Goal: Task Accomplishment & Management: Manage account settings

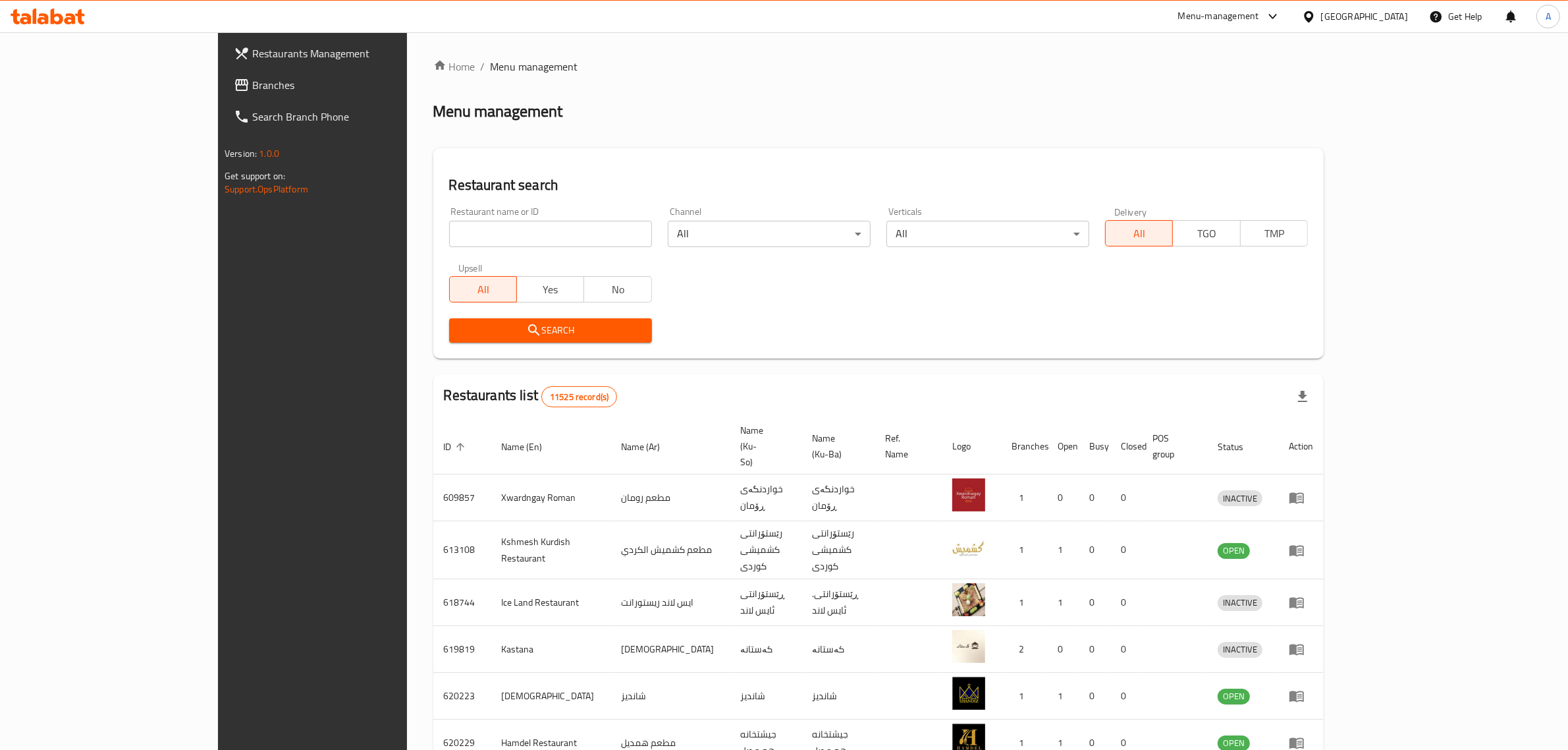
drag, startPoint x: 538, startPoint y: 253, endPoint x: 538, endPoint y: 238, distance: 15.0
click at [538, 247] on div "Restaurant name or ID Restaurant name or ID" at bounding box center [551, 227] width 218 height 56
click at [539, 237] on input "search" at bounding box center [550, 233] width 203 height 27
paste input "Sazy Malik"
click button "Search" at bounding box center [550, 330] width 203 height 25
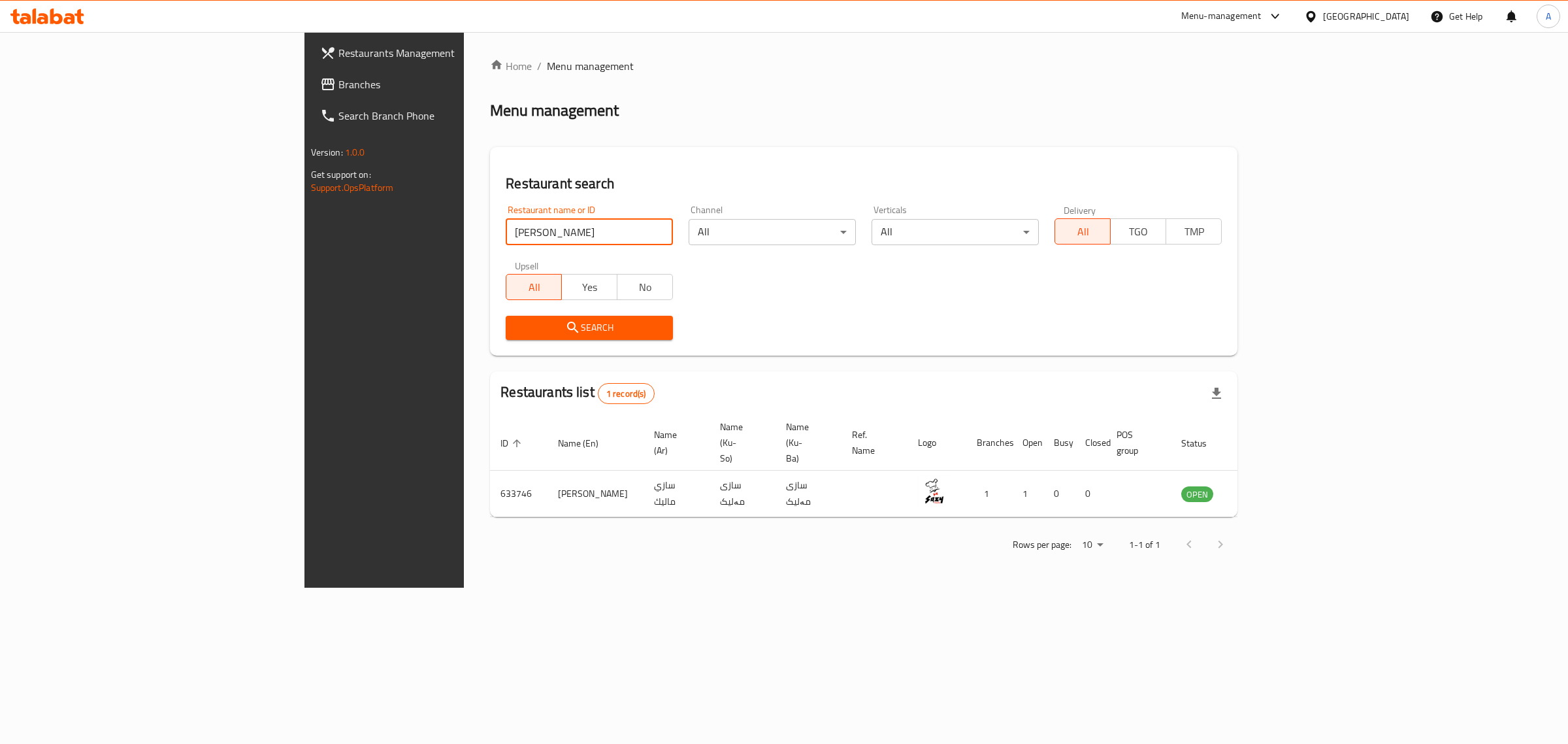
click at [505, 229] on input "Sazy Malik" at bounding box center [589, 231] width 168 height 26
click at [505, 232] on input "Sazy Malik" at bounding box center [589, 231] width 168 height 26
paste input "Sazy Malik"
paste input "search"
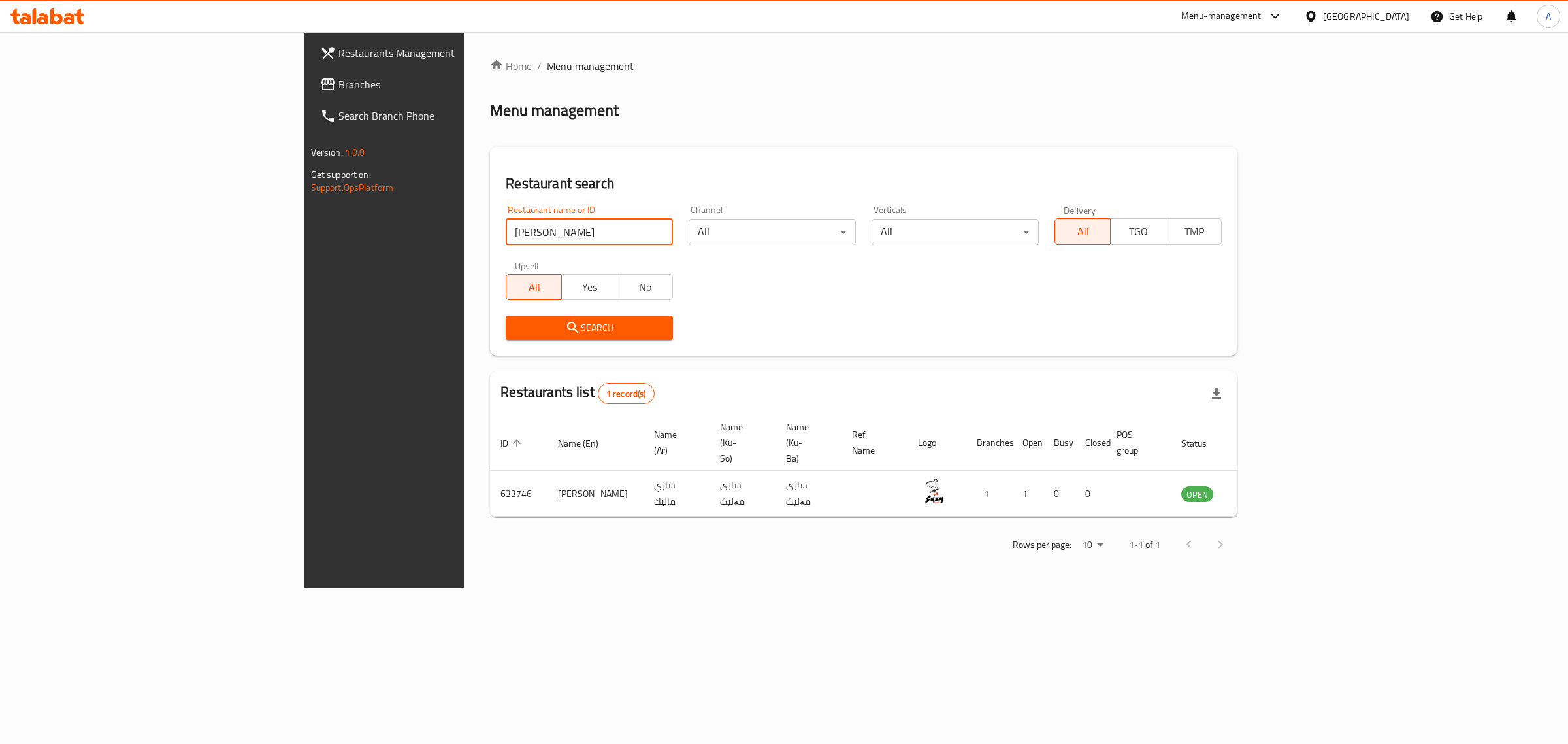
paste input "676713"
click button "Search" at bounding box center [589, 328] width 168 height 25
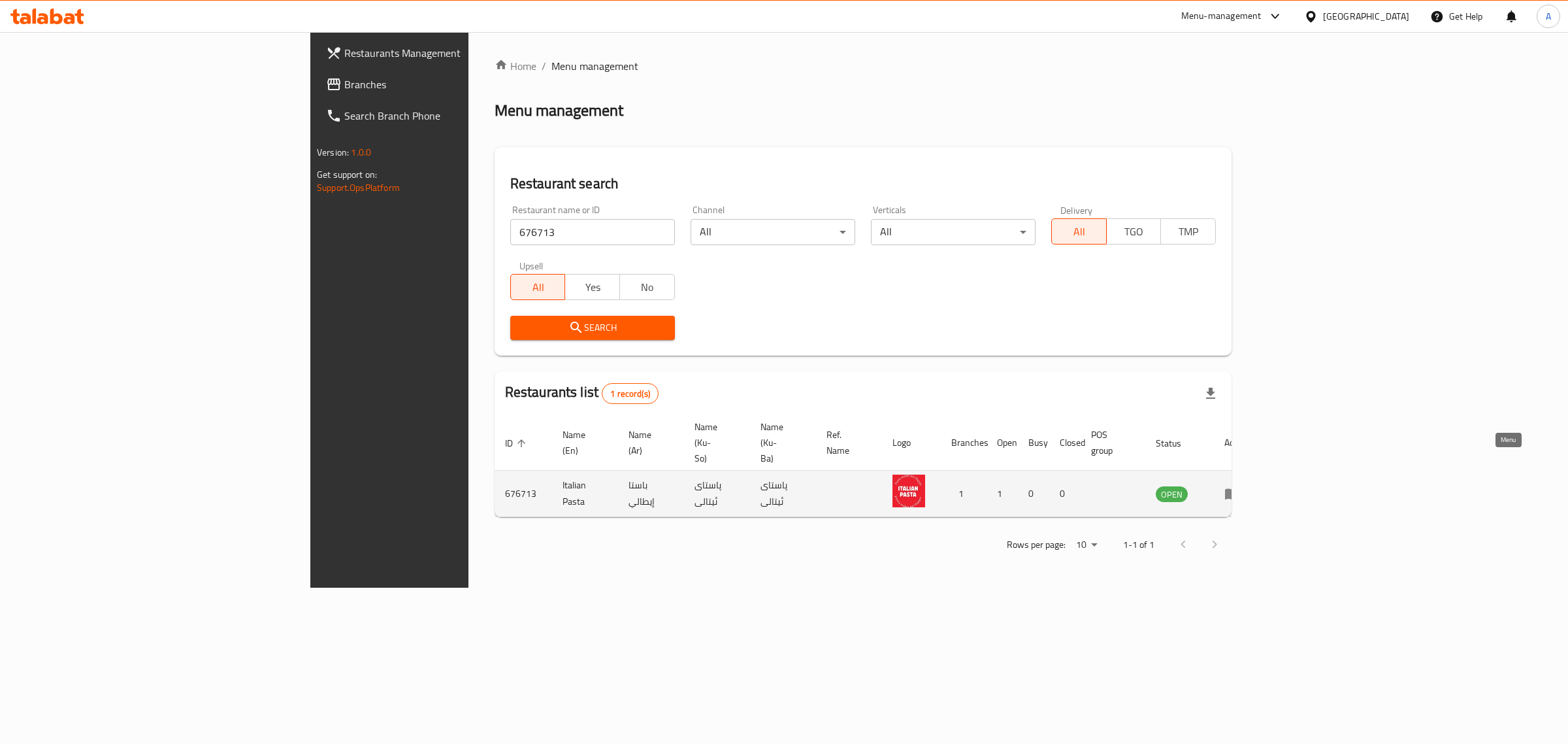
drag, startPoint x: 1501, startPoint y: 457, endPoint x: 1498, endPoint y: 447, distance: 10.4
click at [510, 239] on input "676713" at bounding box center [592, 231] width 165 height 26
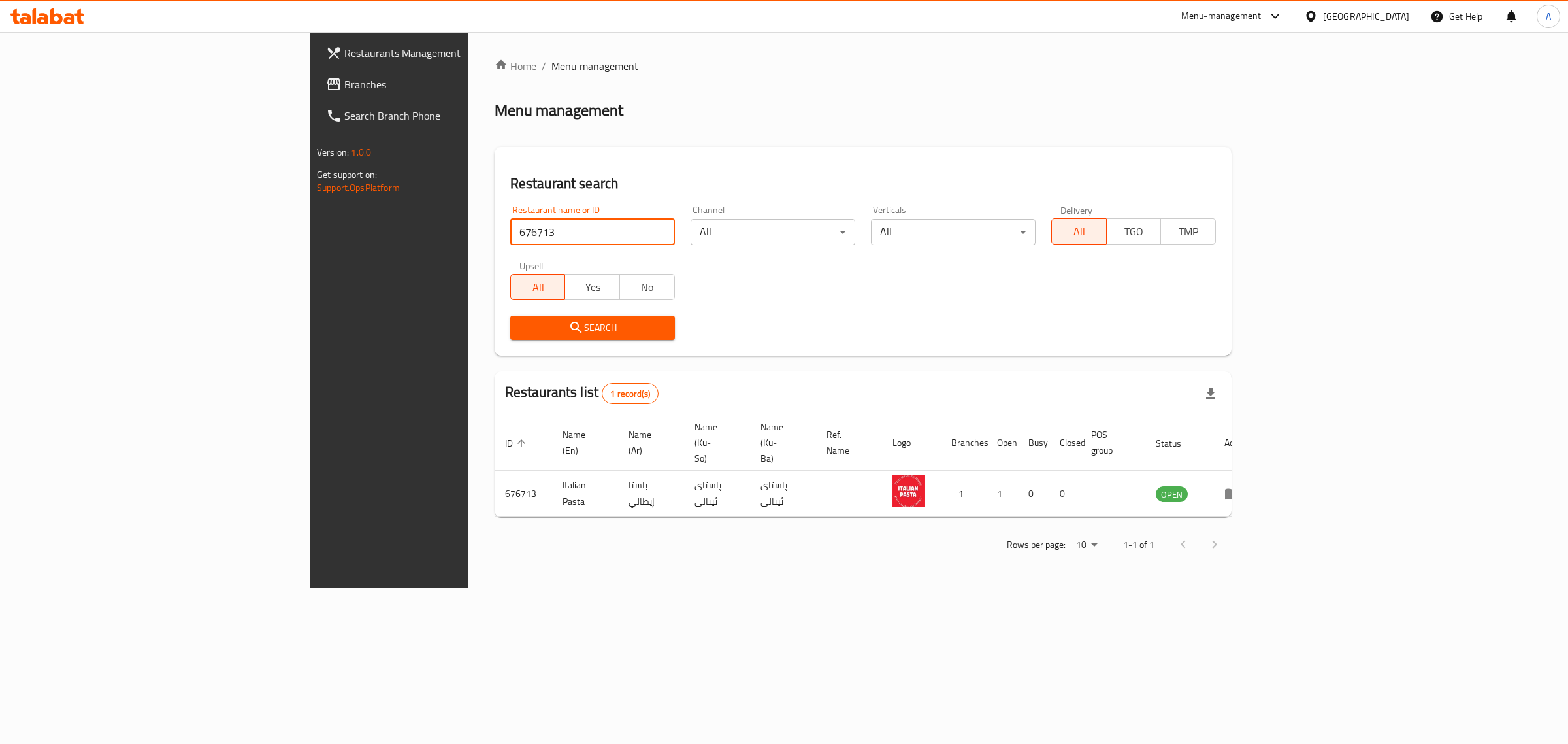
click at [510, 239] on input "676713" at bounding box center [592, 231] width 165 height 26
paste input "Sazy Malik"
type input "Sazy Malik"
click button "Search" at bounding box center [592, 328] width 165 height 25
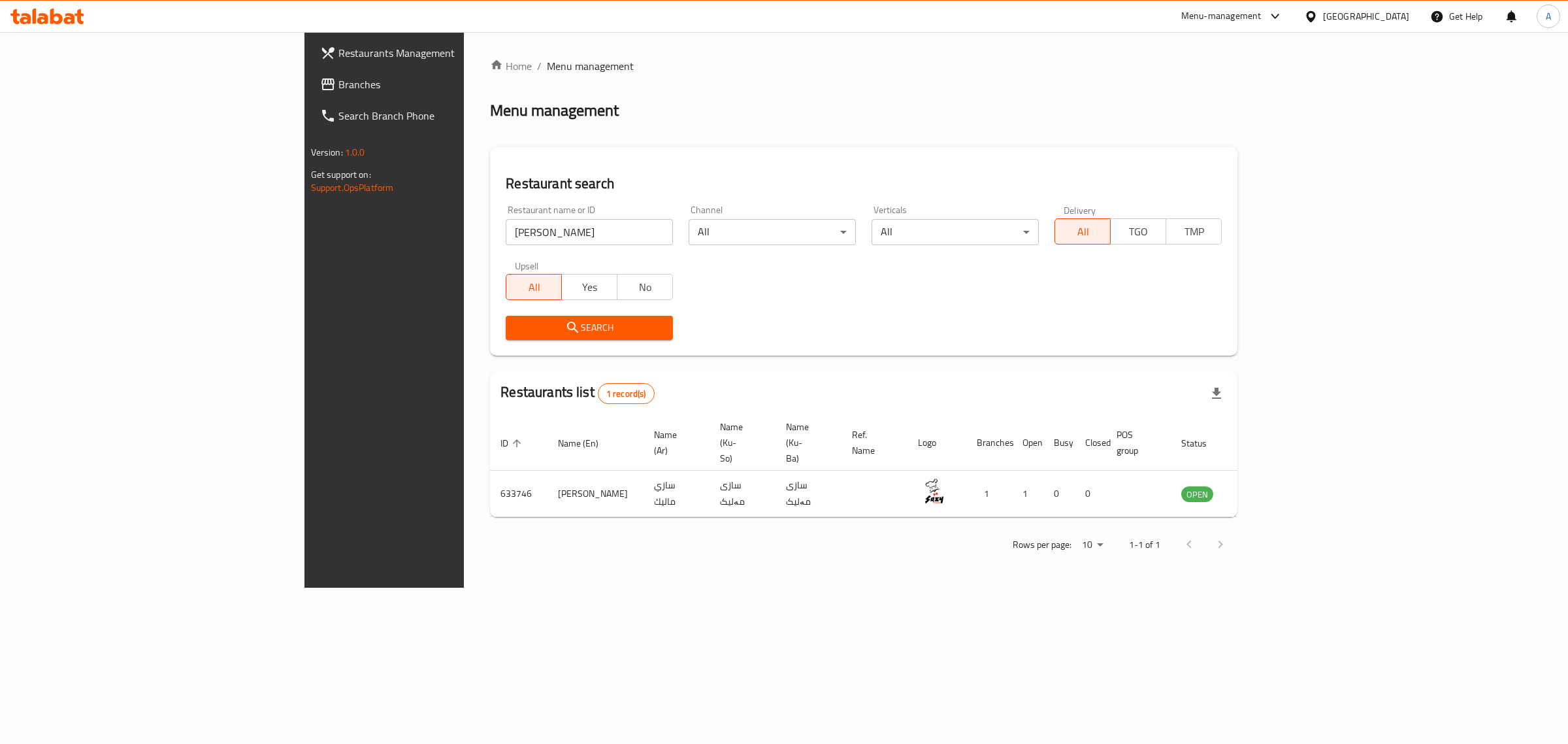
click at [1403, 10] on div "[GEOGRAPHIC_DATA]" at bounding box center [1366, 16] width 87 height 15
click at [1259, 212] on div "Kuwait" at bounding box center [1310, 221] width 196 height 30
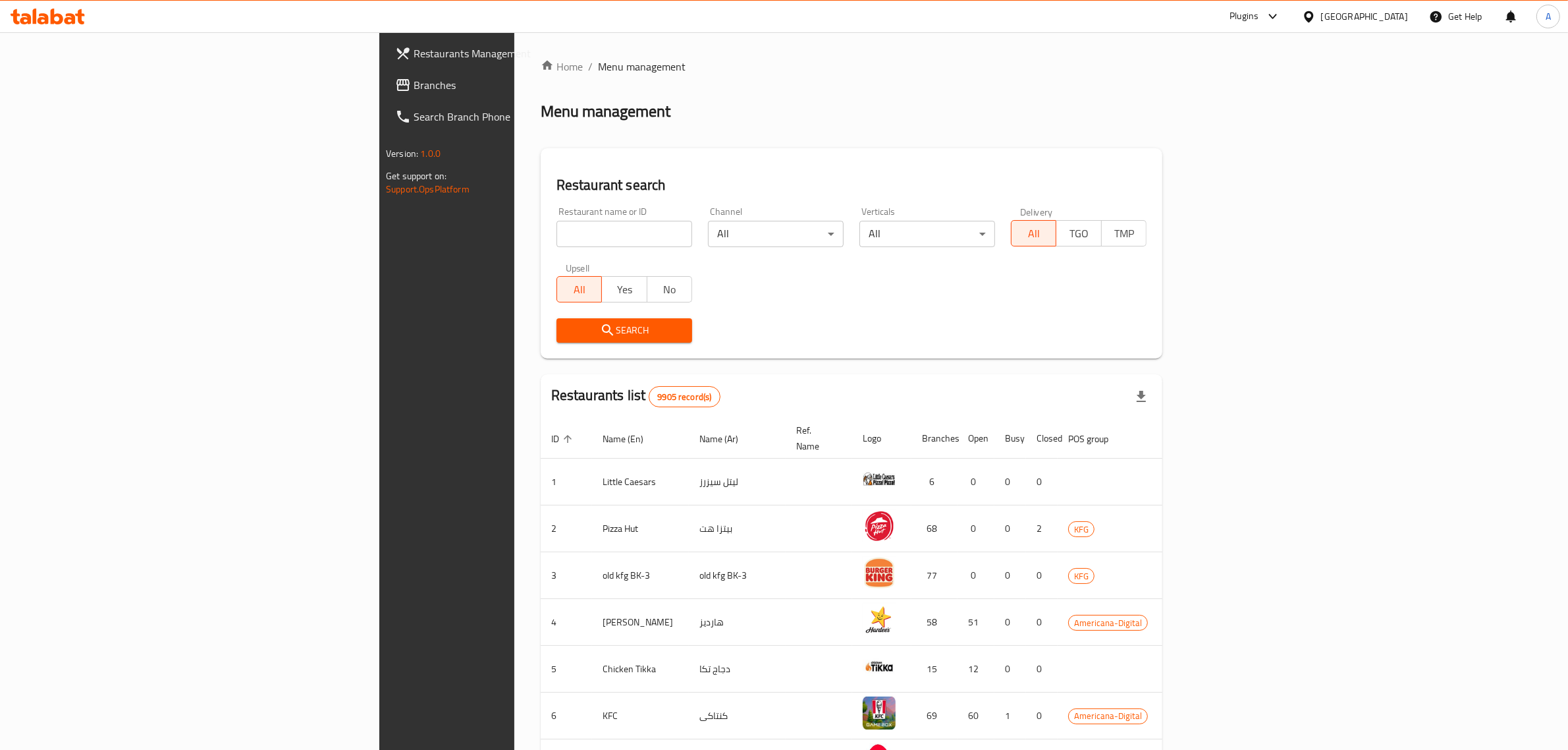
click at [556, 232] on input "search" at bounding box center [624, 233] width 136 height 27
paste input "94 Grams"
type input "94 Grams"
click button "Search" at bounding box center [624, 330] width 136 height 25
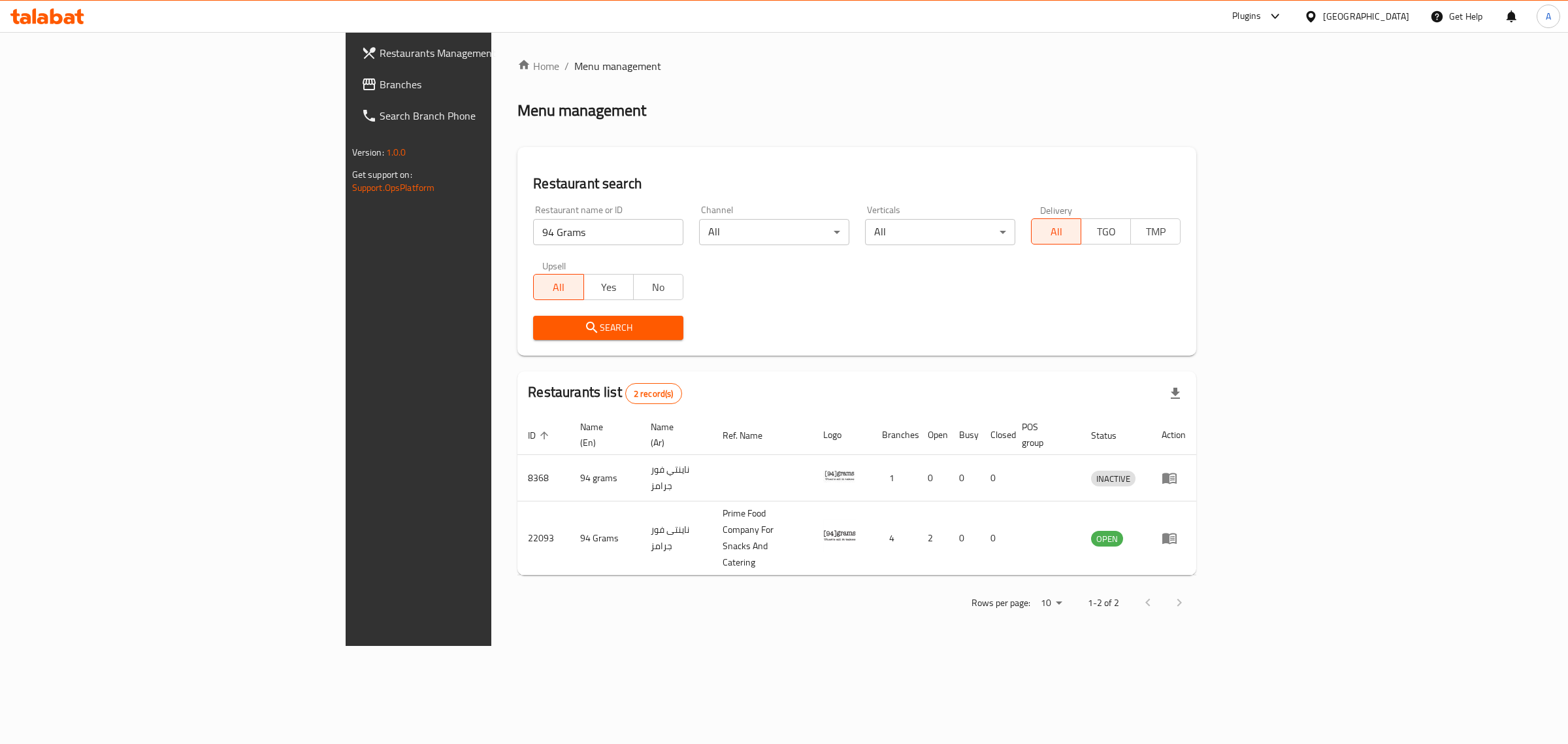
click at [1393, 10] on div "Kuwait" at bounding box center [1366, 16] width 87 height 15
click at [1278, 131] on div "[GEOGRAPHIC_DATA]" at bounding box center [1310, 134] width 196 height 30
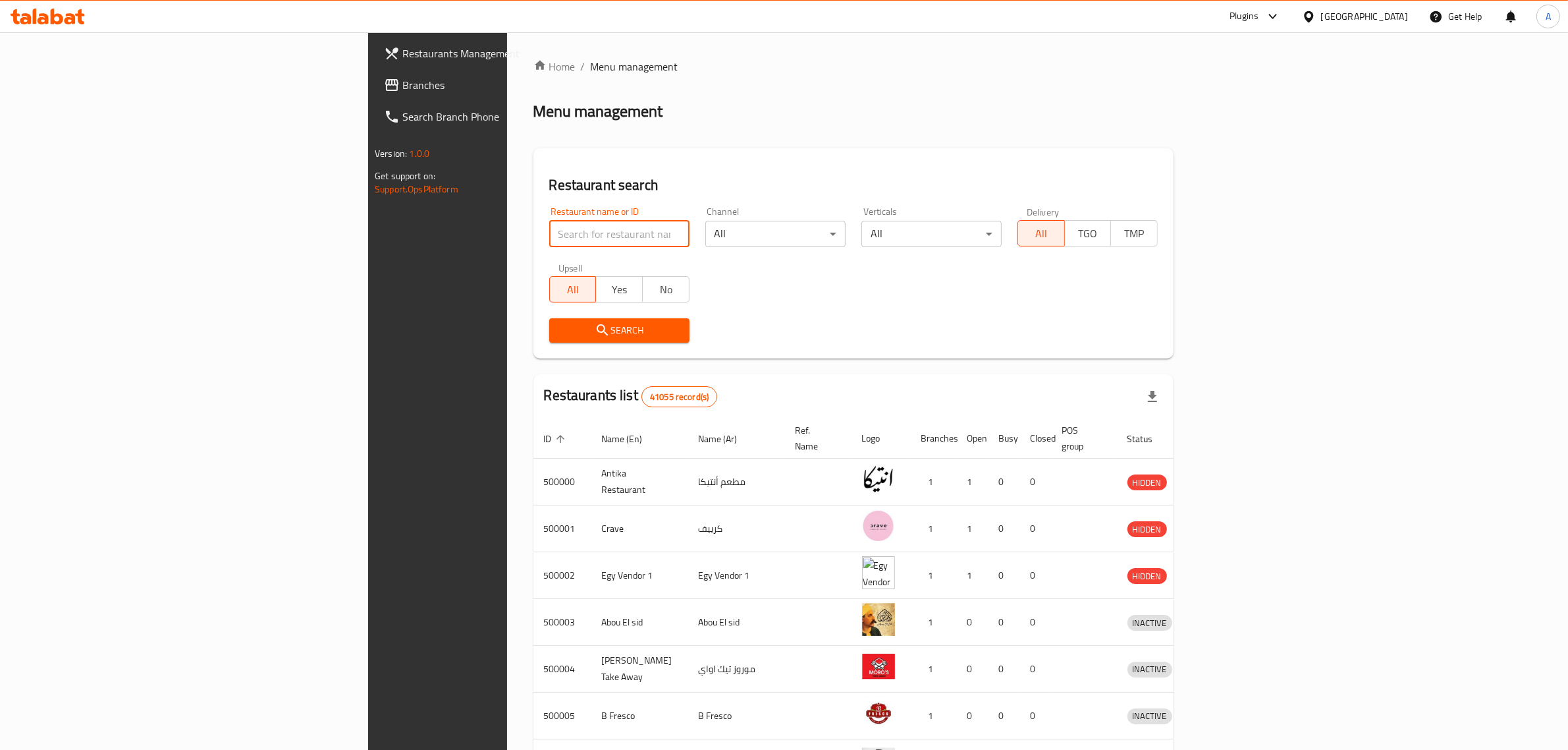
paste input "686124"
type input "686124"
click button "Search" at bounding box center [619, 330] width 140 height 25
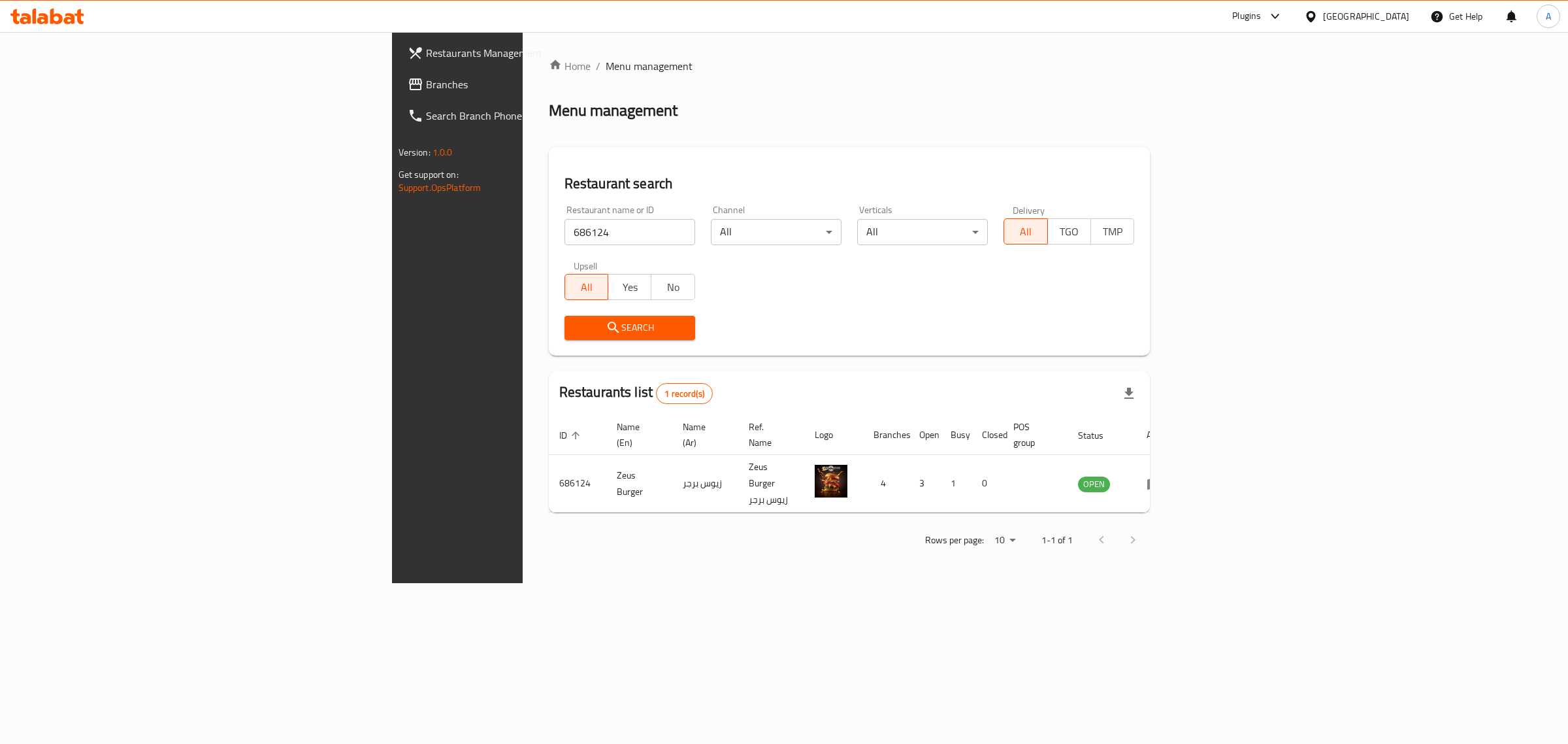
click at [1323, 17] on div at bounding box center [1313, 16] width 19 height 15
click at [1262, 177] on div "Jordan" at bounding box center [1310, 190] width 196 height 30
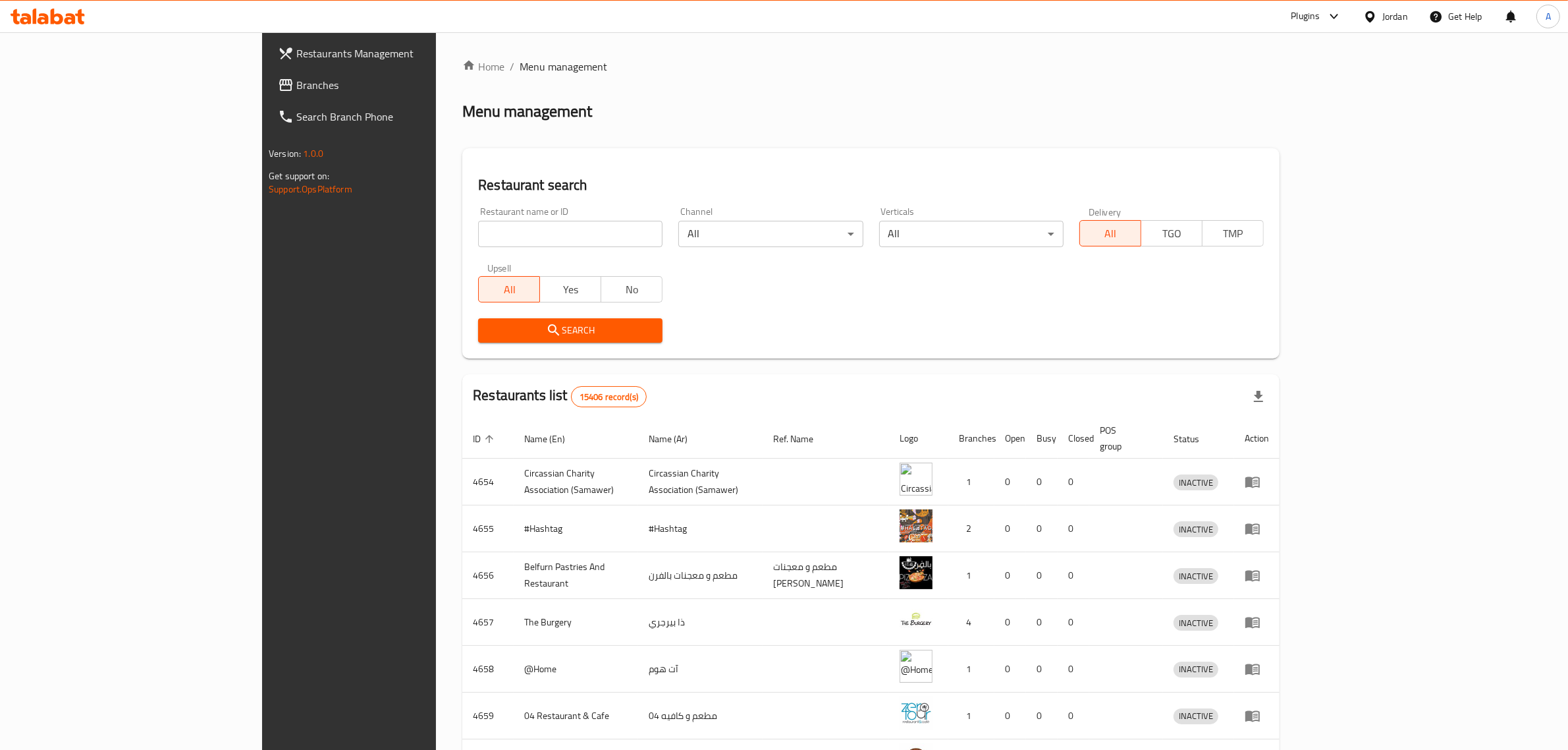
click at [1390, 25] on div "Jordan" at bounding box center [1386, 17] width 66 height 31
click at [1391, 17] on div "Jordan" at bounding box center [1395, 17] width 26 height 15
click at [1237, 165] on div "Iraq" at bounding box center [1308, 165] width 197 height 30
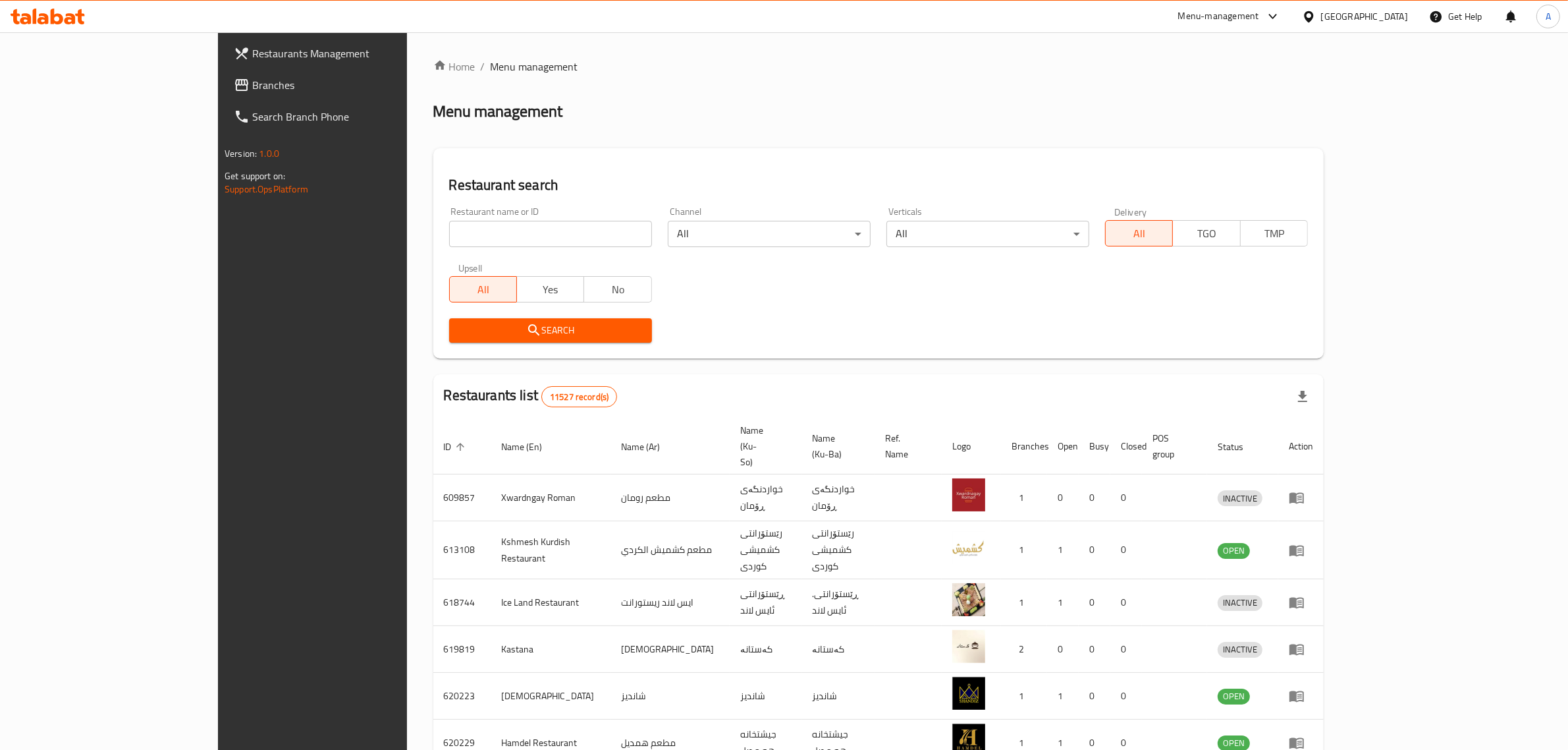
click at [491, 221] on input "search" at bounding box center [550, 233] width 203 height 27
paste input "Khwardngay Nawroz"
click button "Search" at bounding box center [550, 330] width 203 height 25
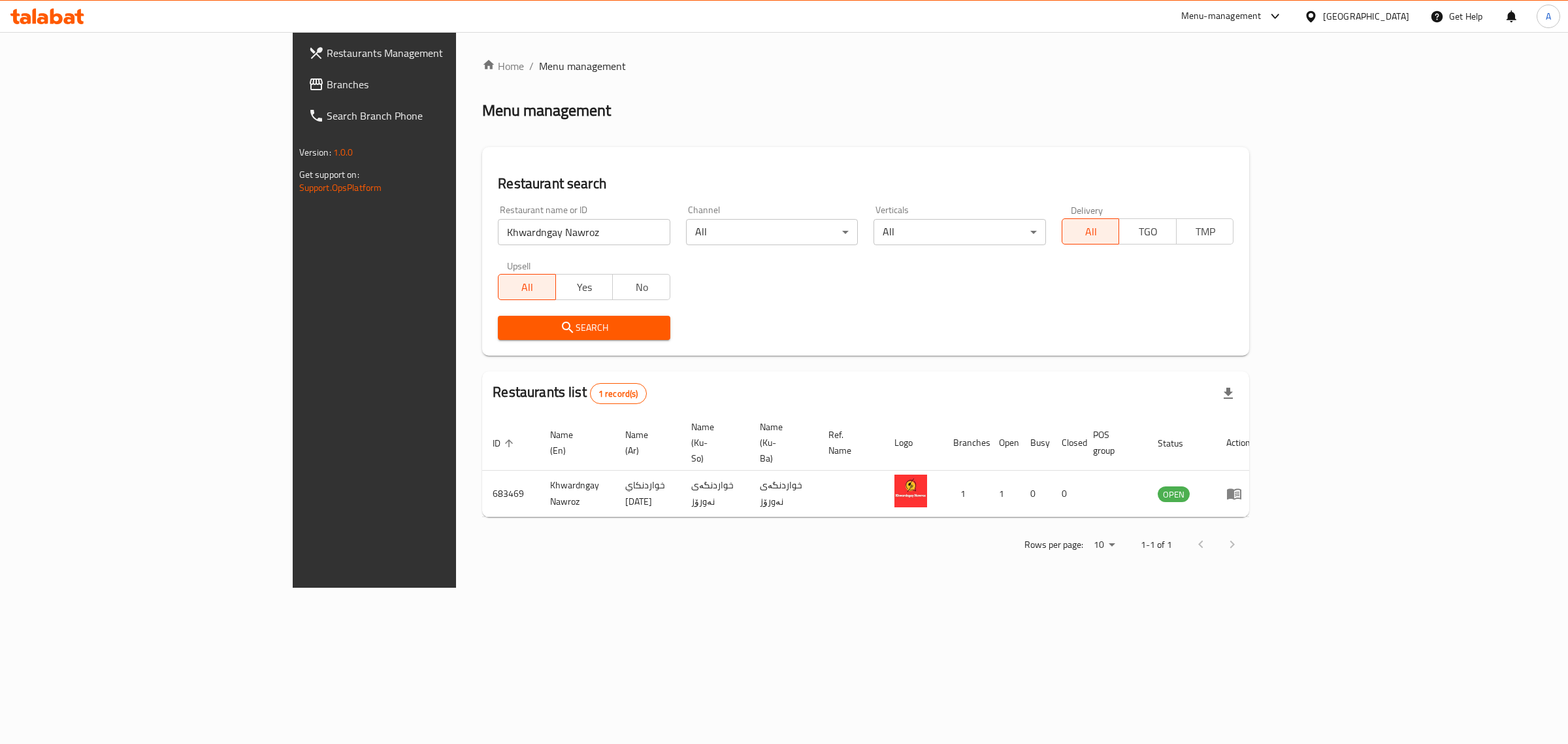
click at [498, 230] on input "Khwardngay Nawroz" at bounding box center [584, 231] width 172 height 26
paste input "673279"
click button "Search" at bounding box center [584, 328] width 172 height 25
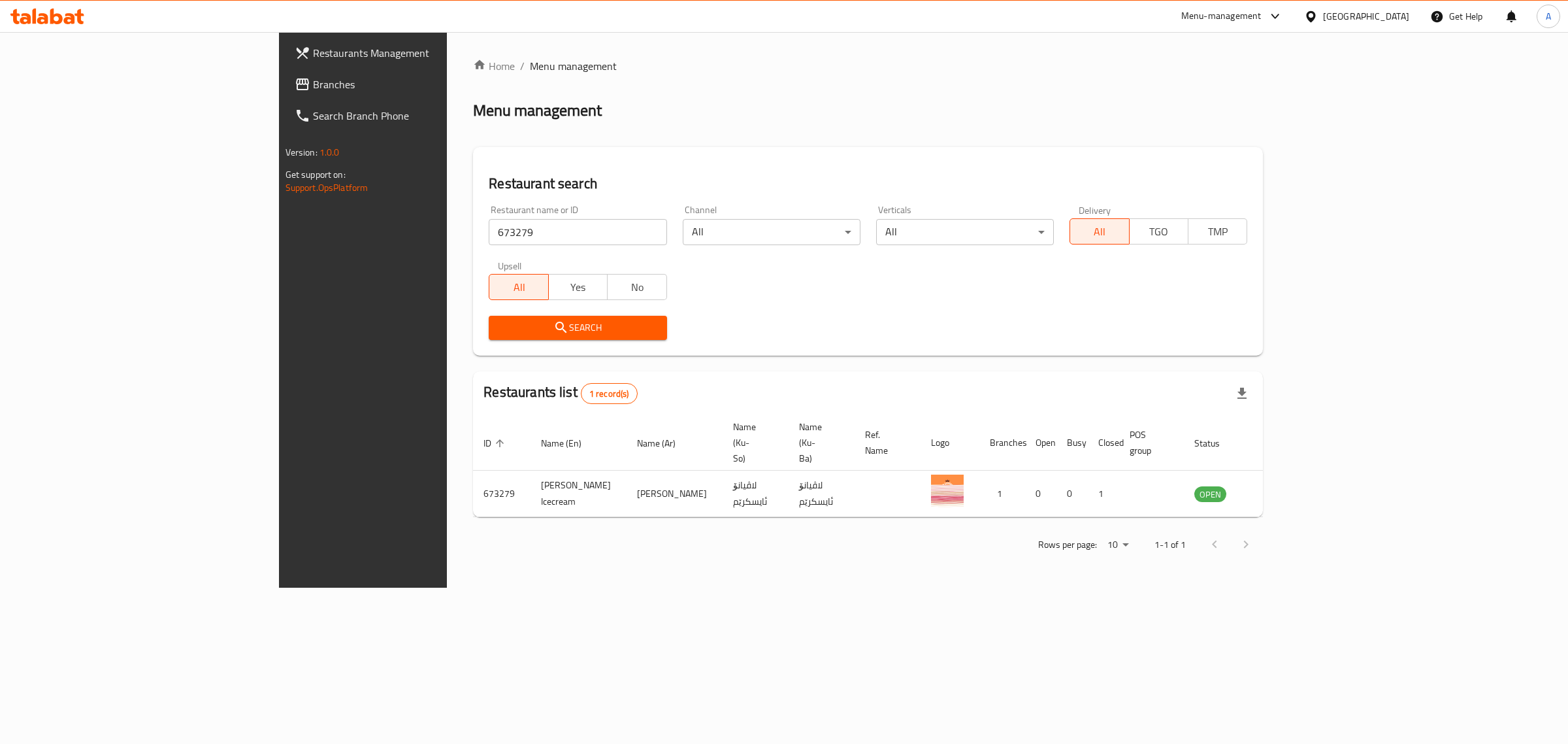
click at [530, 220] on input "673279" at bounding box center [577, 231] width 178 height 26
click at [530, 219] on input "673279" at bounding box center [577, 231] width 178 height 26
paste input "Chef Abd Almalik"
type input "Chef Abd Almalik"
click button "Search" at bounding box center [577, 328] width 178 height 25
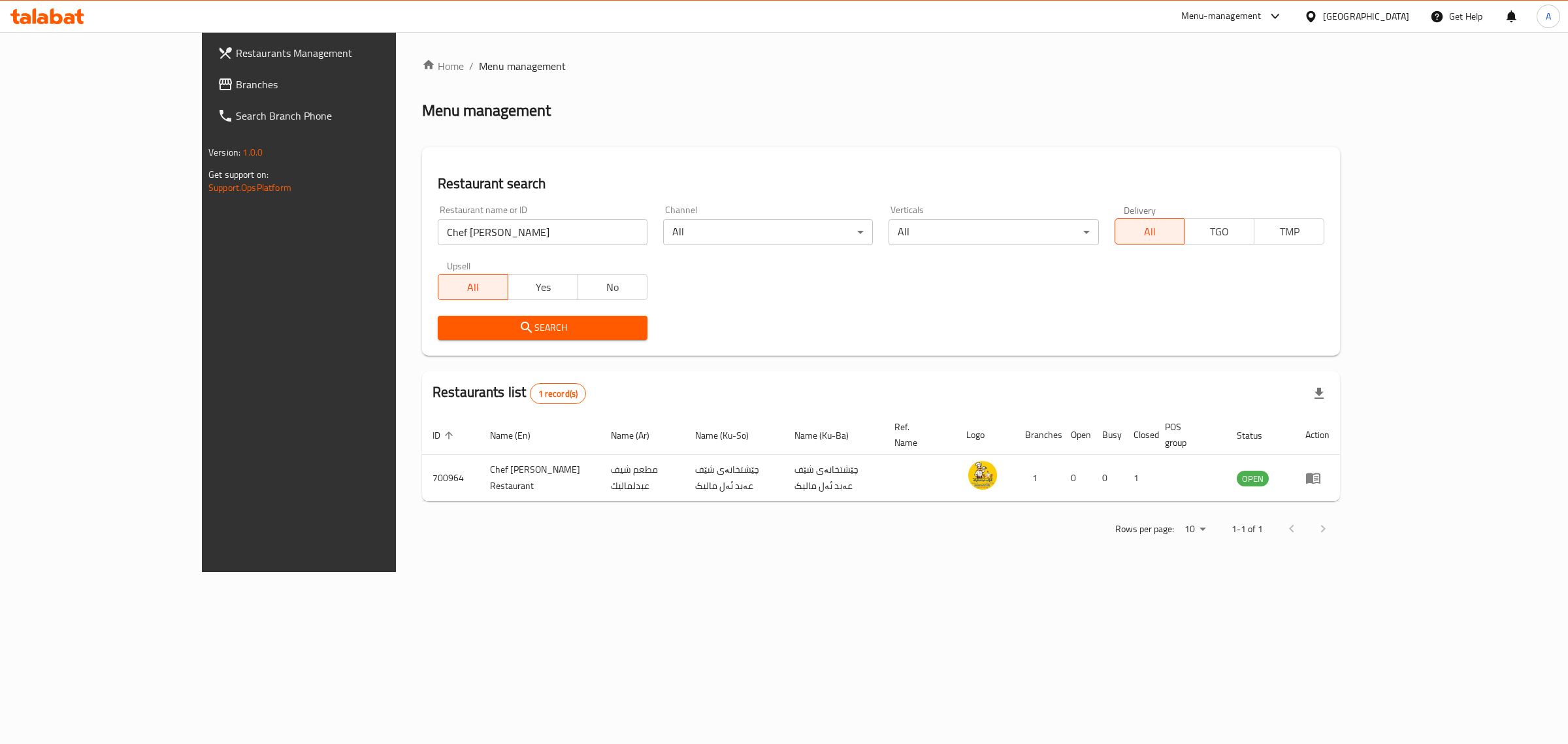
click at [1323, 11] on div at bounding box center [1313, 16] width 19 height 15
click at [1262, 134] on div "Egypt" at bounding box center [1310, 134] width 196 height 30
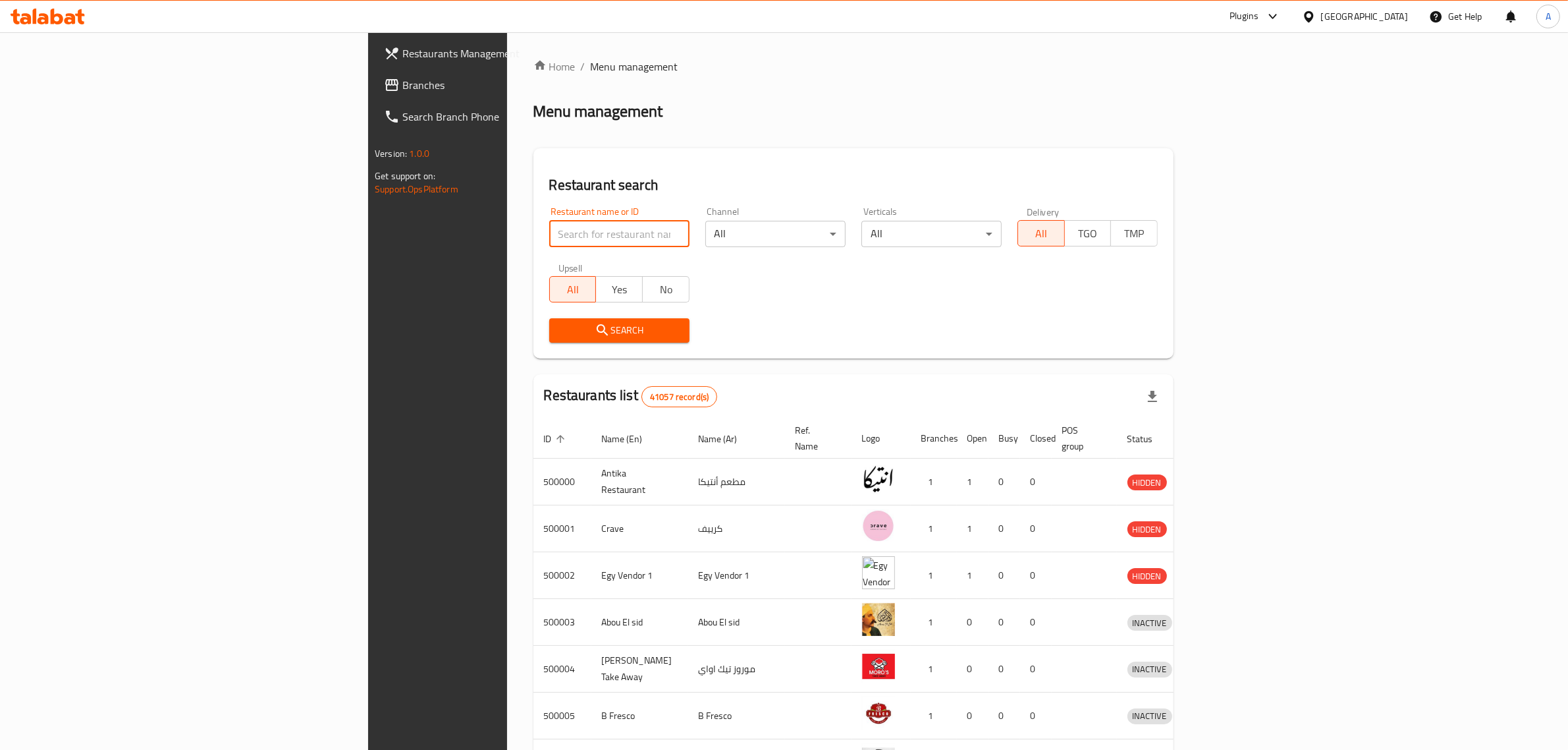
click at [549, 239] on input "search" at bounding box center [619, 233] width 140 height 27
paste input "667364"
type input "667364"
click button "Search" at bounding box center [619, 330] width 140 height 25
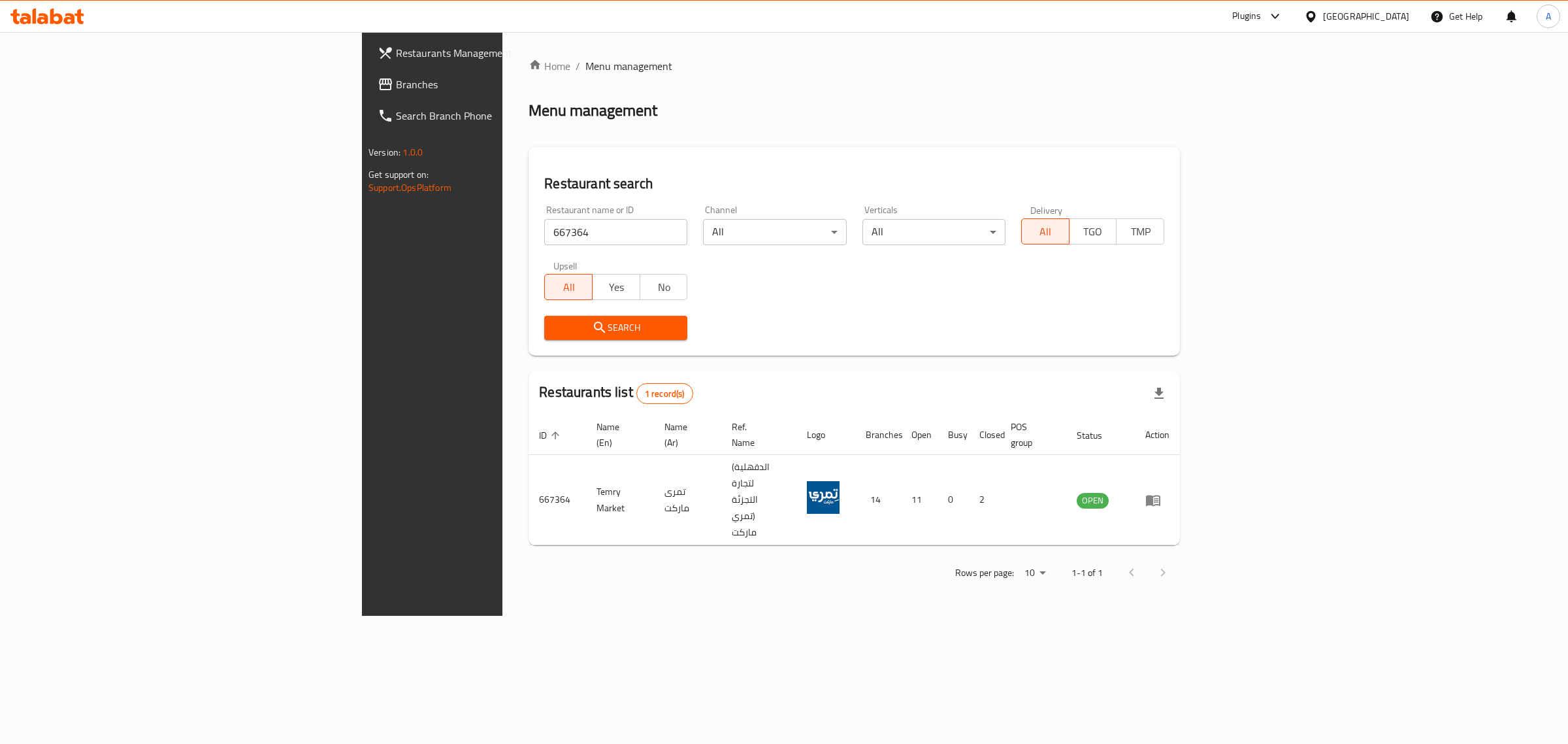
click at [1380, 30] on div "Egypt" at bounding box center [1357, 16] width 126 height 31
click at [1391, 13] on div "Egypt" at bounding box center [1366, 16] width 87 height 15
click at [1250, 340] on div "[GEOGRAPHIC_DATA]" at bounding box center [1268, 342] width 87 height 15
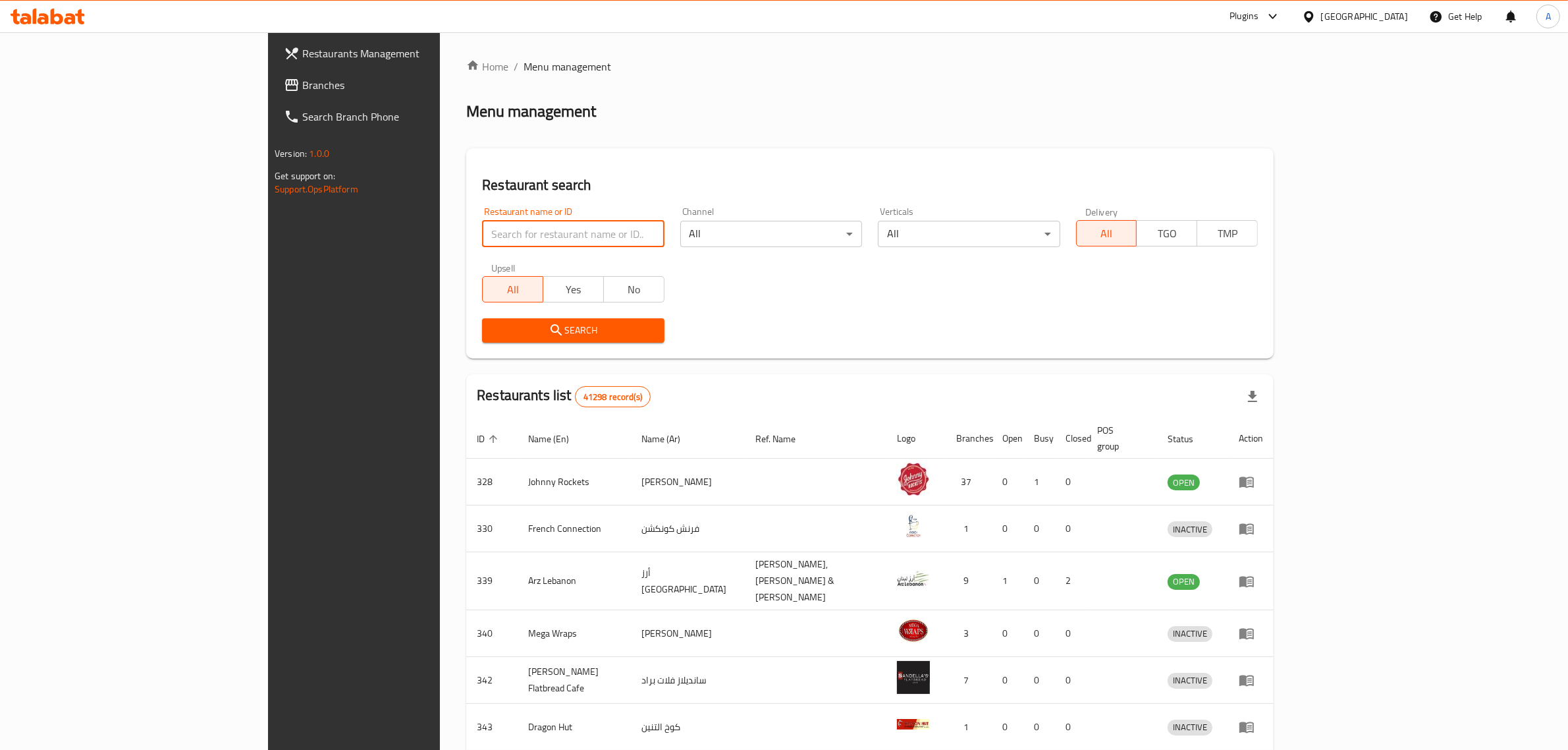
click at [482, 229] on input "search" at bounding box center [573, 233] width 182 height 27
paste input "Ayaam al rawi resturant"
type input "Ayaam al rawi resturant"
click button "Search" at bounding box center [573, 330] width 182 height 25
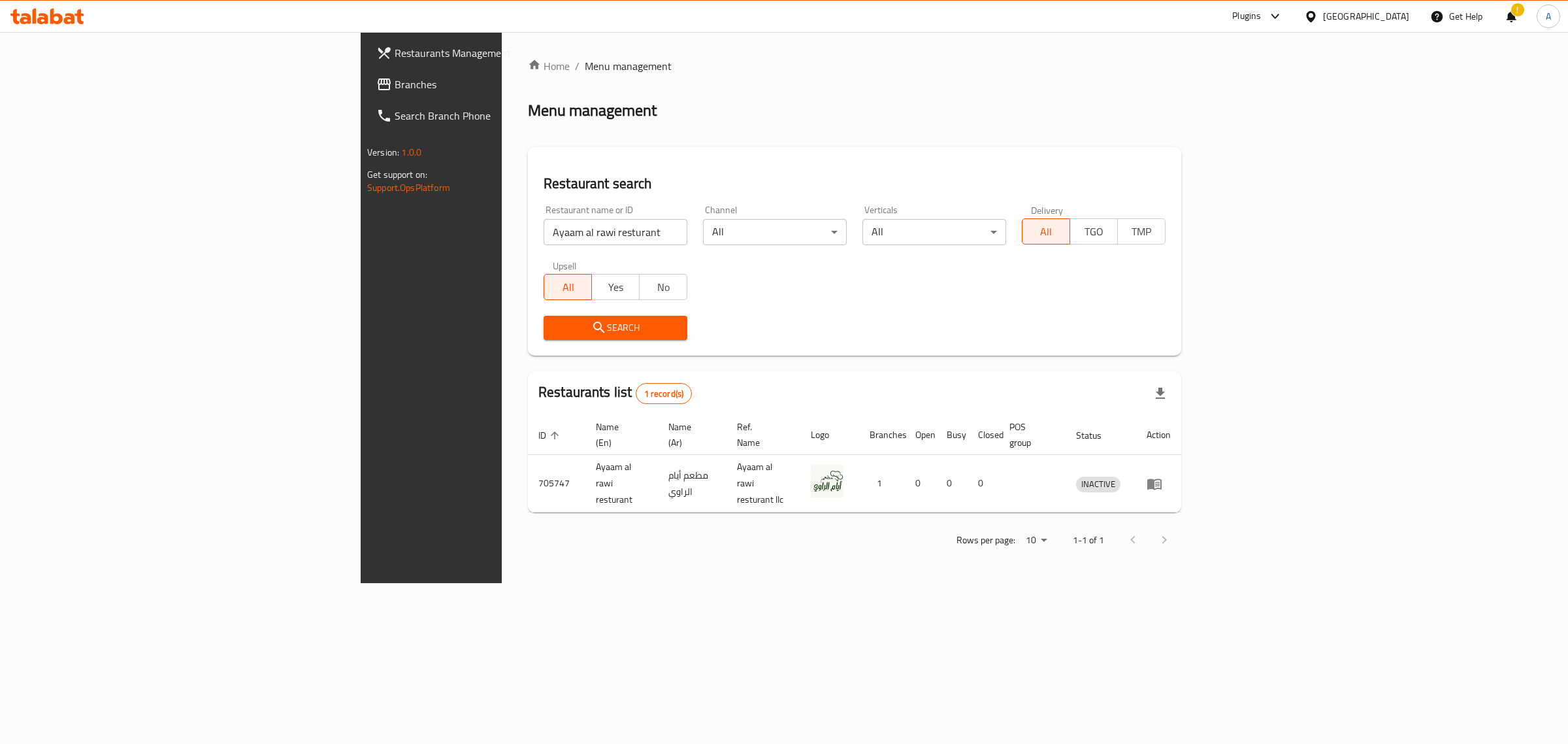
click at [1349, 13] on div "[GEOGRAPHIC_DATA]" at bounding box center [1366, 16] width 87 height 15
click at [1247, 170] on div "Iraq" at bounding box center [1310, 164] width 196 height 30
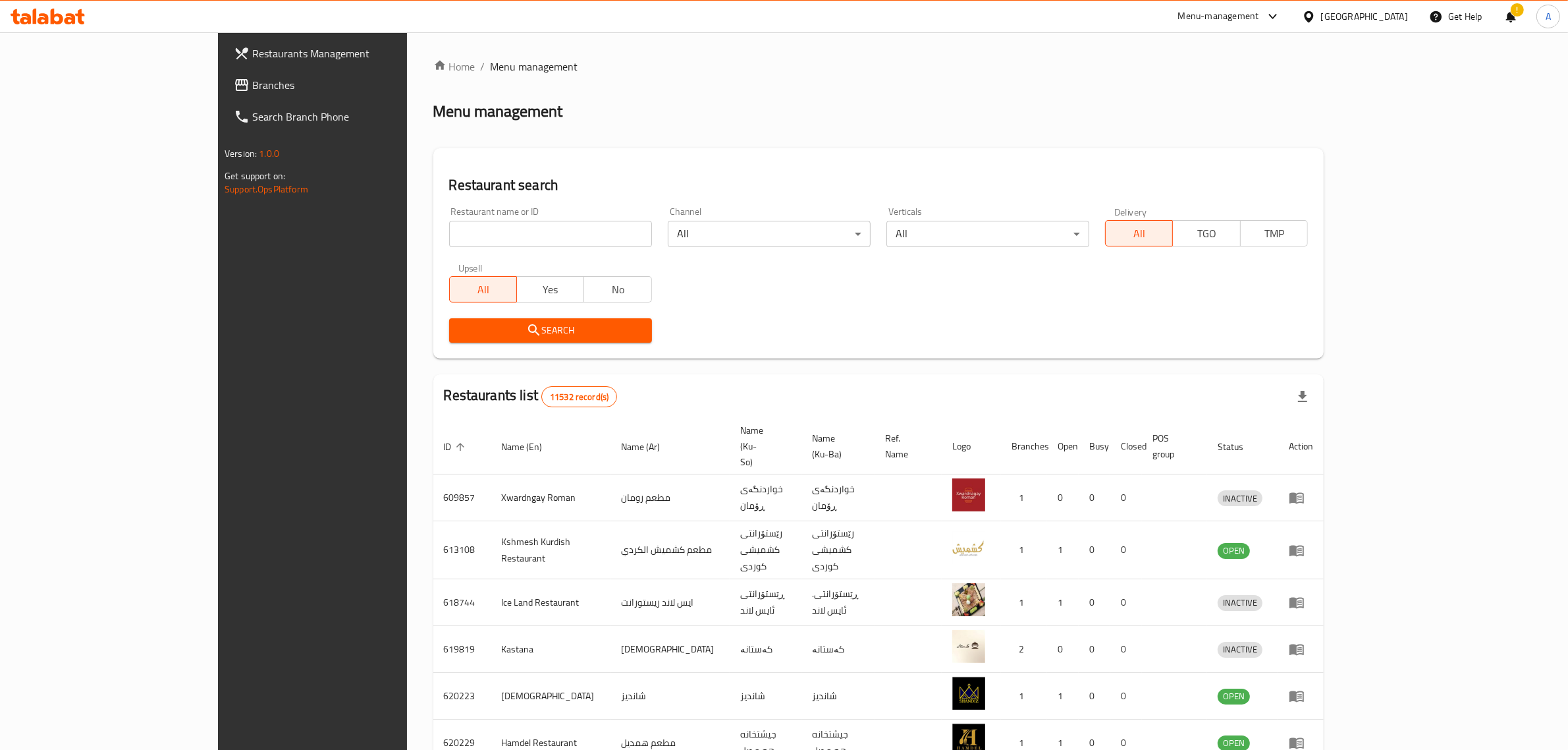
click at [508, 231] on input "search" at bounding box center [550, 233] width 203 height 27
paste input "Catz"
type input "Catz"
click button "Search" at bounding box center [550, 330] width 203 height 25
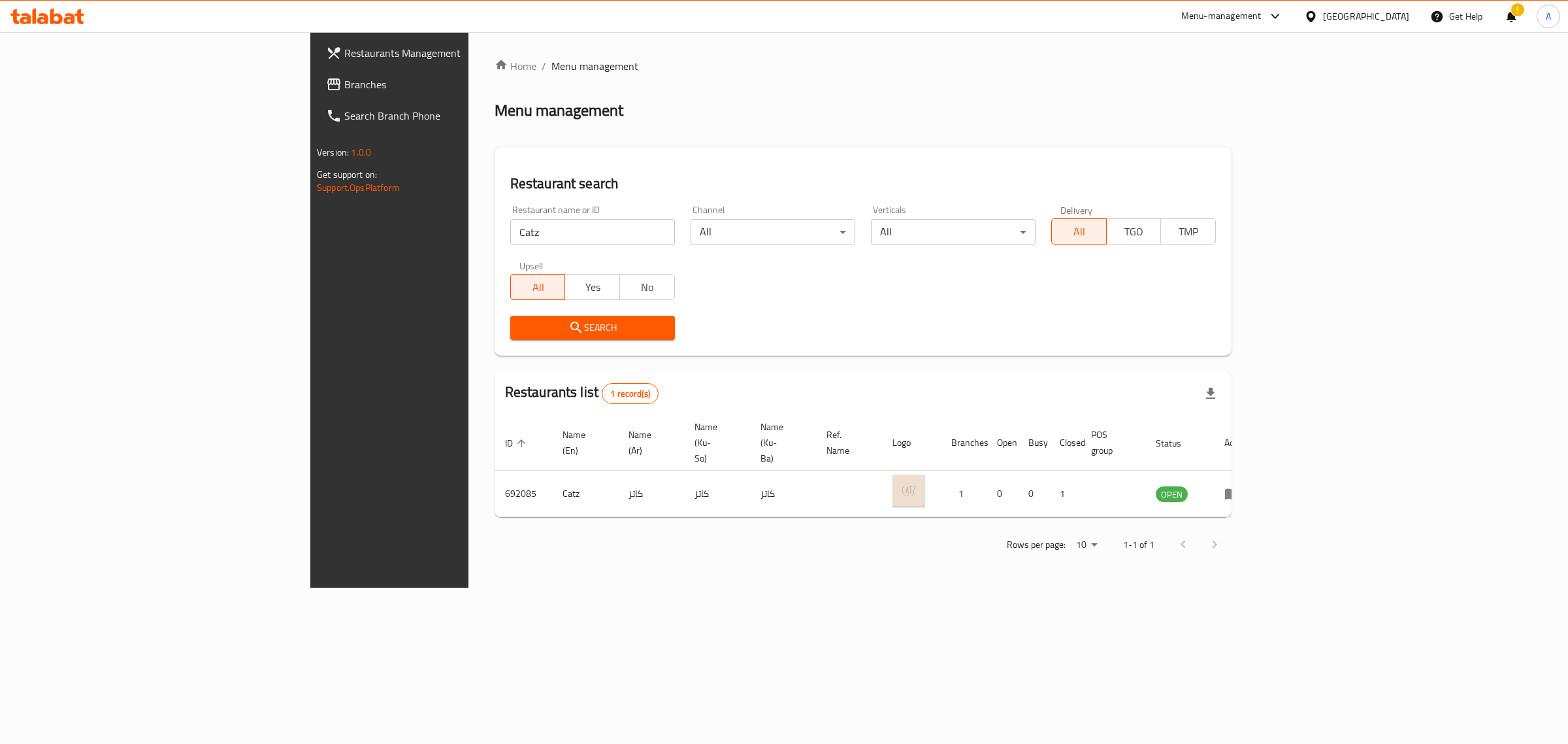
click at [1396, 21] on div "Iraq" at bounding box center [1366, 16] width 87 height 15
click at [1292, 146] on div "Egypt" at bounding box center [1310, 134] width 196 height 30
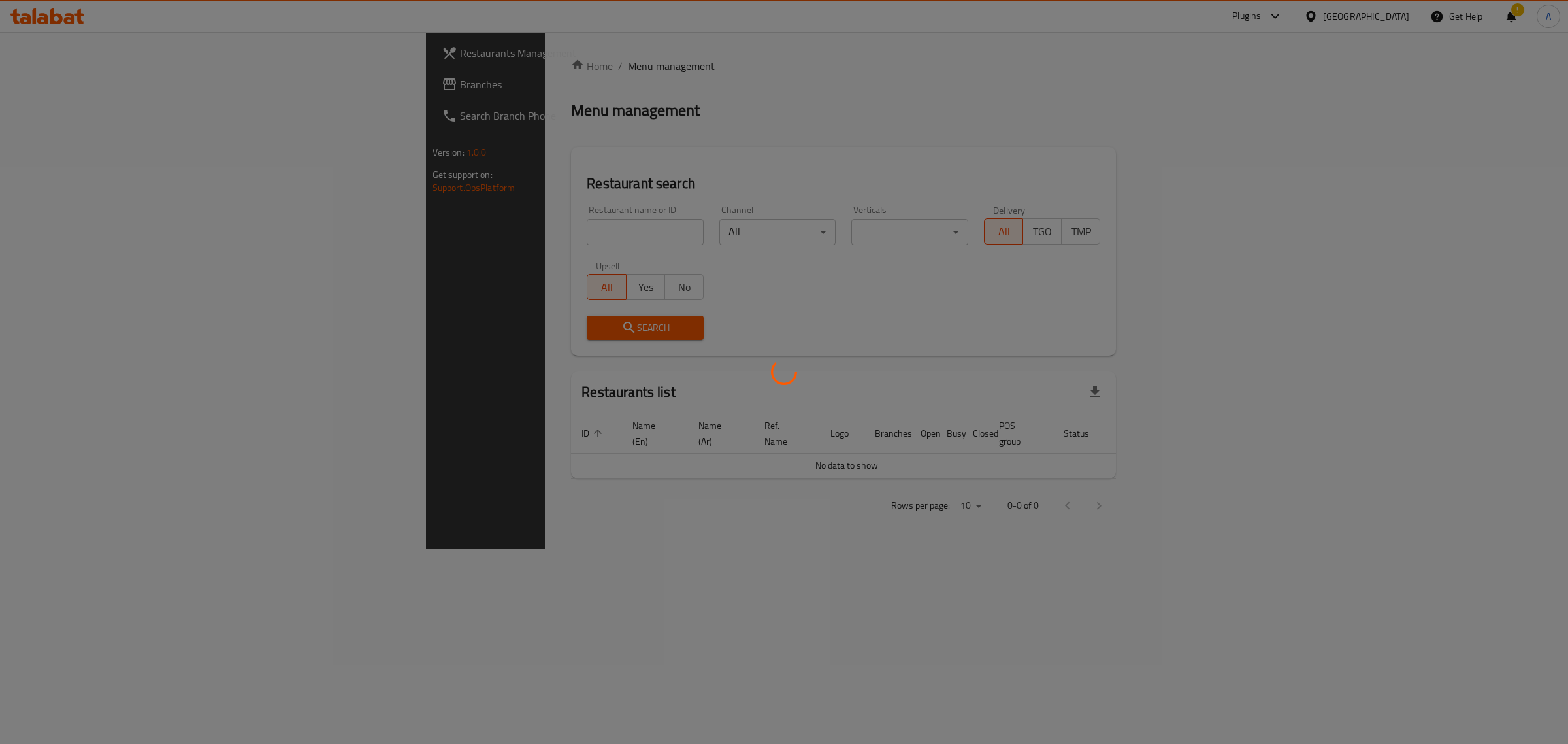
click at [427, 243] on div at bounding box center [784, 372] width 1568 height 744
click at [429, 233] on div at bounding box center [784, 372] width 1568 height 744
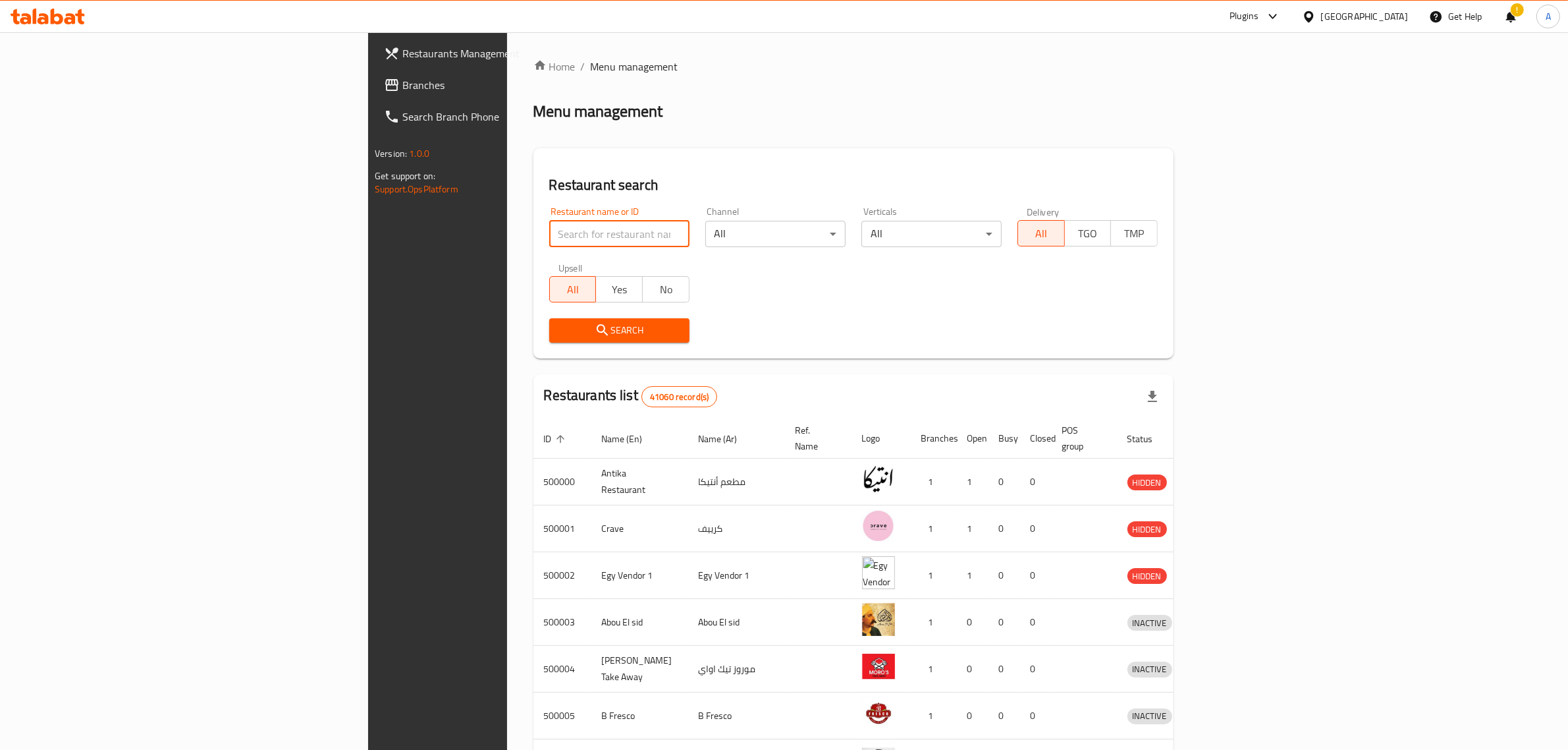
click at [549, 235] on input "search" at bounding box center [619, 233] width 140 height 27
paste input "702183"
type input "702183"
click button "Search" at bounding box center [619, 330] width 140 height 25
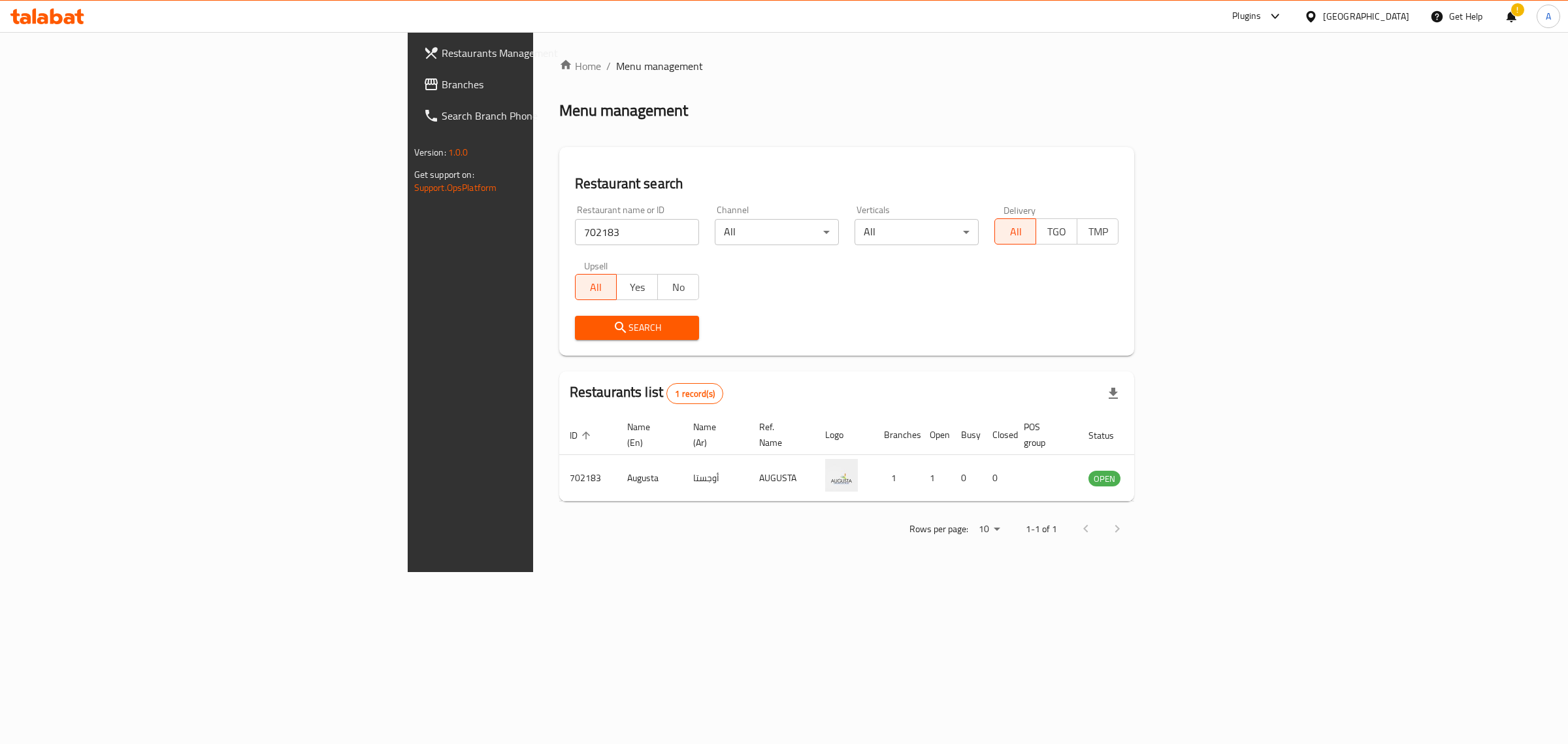
click at [1396, 17] on div "Egypt" at bounding box center [1366, 16] width 87 height 15
click at [1281, 157] on div "Iraq" at bounding box center [1310, 160] width 196 height 30
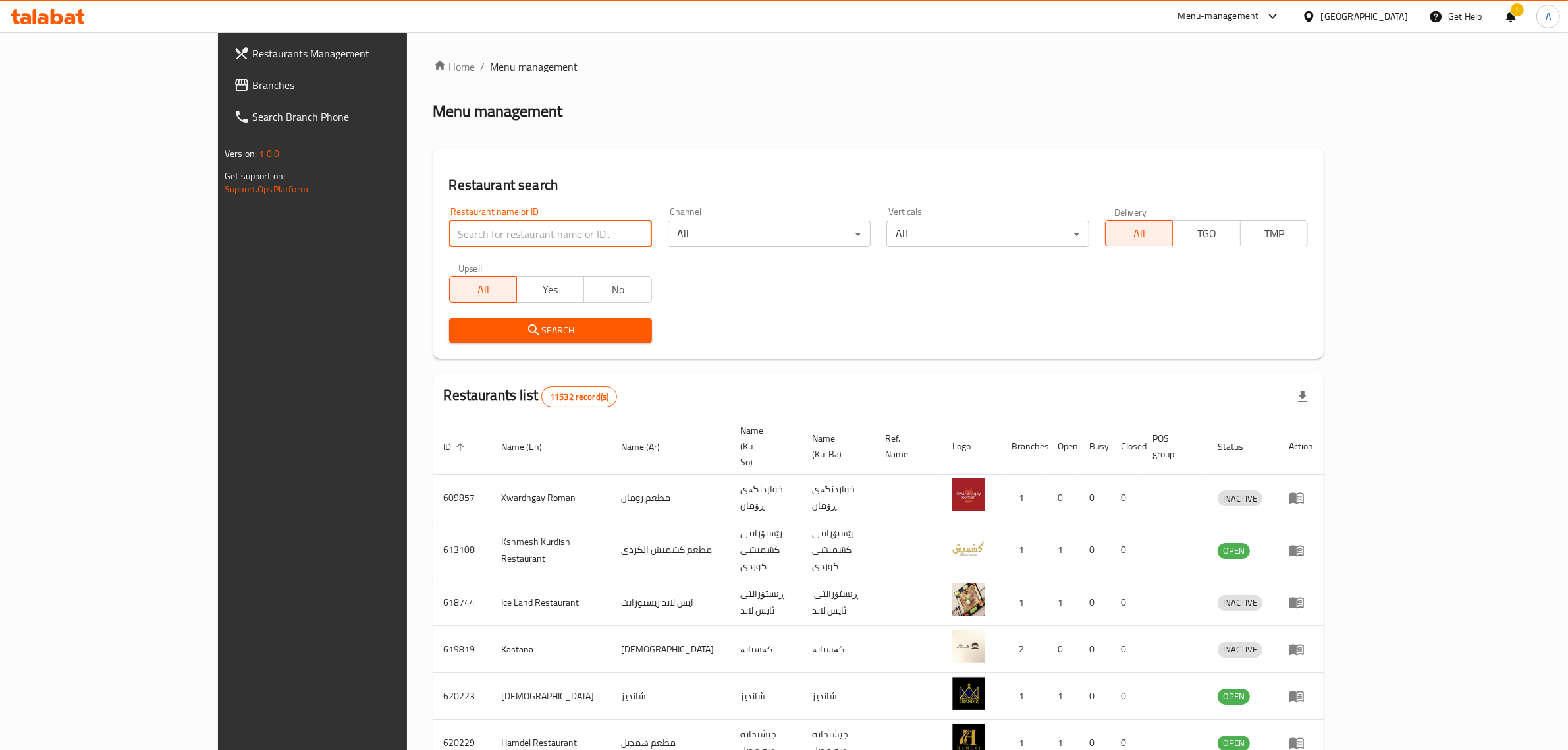
click at [454, 232] on input "search" at bounding box center [550, 233] width 203 height 27
drag, startPoint x: 454, startPoint y: 232, endPoint x: 254, endPoint y: 208, distance: 201.4
click at [254, 208] on div "Restaurants Management Branches Search Branch Phone Version: 1.0.0 Get support …" at bounding box center [783, 528] width 1132 height 992
paste input "Rakito,"
click button "Search" at bounding box center [550, 330] width 203 height 25
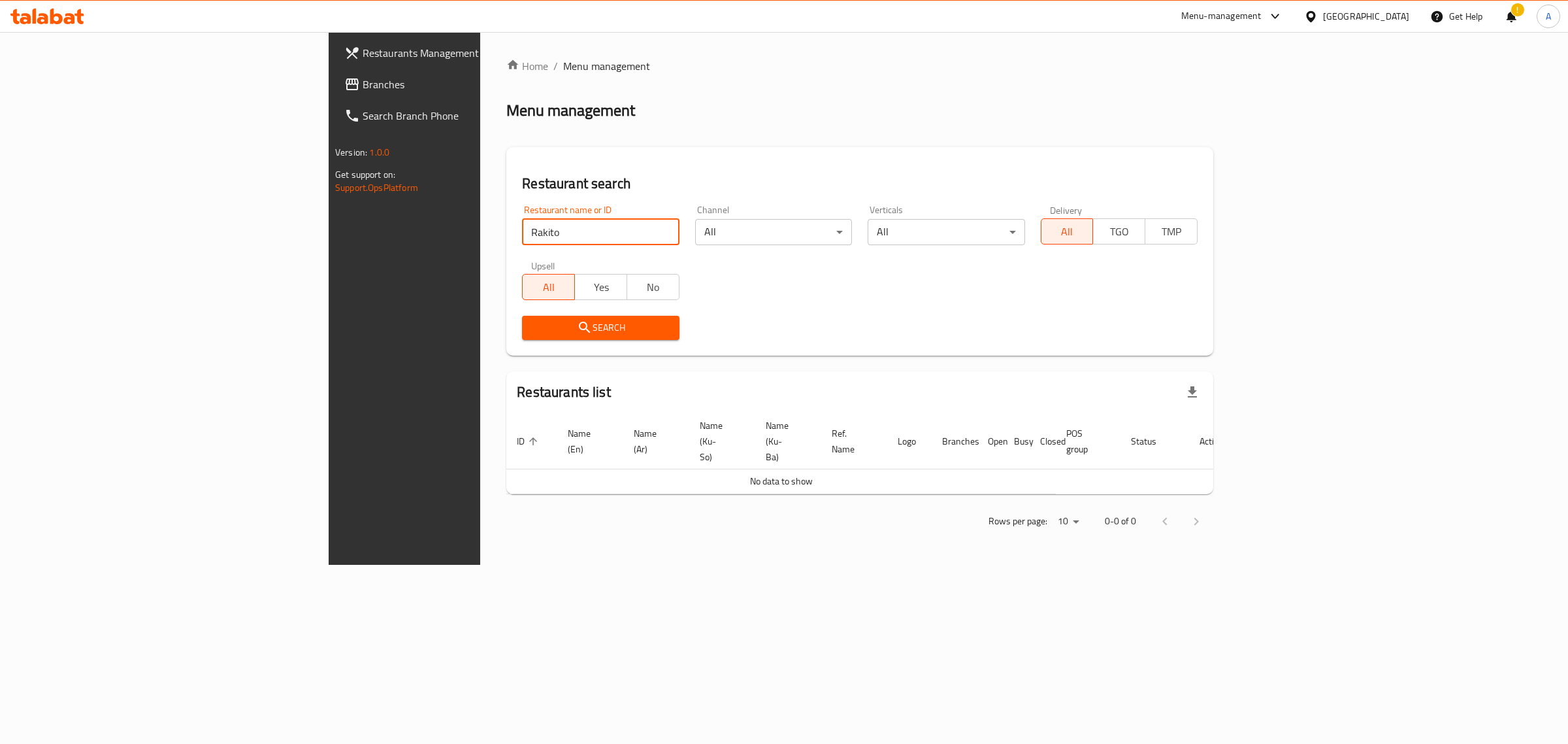
type input "Rakito"
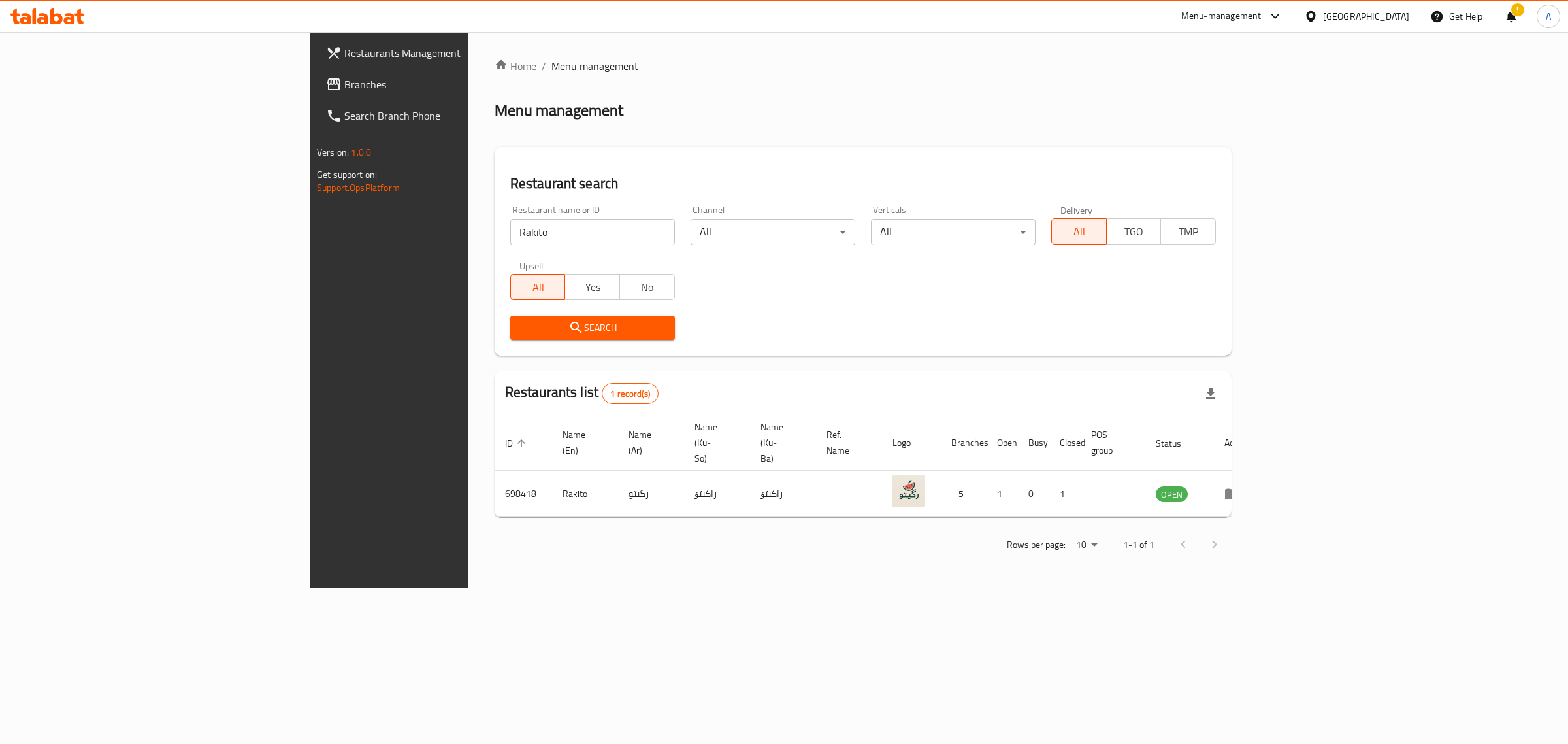
click at [1323, 17] on div at bounding box center [1313, 16] width 19 height 15
click at [1248, 217] on div "Kuwait" at bounding box center [1268, 221] width 107 height 30
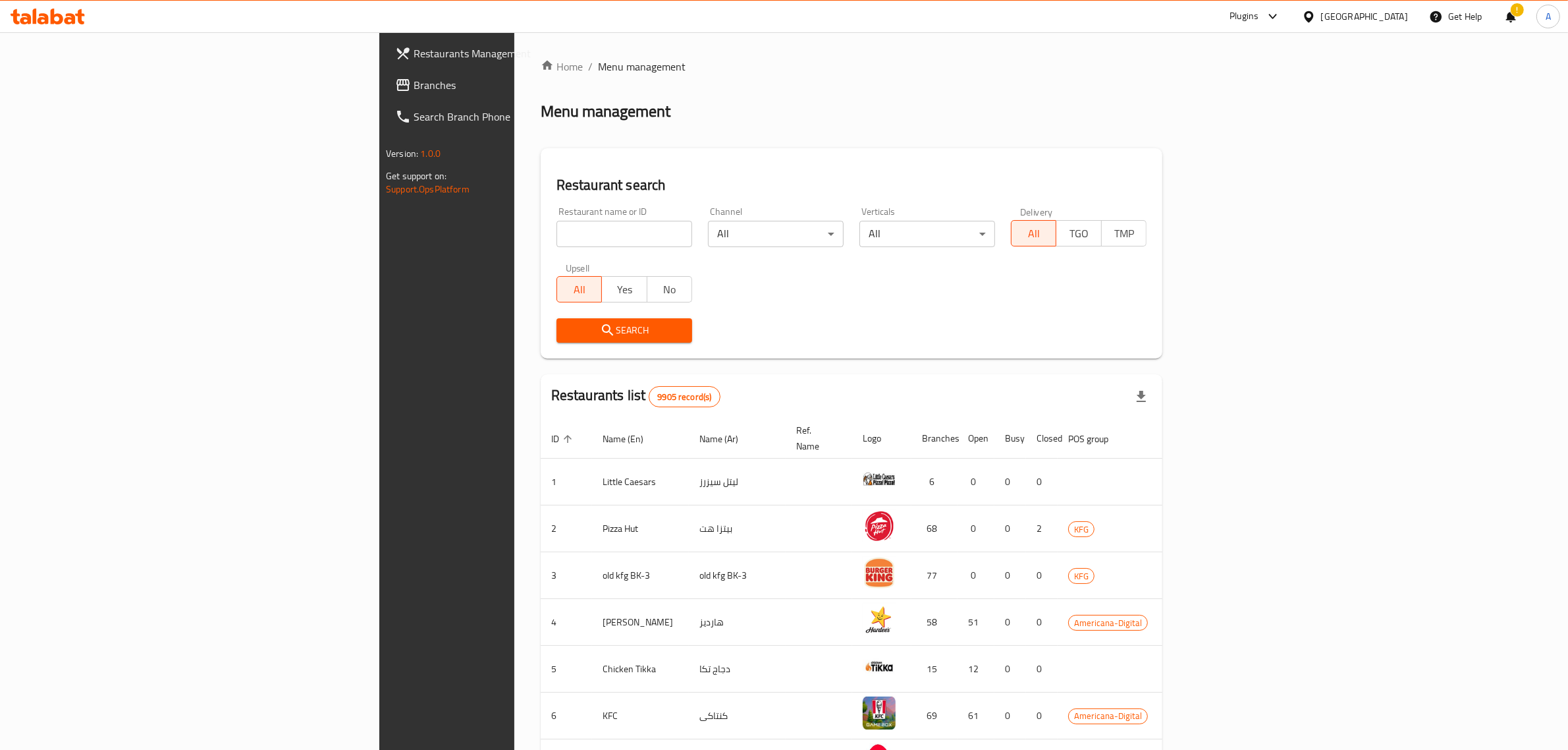
click at [556, 220] on input "search" at bounding box center [624, 233] width 136 height 27
paste input "Slimmie"
type input "Slimmie"
click button "Search" at bounding box center [624, 330] width 136 height 25
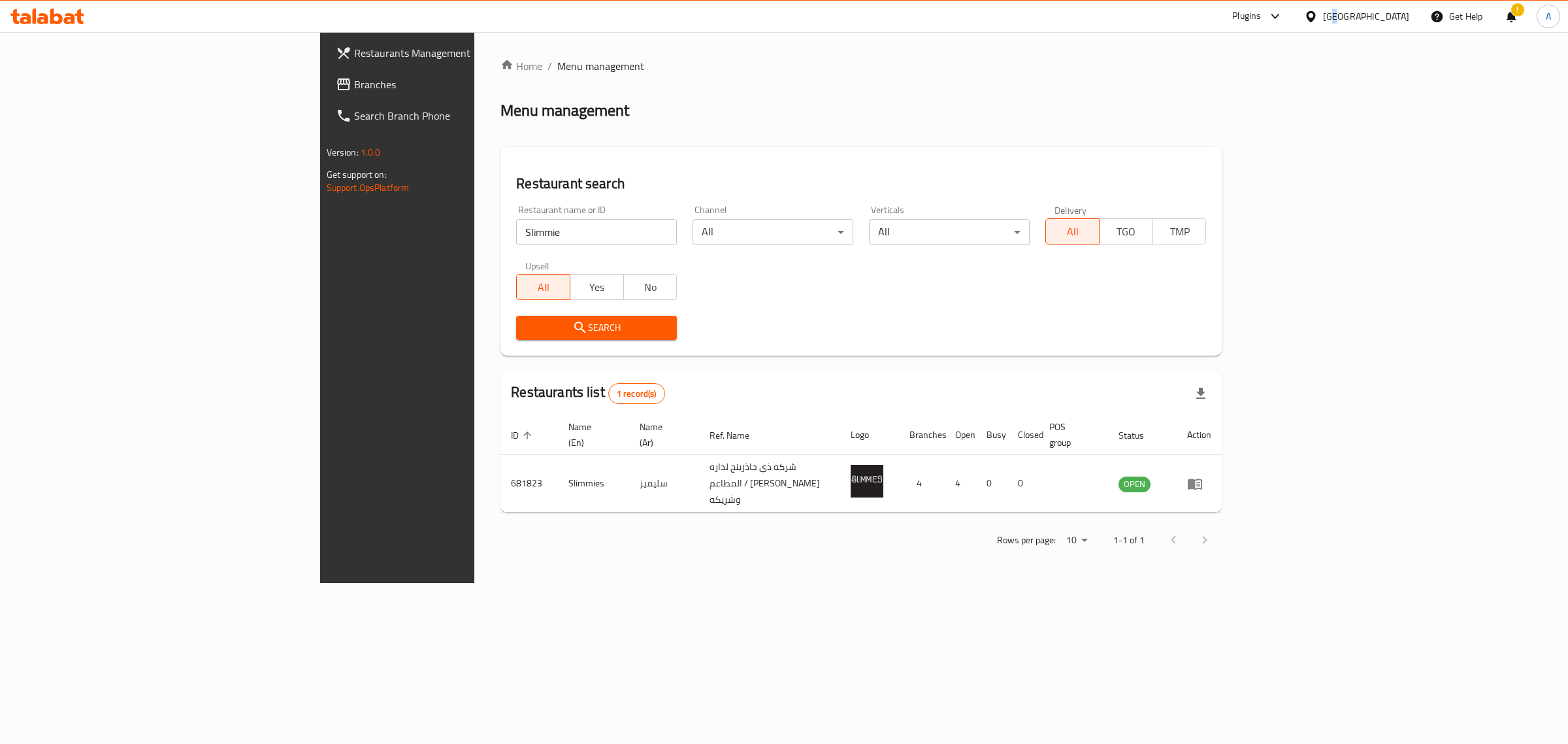
click at [1396, 26] on div "Kuwait" at bounding box center [1357, 16] width 126 height 31
click at [1397, 23] on div "Kuwait" at bounding box center [1366, 16] width 87 height 15
click at [1227, 351] on div "Bahrain Egypt Iraq Jordan Kuwait Oman Qatar Saudi Arabia United Arab Emirates" at bounding box center [1310, 197] width 196 height 324
click at [1238, 337] on div "[GEOGRAPHIC_DATA]" at bounding box center [1268, 342] width 87 height 15
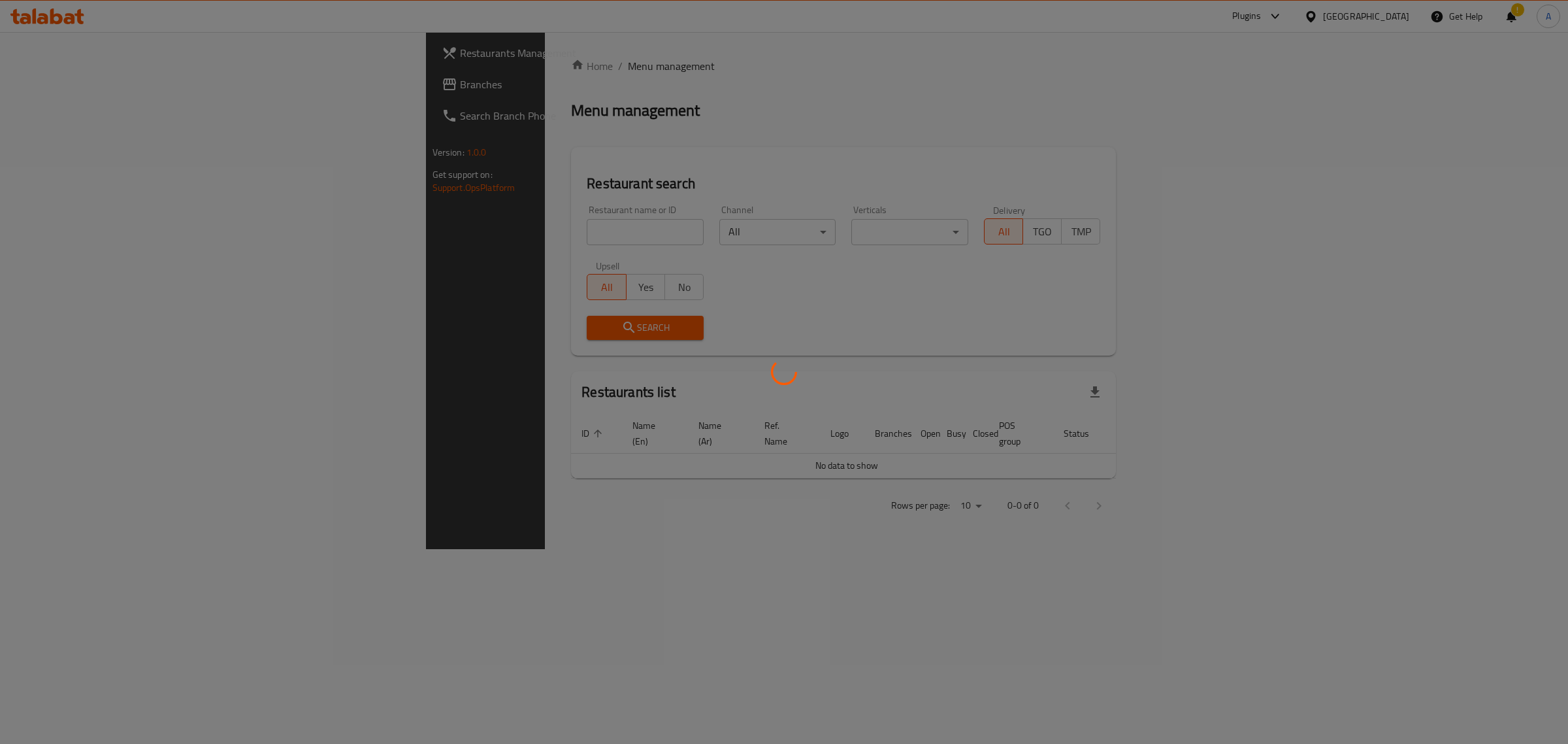
click at [412, 233] on div at bounding box center [784, 372] width 1568 height 744
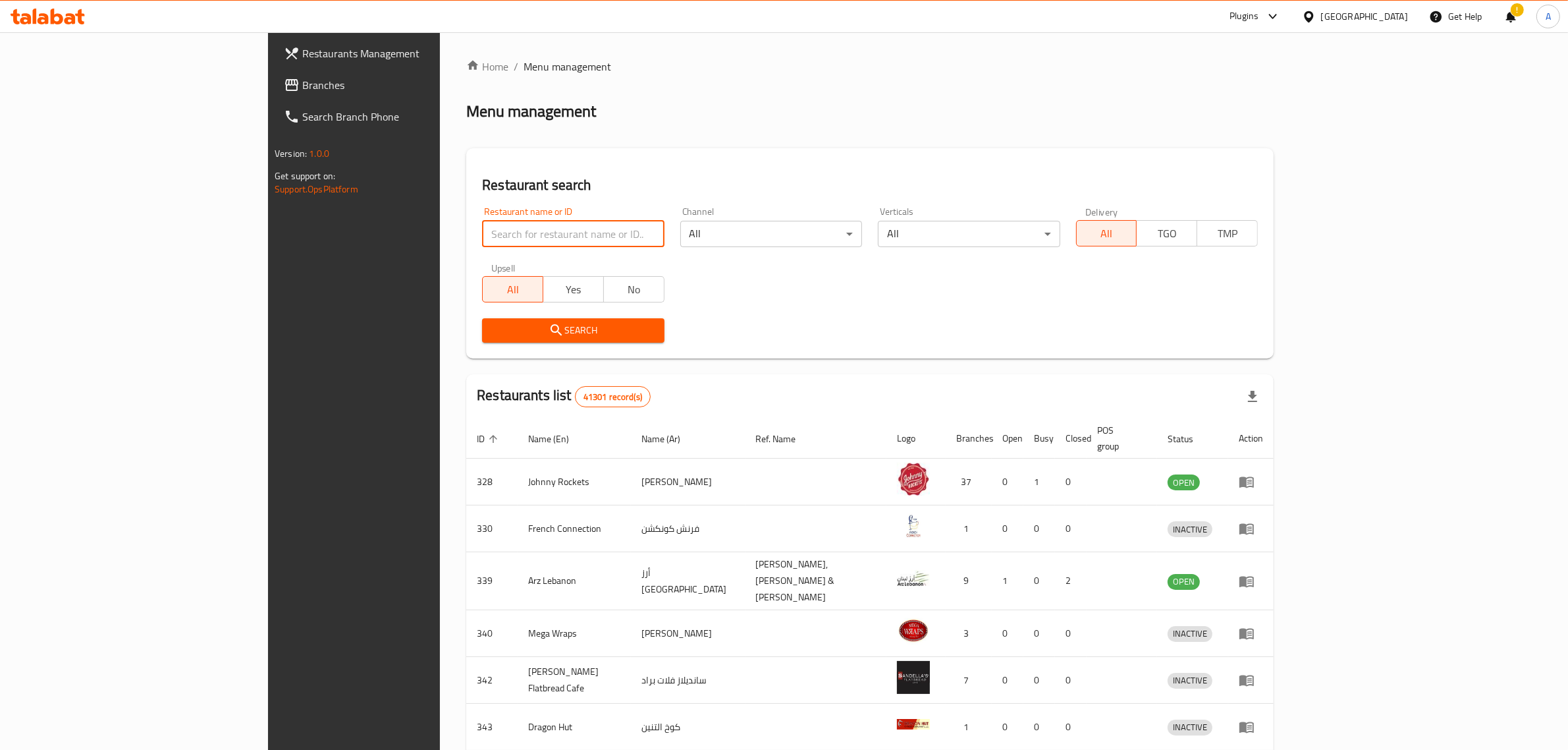
click at [482, 235] on input "search" at bounding box center [573, 233] width 182 height 27
paste input "Sugar Blooms"
type input "Sugar Blooms"
click button "Search" at bounding box center [573, 330] width 182 height 25
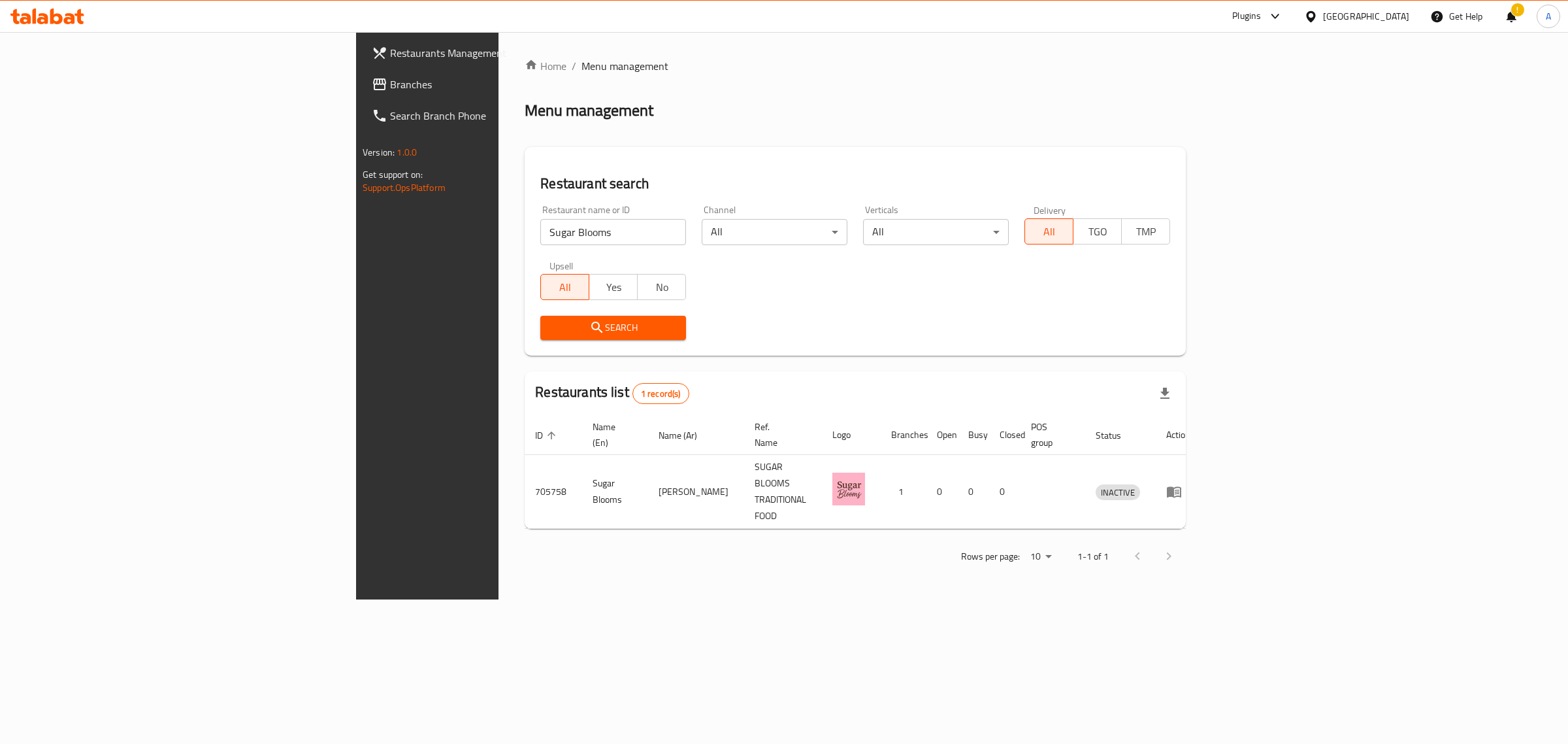
click at [1403, 15] on div "[GEOGRAPHIC_DATA]" at bounding box center [1366, 16] width 87 height 15
click at [1236, 129] on div "Egypt" at bounding box center [1268, 134] width 107 height 30
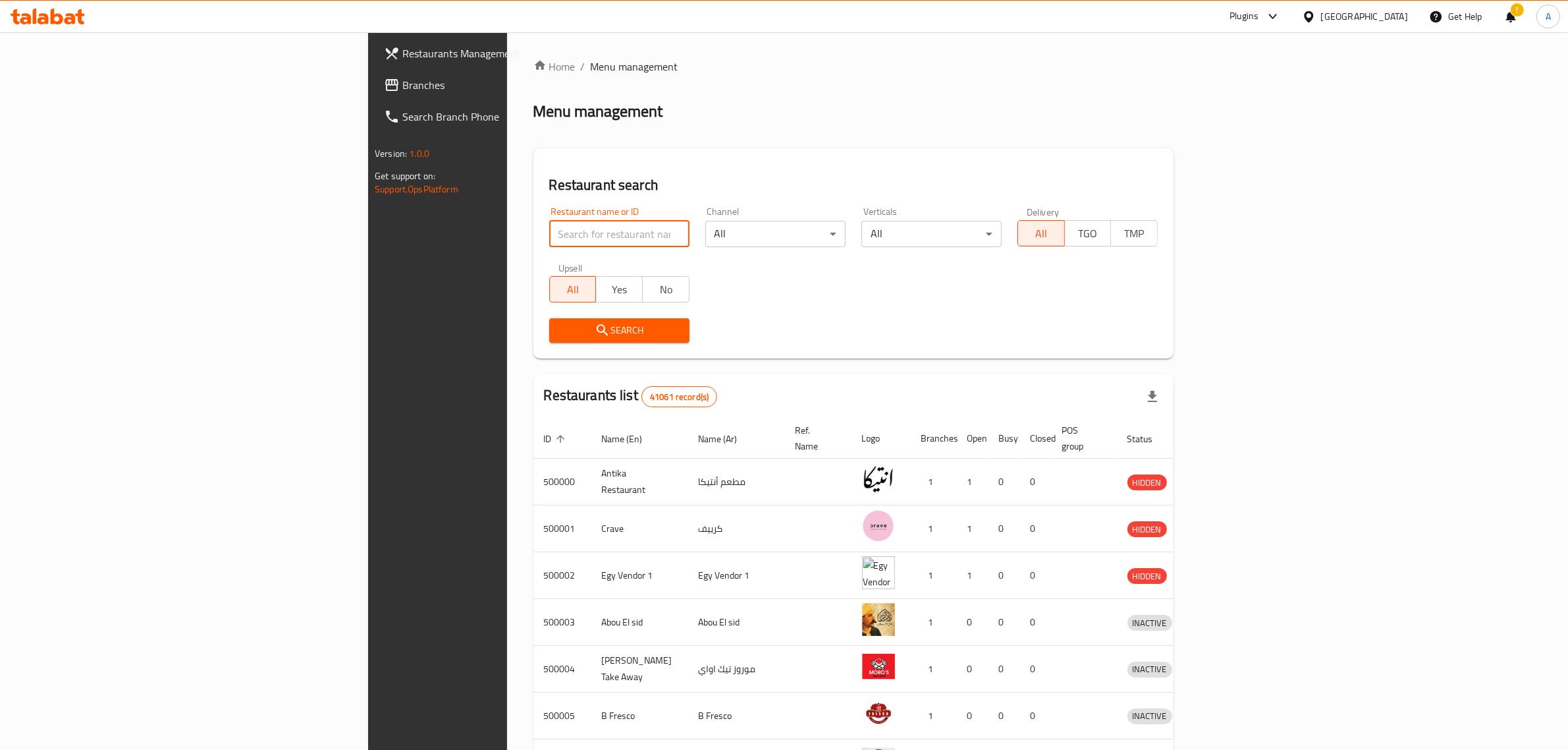
click at [549, 220] on input "search" at bounding box center [619, 233] width 140 height 27
paste input "مشلتت المعلم"
type input "مشلتت المعلم"
click button "Search" at bounding box center [619, 330] width 140 height 25
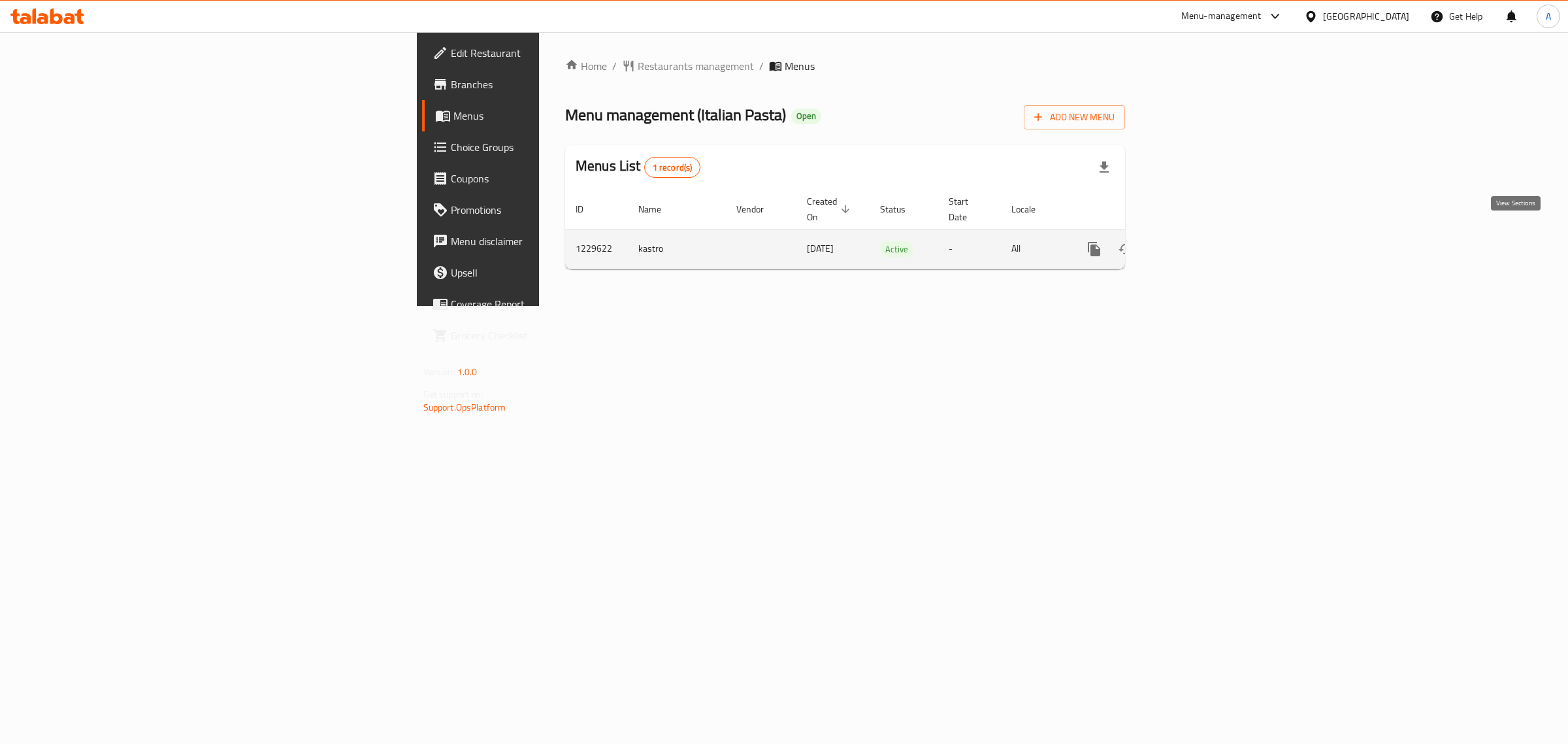
click at [1195, 243] on icon "enhanced table" at bounding box center [1188, 249] width 12 height 12
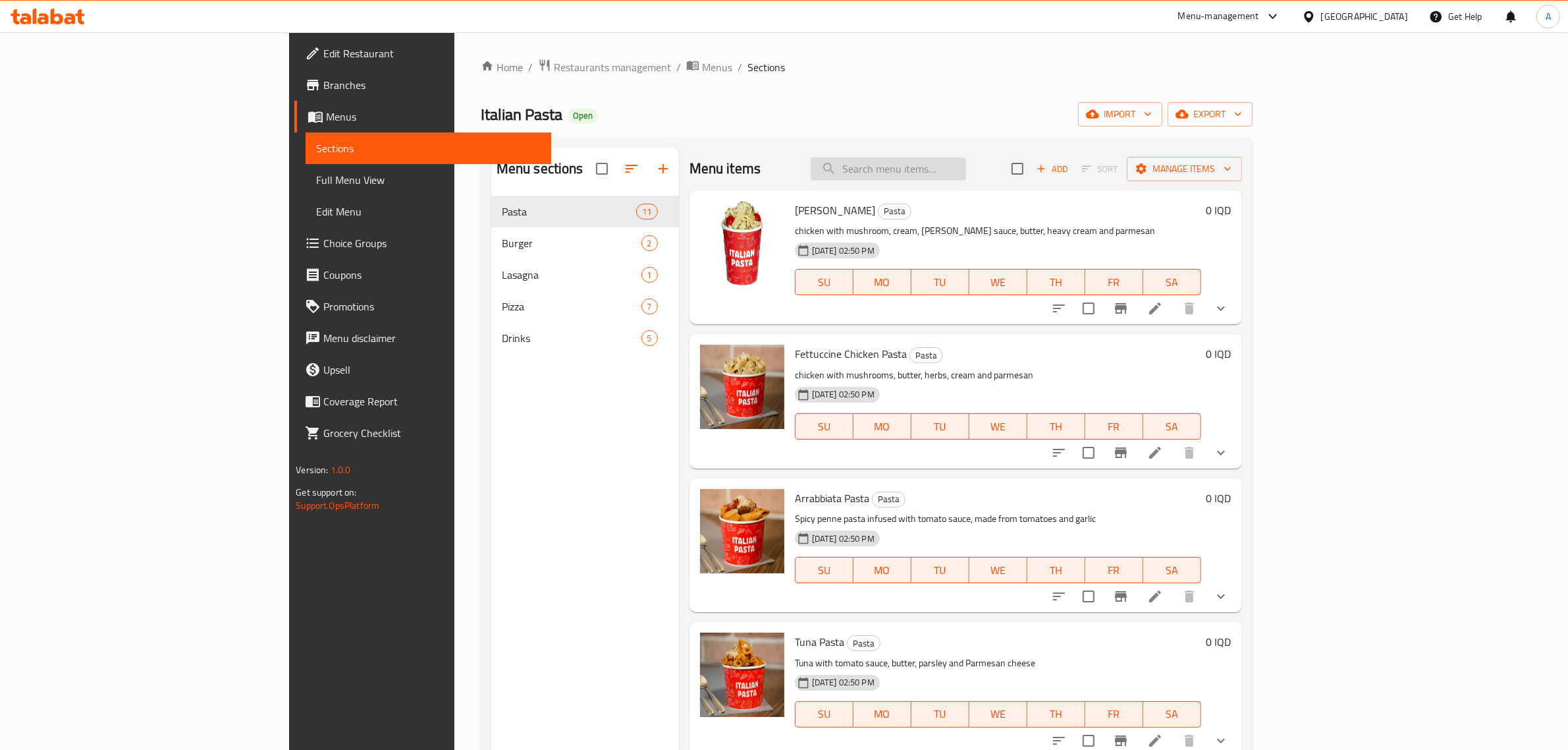
click at [967, 172] on input "search" at bounding box center [888, 168] width 155 height 23
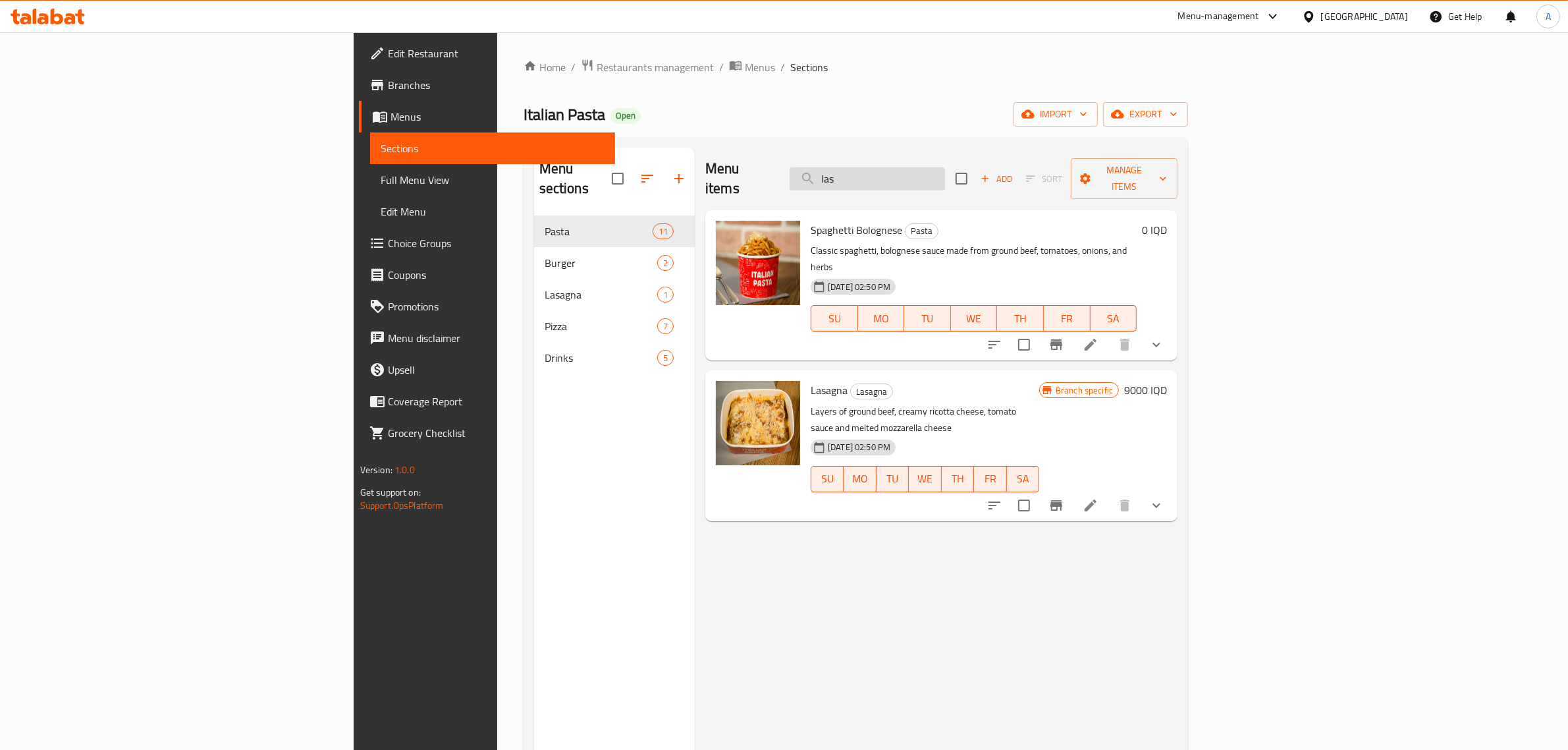
type input "las"
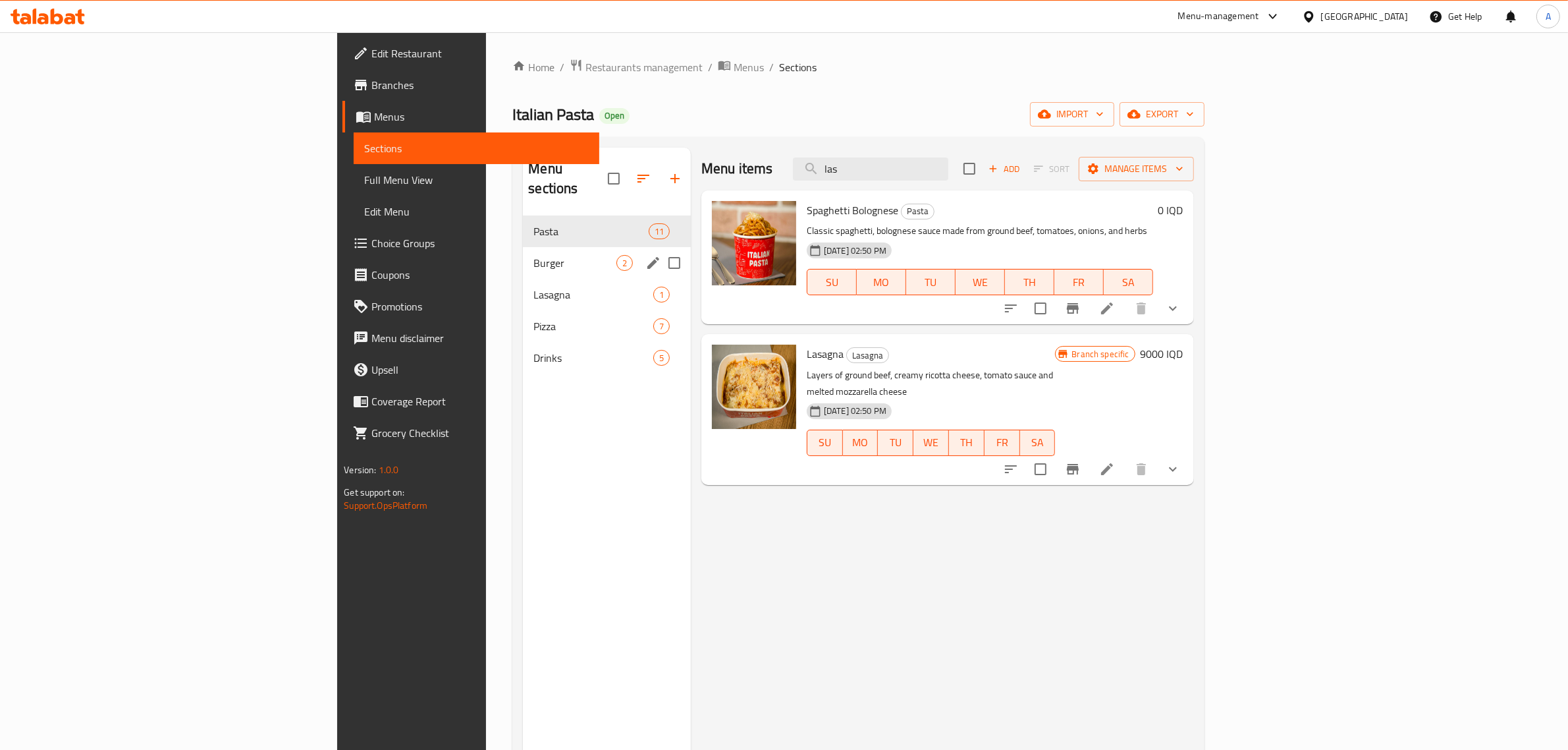
click at [533, 255] on span "Burger" at bounding box center [575, 263] width 83 height 16
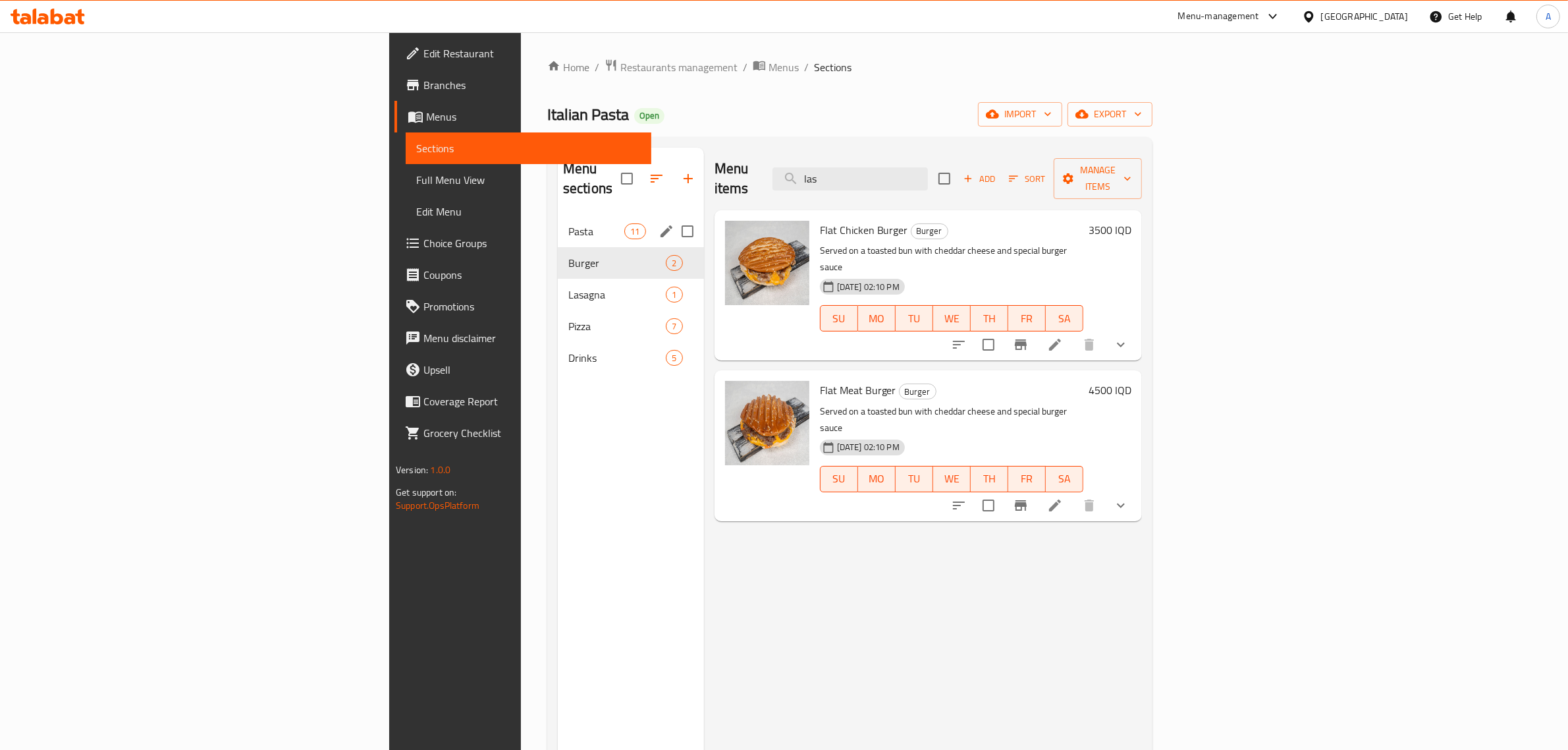
click at [558, 219] on div "Pasta 11" at bounding box center [631, 231] width 146 height 31
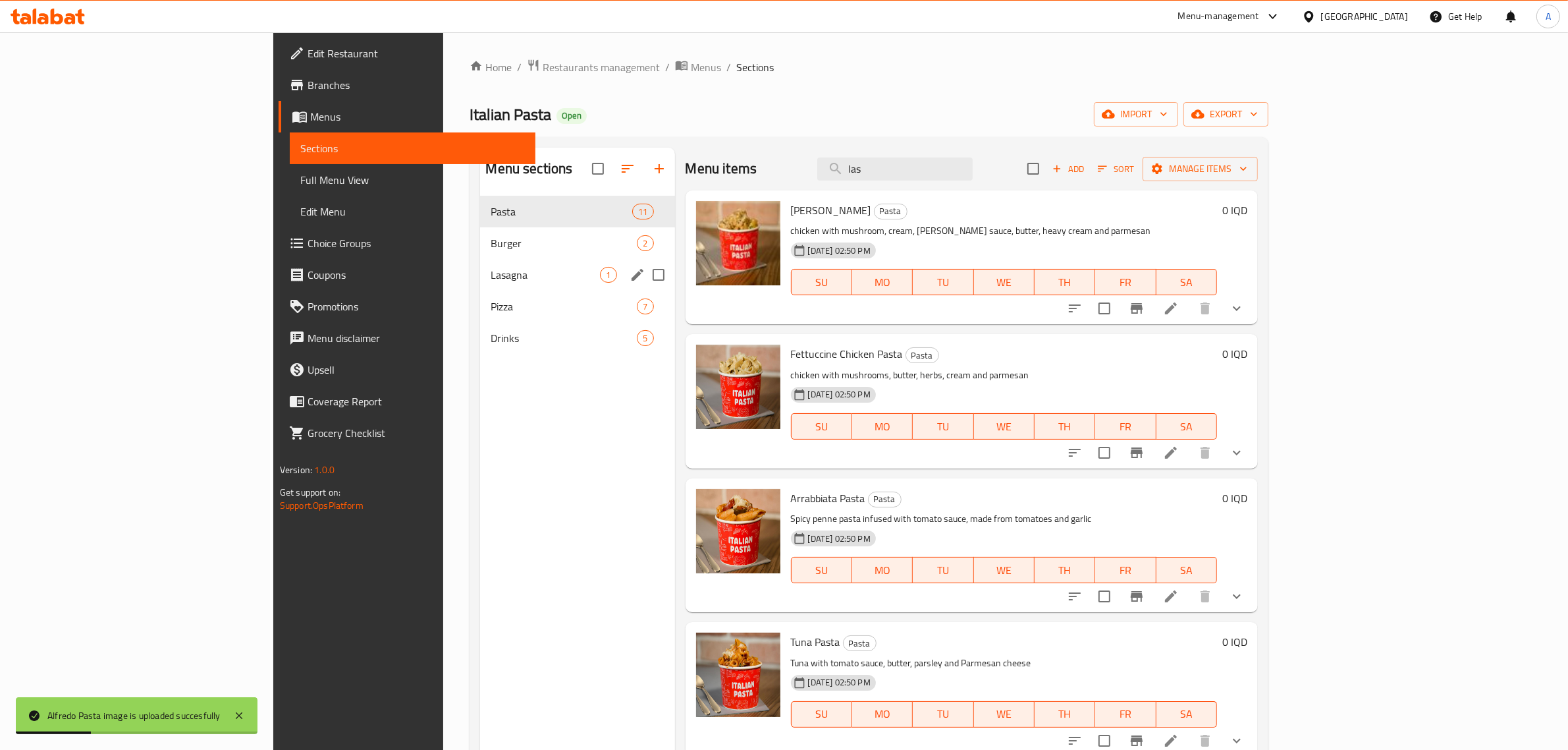
click at [480, 290] on div "Lasagna 1" at bounding box center [577, 274] width 195 height 31
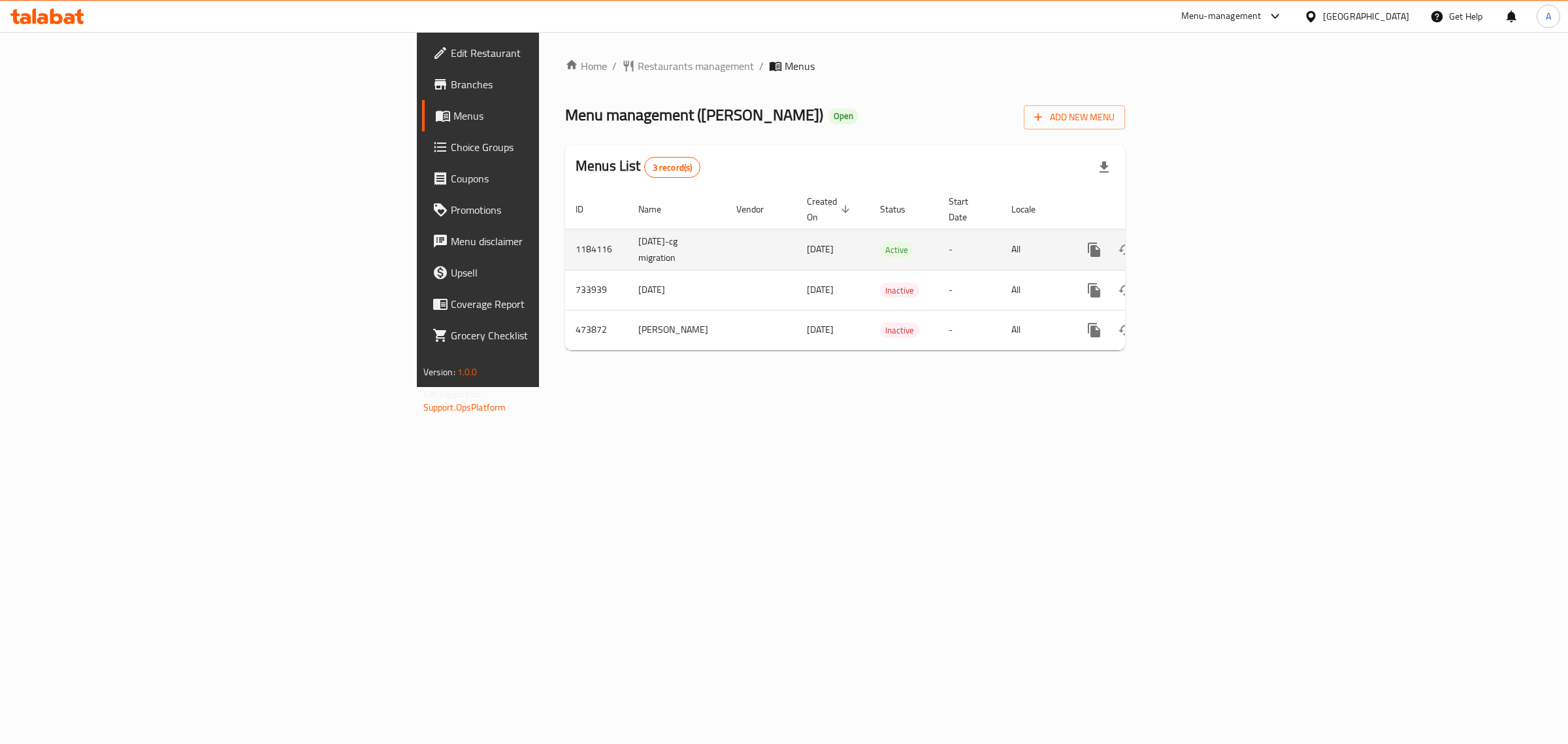
click at [1204, 240] on link "enhanced table" at bounding box center [1188, 250] width 31 height 31
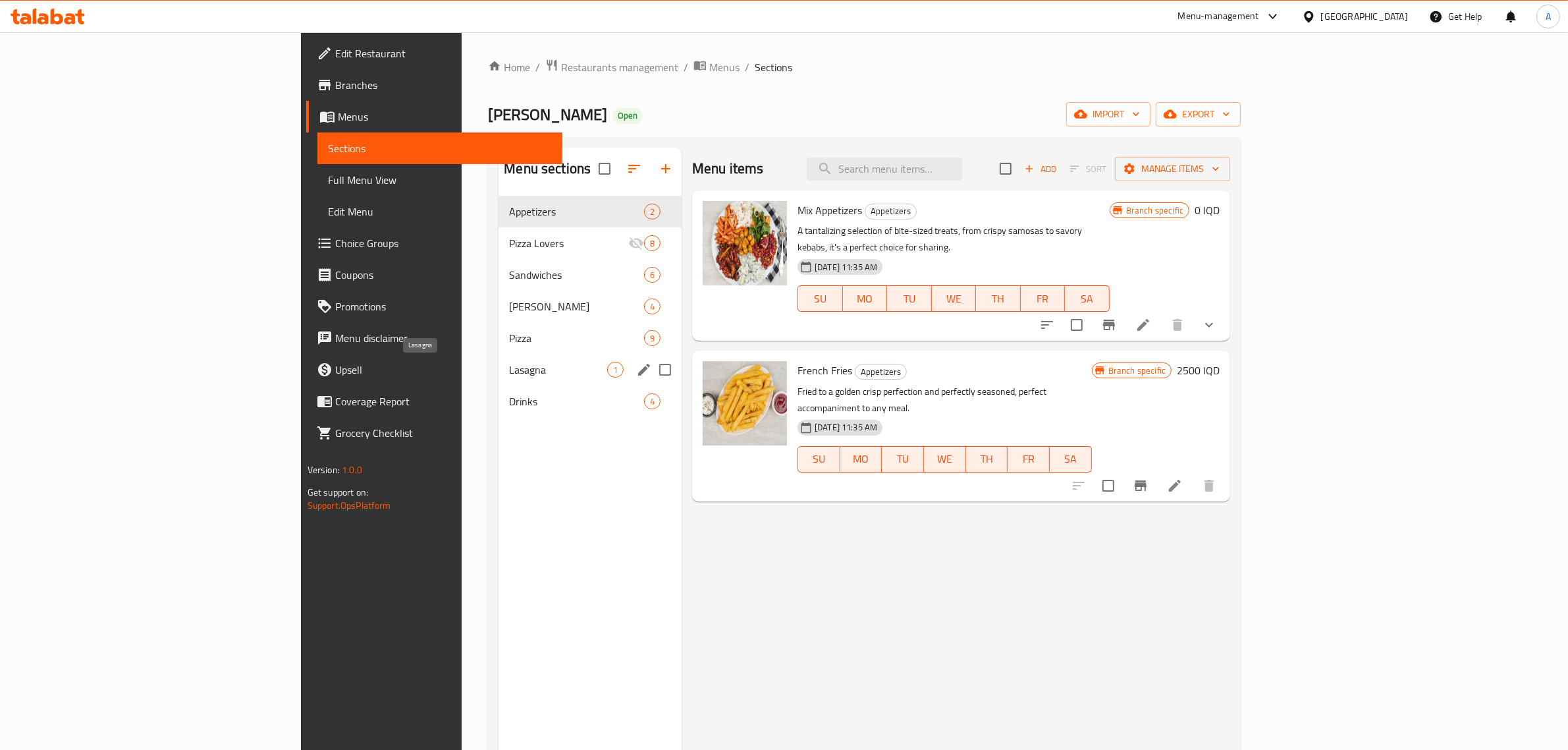
click at [510, 362] on span "Lasagna" at bounding box center [558, 369] width 98 height 16
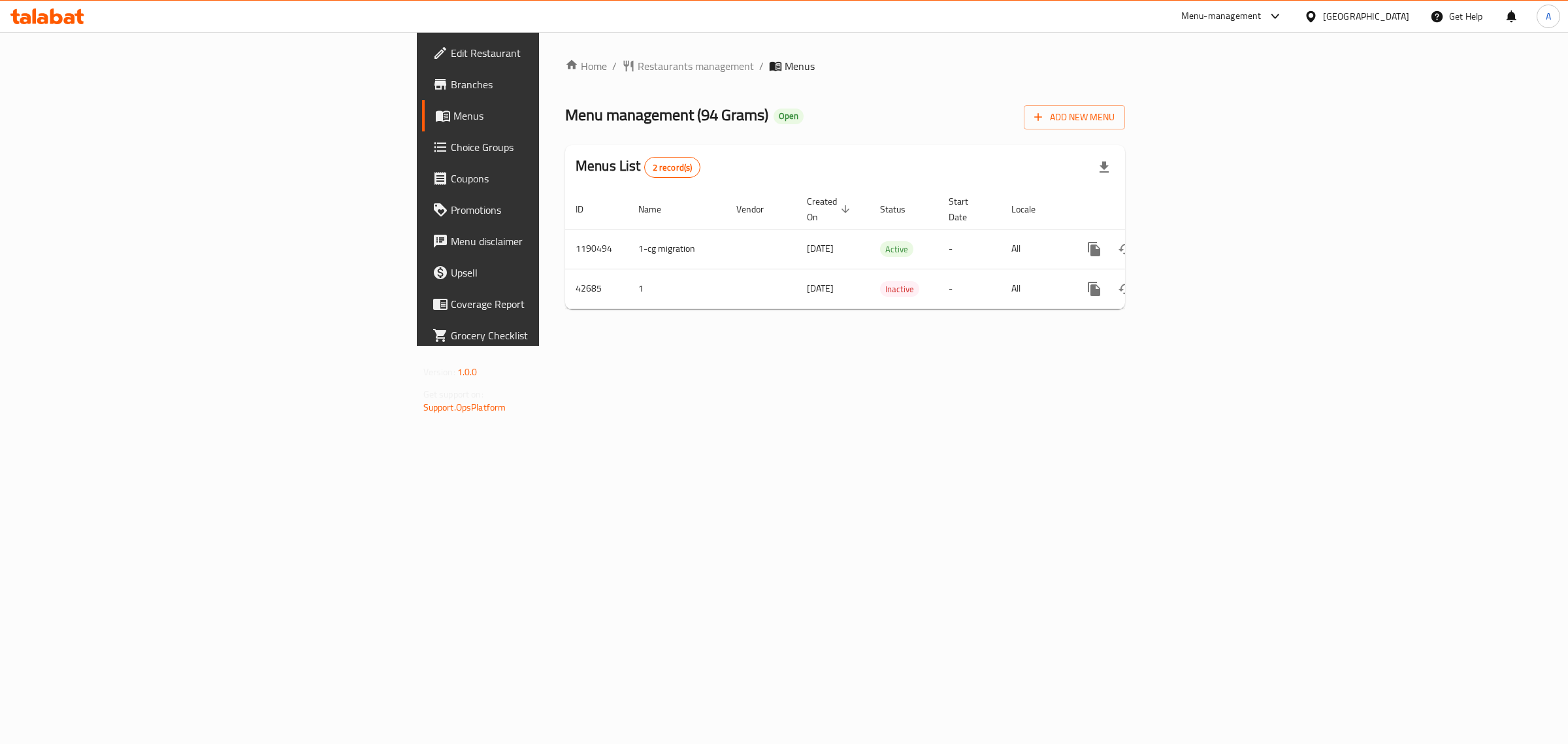
click at [451, 59] on span "Edit Restaurant" at bounding box center [559, 53] width 218 height 15
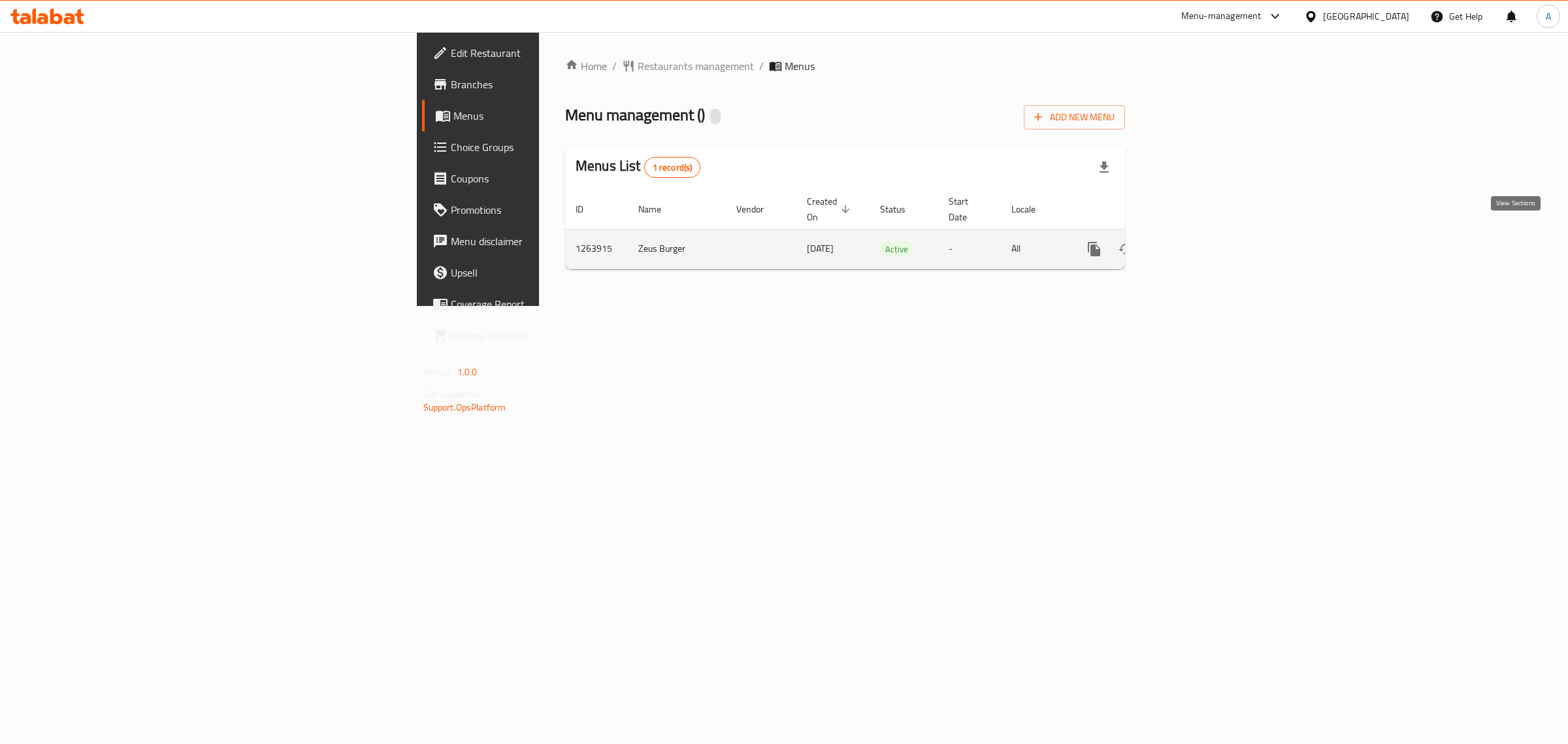
click at [1204, 237] on link "enhanced table" at bounding box center [1188, 249] width 31 height 31
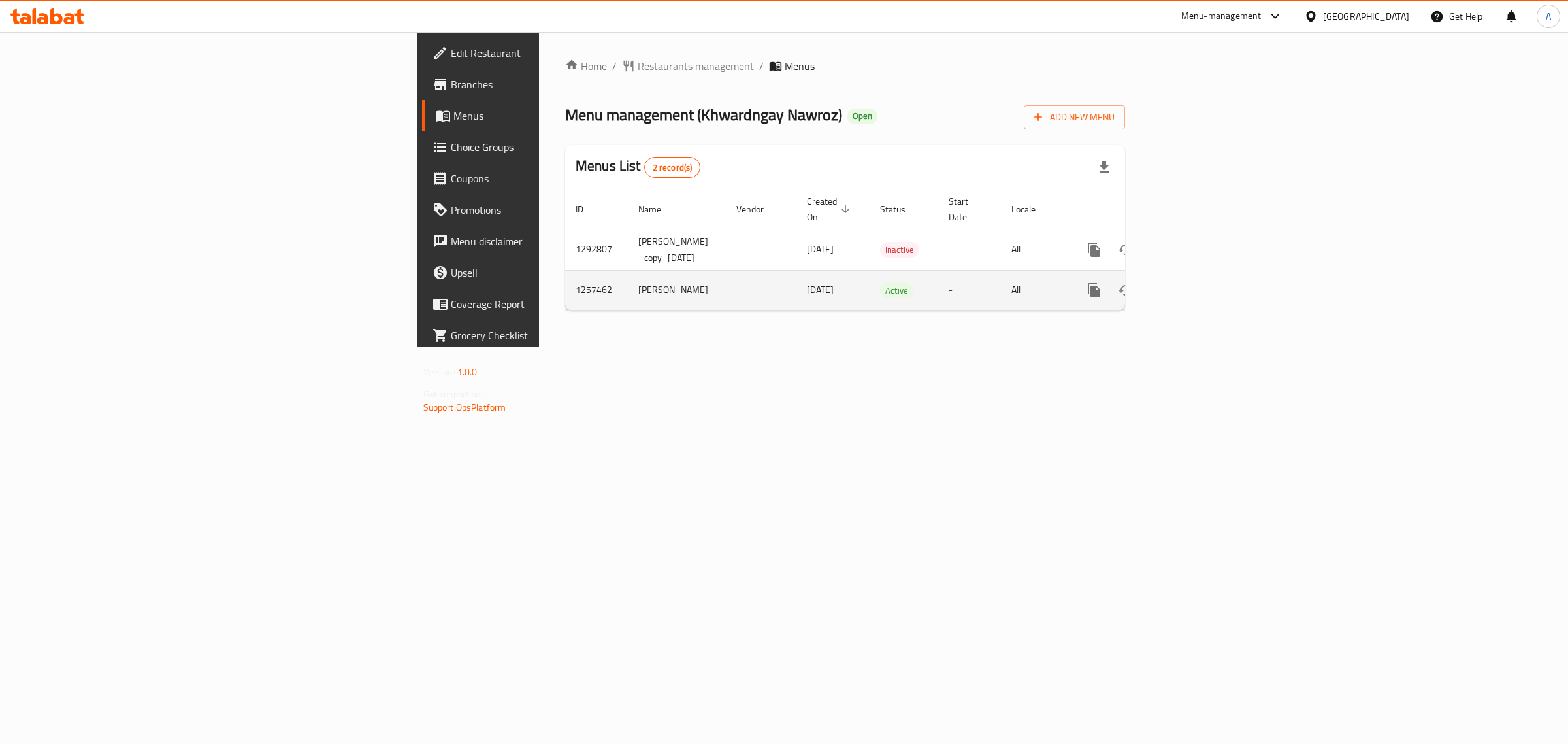
click at [1196, 282] on icon "enhanced table" at bounding box center [1188, 290] width 15 height 15
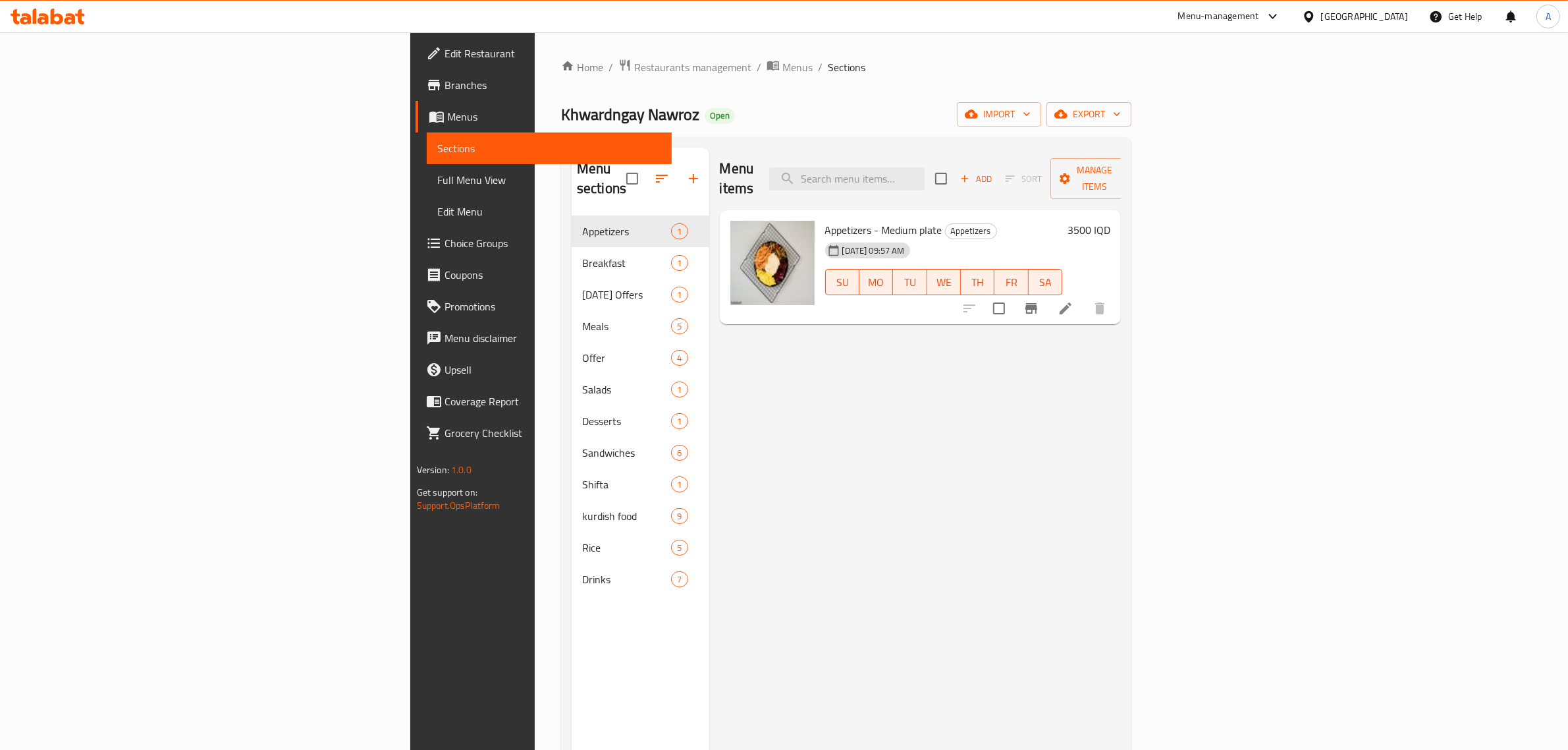
drag, startPoint x: 29, startPoint y: 713, endPoint x: 94, endPoint y: 590, distance: 139.1
click at [410, 710] on div "Edit Restaurant Branches Menus Sections Full Menu View Edit Menu Choice Groups …" at bounding box center [542, 407] width 263 height 750
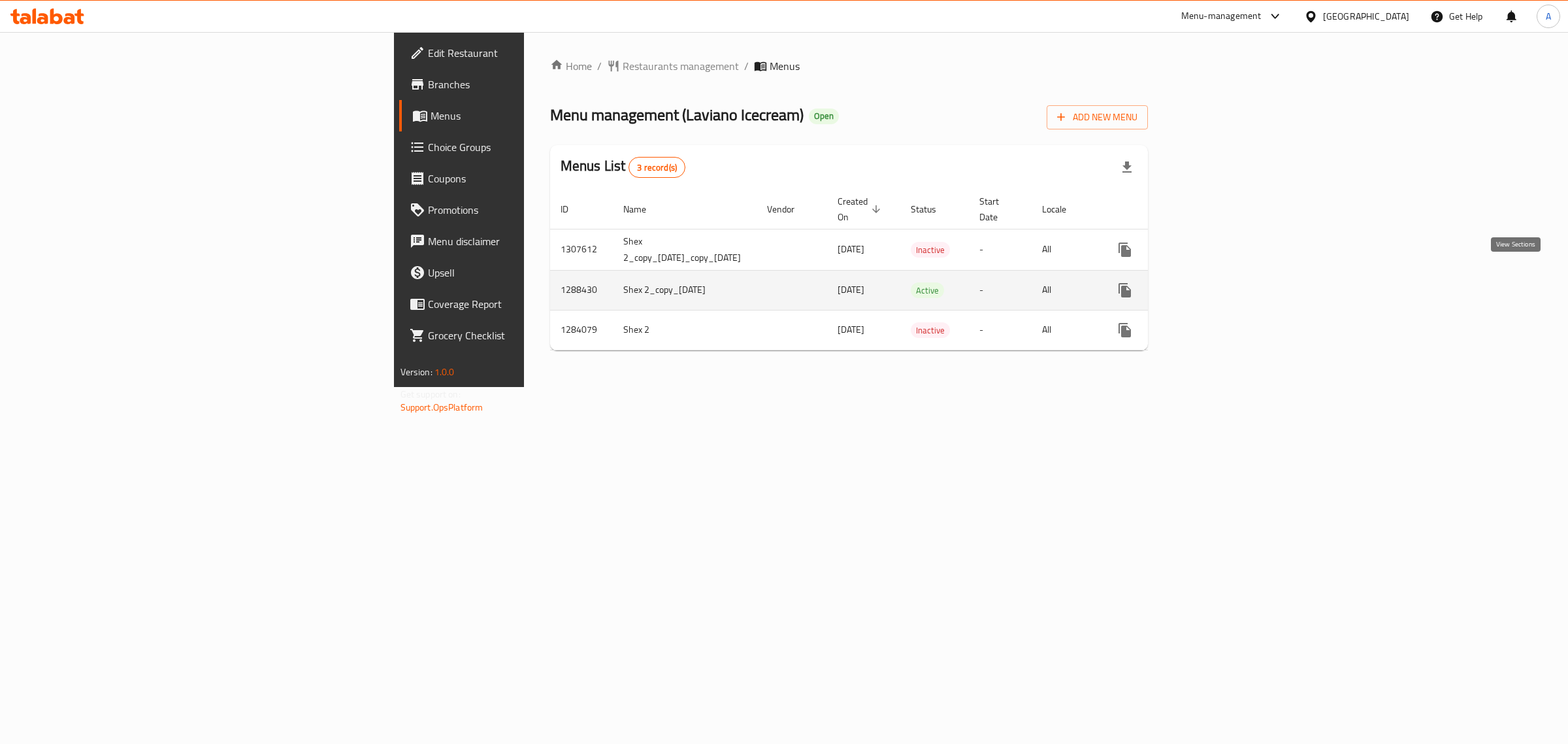
click at [1235, 279] on link "enhanced table" at bounding box center [1219, 290] width 31 height 31
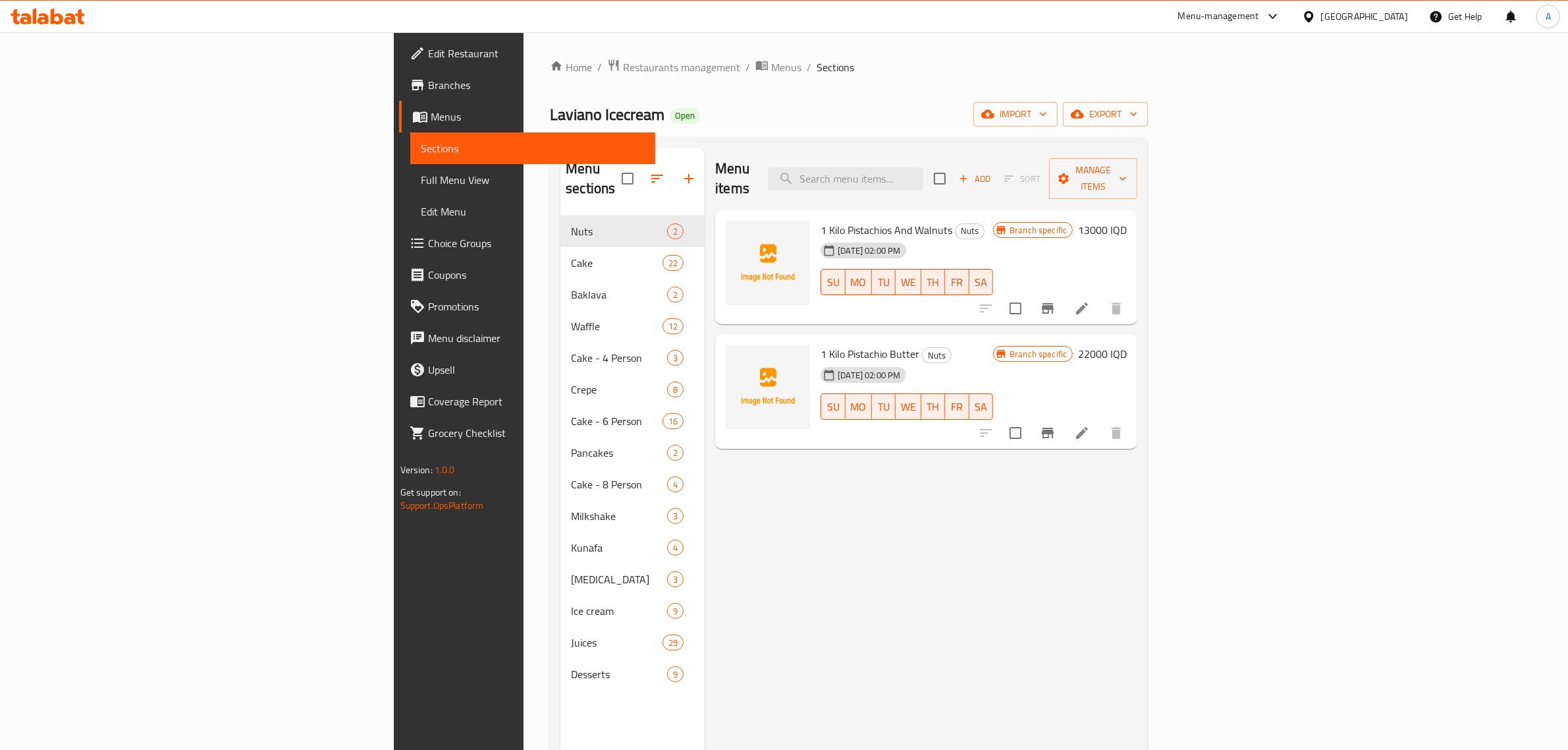
drag, startPoint x: 759, startPoint y: 91, endPoint x: 752, endPoint y: 91, distance: 7.0
click at [759, 91] on div "Home / Restaurants management / Menus / Sections Laviano Icecream Open import e…" at bounding box center [849, 483] width 599 height 849
click at [924, 167] on input "search" at bounding box center [846, 178] width 155 height 23
paste input "کونافە لاڤیانۆ"
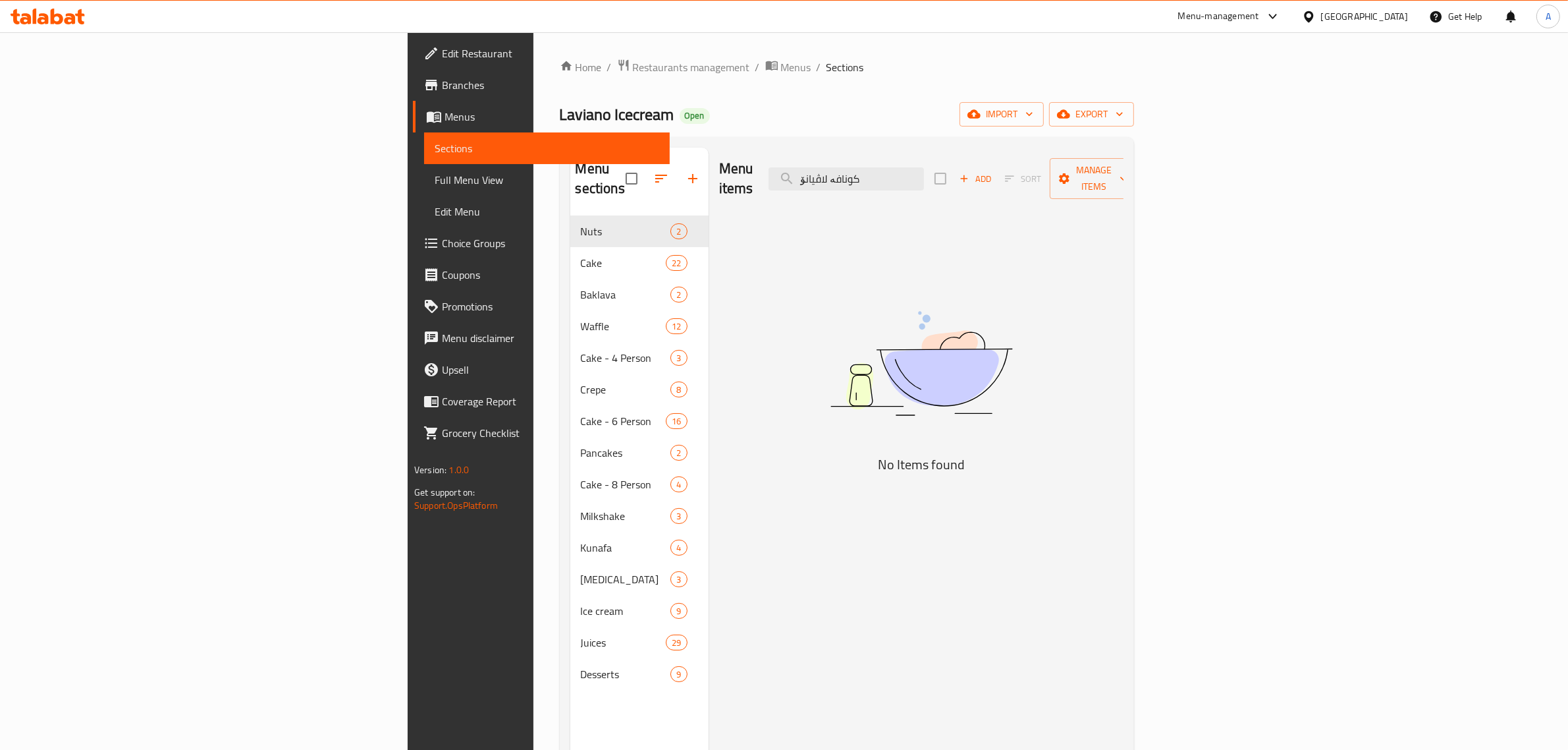
drag, startPoint x: 1032, startPoint y: 162, endPoint x: 903, endPoint y: 176, distance: 129.8
click at [903, 176] on div "Menu items کونافە لاڤیانۆ Add Sort Manage items" at bounding box center [922, 179] width 405 height 62
type input "کونافە لاڤیانۆ"
click at [435, 179] on span "Full Menu View" at bounding box center [547, 179] width 225 height 16
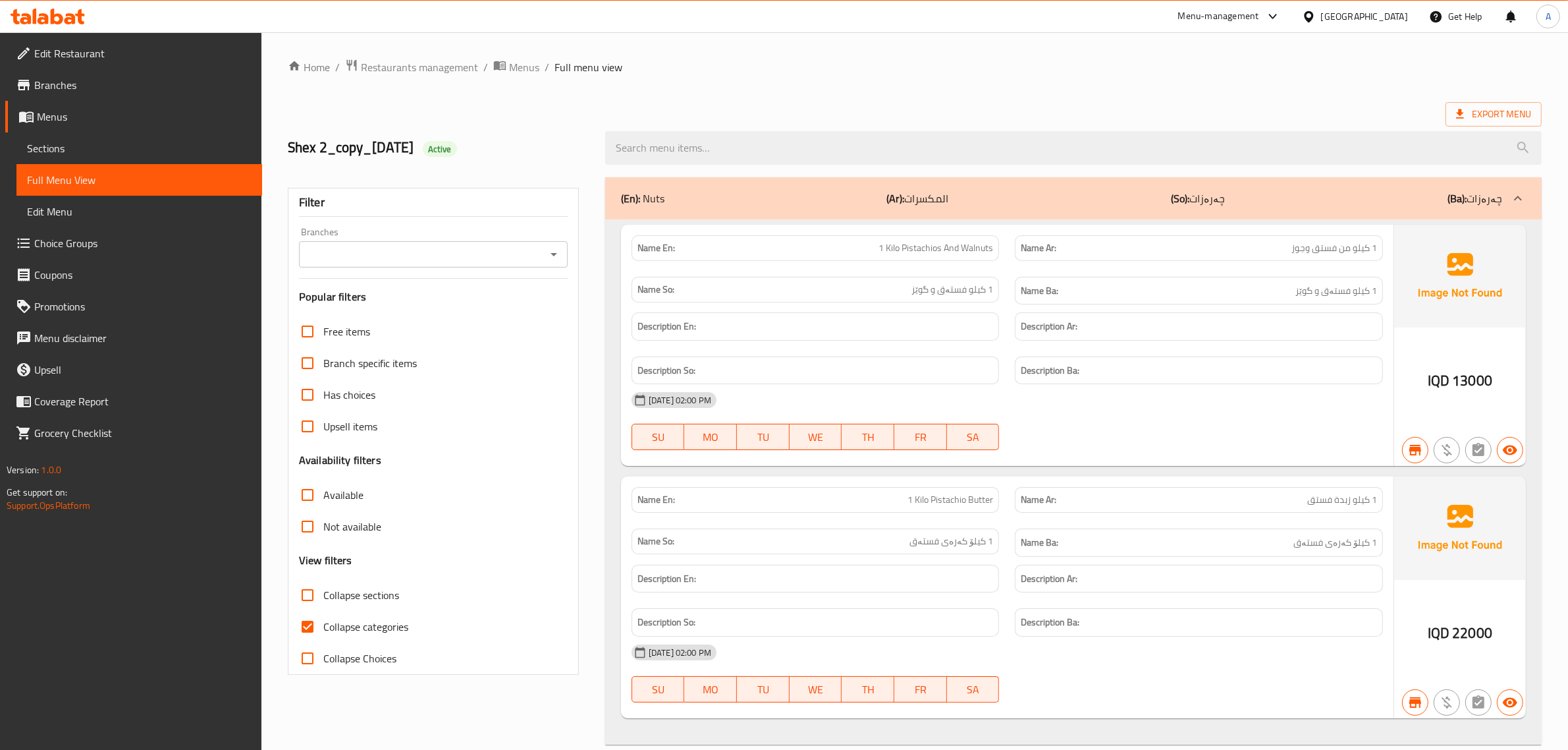
click at [1011, 103] on div "Export Menu" at bounding box center [915, 114] width 1254 height 25
click at [1011, 102] on div "Export Menu" at bounding box center [915, 114] width 1254 height 25
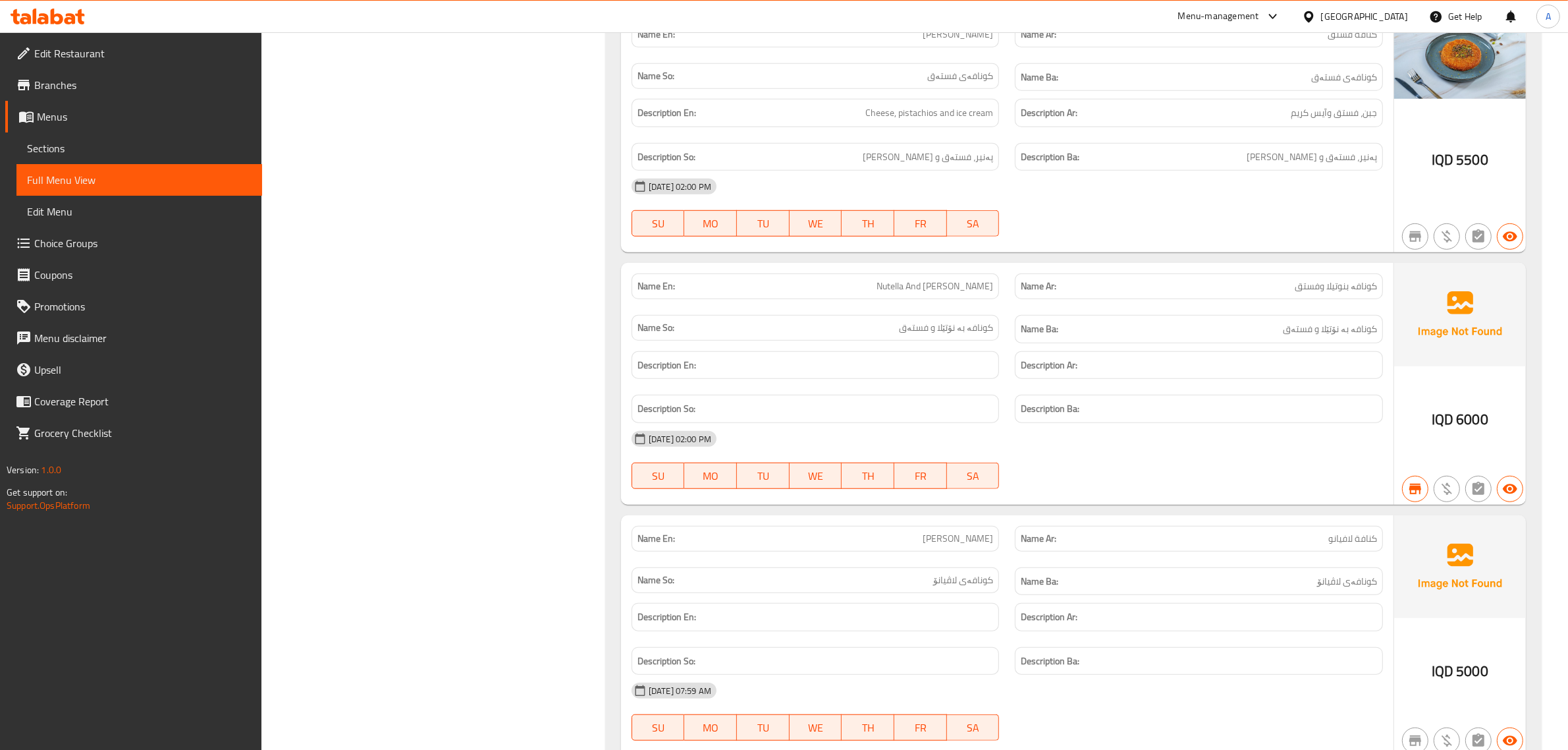
scroll to position [30643, 0]
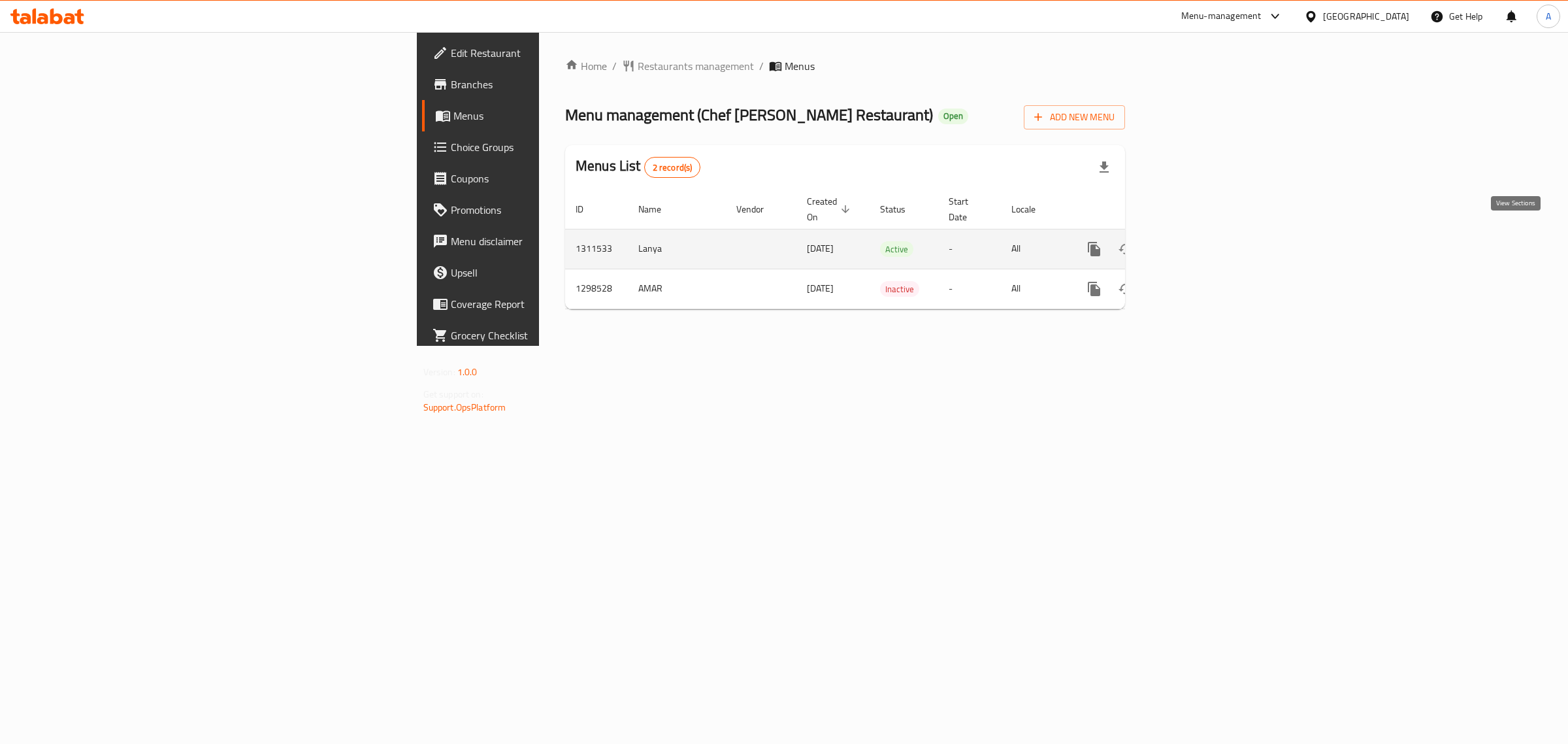
click at [1196, 241] on icon "enhanced table" at bounding box center [1188, 249] width 15 height 15
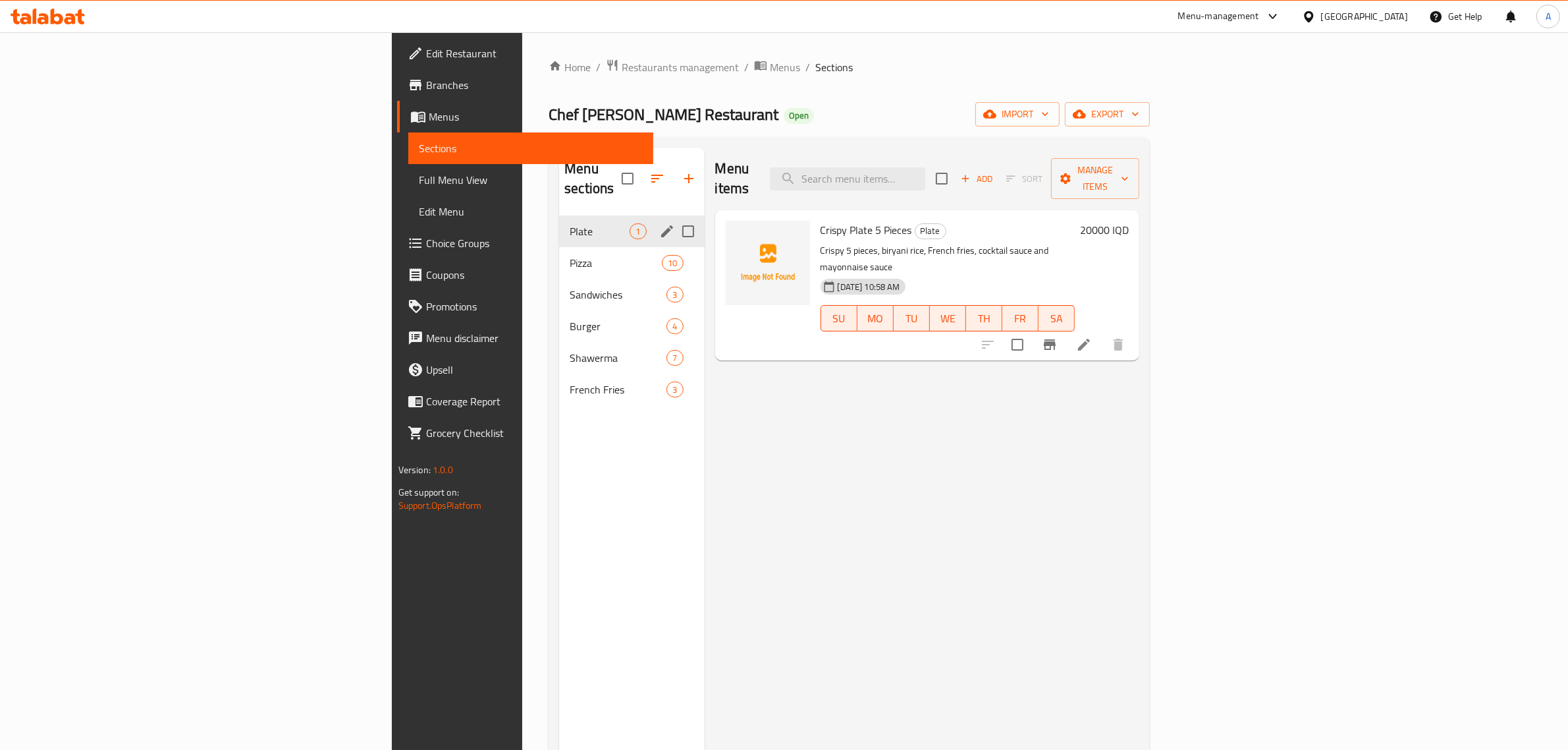
click at [570, 255] on span "Pizza" at bounding box center [616, 263] width 92 height 16
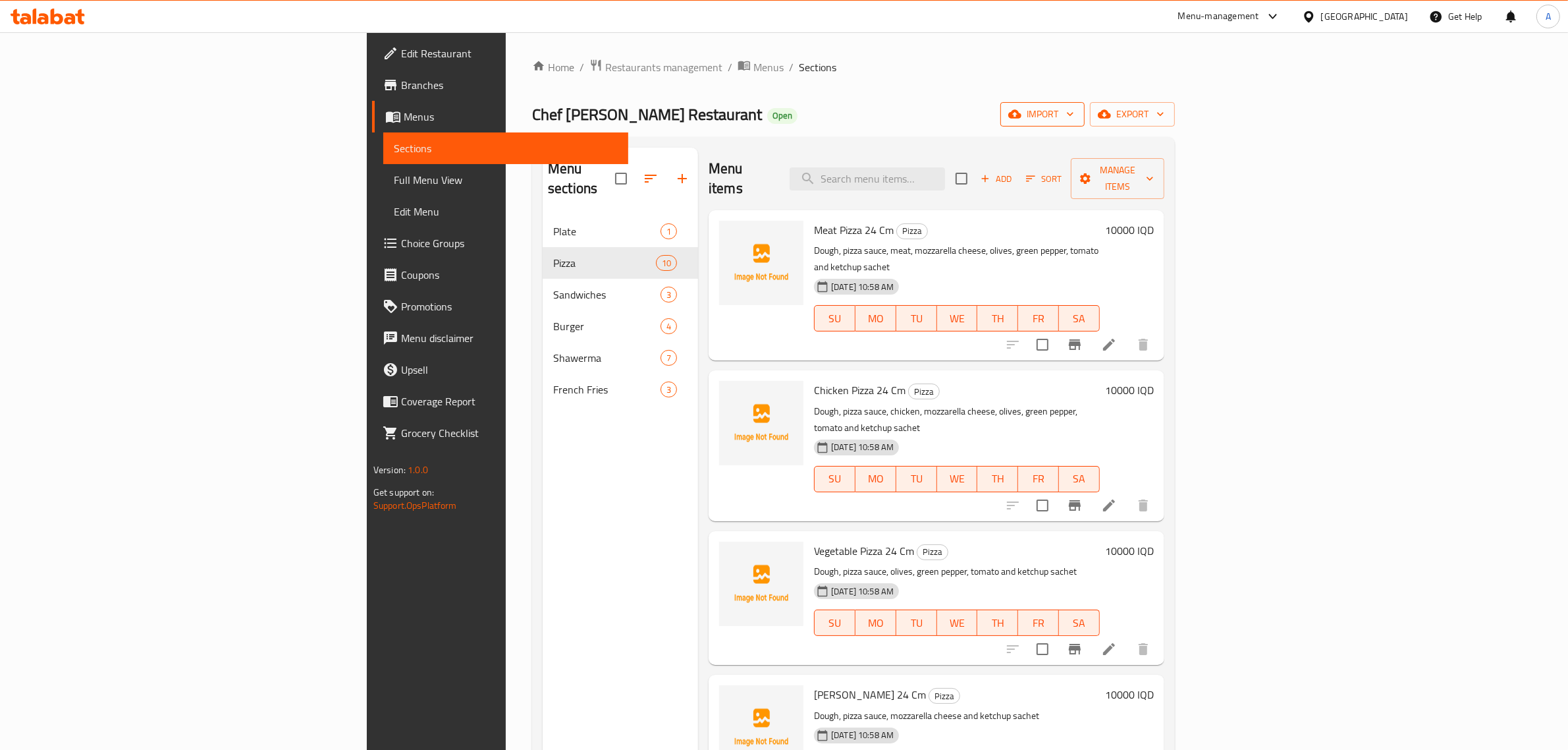
click at [1074, 113] on span "import" at bounding box center [1042, 115] width 63 height 17
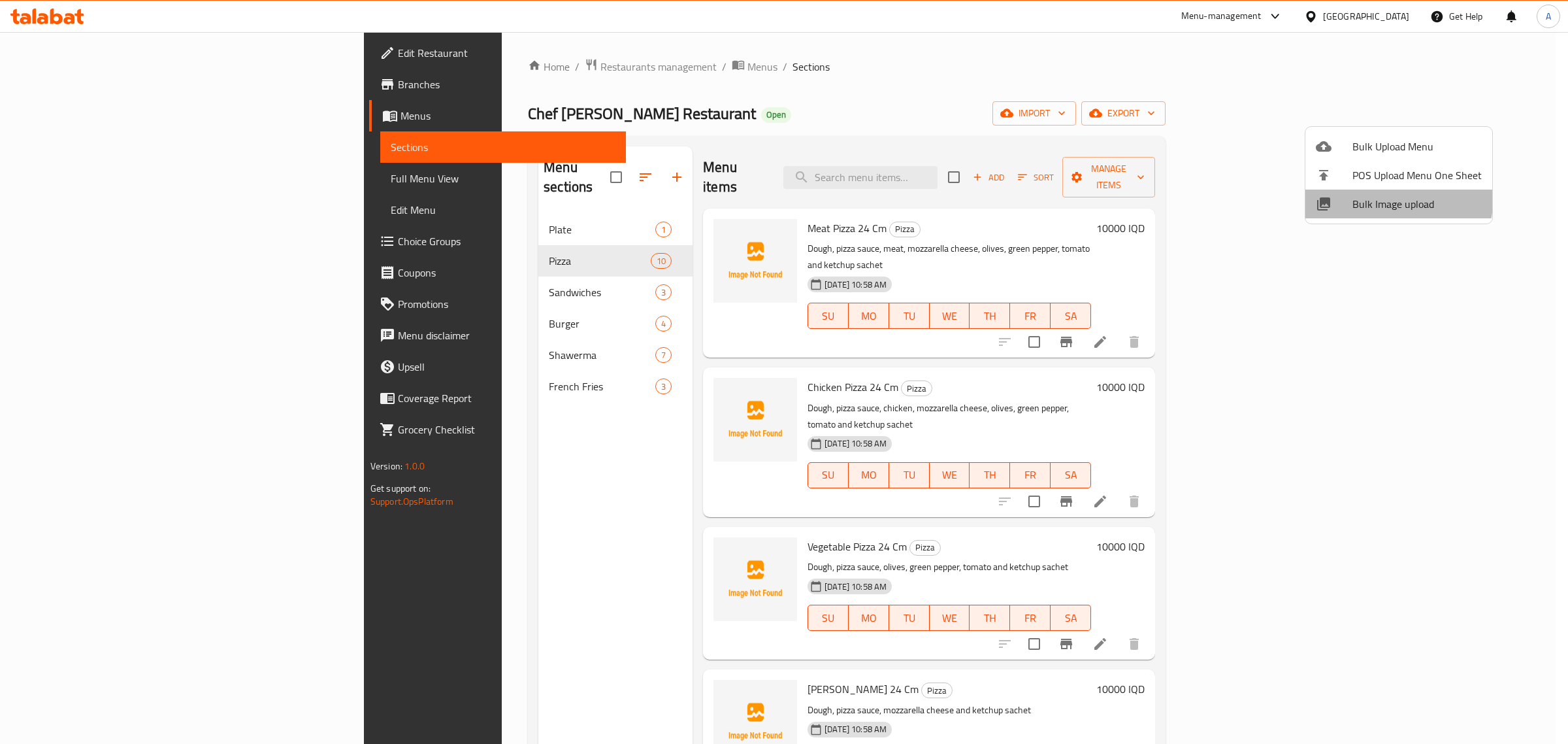
click at [1354, 196] on span "Bulk Image upload" at bounding box center [1417, 203] width 129 height 15
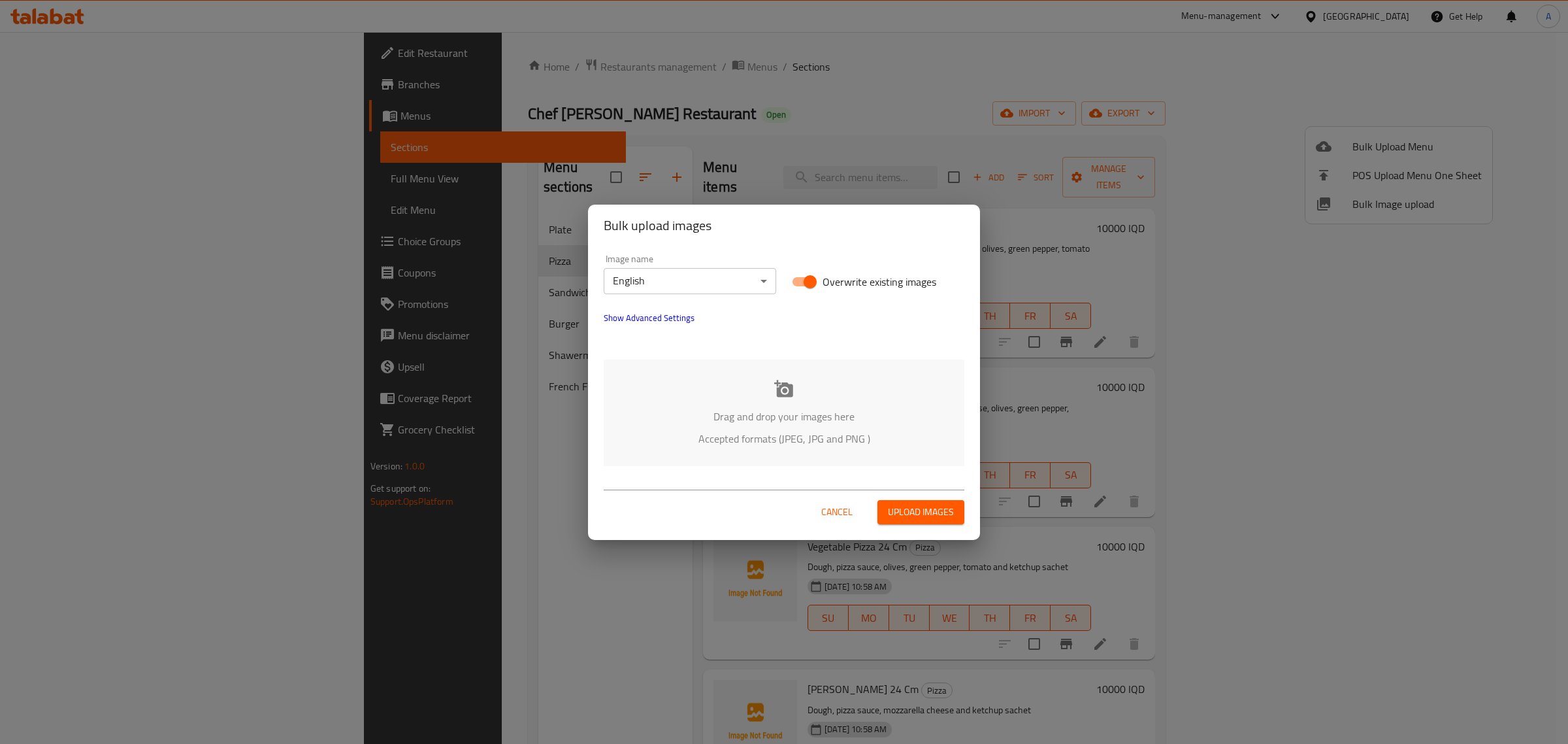
click at [674, 323] on span "Show Advanced Settings" at bounding box center [649, 317] width 91 height 15
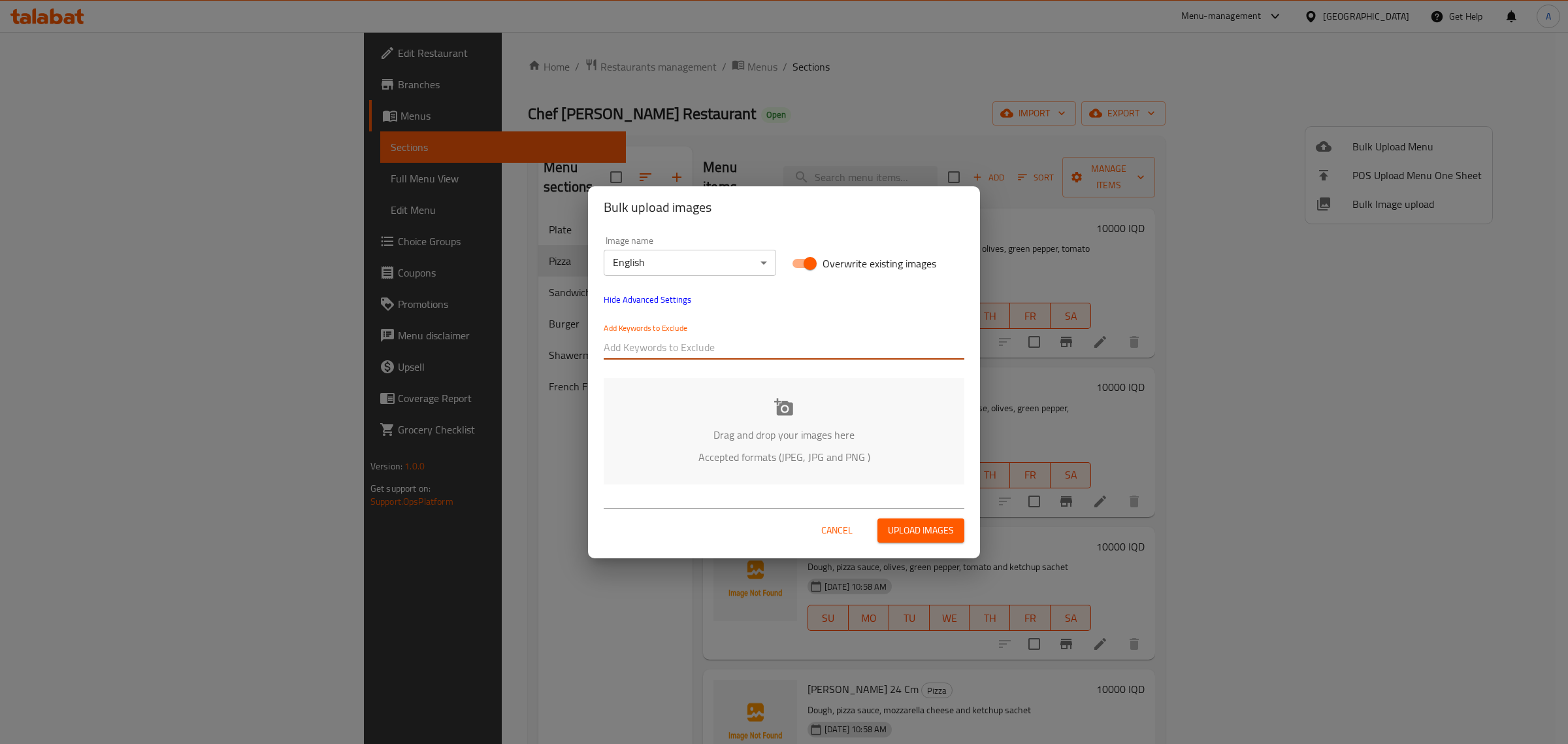
click at [665, 358] on div at bounding box center [784, 347] width 361 height 26
drag, startPoint x: 648, startPoint y: 343, endPoint x: 559, endPoint y: 338, distance: 89.1
click at [559, 338] on div "Bulk upload images Image name English ​ Overwrite existing images Hide Advanced…" at bounding box center [784, 372] width 1568 height 744
drag, startPoint x: 617, startPoint y: 338, endPoint x: 593, endPoint y: 339, distance: 24.0
click at [593, 339] on div "Image name English ​ Overwrite existing images Hide Advanced Settings Add Keywo…" at bounding box center [784, 360] width 392 height 264
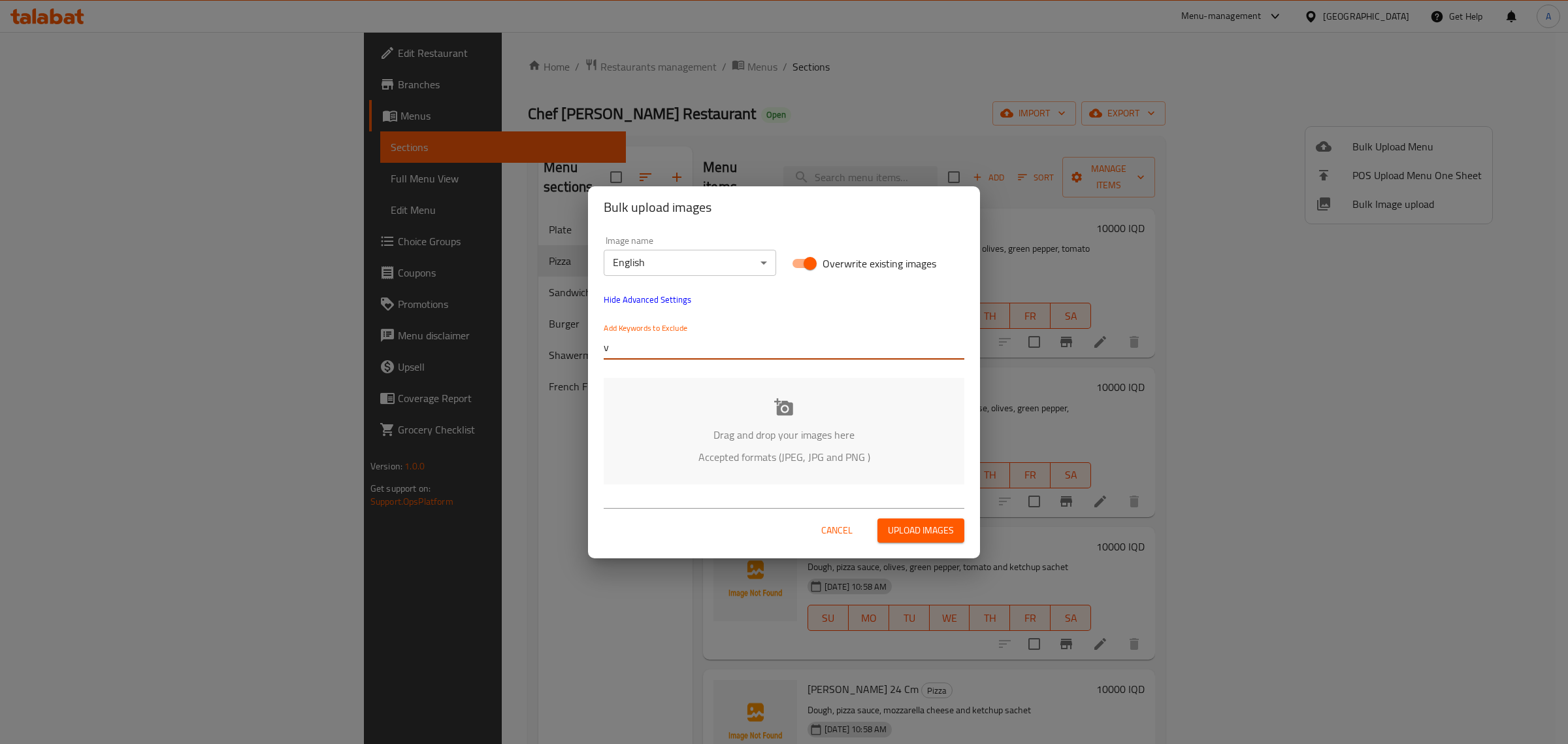
paste input "Chef Abd Almalik Restaurant"
type input "Chef Abd Almalik Restaurant"
click at [727, 261] on body "​ Menu-management Iraq Get Help A Edit Restaurant Branches Menus Sections Full …" at bounding box center [784, 387] width 1568 height 711
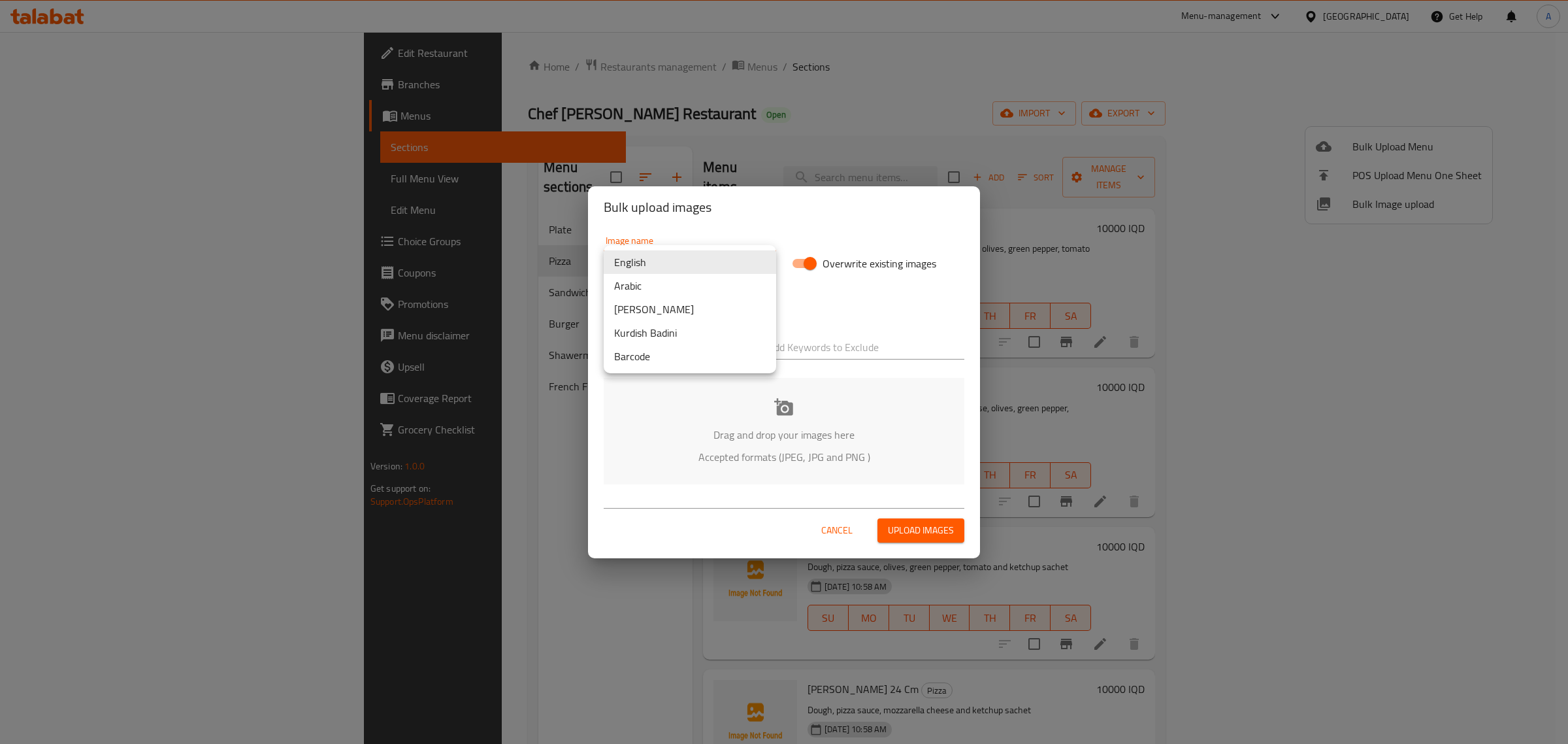
click at [663, 285] on li "Arabic" at bounding box center [689, 286] width 172 height 24
click at [794, 337] on div at bounding box center [866, 347] width 197 height 26
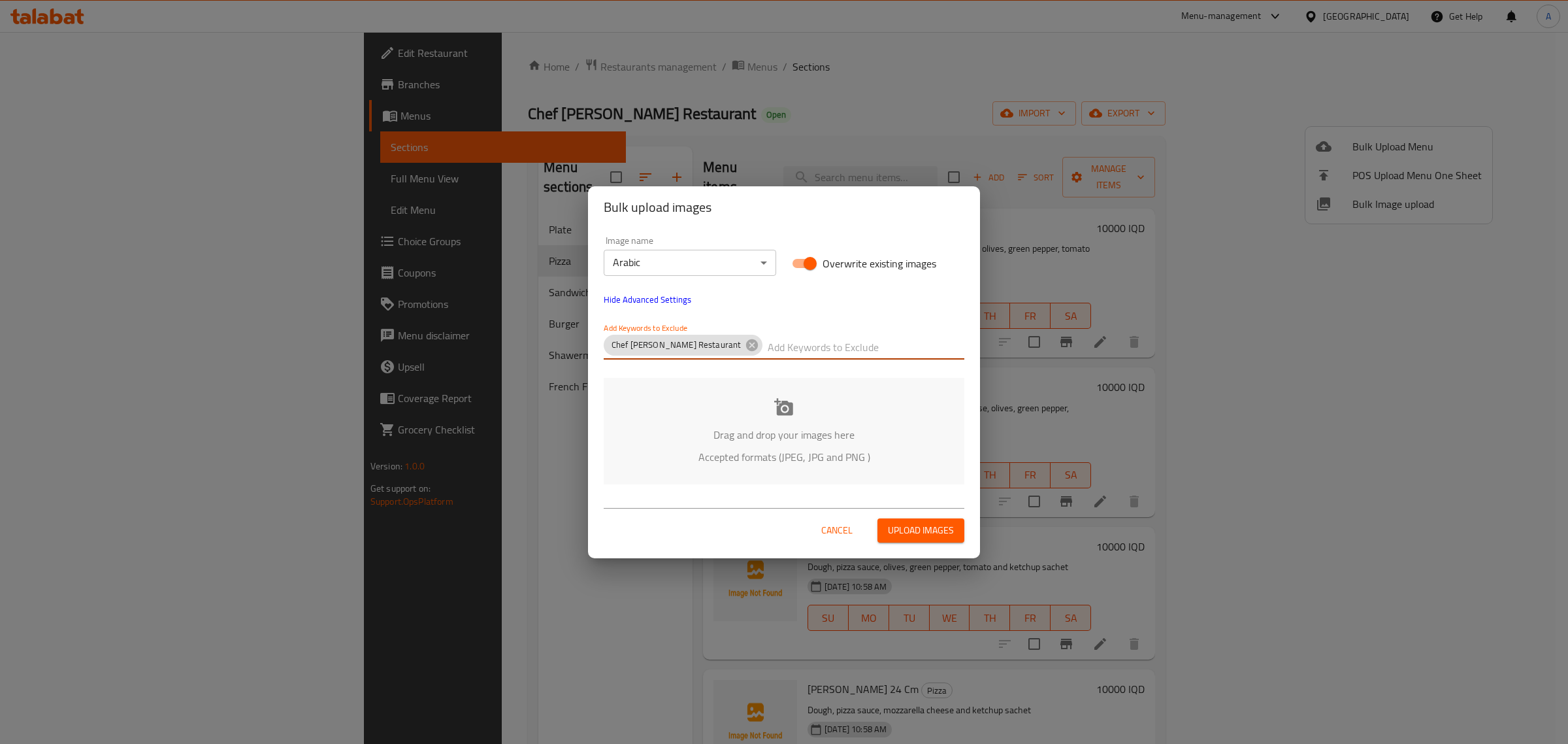
paste input "Shkar Faisal"
type input "Shkar Faisal"
click at [711, 265] on body "​ Menu-management Iraq Get Help A Edit Restaurant Branches Menus Sections Full …" at bounding box center [784, 387] width 1568 height 711
click at [667, 265] on li "Arabic" at bounding box center [689, 262] width 172 height 24
click at [794, 413] on div "Drag and drop your images here Accepted formats (JPEG, JPG and PNG )" at bounding box center [784, 431] width 361 height 107
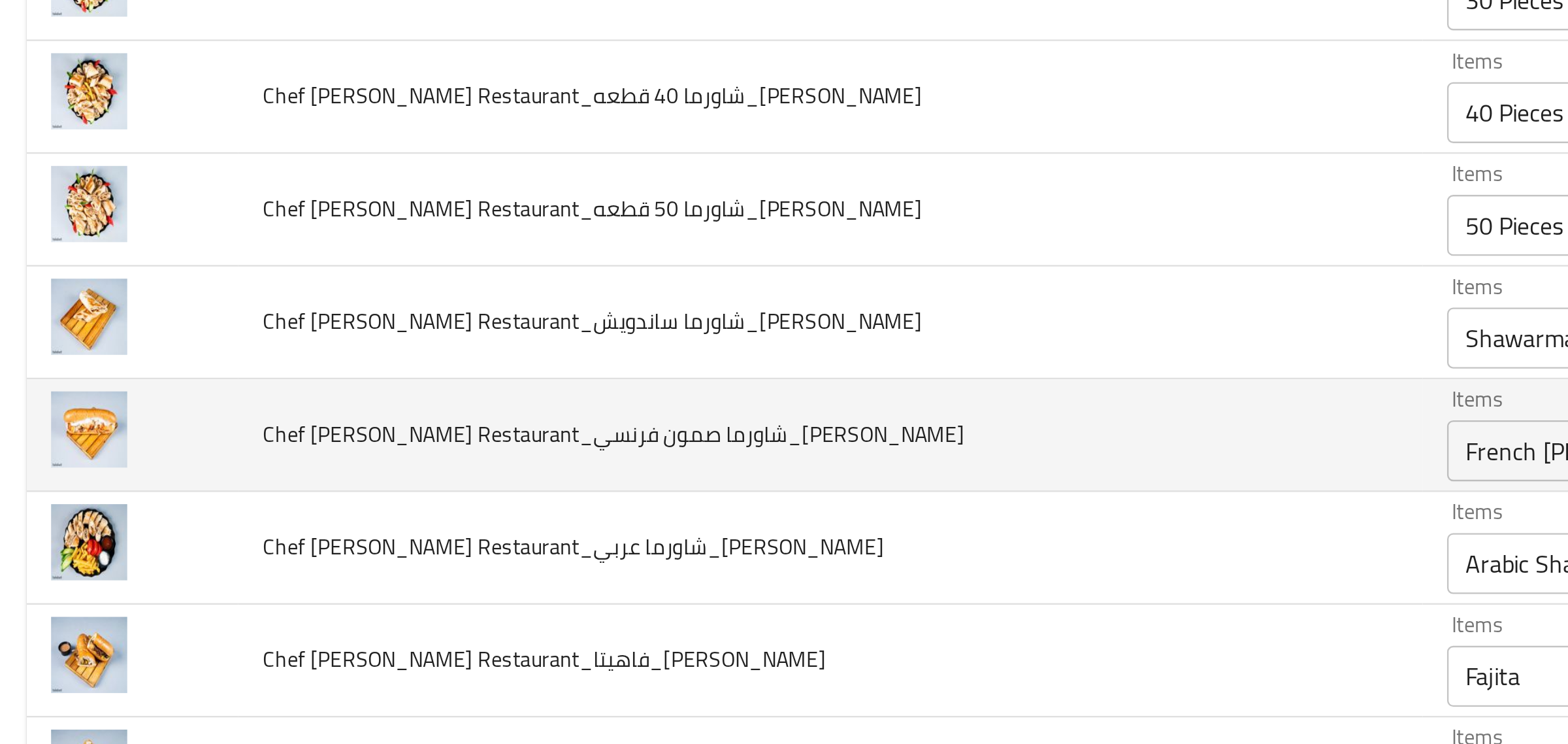
scroll to position [646, 0]
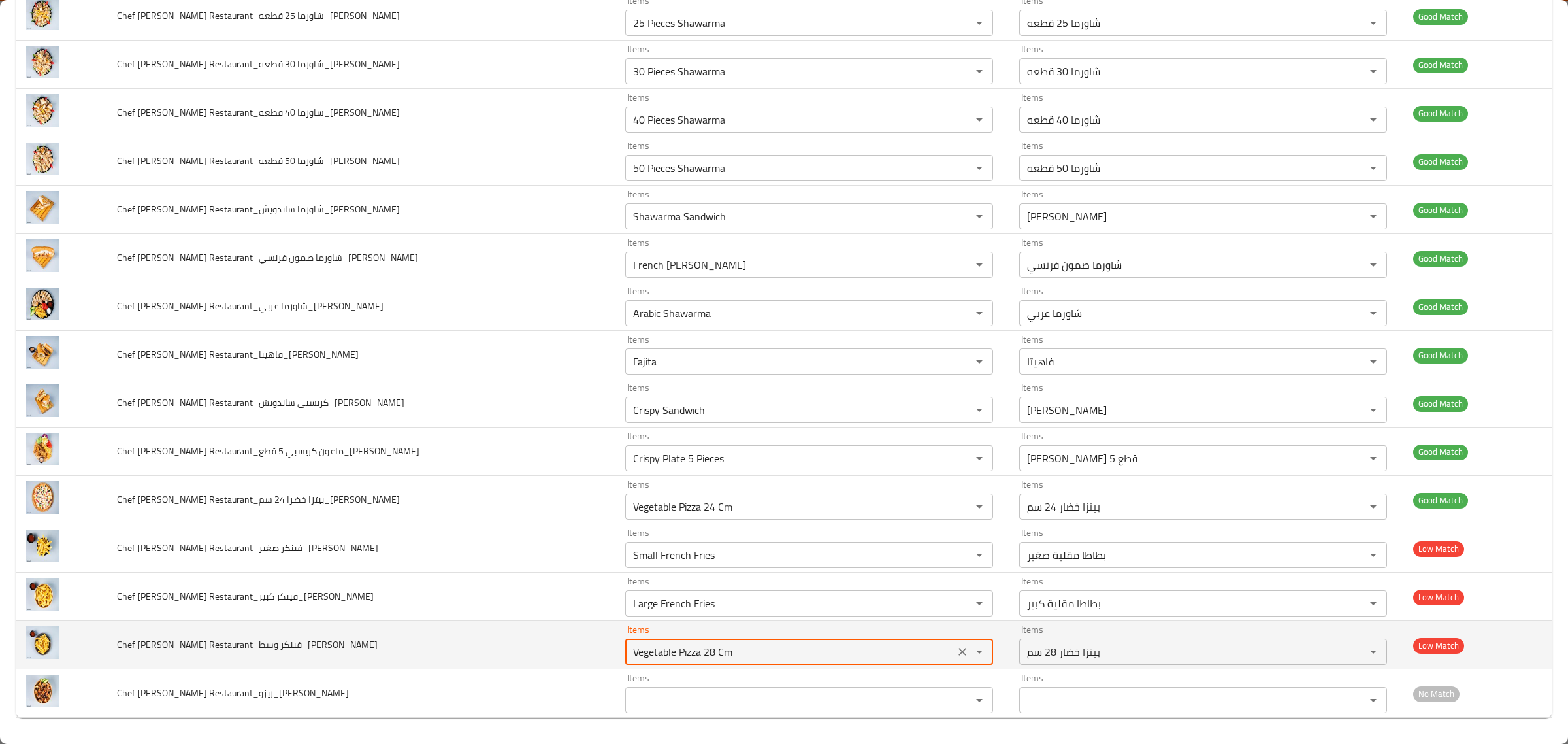
click at [759, 647] on Faisal "Vegetable Pizza 28 Cm" at bounding box center [789, 651] width 321 height 18
type Faisal "r"
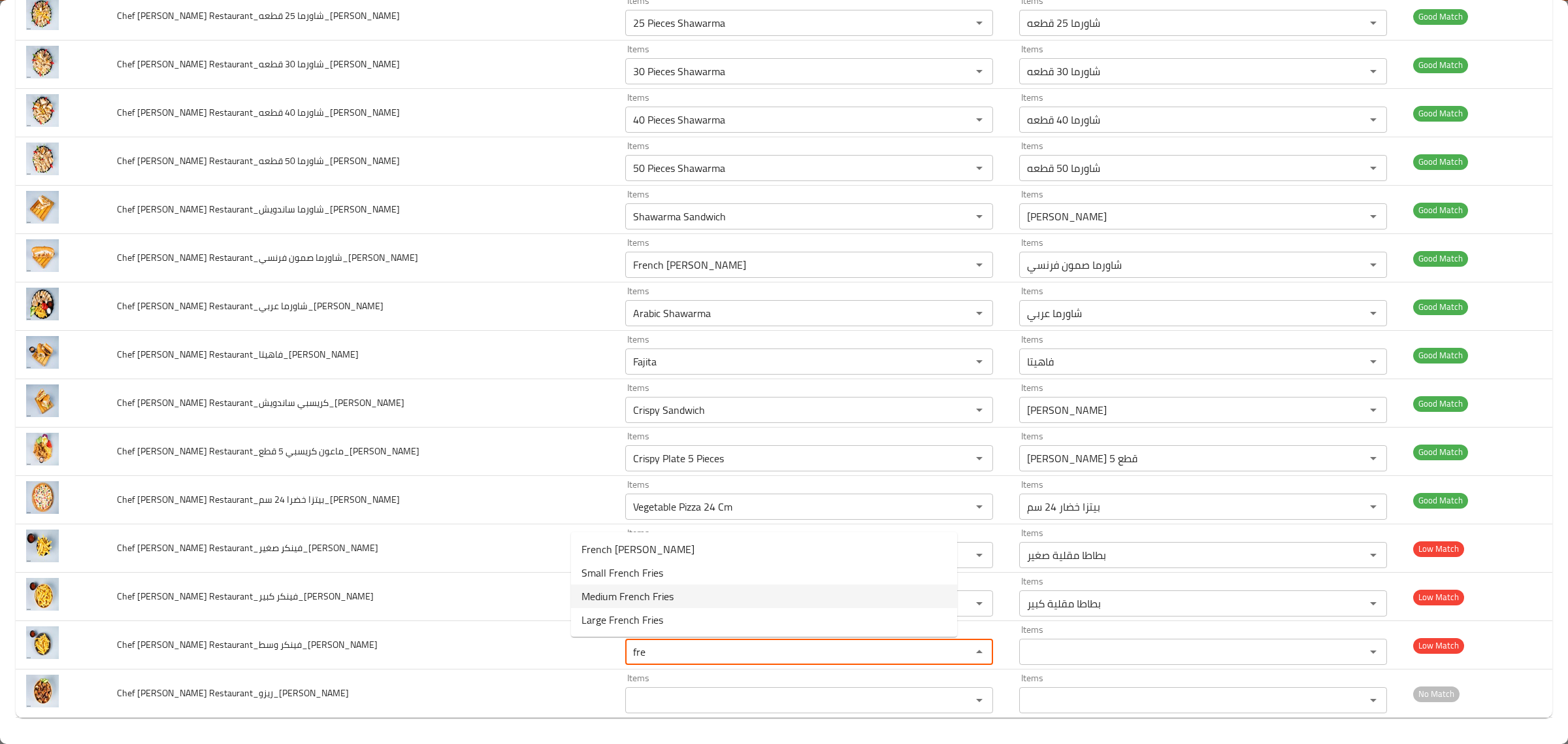
click at [646, 600] on span "Medium French Fries" at bounding box center [627, 596] width 92 height 15
type Faisal "Medium French Fries"
type Faisal-ar "بطاطا مقلية وسط"
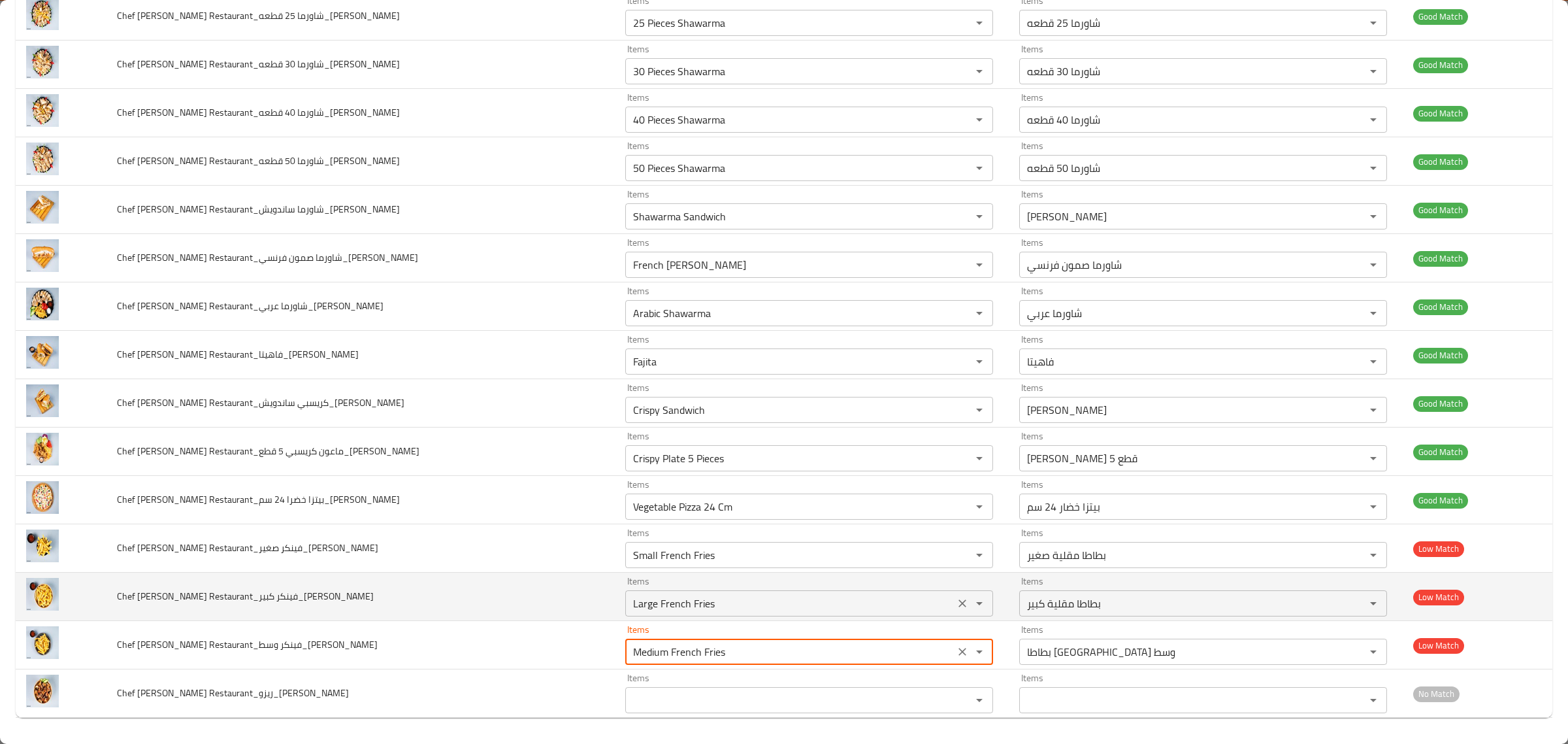
type Faisal "Medium French Fries"
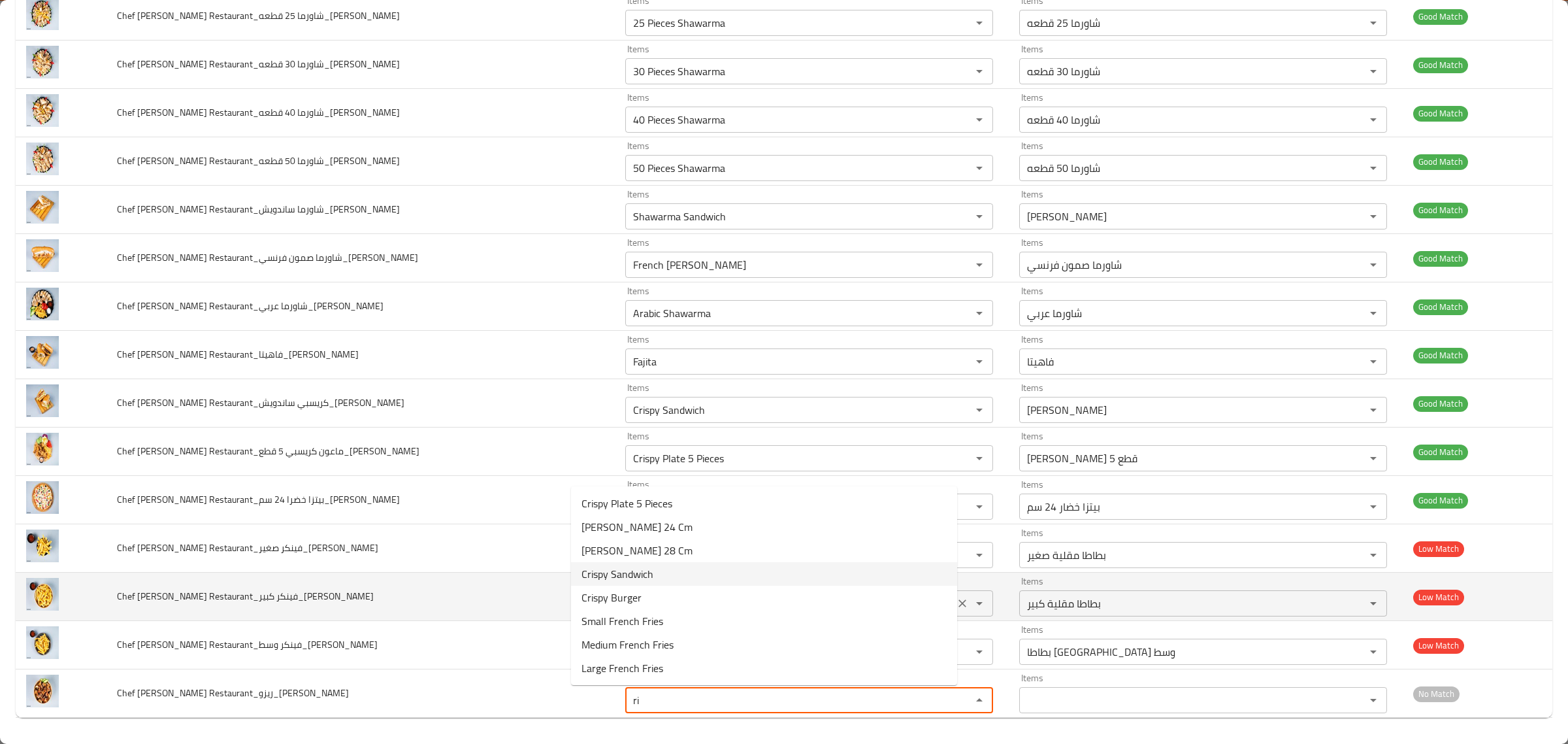
type Faisal "r"
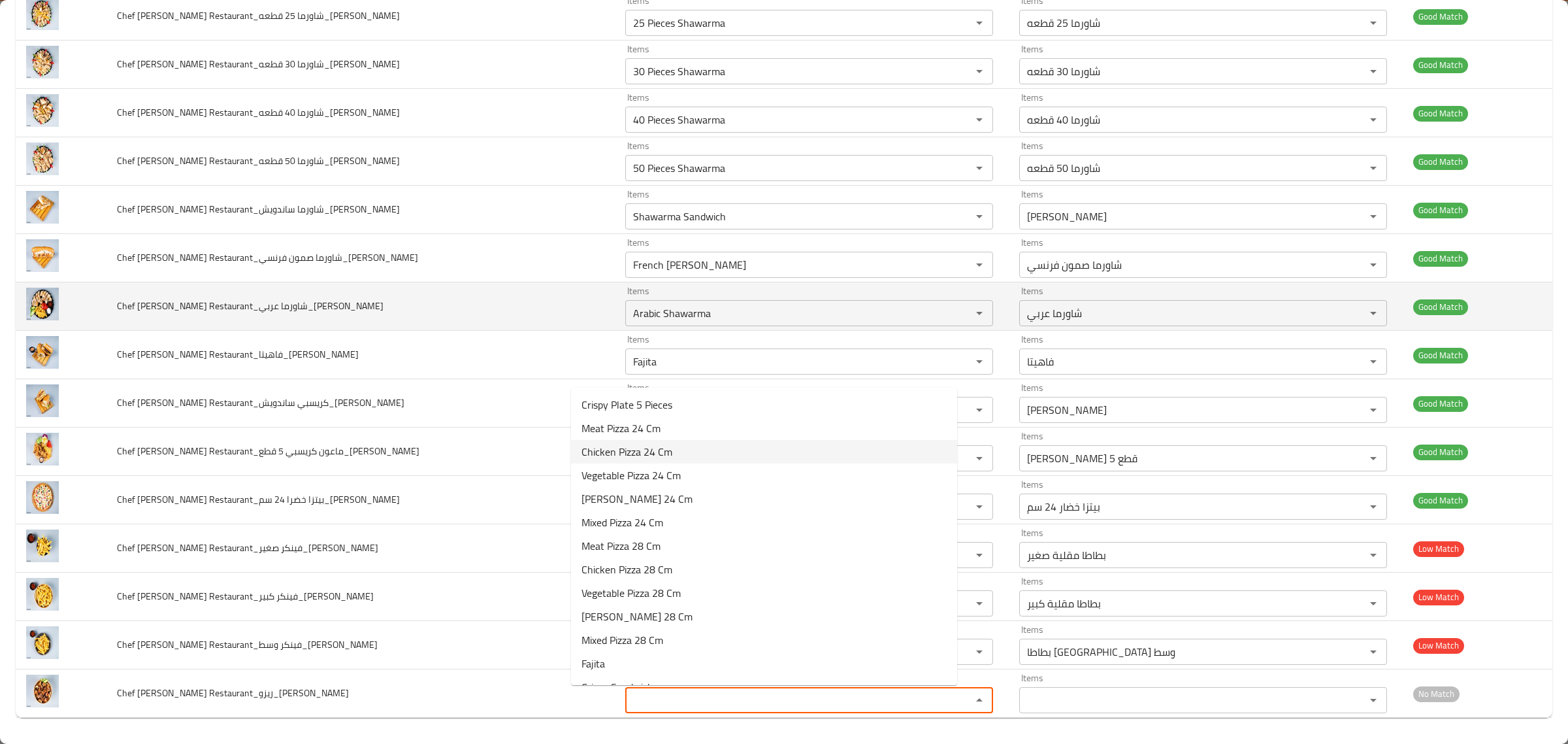
click at [402, 284] on td "Chef Abd Almalik Restaurant_شاورما عربي_Shkar Faisal" at bounding box center [361, 306] width 508 height 48
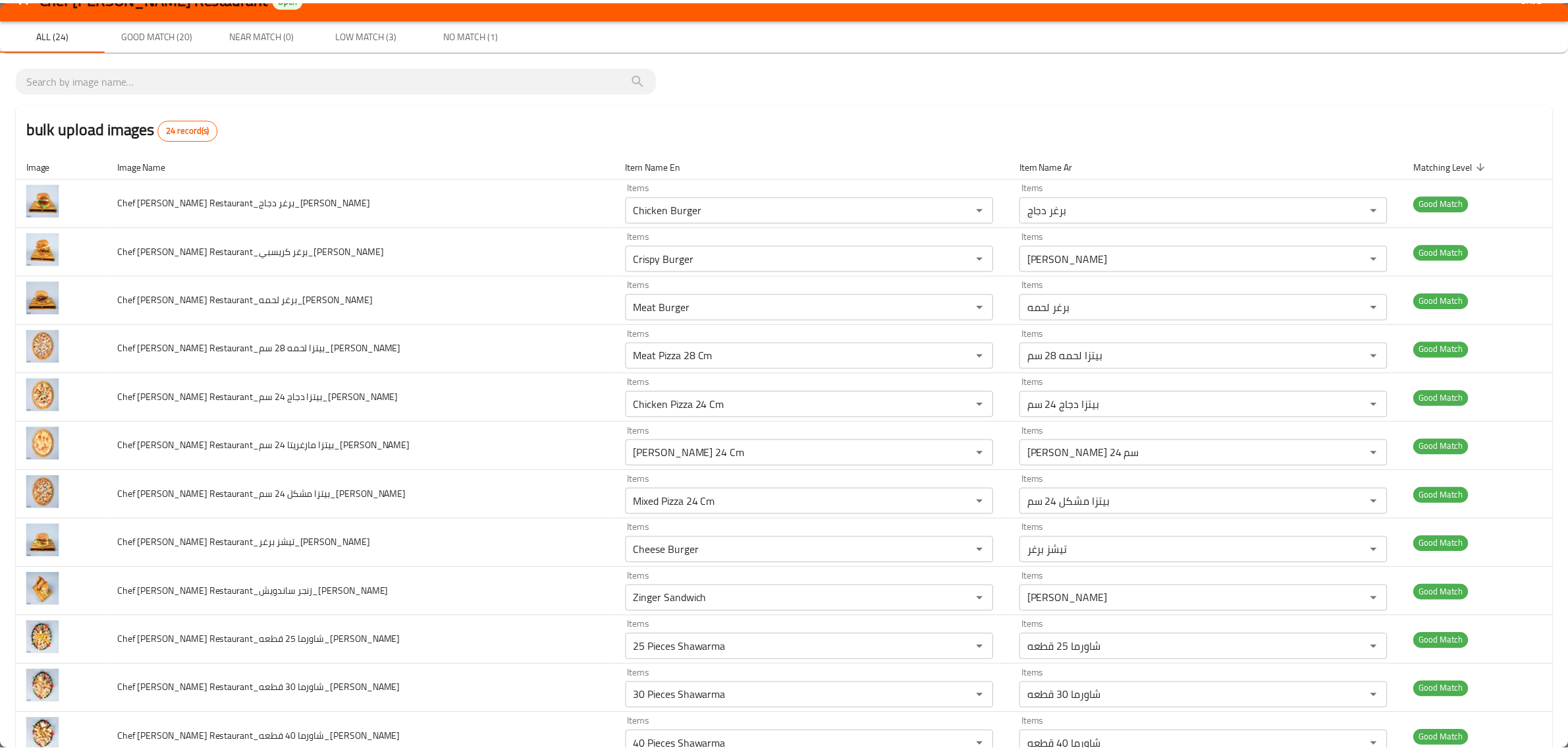
scroll to position [0, 0]
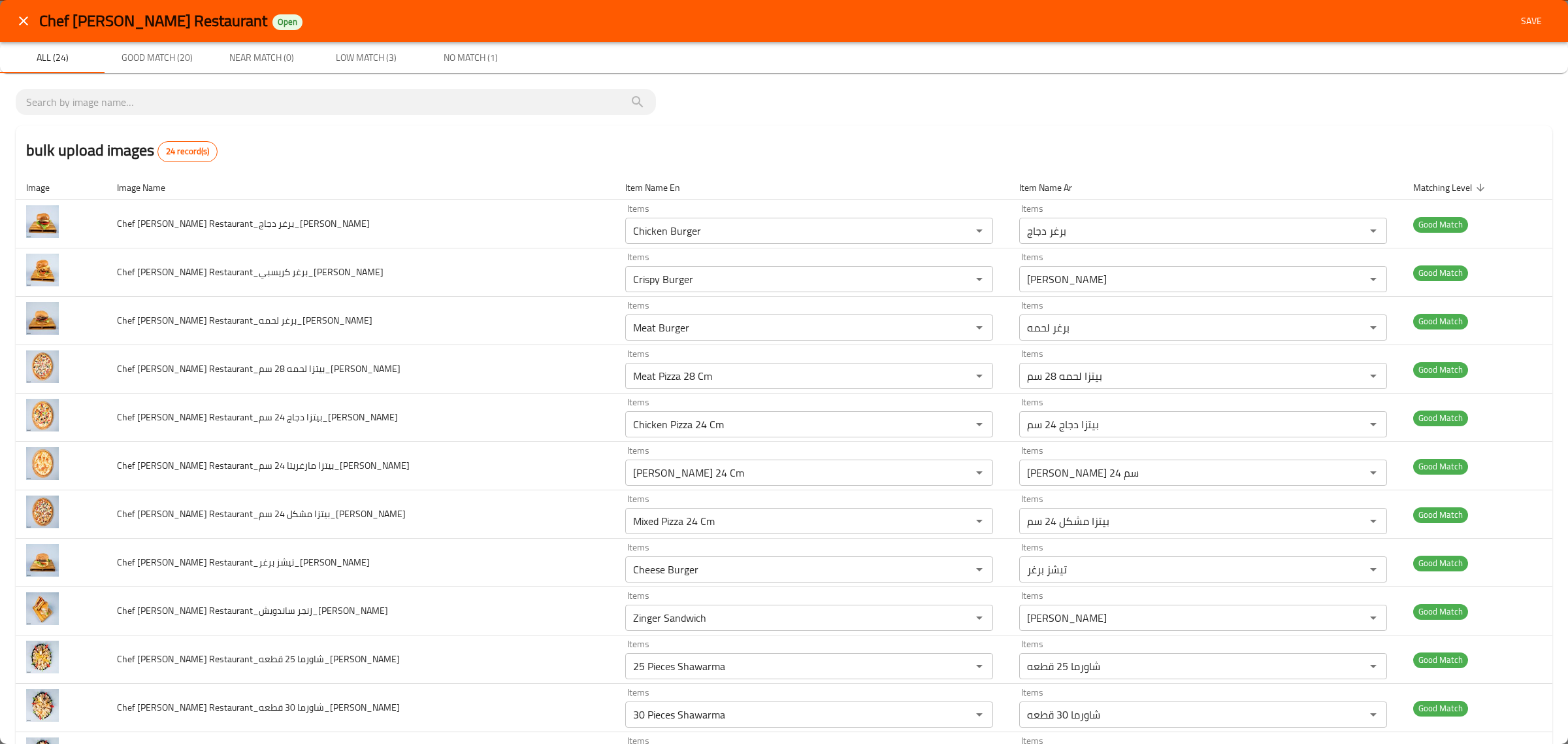
click at [1516, 20] on span "Save" at bounding box center [1532, 21] width 31 height 16
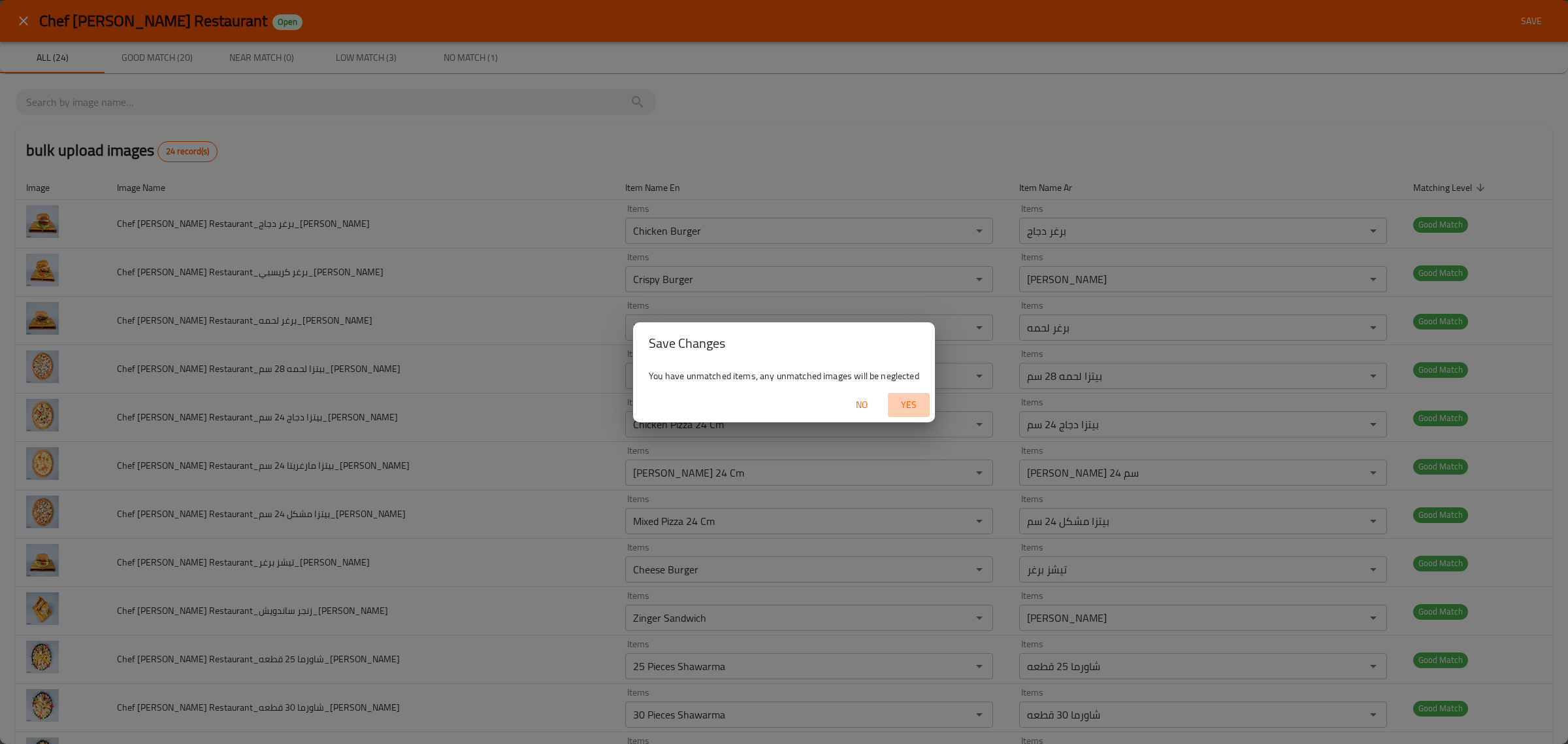
click at [905, 397] on button "Yes" at bounding box center [909, 404] width 42 height 25
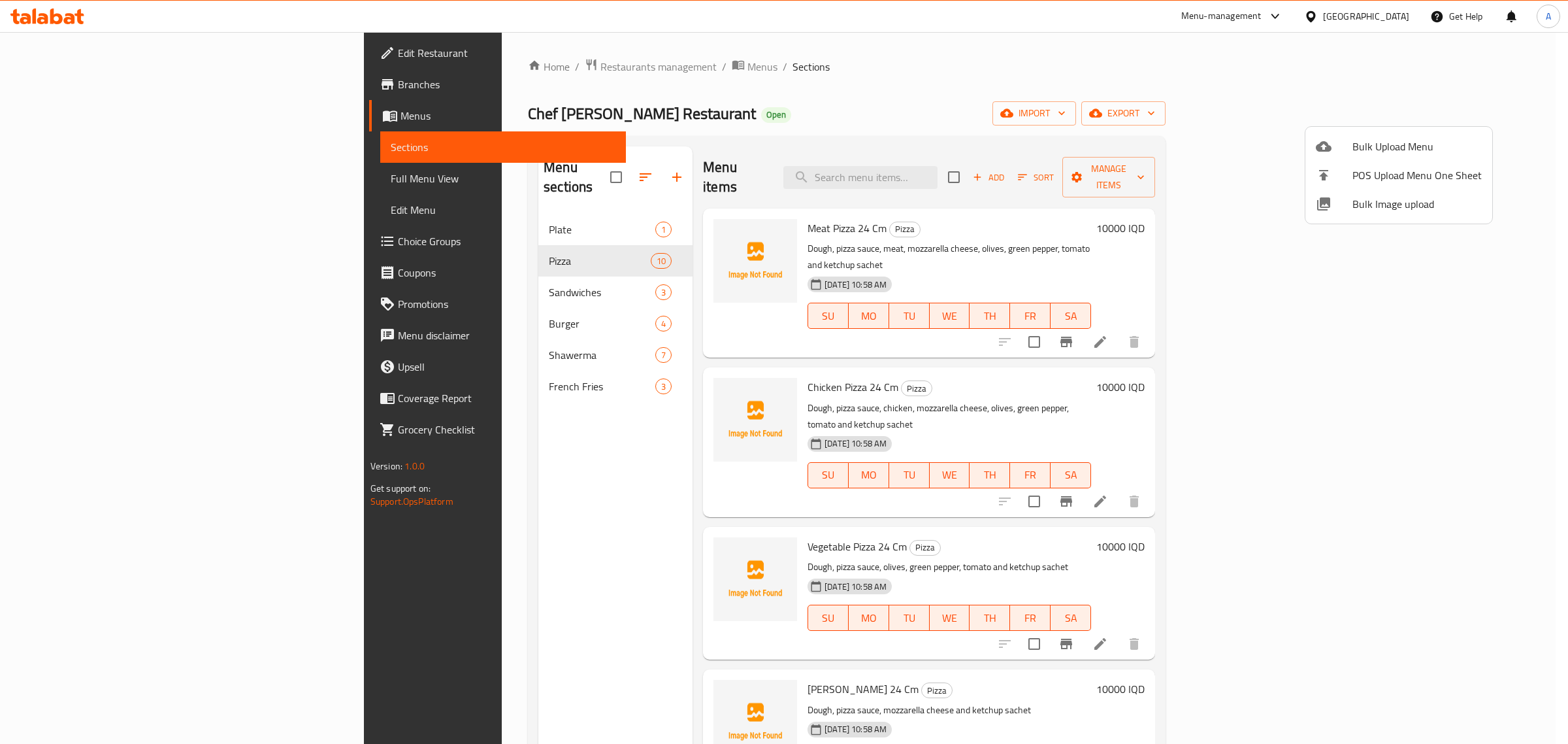
drag, startPoint x: 423, startPoint y: 237, endPoint x: 443, endPoint y: 209, distance: 34.4
click at [426, 237] on div at bounding box center [784, 372] width 1568 height 744
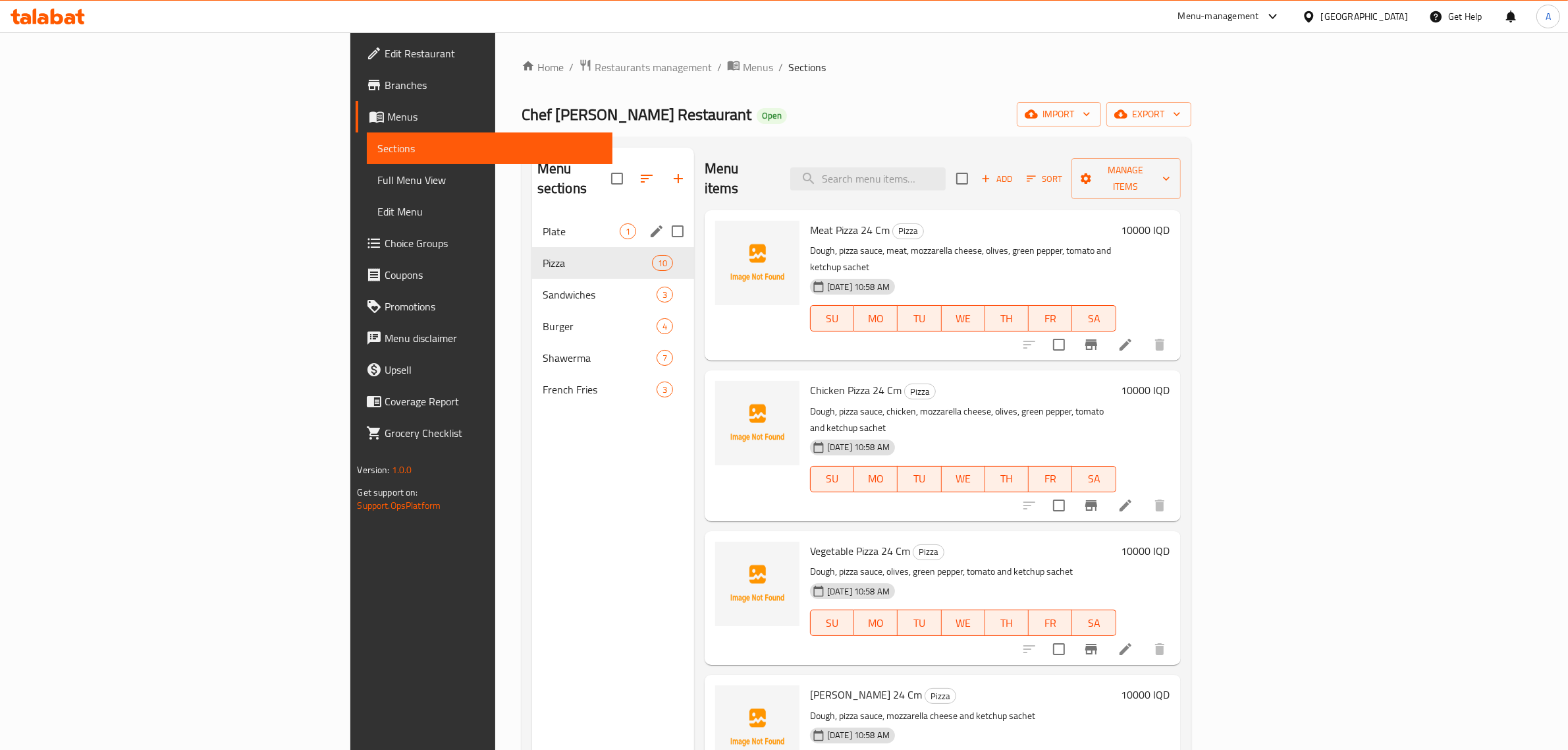
click at [543, 223] on span "Plate" at bounding box center [581, 230] width 77 height 16
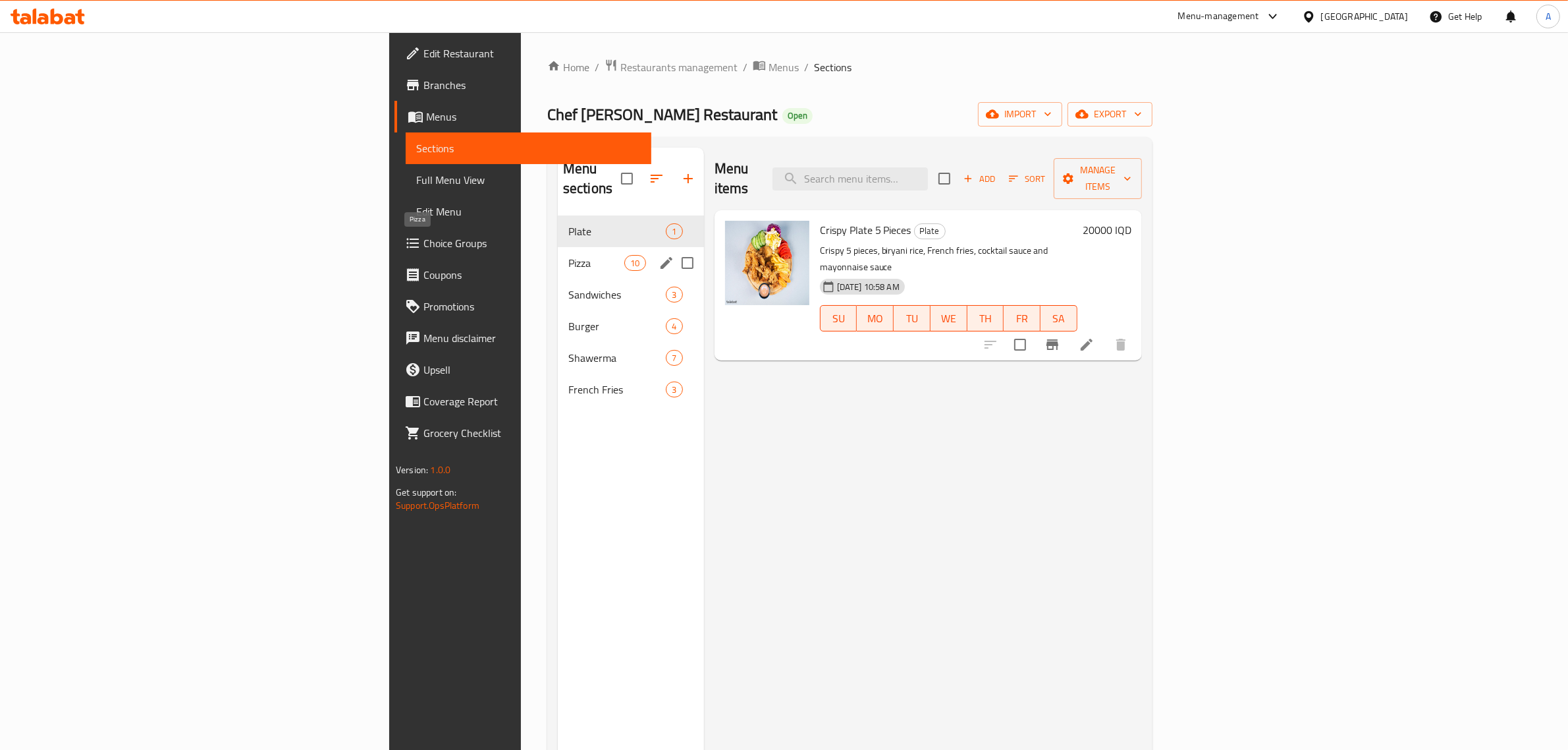
click at [568, 255] on span "Pizza" at bounding box center [596, 263] width 56 height 16
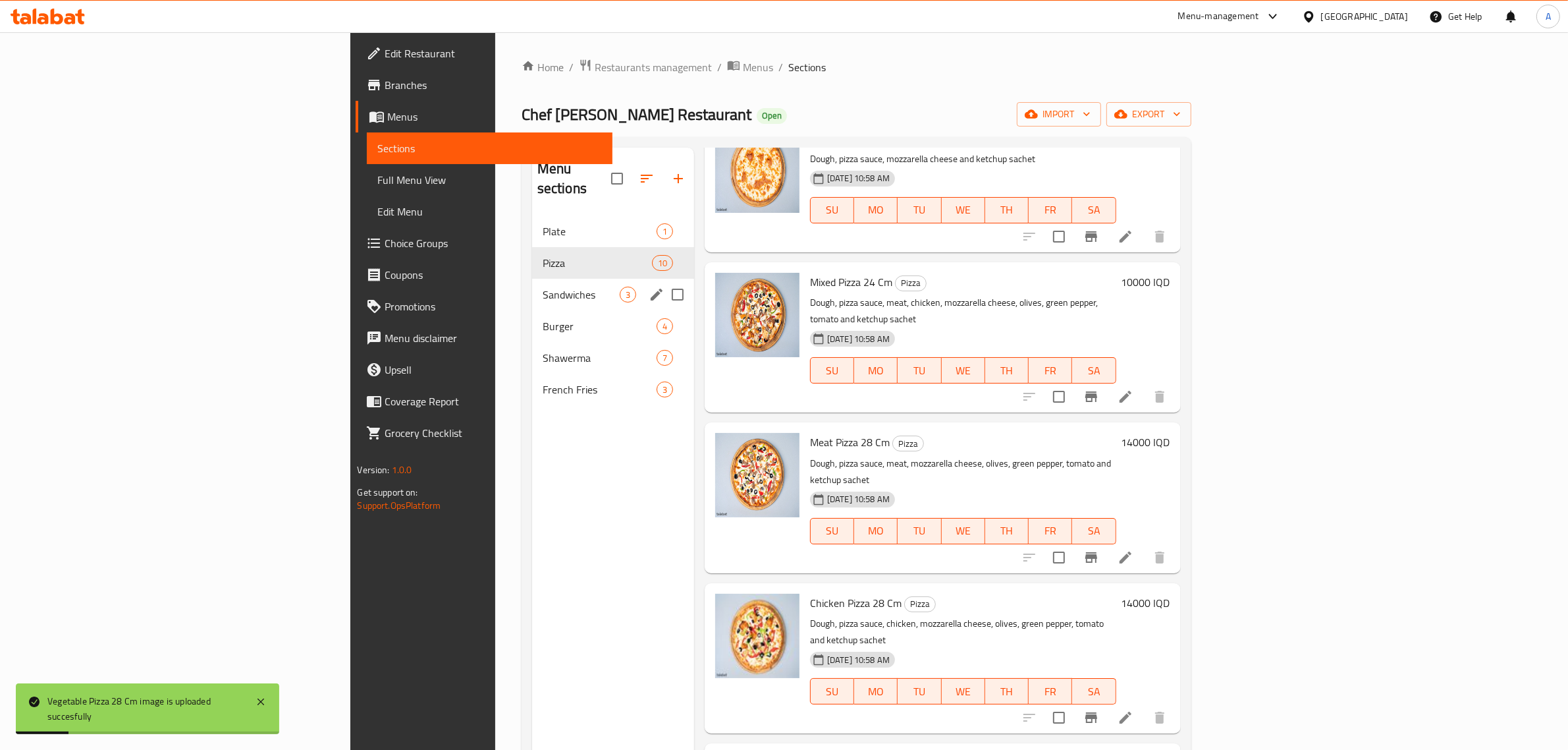
click at [532, 279] on div "Sandwiches 3" at bounding box center [613, 295] width 162 height 31
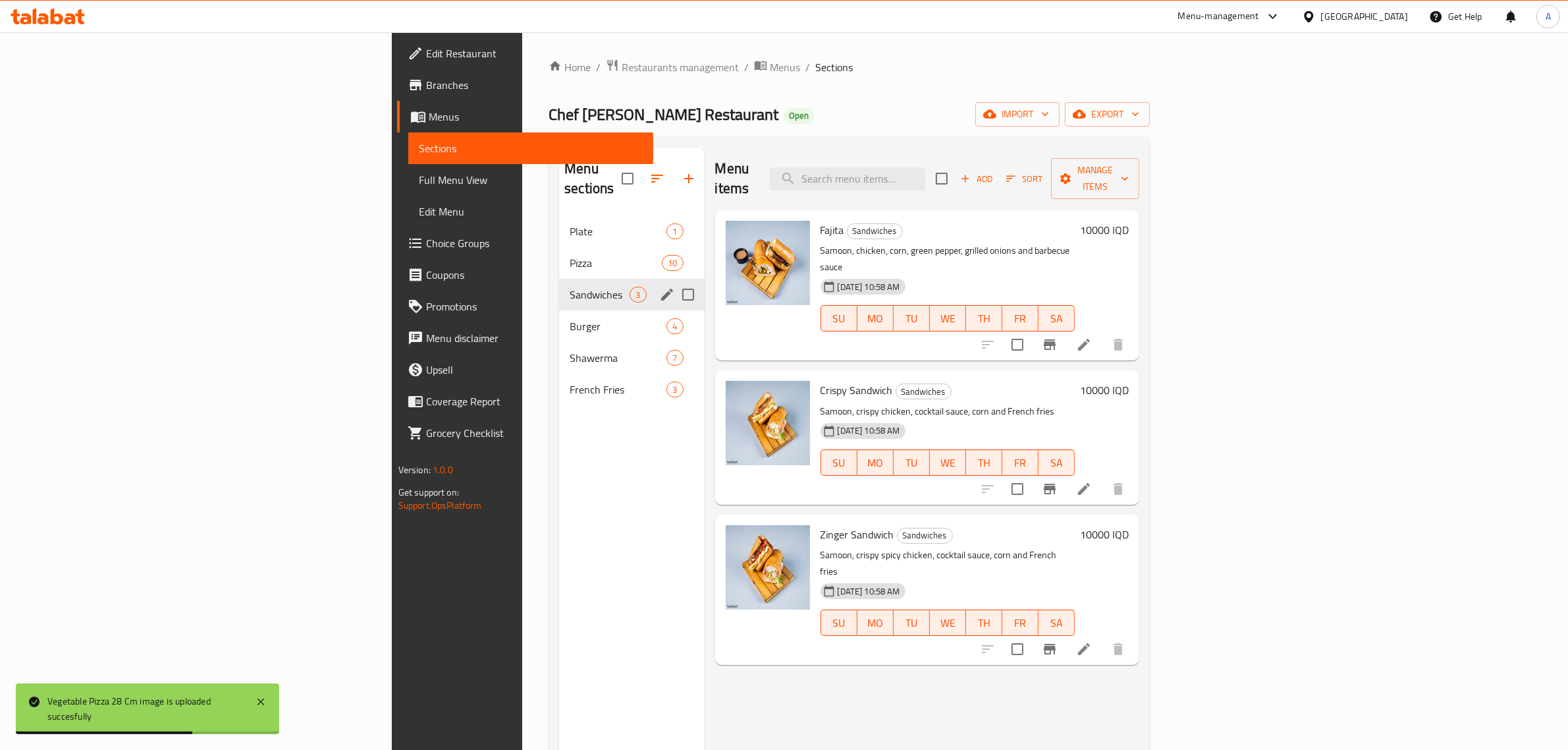
click at [559, 286] on div "Sandwiches 3" at bounding box center [632, 295] width 145 height 31
click at [570, 319] on span "Burger" at bounding box center [599, 326] width 60 height 16
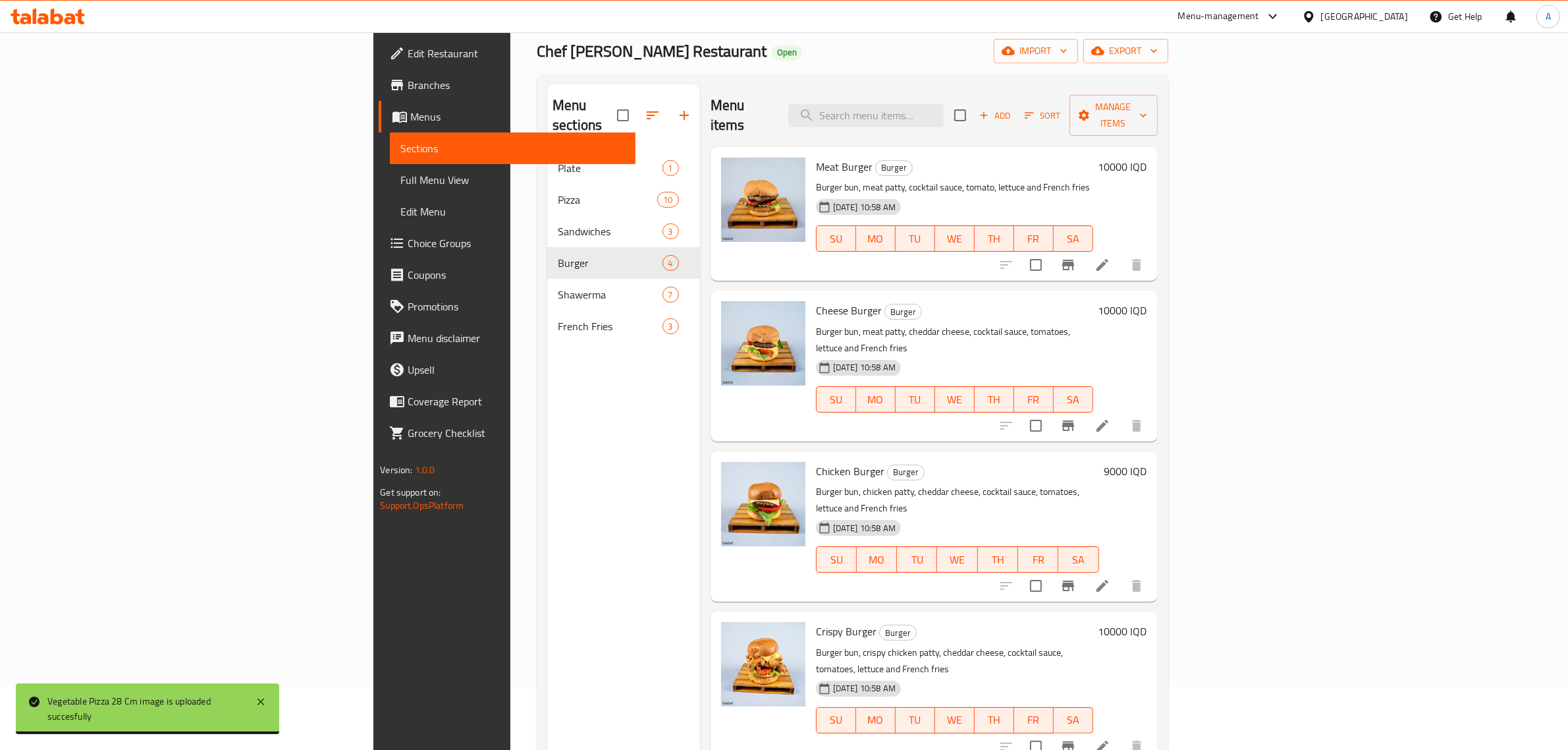
scroll to position [164, 0]
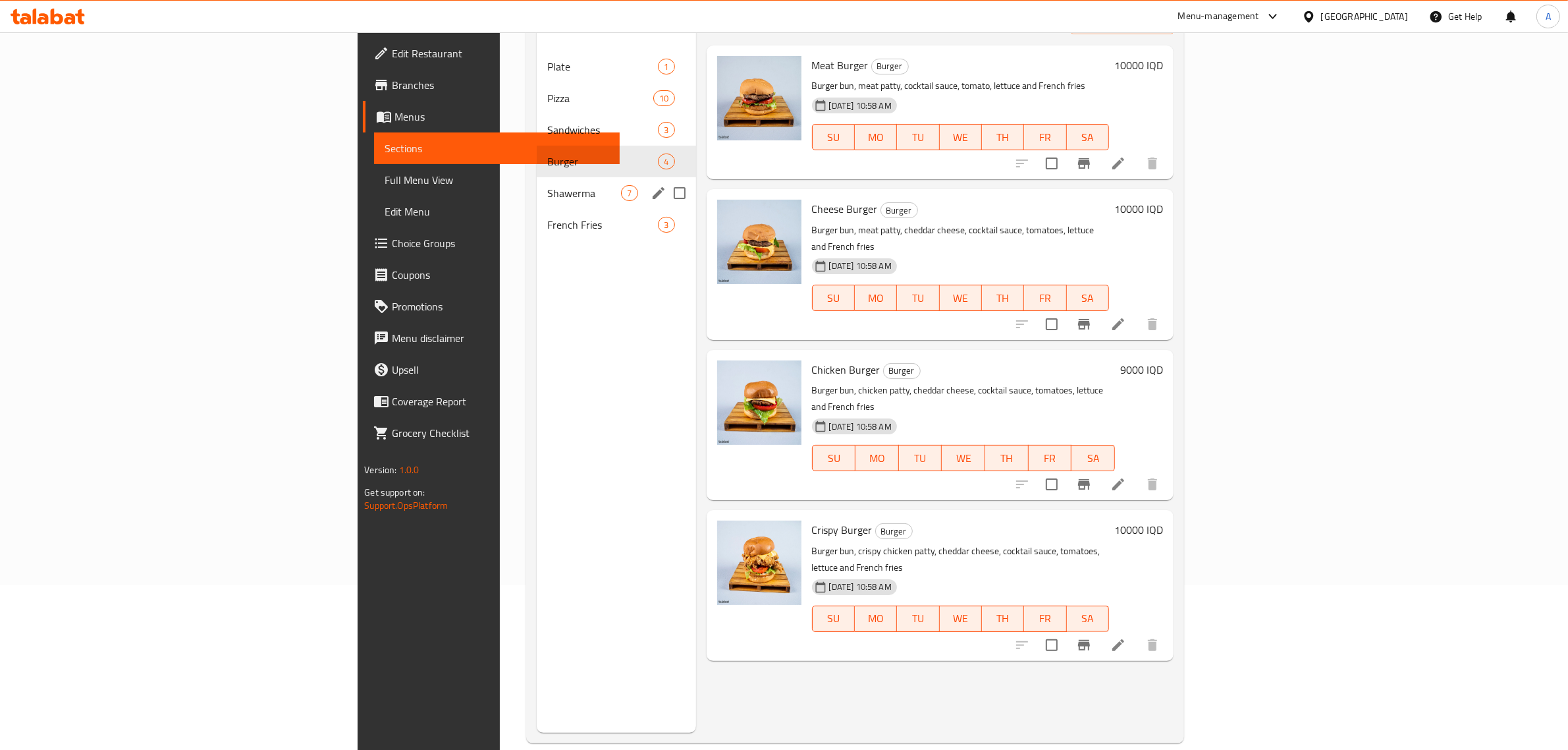
click at [537, 177] on div "Shawerma 7" at bounding box center [617, 193] width 160 height 31
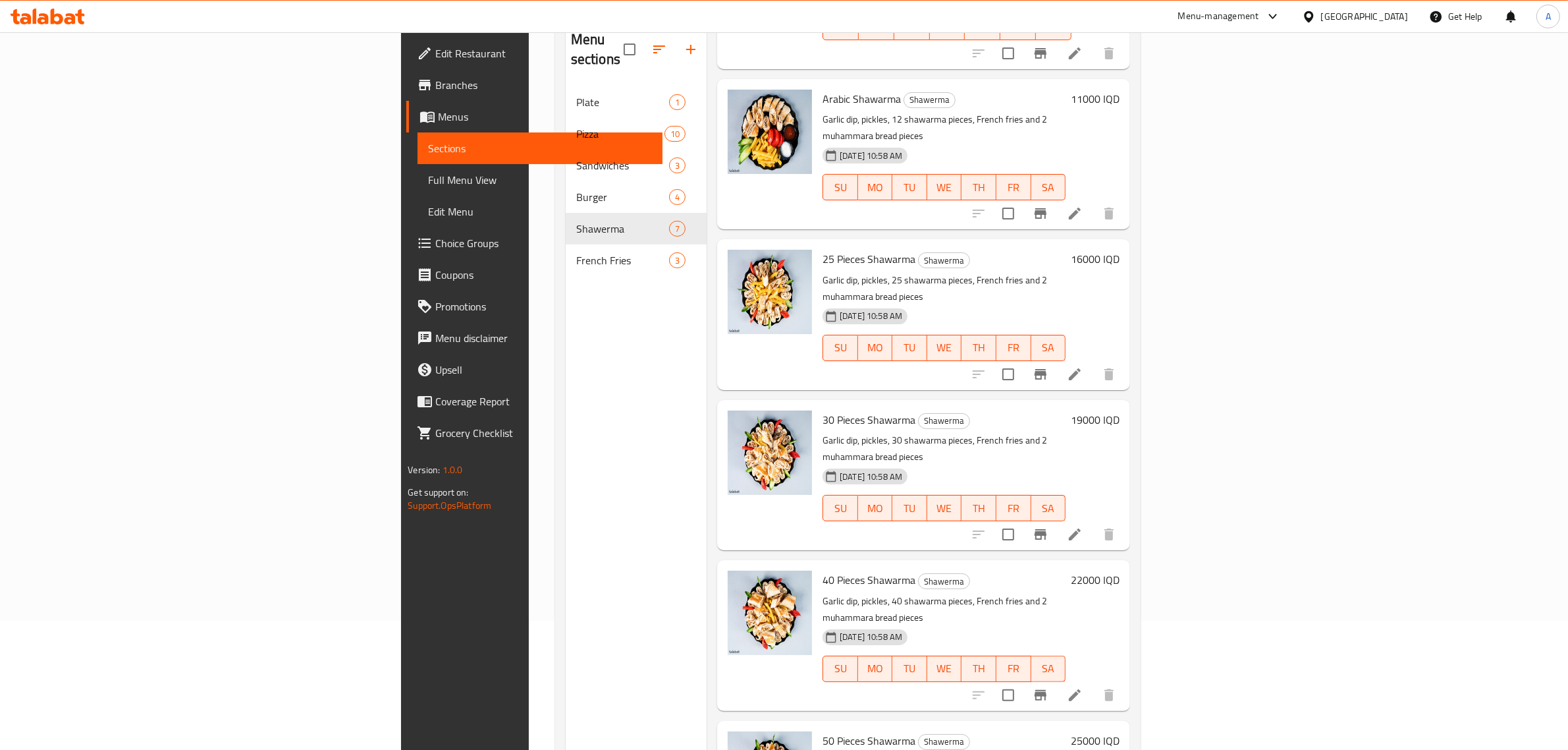
scroll to position [185, 0]
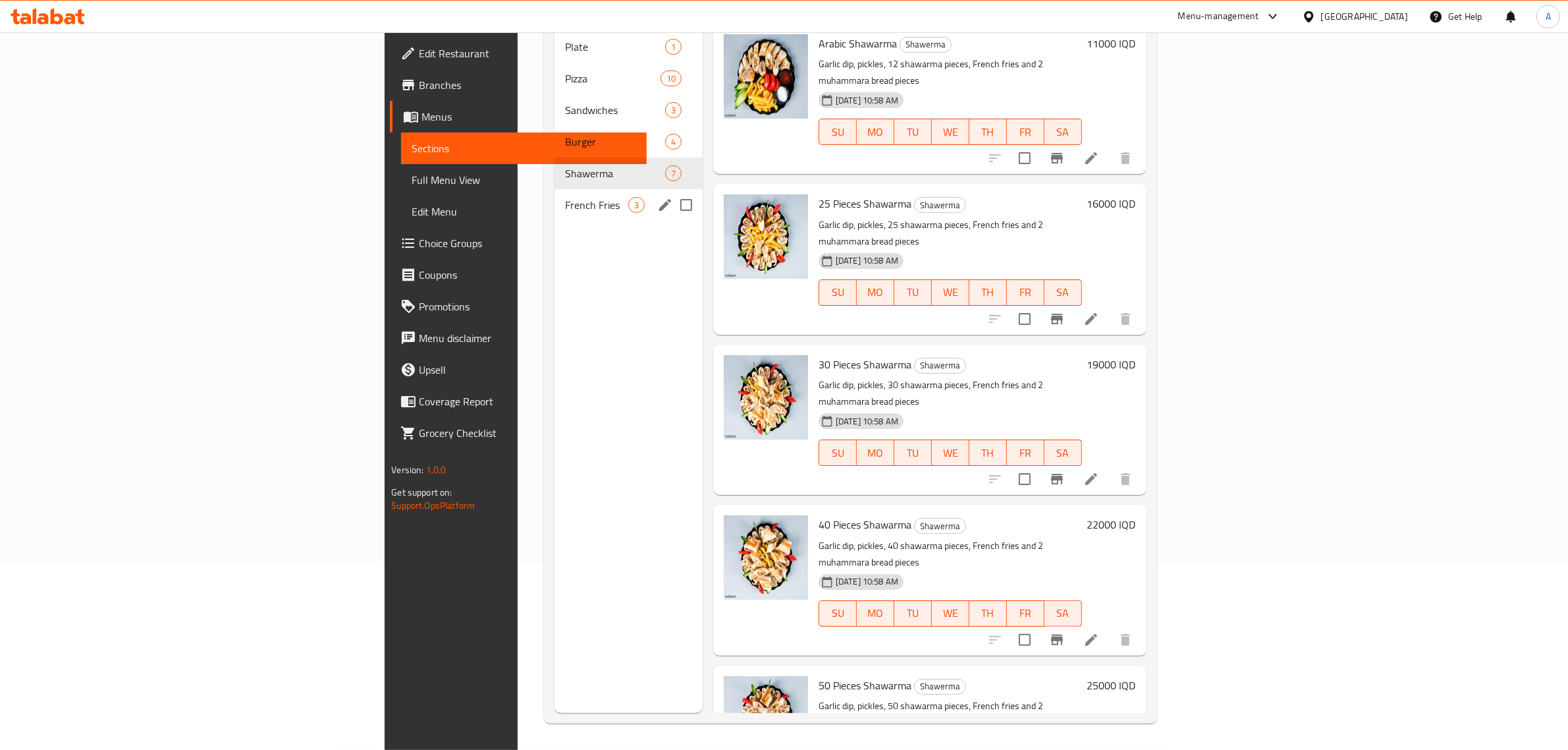
click at [566, 197] on span "French Fries" at bounding box center [597, 205] width 62 height 16
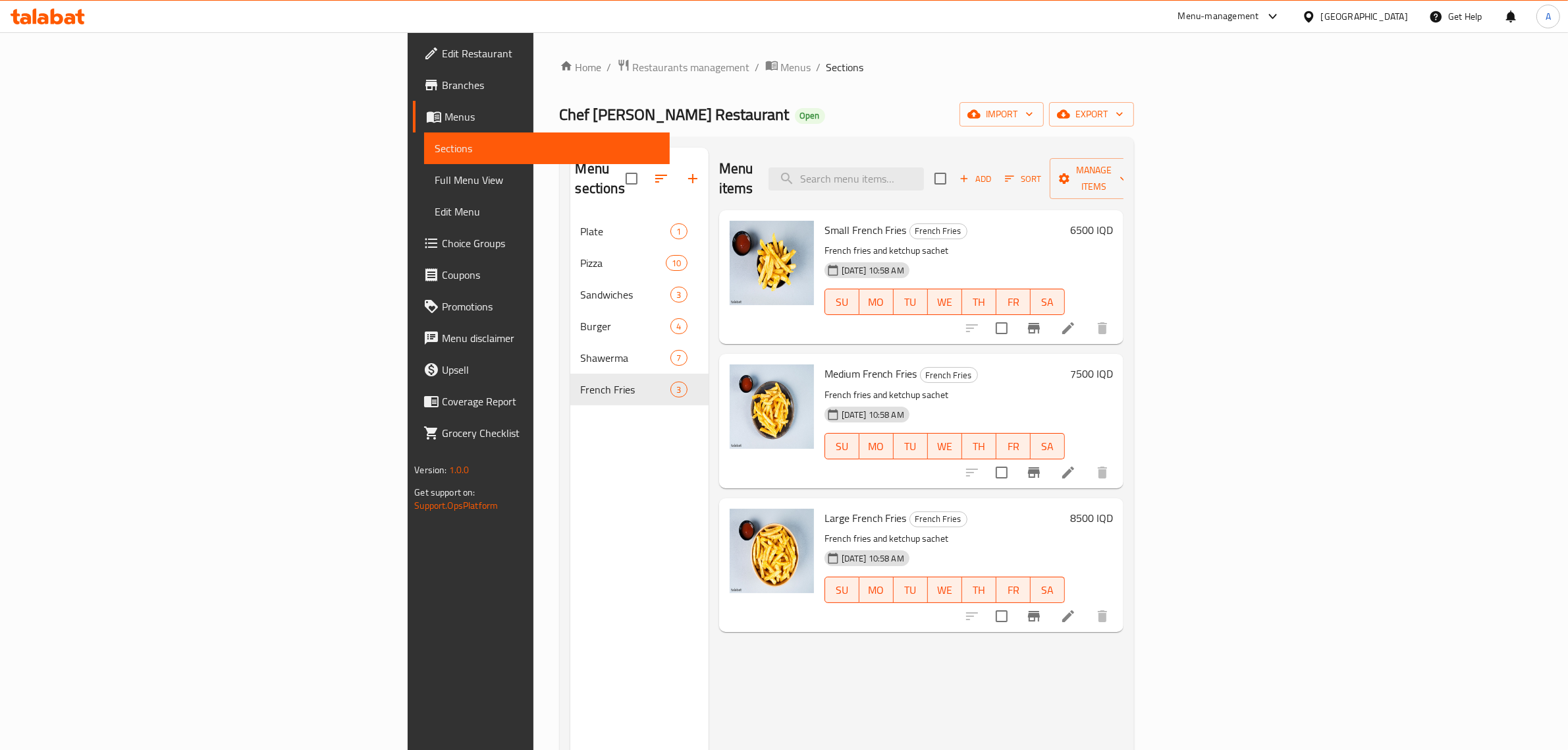
click at [435, 176] on span "Full Menu View" at bounding box center [547, 179] width 225 height 16
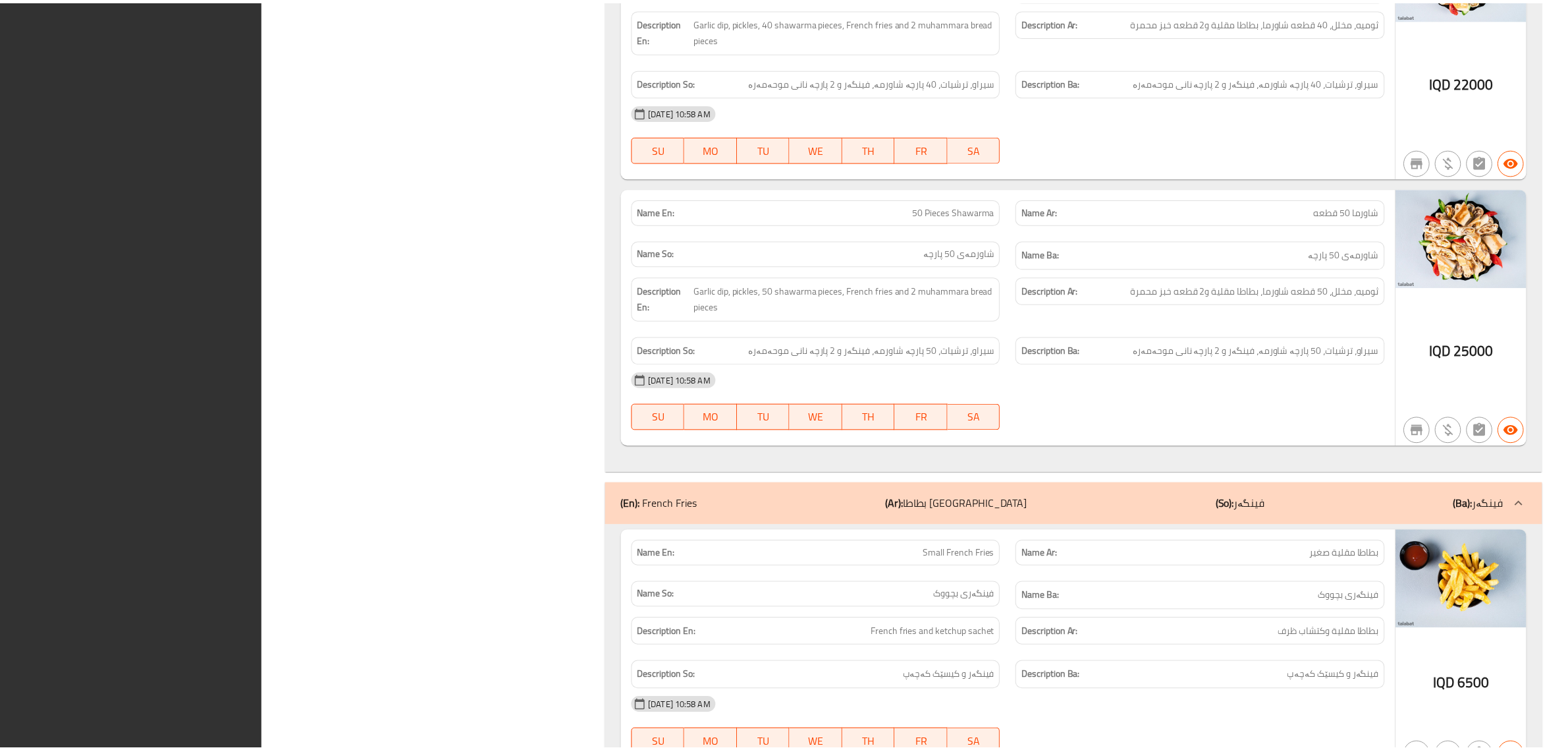
scroll to position [7393, 0]
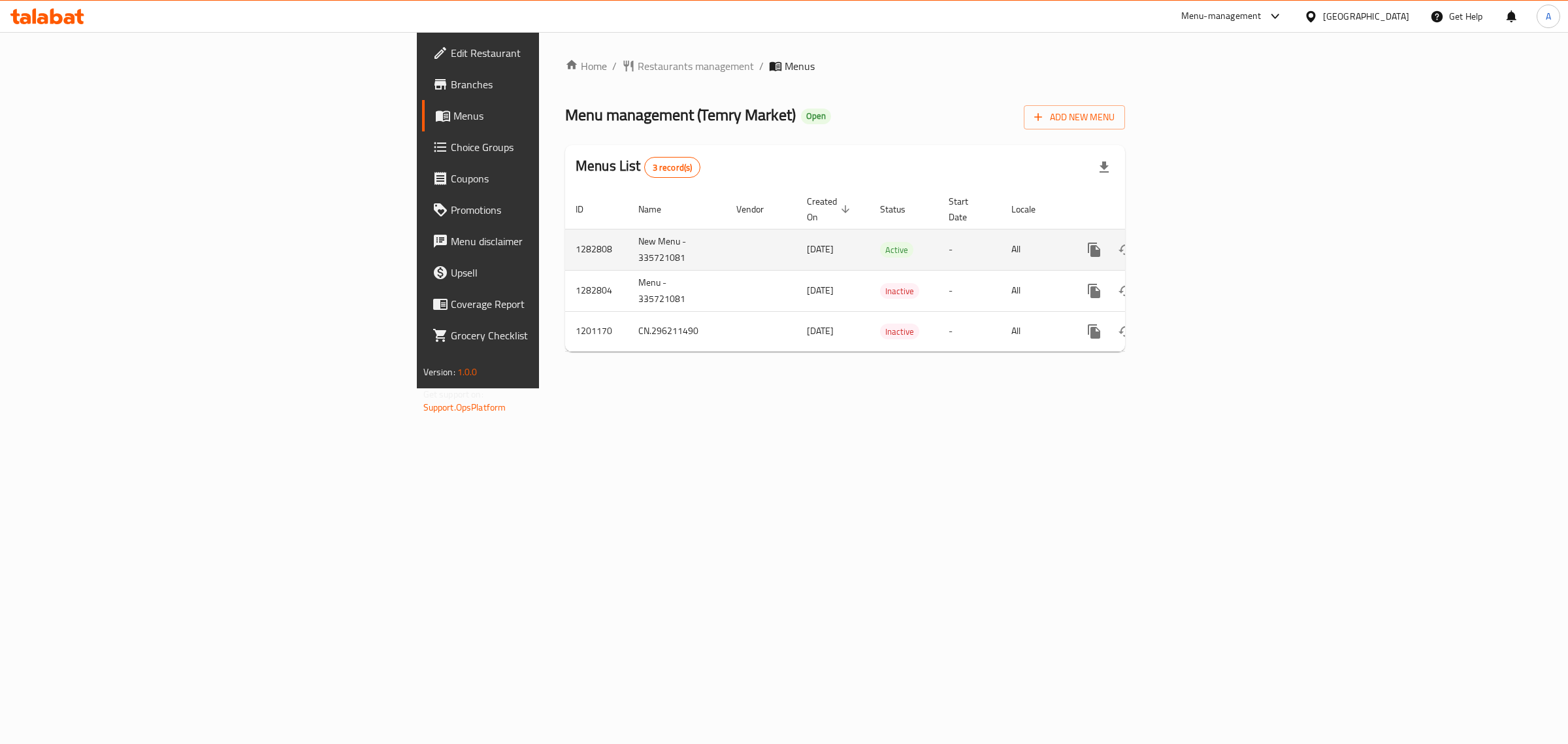
click at [1204, 240] on link "enhanced table" at bounding box center [1188, 250] width 31 height 31
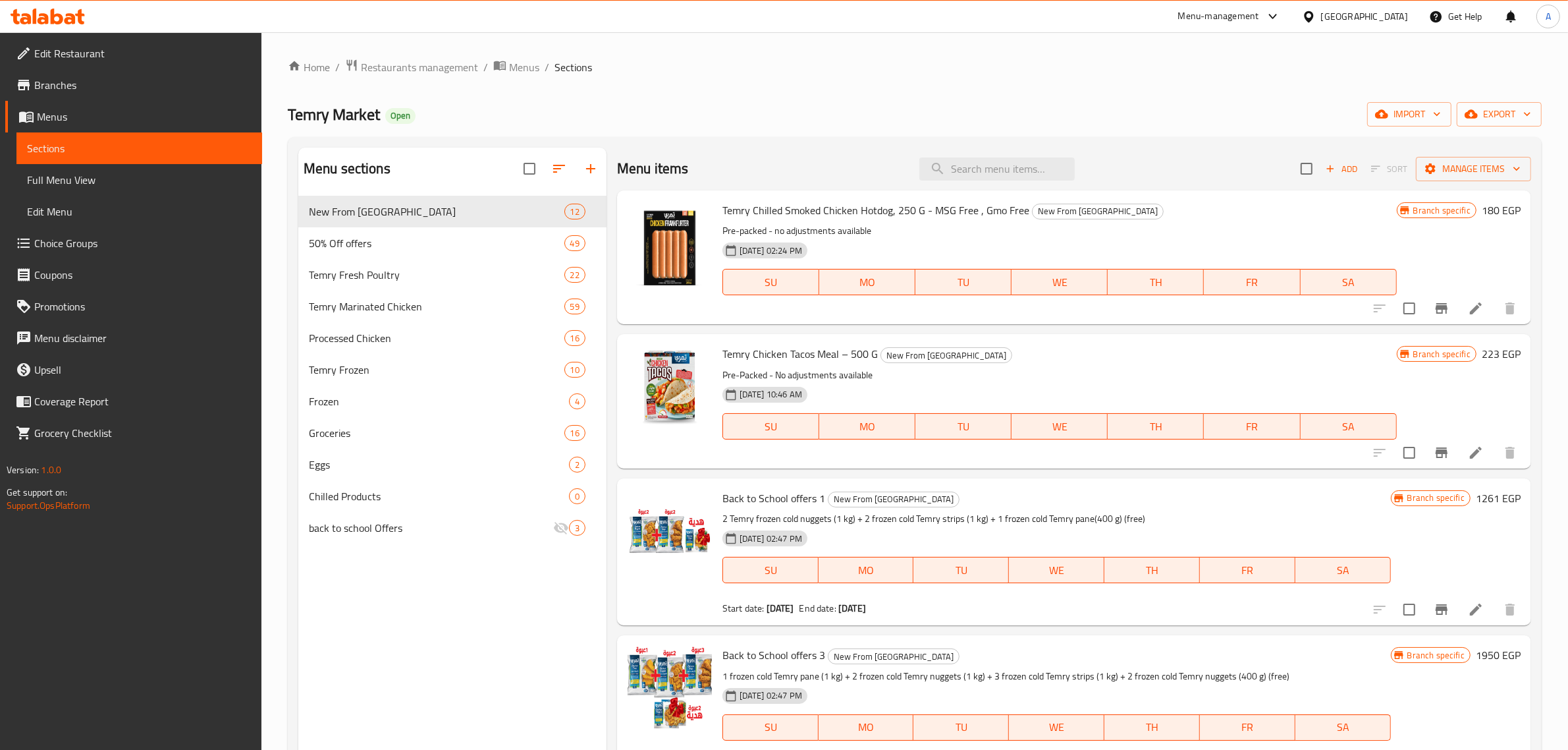
click at [799, 142] on div "Menu sections New From Temry 12 50% Off offers 49 Temry Fresh Poultry 22 Temry …" at bounding box center [915, 521] width 1254 height 770
click at [1002, 178] on input "search" at bounding box center [997, 168] width 155 height 23
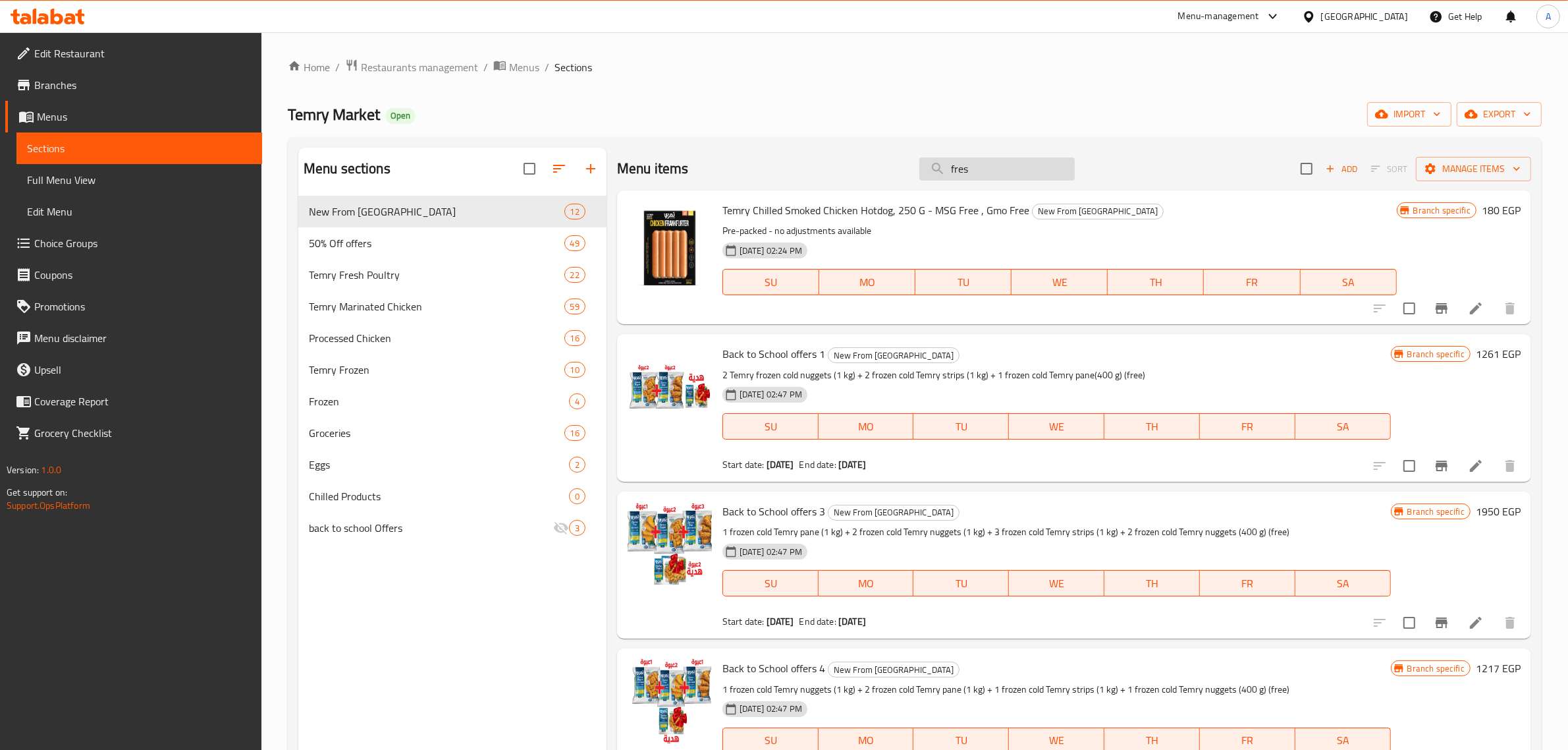
type input "fresh"
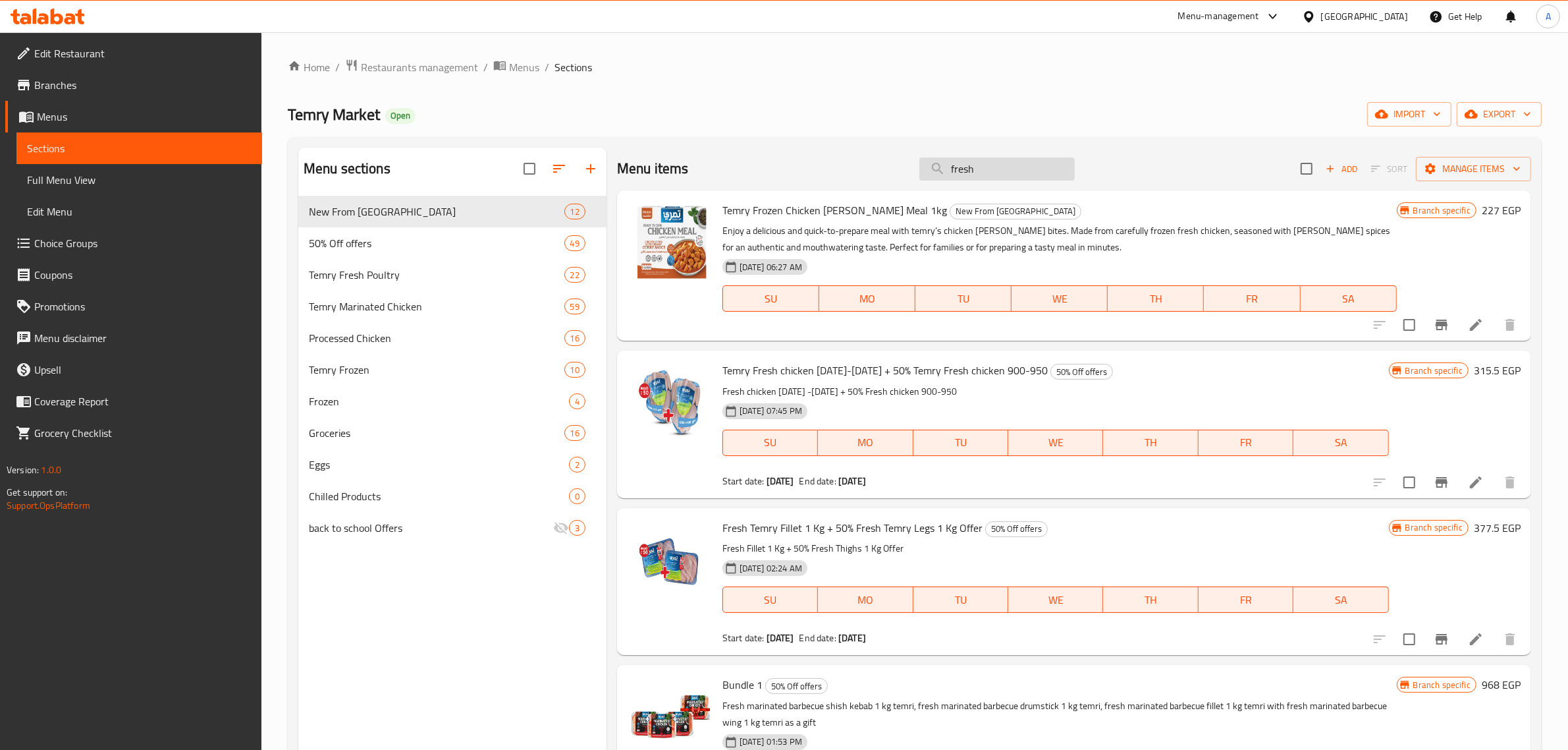
click at [1013, 160] on input "fresh" at bounding box center [997, 168] width 155 height 23
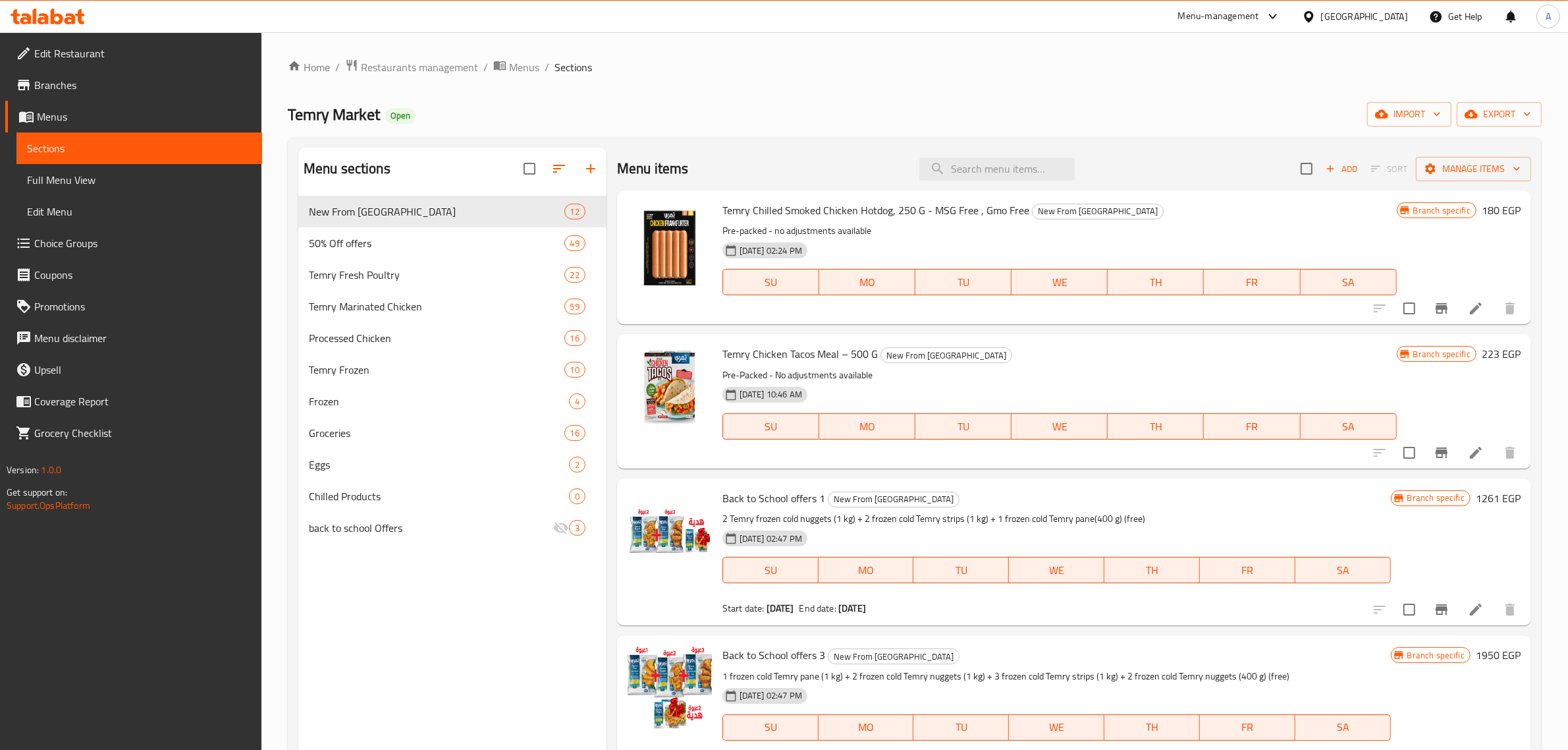
click at [787, 89] on div "Home / Restaurants management / Menus / Sections Temry Market Open import expor…" at bounding box center [915, 483] width 1254 height 849
click at [969, 167] on input "search" at bounding box center [997, 168] width 155 height 23
click at [456, 243] on span "50% Off offers" at bounding box center [419, 242] width 218 height 16
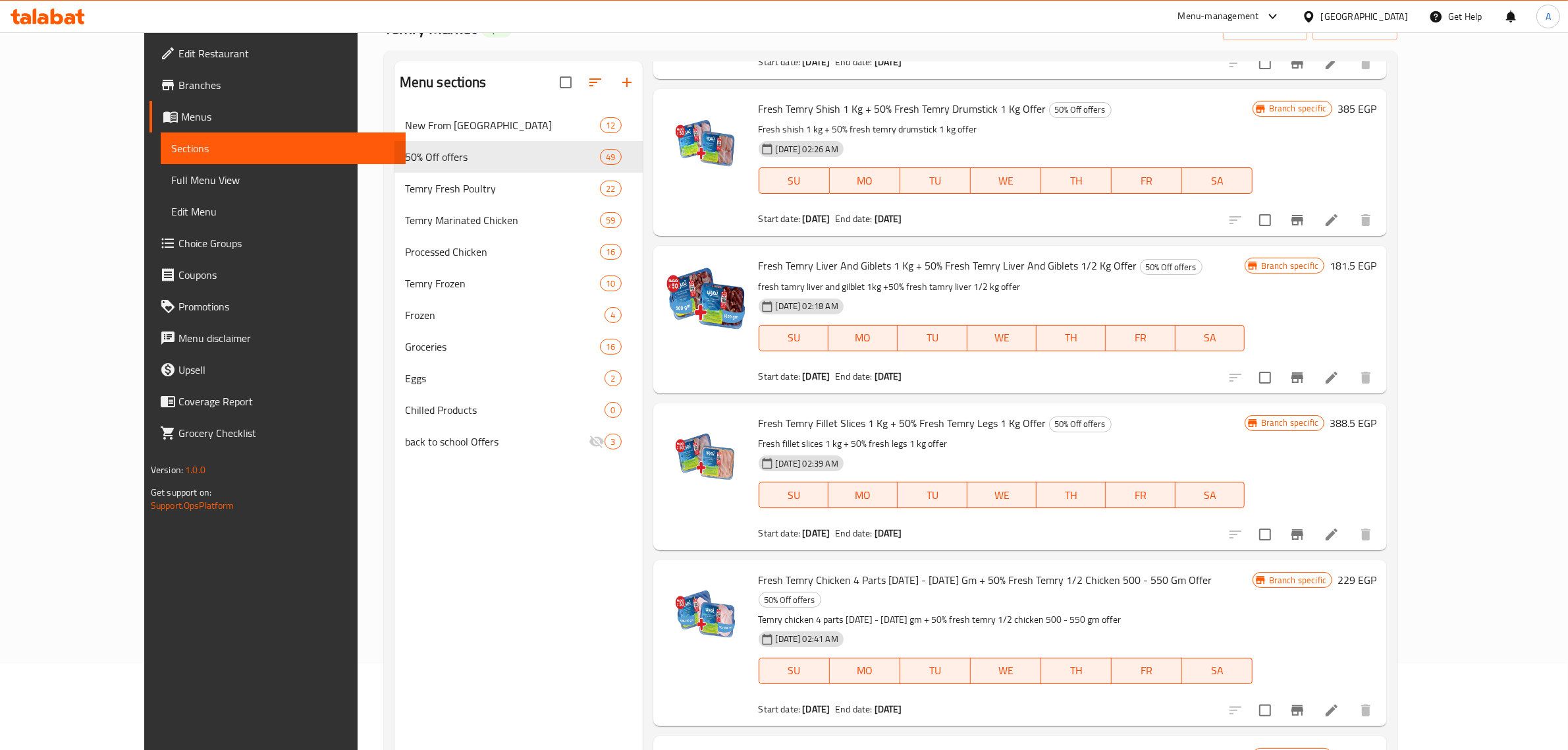
scroll to position [185, 0]
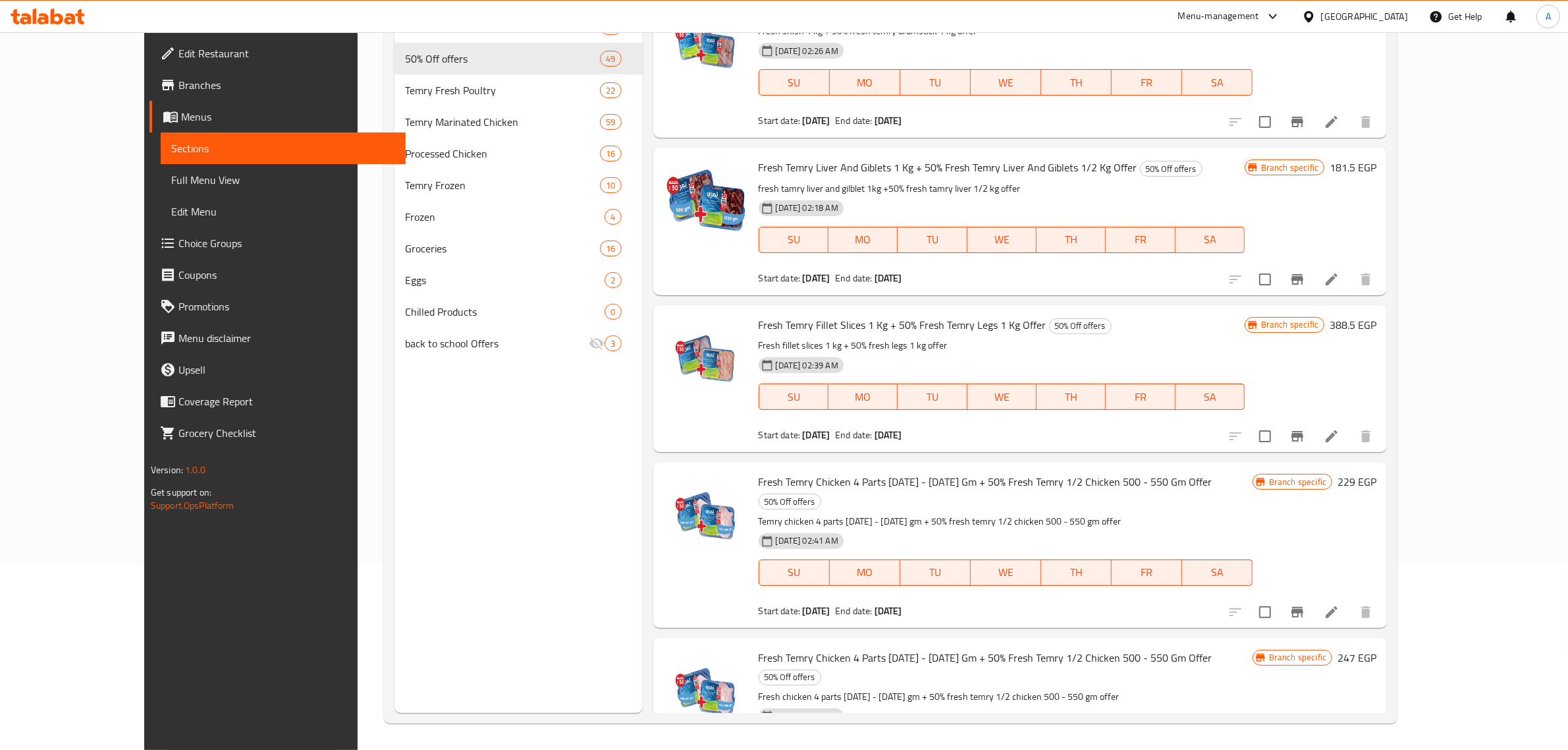
click at [1041, 310] on div "Fresh Temry Fillet Slices 1 Kg + 50% Fresh Temry Legs 1 Kg Offer 50% Off offers…" at bounding box center [1002, 378] width 497 height 137
click at [1161, 241] on div "Menu items Add Sort Manage items Buy Temry Pane 1000g and Temry Strips 1000g an…" at bounding box center [1015, 338] width 745 height 750
click at [1153, 316] on h6 "Fresh Temry Fillet Slices 1 Kg + 50% Fresh Temry Legs 1 Kg Offer 50% Off offers" at bounding box center [1002, 325] width 487 height 18
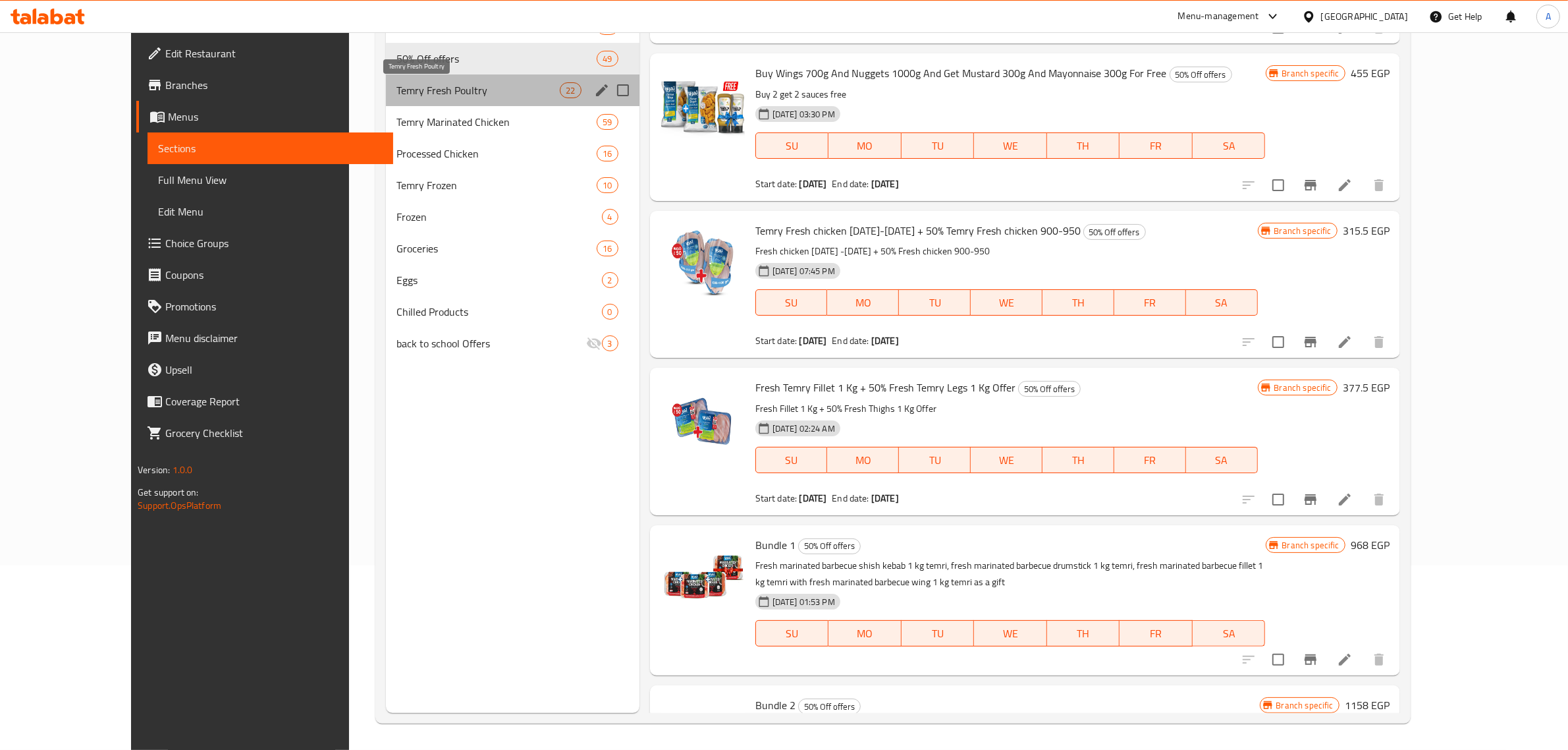
click at [409, 83] on span "Temry Fresh Poultry" at bounding box center [478, 90] width 164 height 16
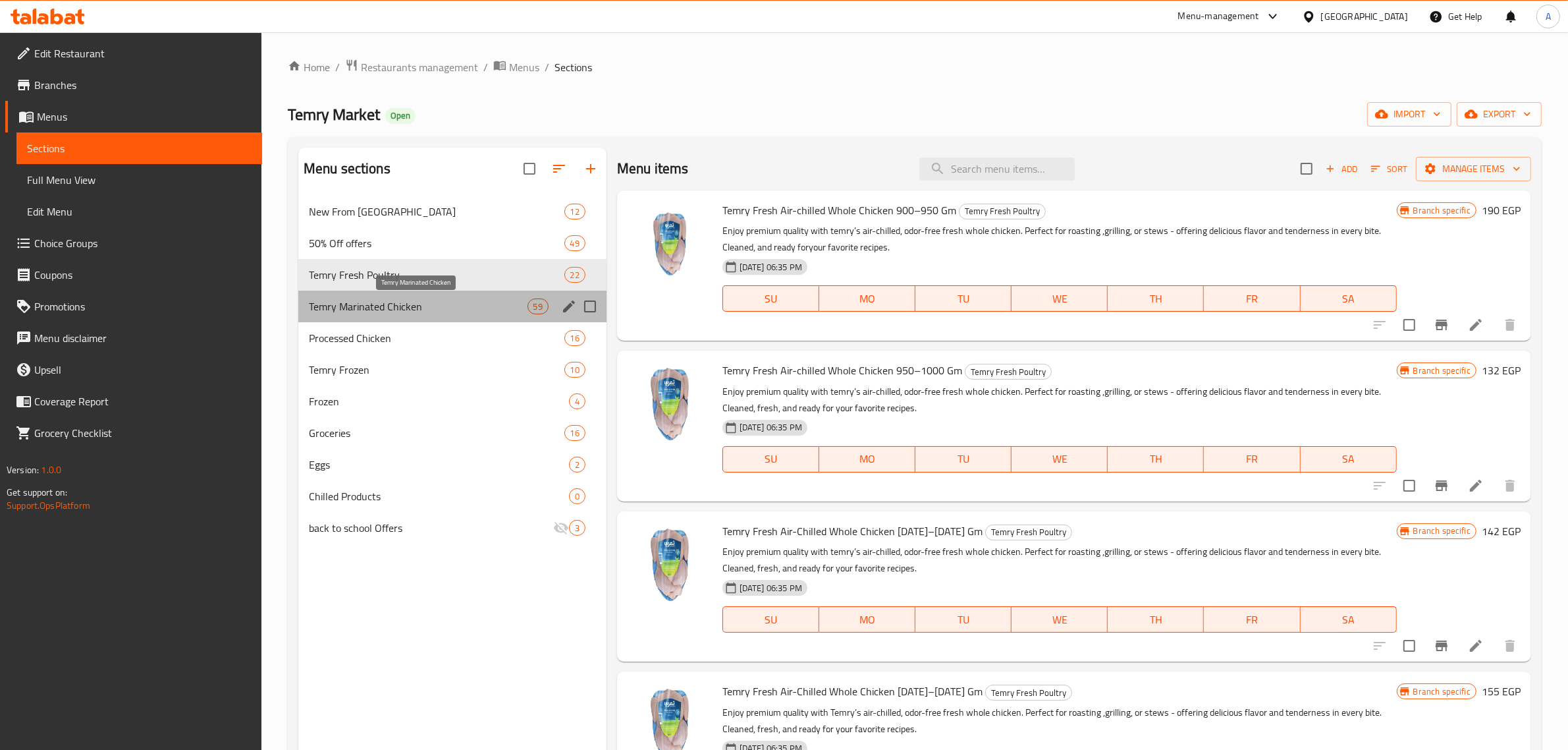
click at [381, 302] on span "Temry Marinated Chicken" at bounding box center [419, 306] width 218 height 16
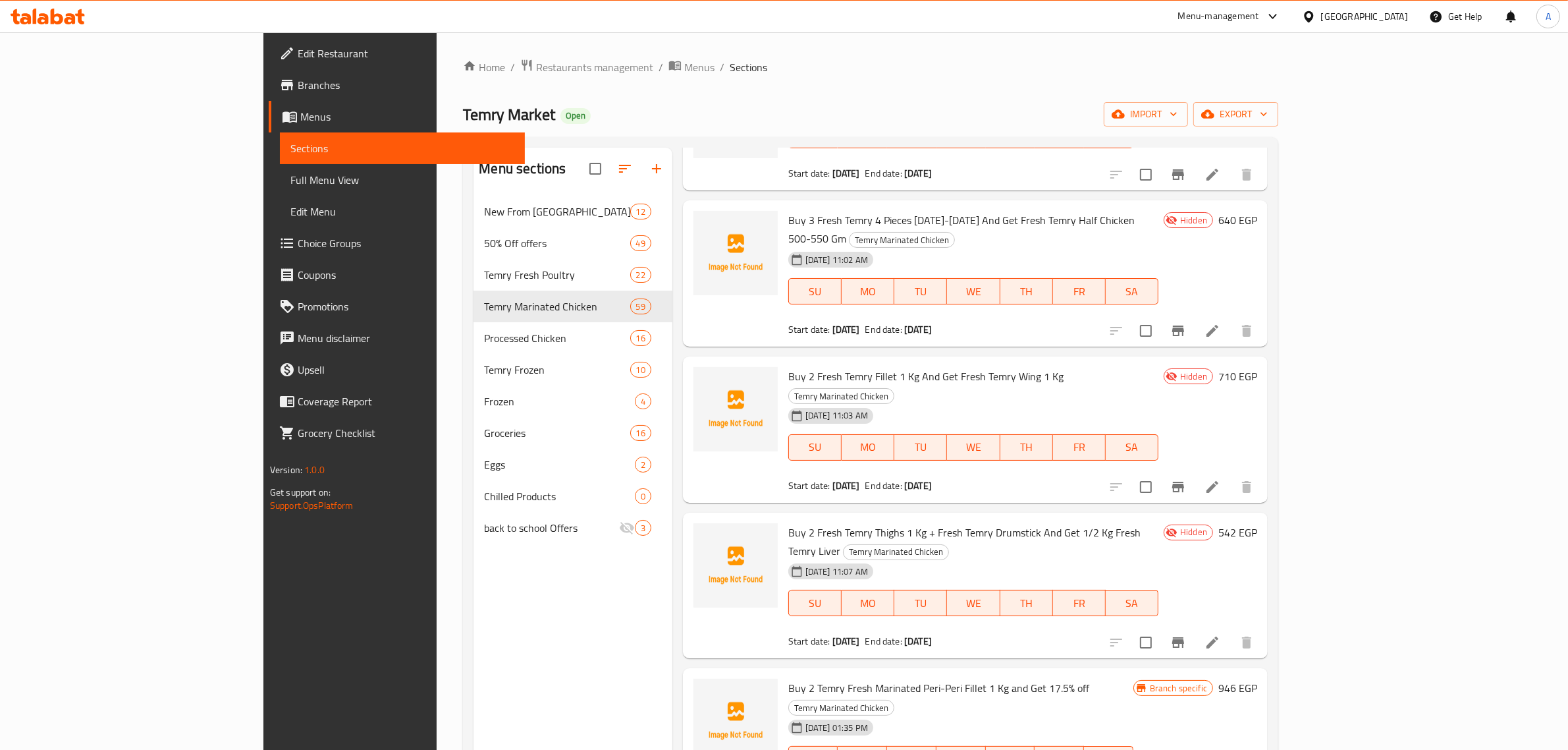
scroll to position [164, 0]
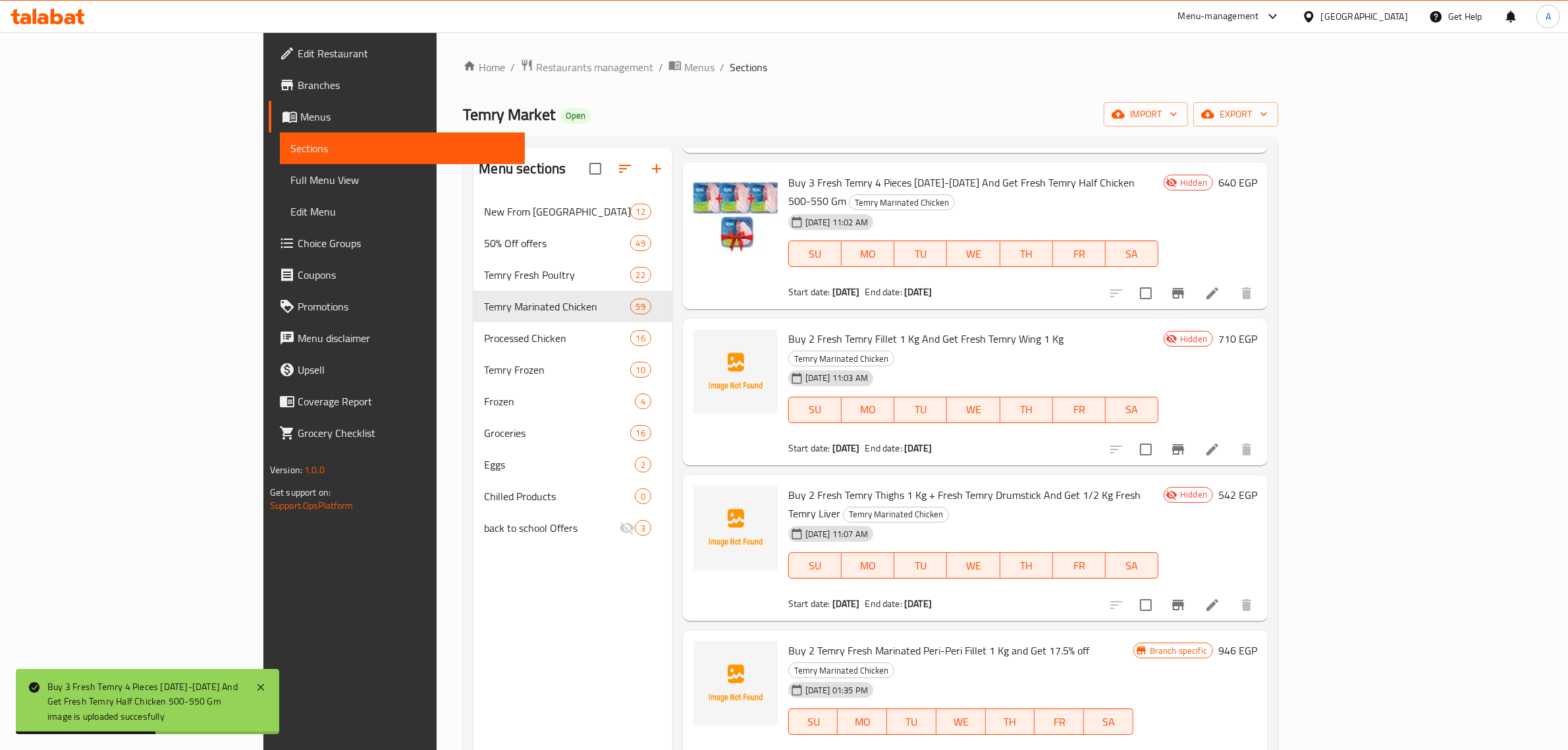
click at [1052, 60] on ol "Home / Restaurants management / Menus / Sections" at bounding box center [870, 67] width 815 height 17
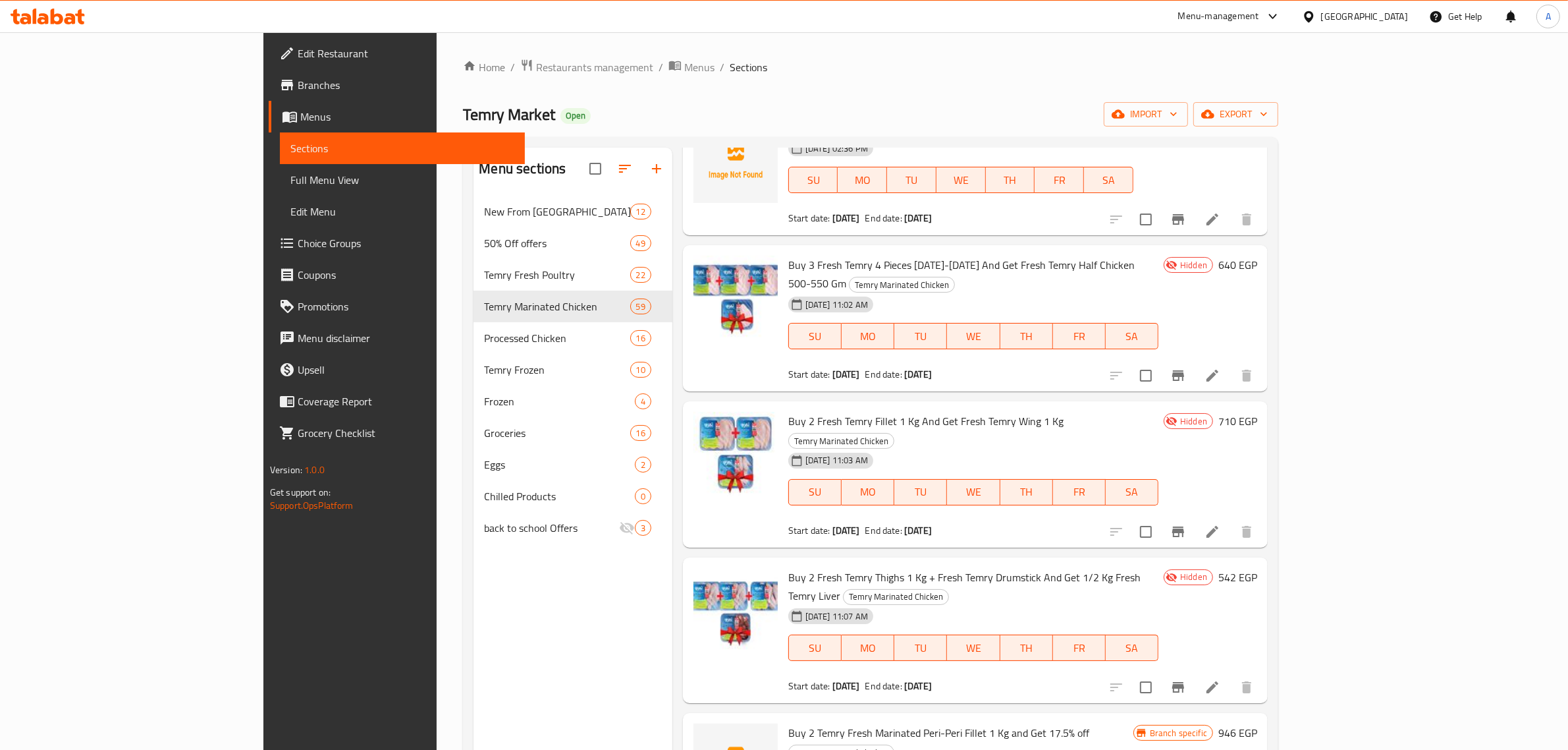
drag, startPoint x: 76, startPoint y: 653, endPoint x: 344, endPoint y: 18, distance: 689.2
click at [263, 613] on div "Edit Restaurant Branches Menus Sections Full Menu View Edit Menu Choice Groups …" at bounding box center [395, 407] width 263 height 750
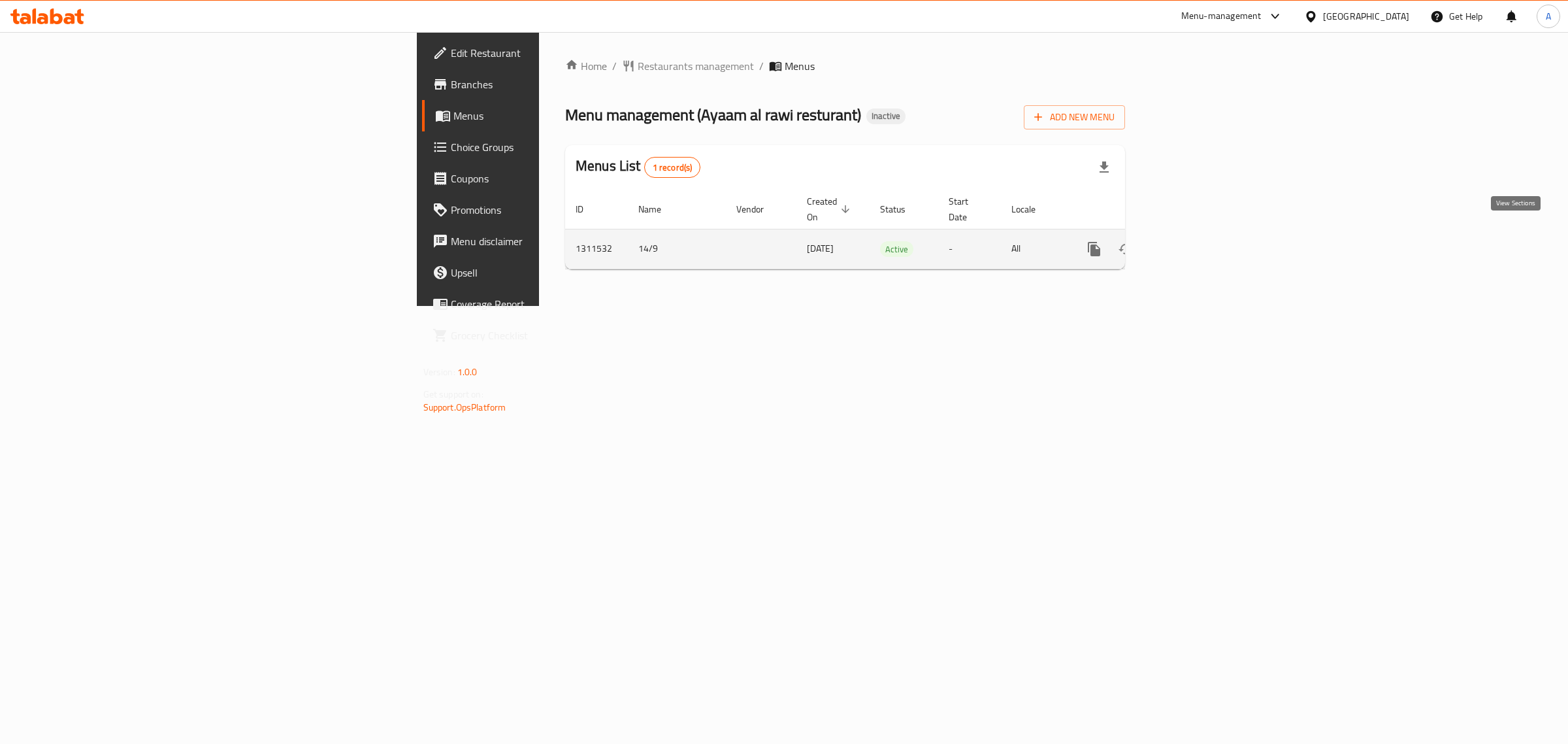
click at [1204, 237] on link "enhanced table" at bounding box center [1188, 249] width 31 height 31
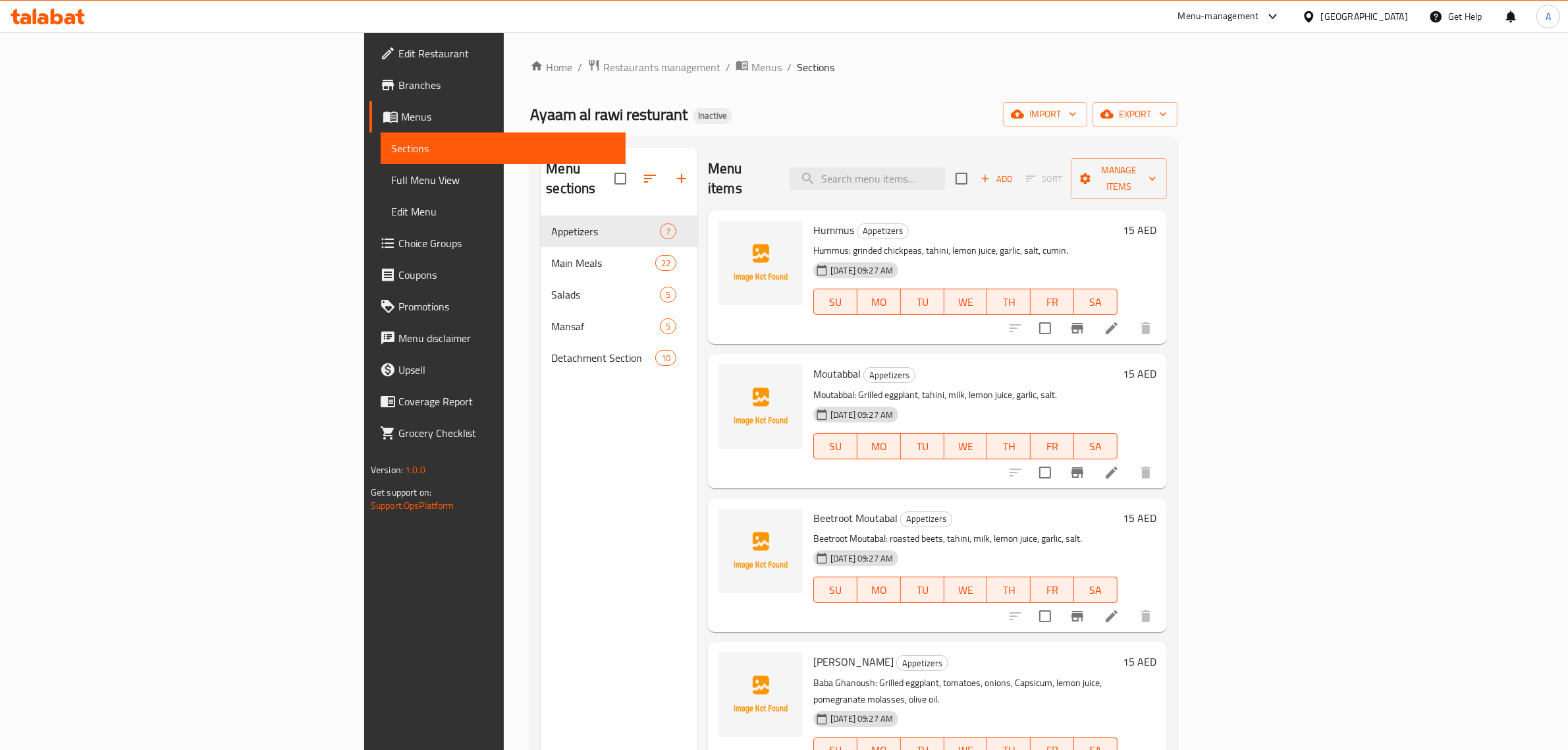
click at [857, 118] on div "Ayaam al rawi resturant Inactive import export" at bounding box center [854, 114] width 647 height 25
click at [1077, 118] on span "import" at bounding box center [1045, 115] width 63 height 17
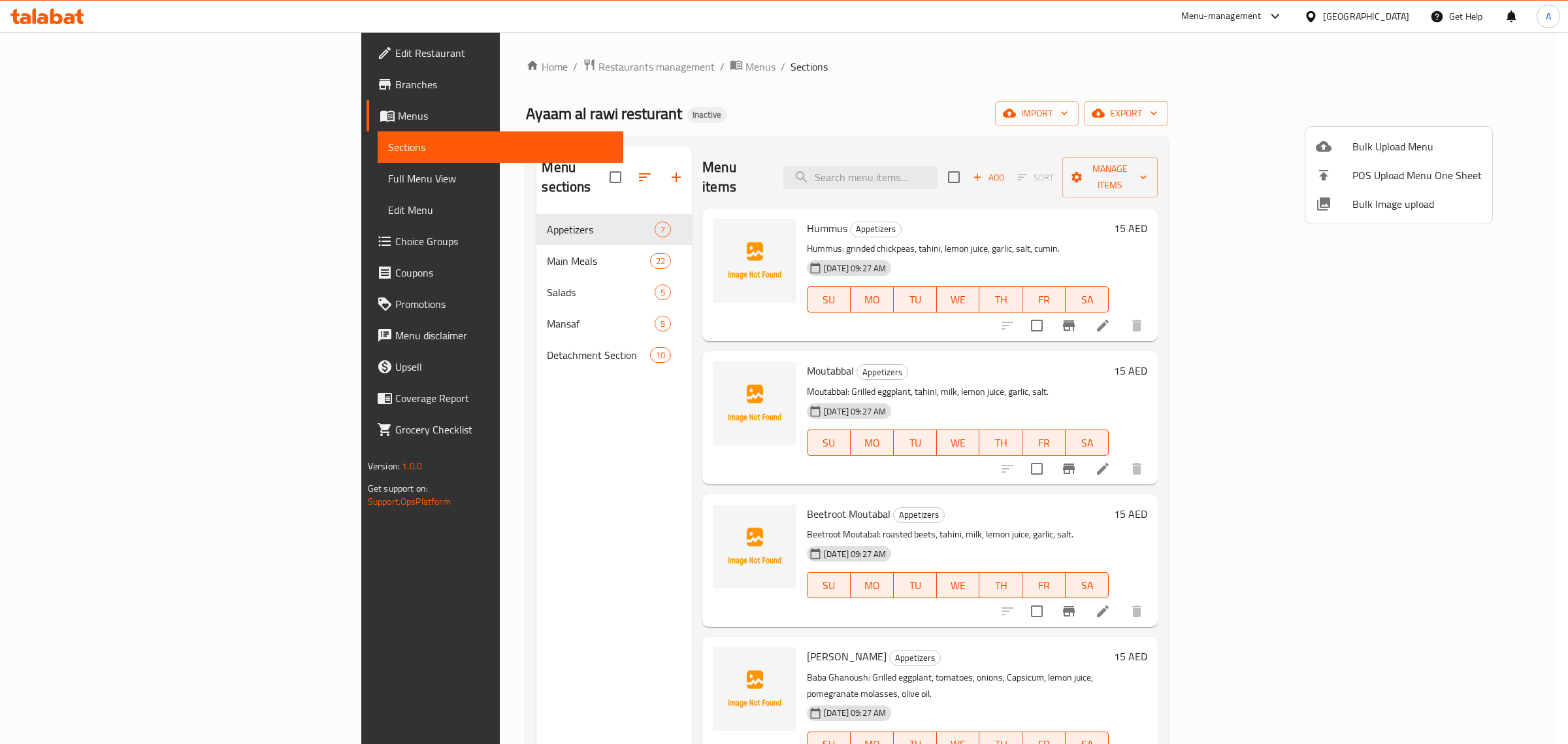
click at [1363, 217] on ul "Bulk Upload Menu POS Upload Menu One Sheet Bulk Image upload" at bounding box center [1399, 175] width 187 height 97
click at [1367, 213] on li "Bulk Image upload" at bounding box center [1399, 204] width 187 height 29
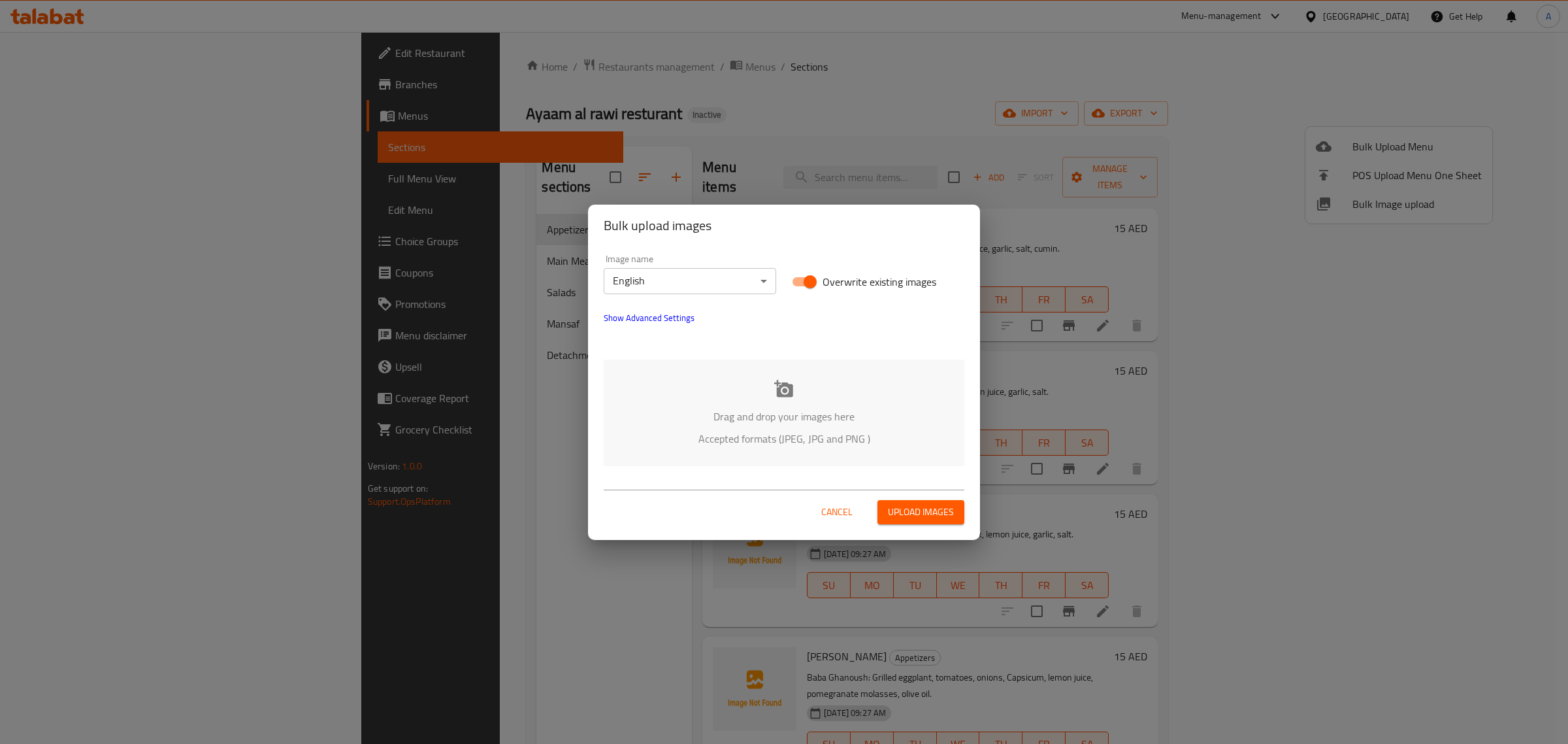
click at [689, 276] on body "​ Menu-management [GEOGRAPHIC_DATA] Get Help A Edit Restaurant Branches Menus S…" at bounding box center [784, 387] width 1568 height 711
click at [685, 302] on li "Arabic" at bounding box center [689, 304] width 172 height 24
click at [785, 387] on icon at bounding box center [784, 389] width 20 height 20
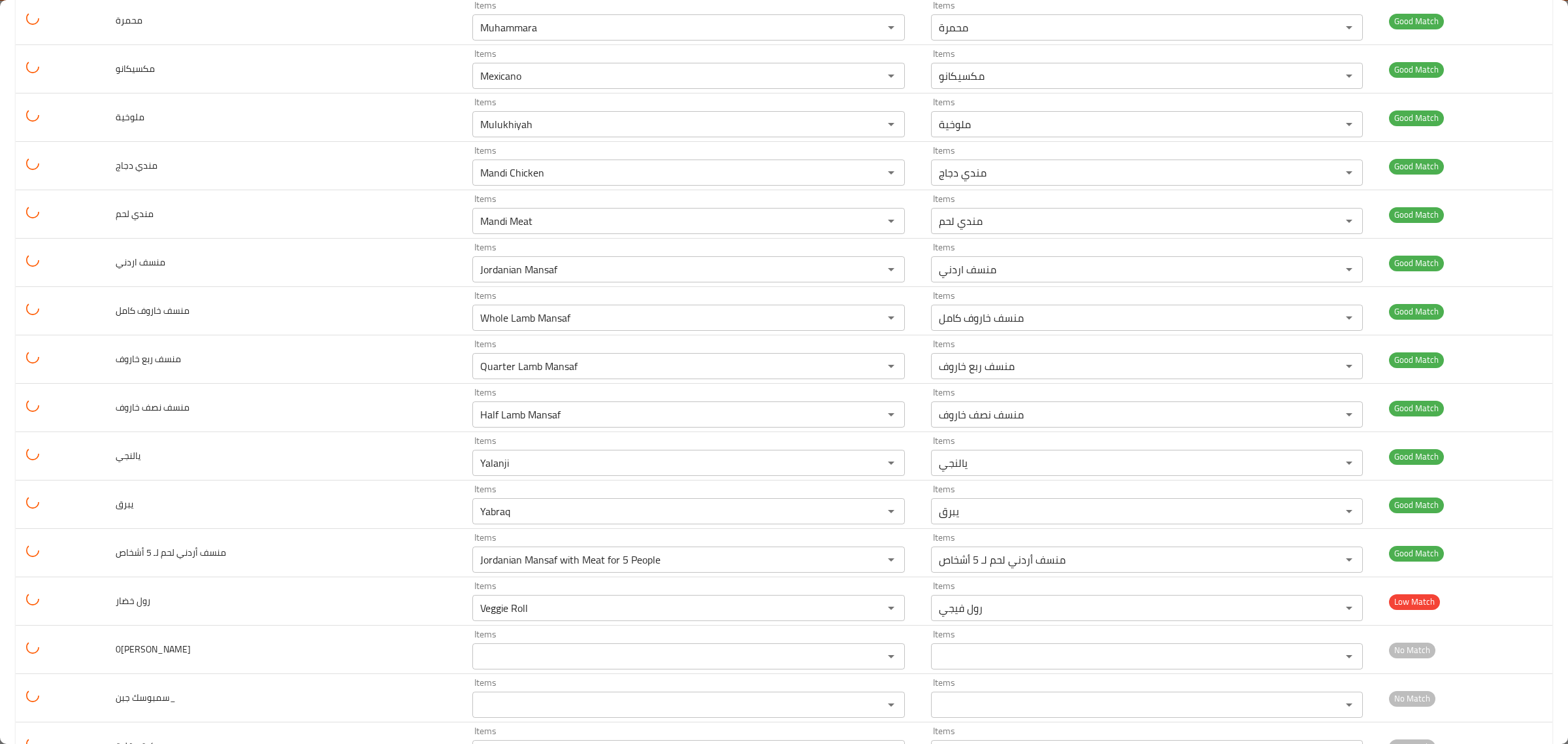
scroll to position [2197, 0]
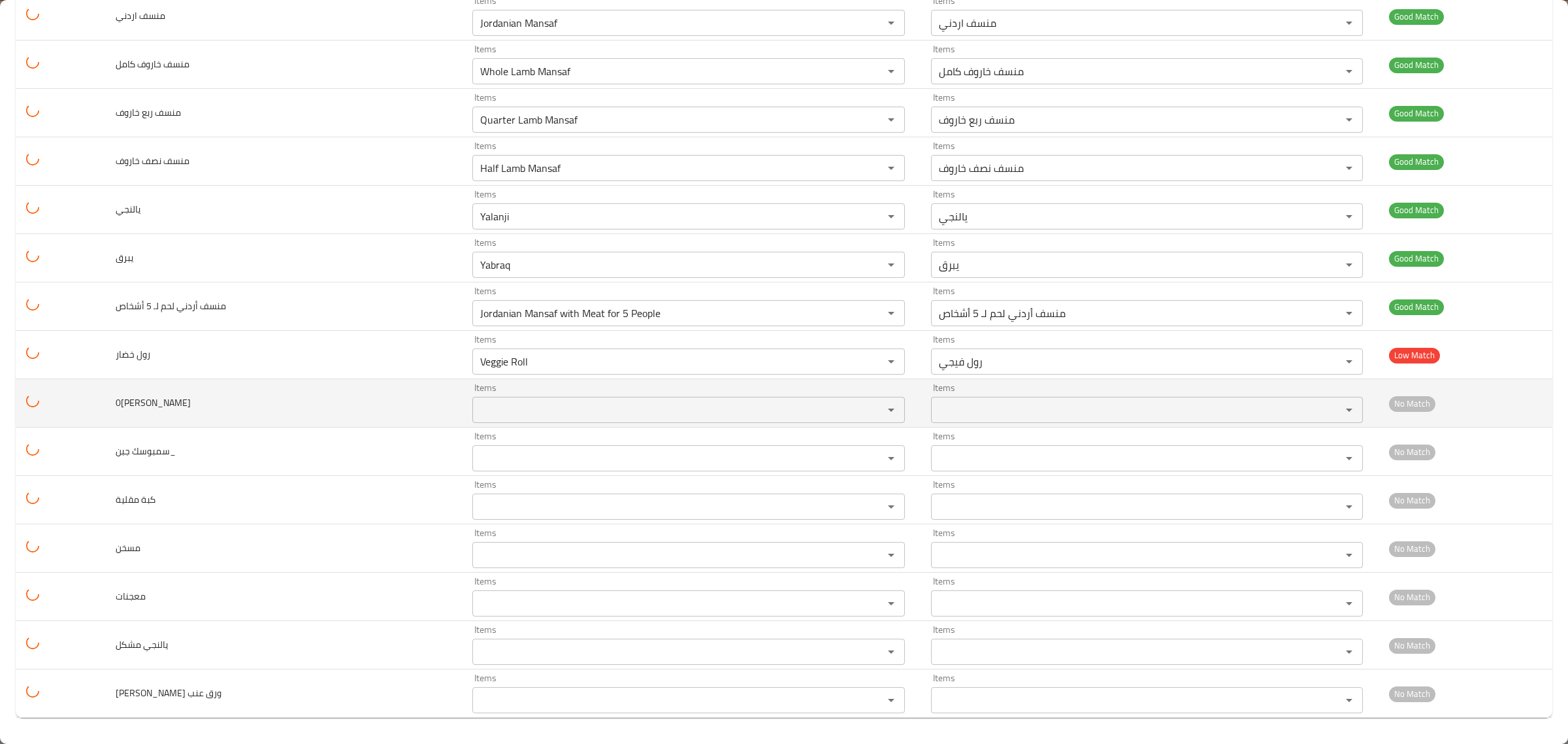
click at [487, 412] on دراويش "Items" at bounding box center [668, 410] width 385 height 18
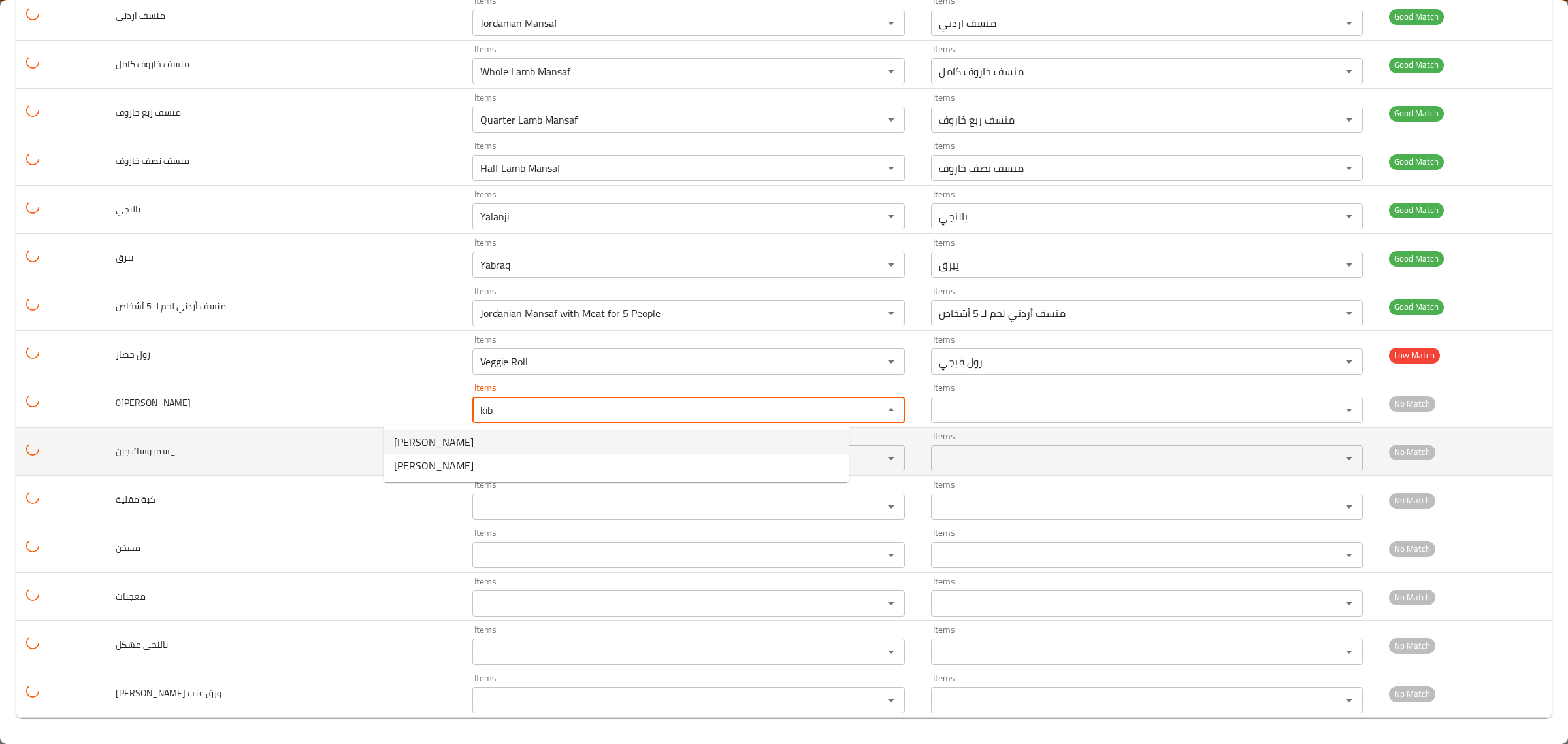
type دراويش "kib"
click at [178, 438] on td "سمبوسك جبن_" at bounding box center [284, 451] width 357 height 48
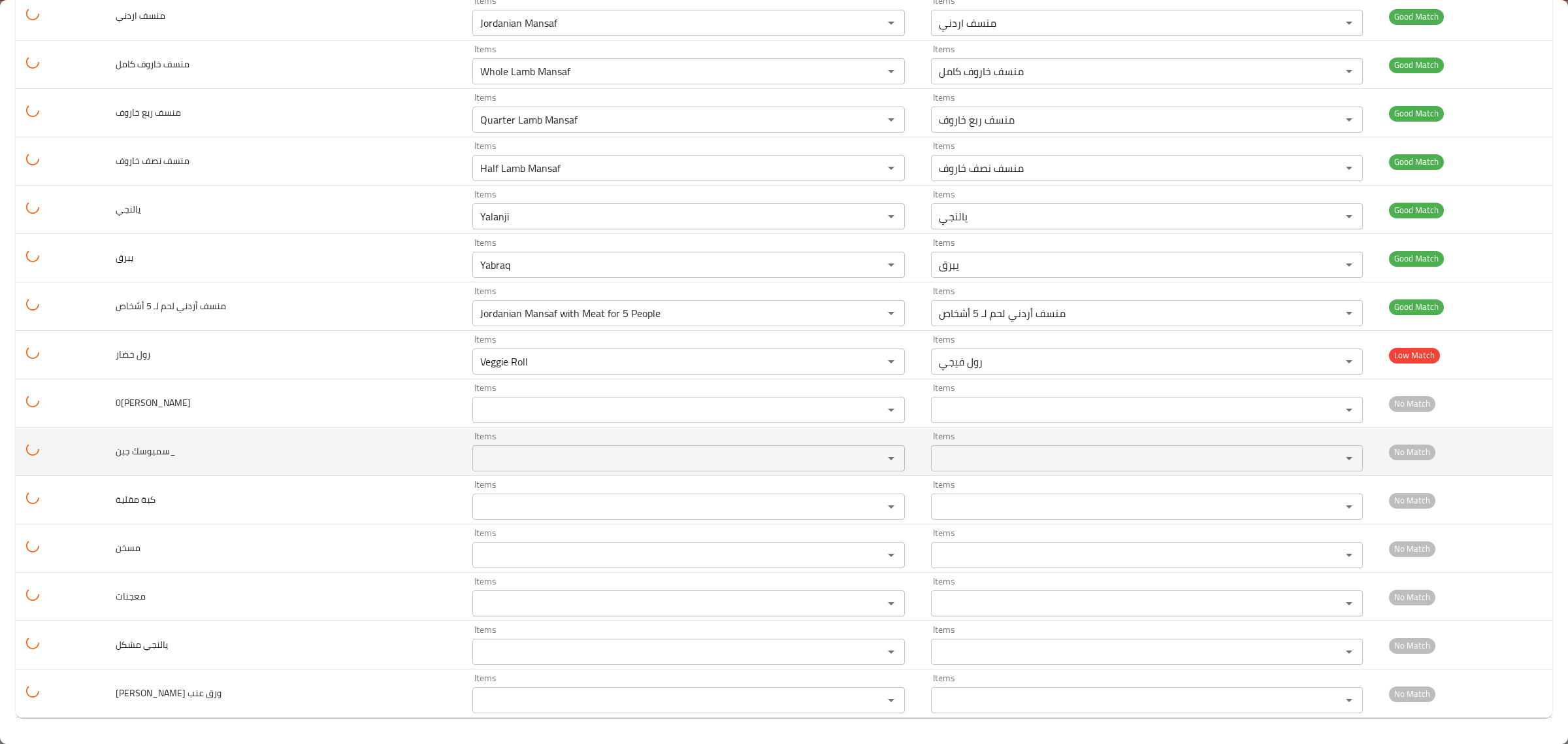
click at [462, 449] on td "Items Items" at bounding box center [690, 451] width 458 height 48
click at [476, 459] on جبن_ "Items" at bounding box center [668, 458] width 385 height 18
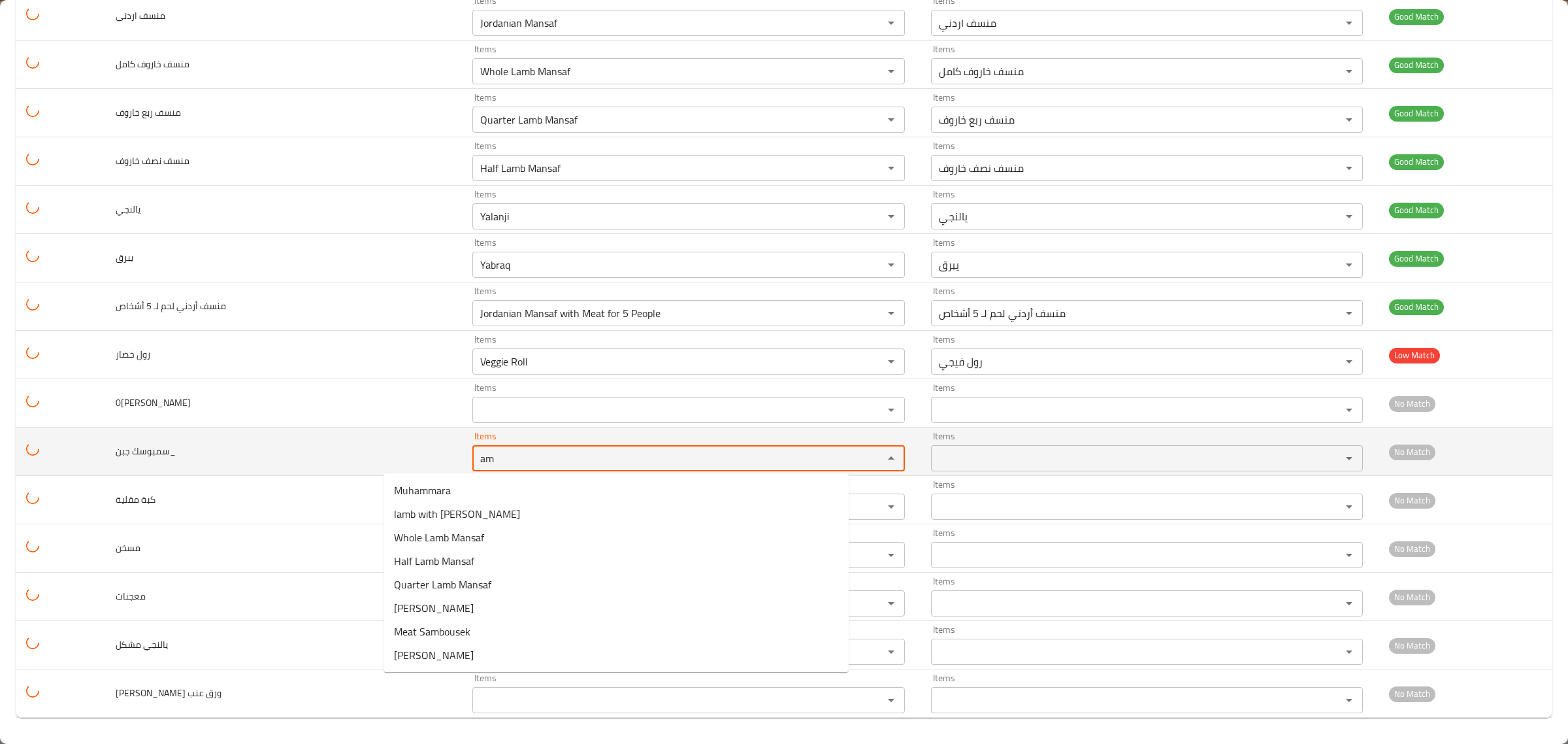
type جبن_ "a"
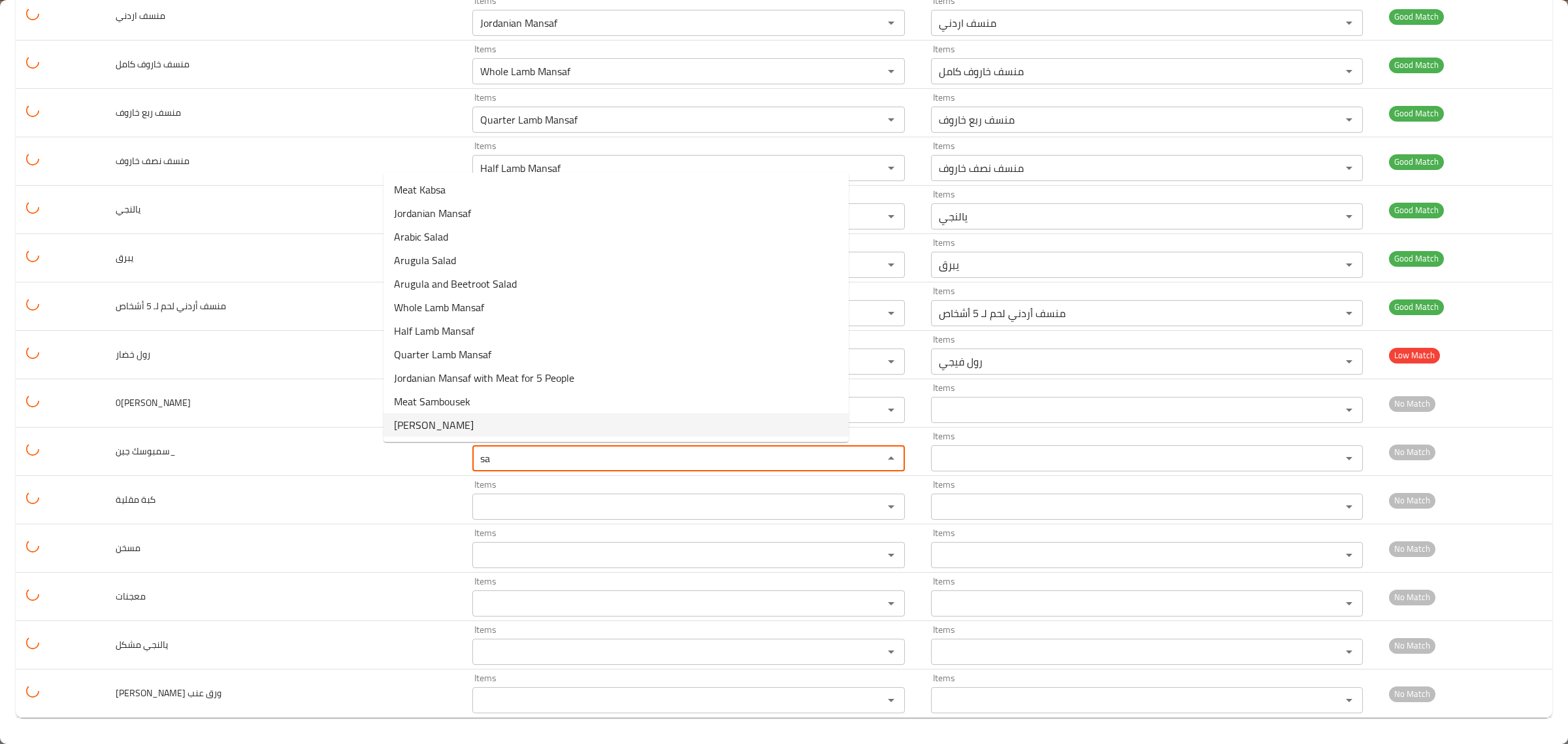
click at [436, 432] on span "[PERSON_NAME]" at bounding box center [434, 424] width 80 height 15
type جبن_ "[PERSON_NAME]"
type جبن_-ar "سمبوسك جبن"
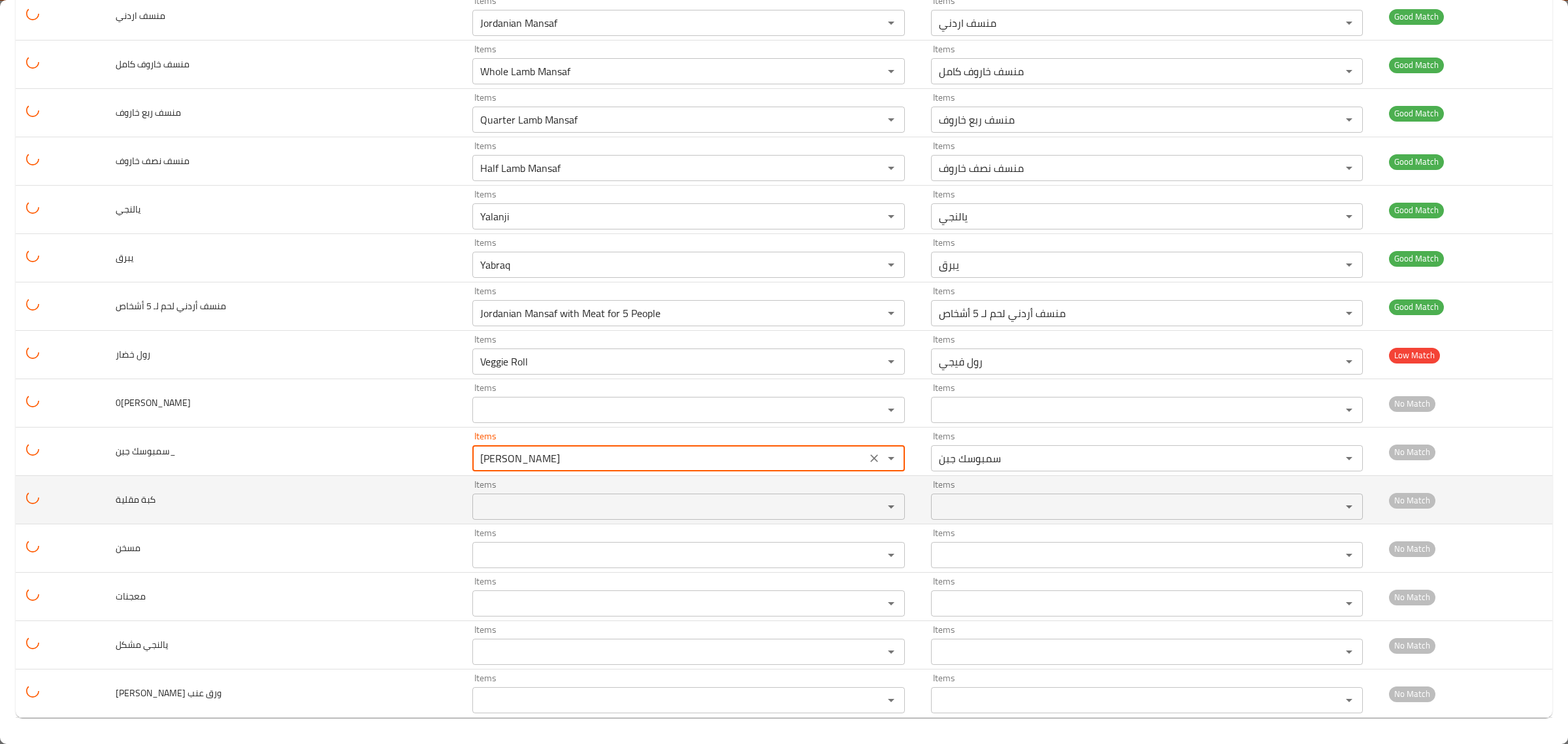
type جبن_ "Cheese Sambousek"
click at [476, 505] on مقلية "Items" at bounding box center [668, 506] width 385 height 18
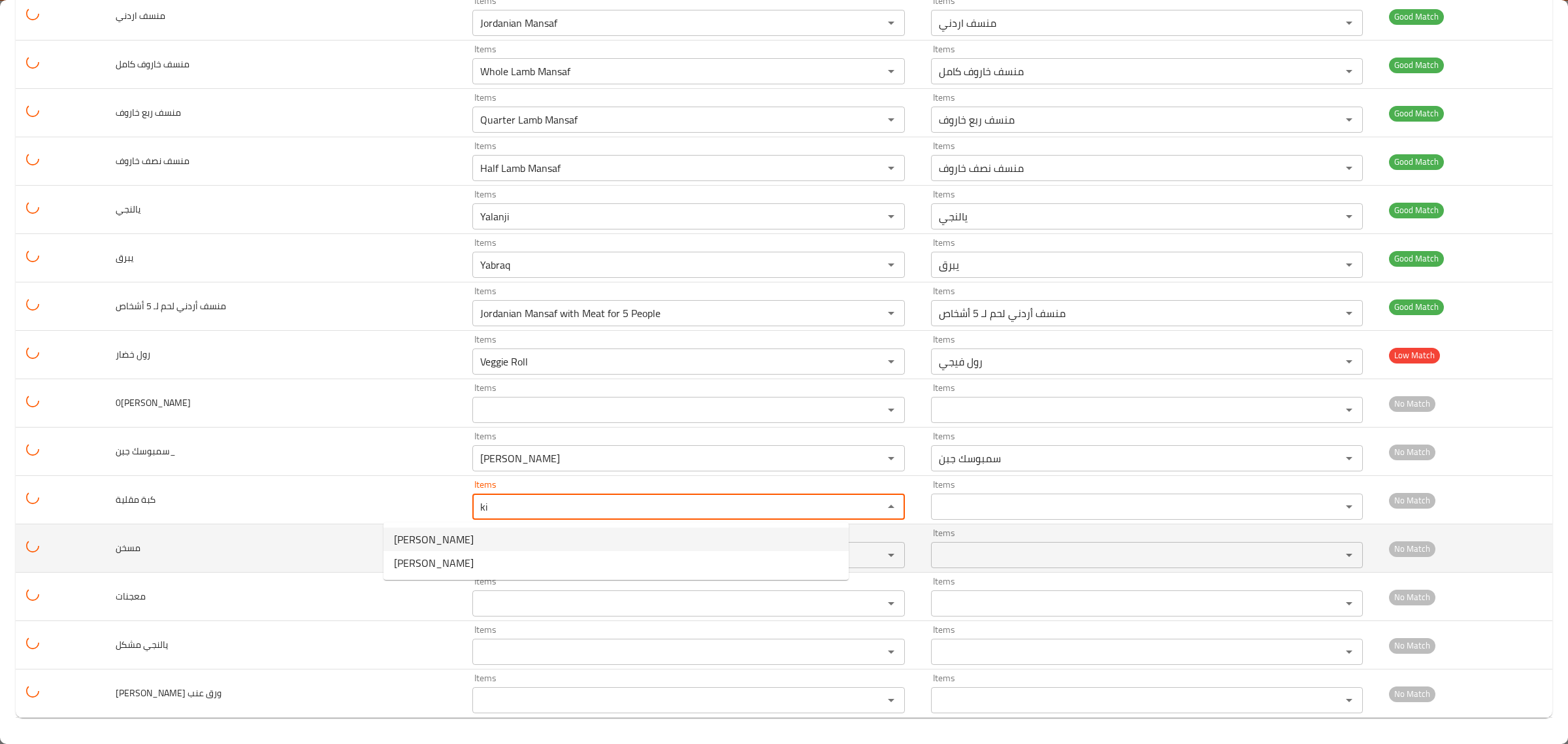
type مقلية "ki"
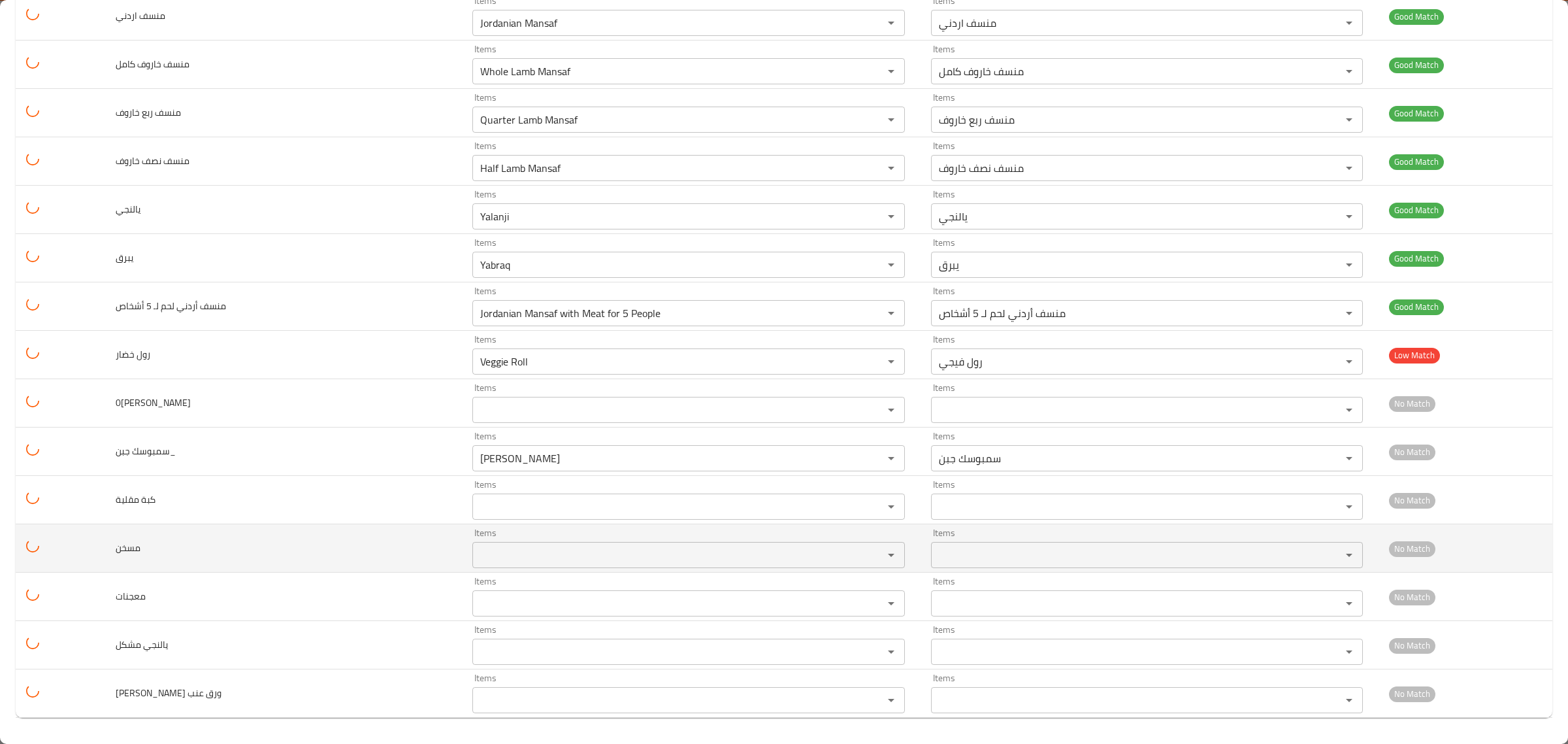
click at [330, 540] on td "مسخن" at bounding box center [284, 547] width 357 height 48
click at [473, 542] on div "Items" at bounding box center [688, 555] width 432 height 26
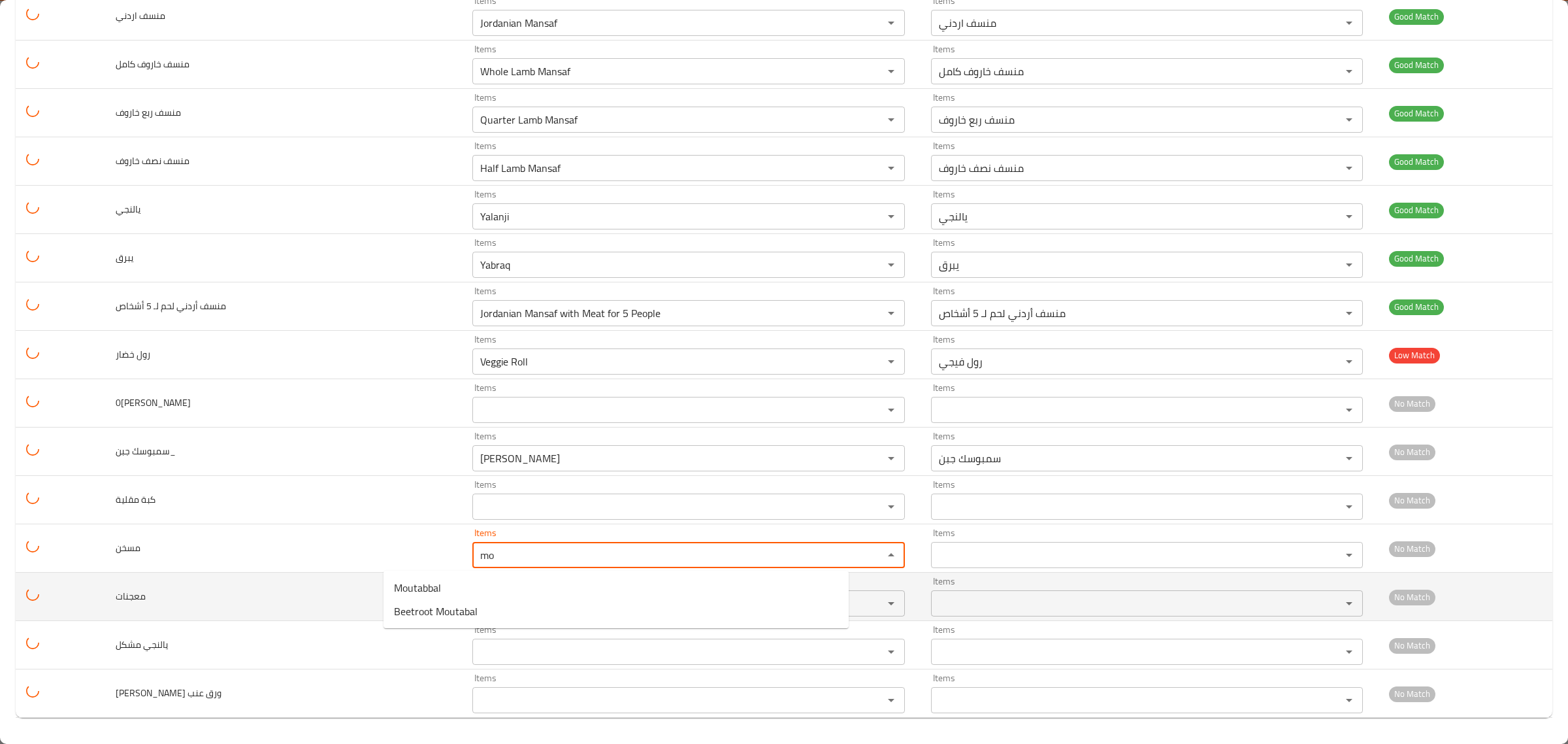
type input "mo"
click at [318, 577] on td "معجنات" at bounding box center [284, 596] width 357 height 48
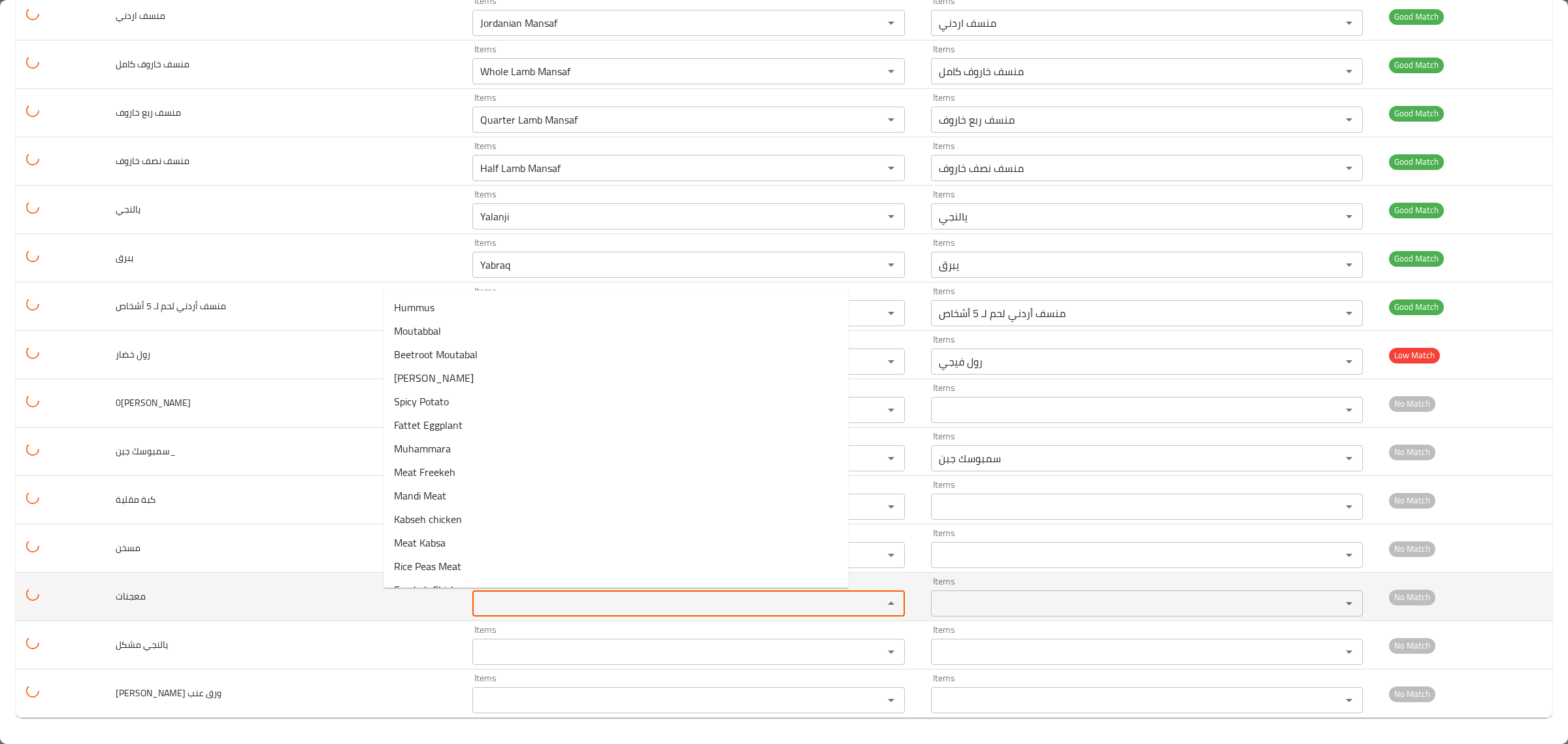
click at [476, 596] on input "Items" at bounding box center [668, 603] width 385 height 18
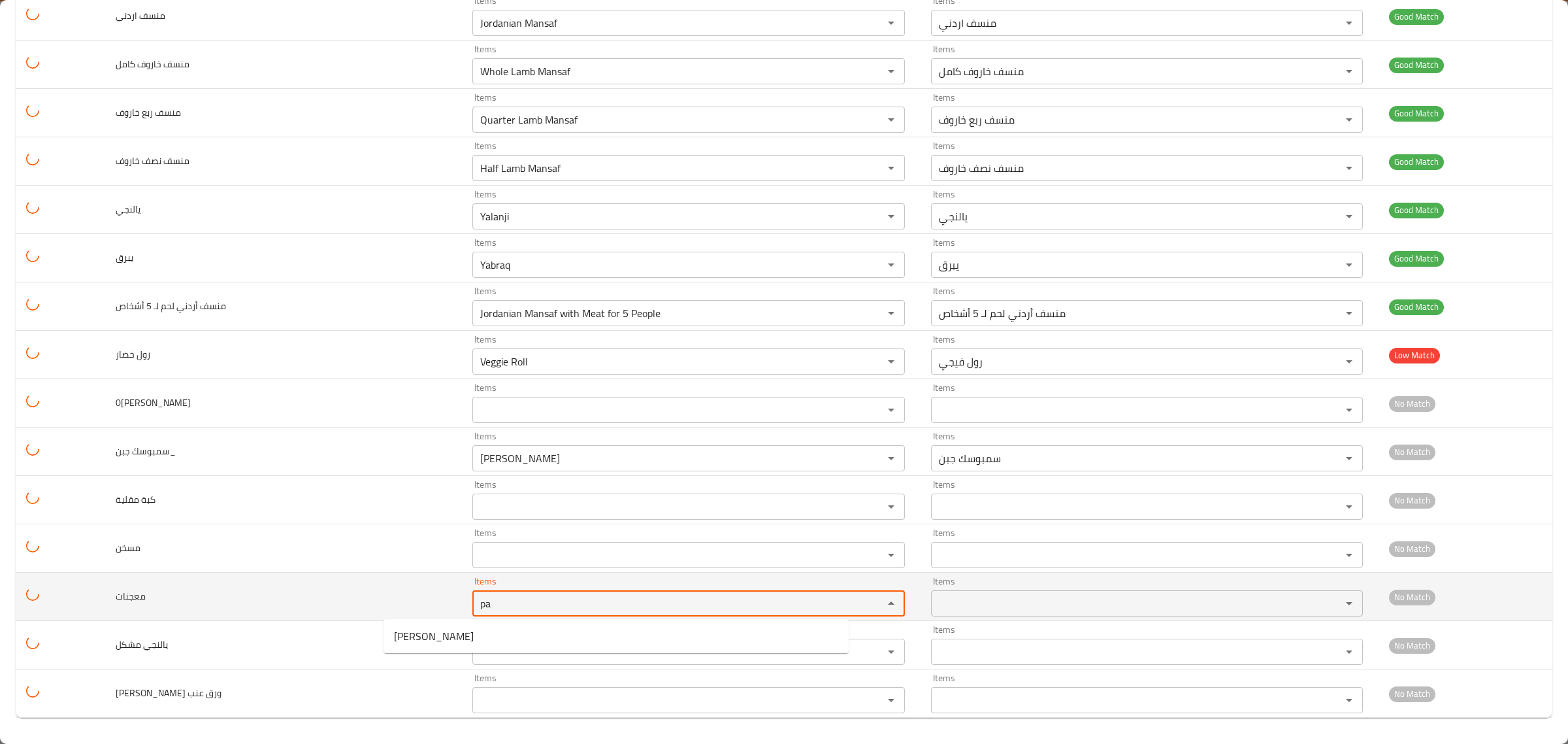
type input "pa"
click at [334, 612] on td "معجنات" at bounding box center [284, 596] width 357 height 48
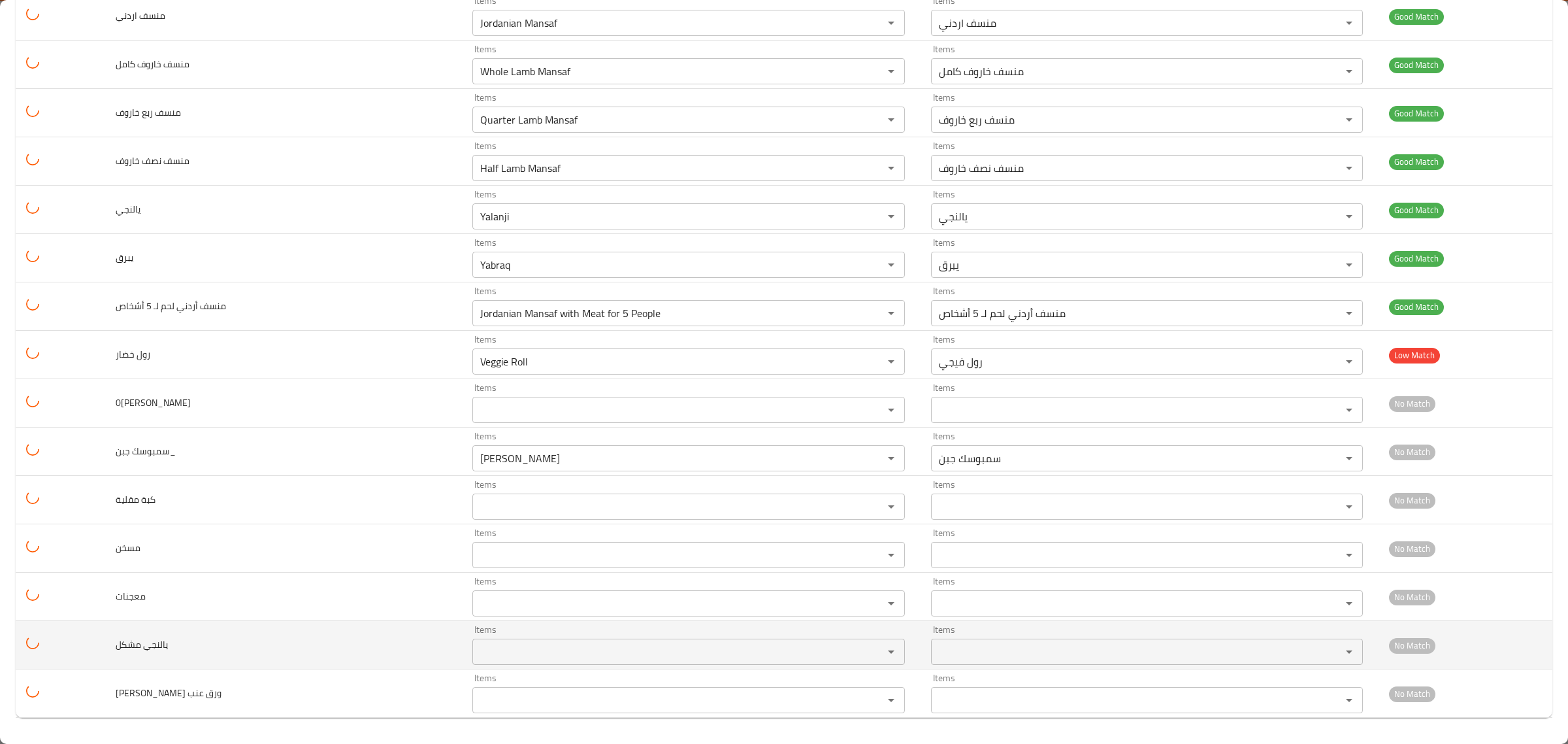
click at [476, 654] on مشكل "Items" at bounding box center [668, 651] width 385 height 18
type مشكل "v"
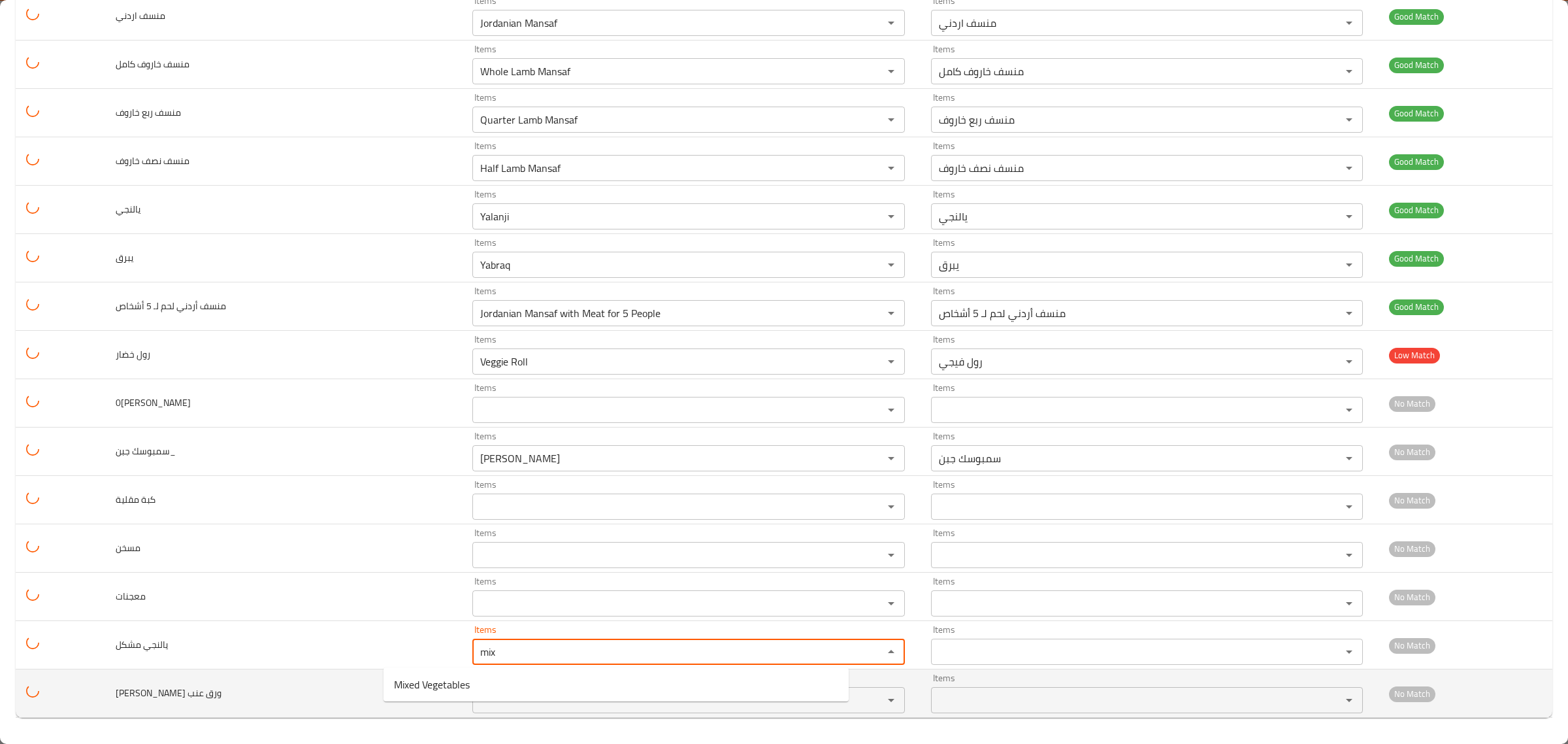
type مشكل "mix"
click at [253, 687] on td "يالنجي ورق عنب" at bounding box center [284, 693] width 357 height 48
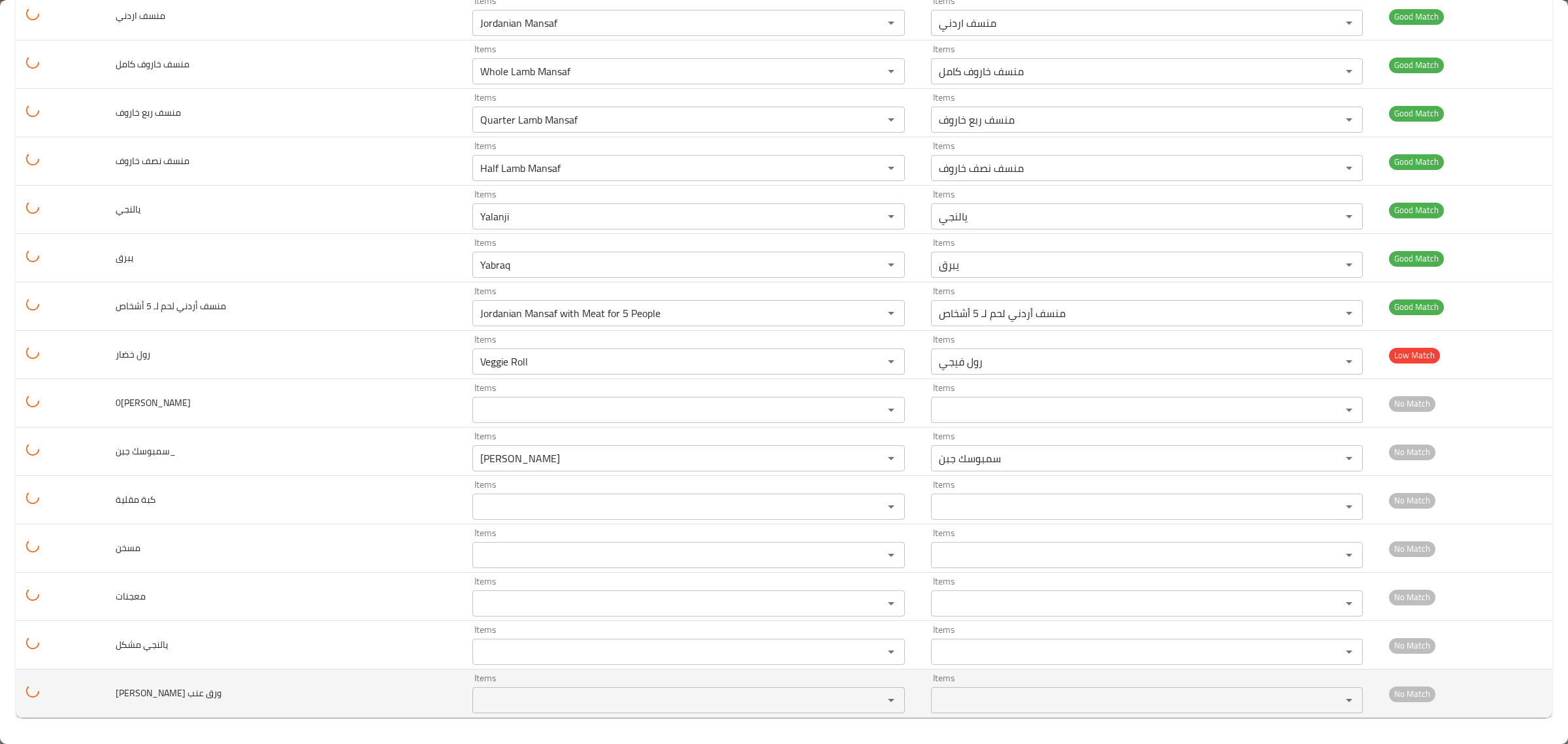
click at [514, 706] on عنب "Items" at bounding box center [668, 699] width 385 height 18
type عنب "v"
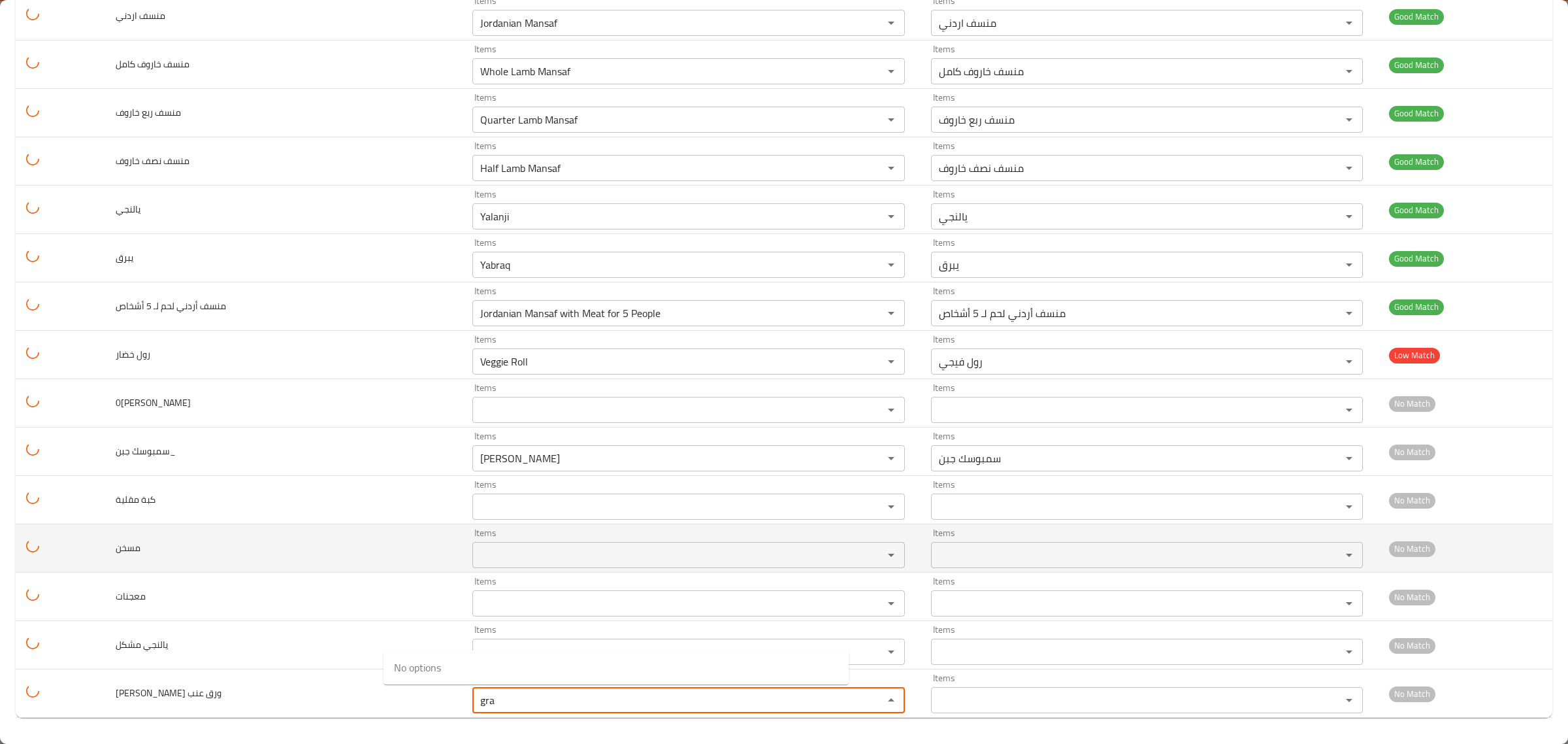
type عنب "gra"
click at [275, 545] on td "مسخن" at bounding box center [284, 547] width 357 height 48
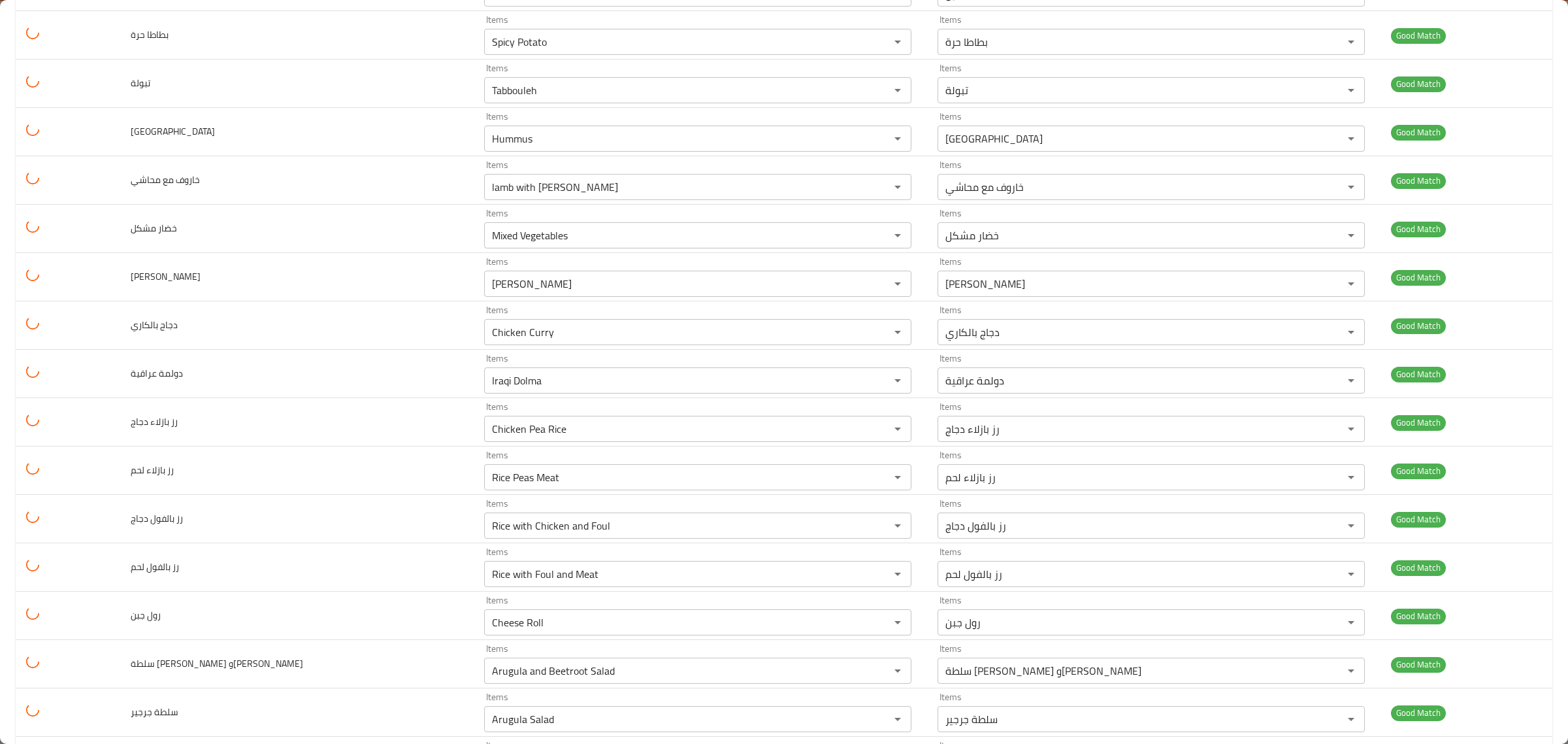
scroll to position [0, 0]
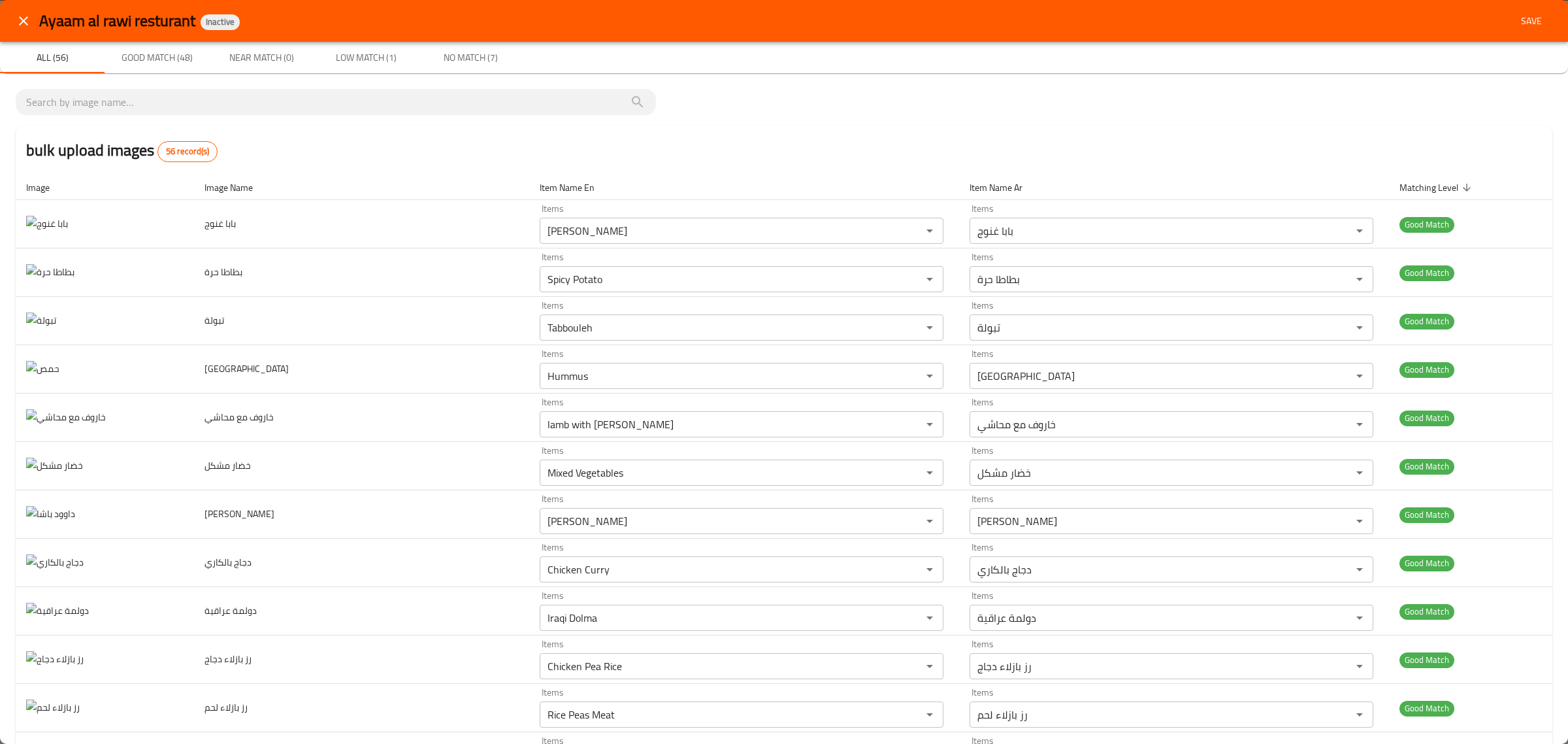
click at [15, 30] on button "close" at bounding box center [24, 21] width 31 height 31
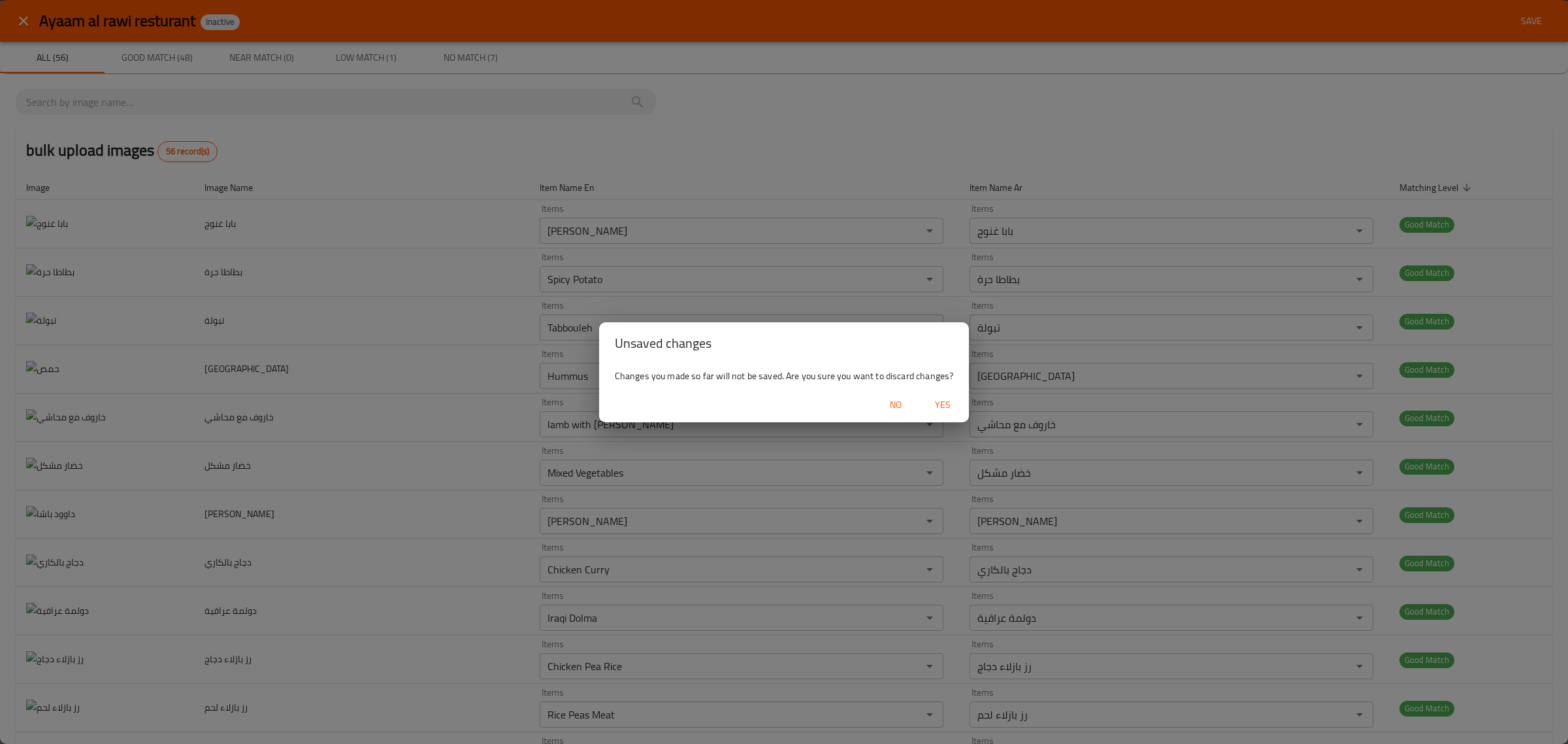
drag, startPoint x: 965, startPoint y: 412, endPoint x: 961, endPoint y: 405, distance: 8.1
click at [962, 406] on div "No Yes" at bounding box center [784, 404] width 371 height 35
drag, startPoint x: 961, startPoint y: 405, endPoint x: 952, endPoint y: 403, distance: 9.2
click at [952, 403] on button "Yes" at bounding box center [942, 404] width 42 height 25
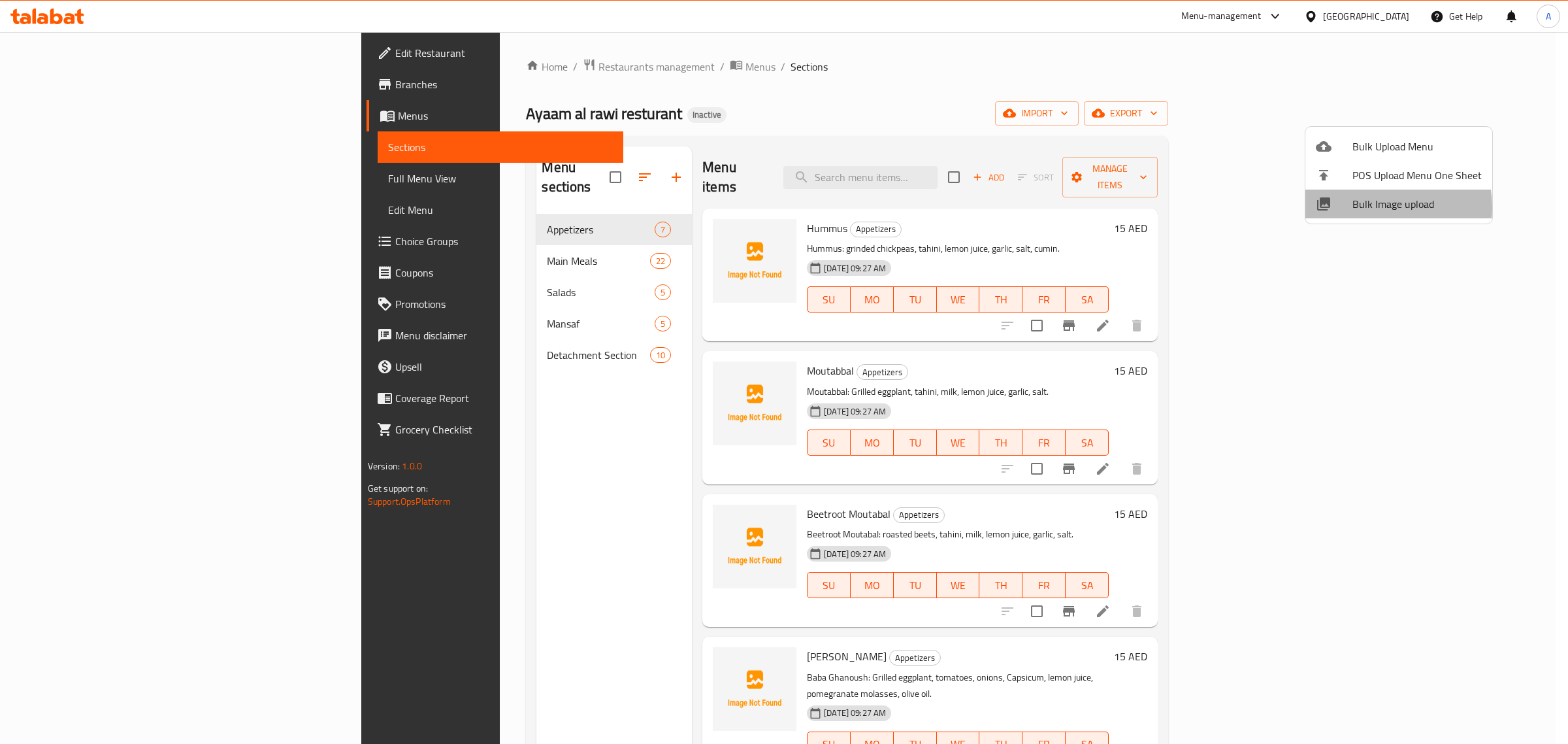
click at [1369, 207] on span "Bulk Image upload" at bounding box center [1417, 203] width 129 height 15
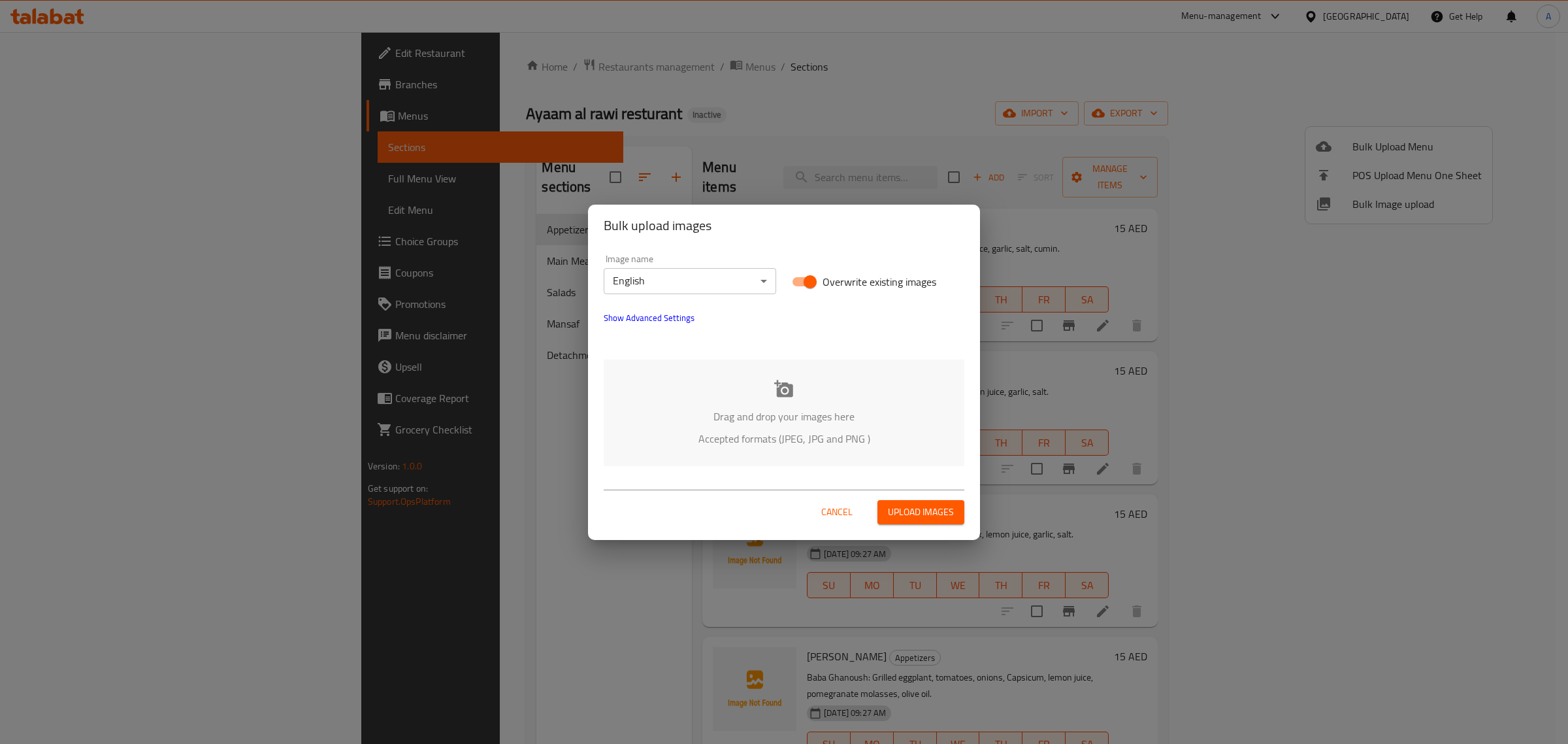
click at [702, 286] on body "​ Menu-management United Arab Emirates Get Help A Edit Restaurant Branches Menu…" at bounding box center [784, 387] width 1568 height 711
click at [663, 302] on li "Arabic" at bounding box center [689, 304] width 172 height 24
click at [714, 363] on div "English Arabic Kurdish Sorani Kurdish Badini Barcode" at bounding box center [784, 372] width 1568 height 744
click at [728, 397] on div "Drag and drop your images here Accepted formats (JPEG, JPG and PNG )" at bounding box center [784, 413] width 361 height 107
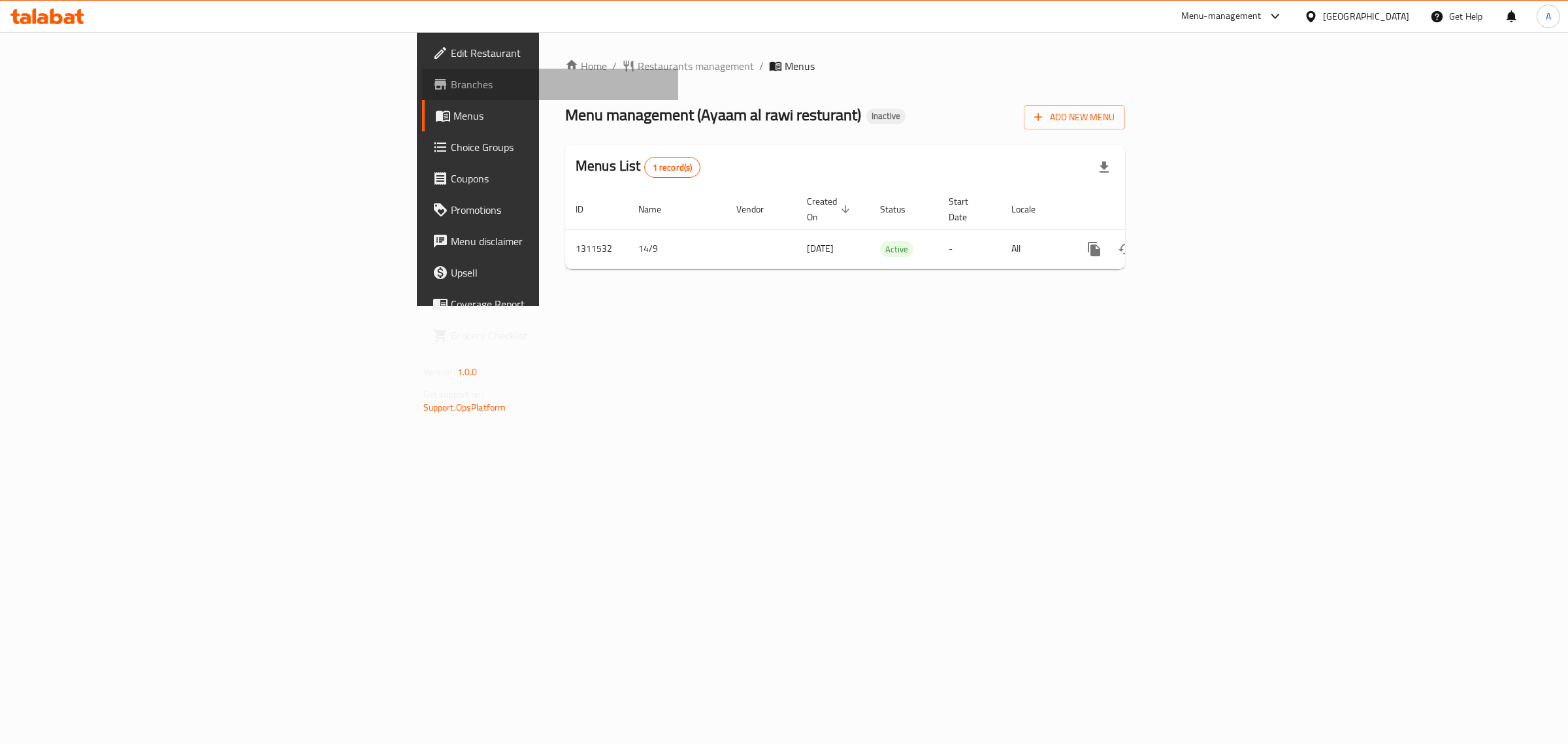
click at [423, 73] on link "Branches" at bounding box center [551, 84] width 257 height 31
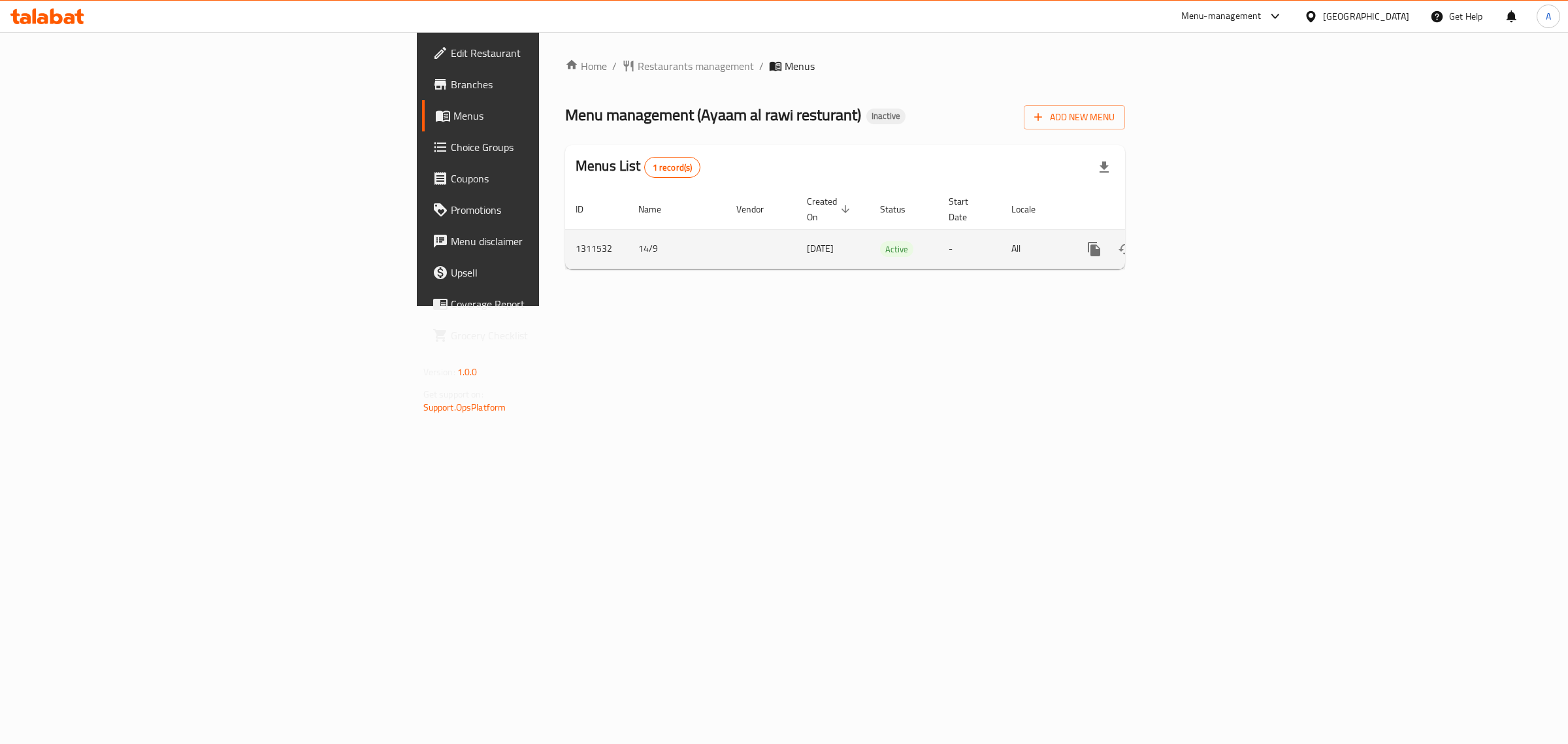
click at [1204, 243] on link "enhanced table" at bounding box center [1188, 249] width 31 height 31
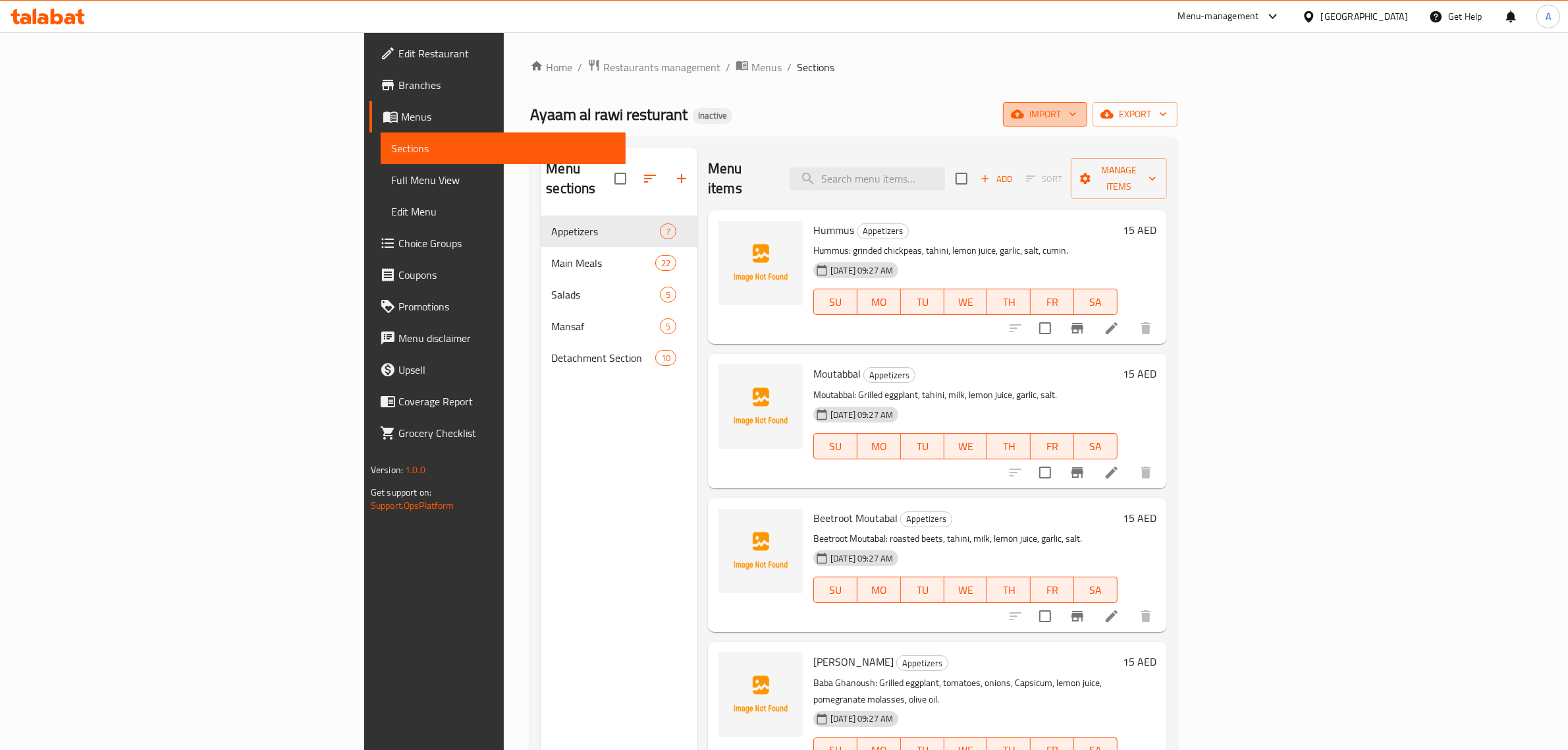
click at [1077, 118] on span "import" at bounding box center [1045, 115] width 63 height 17
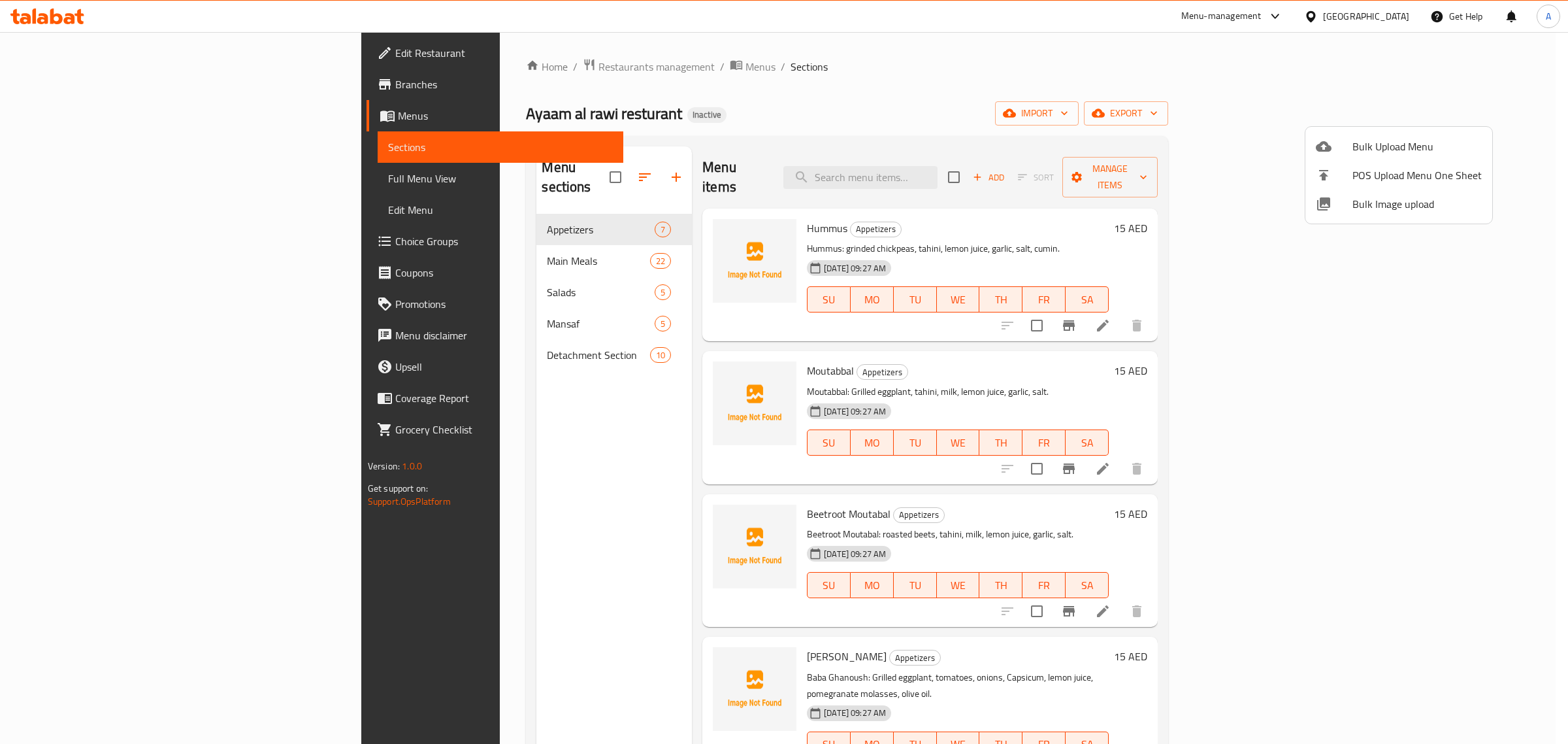
click at [1374, 196] on span "Bulk Image upload" at bounding box center [1417, 203] width 129 height 15
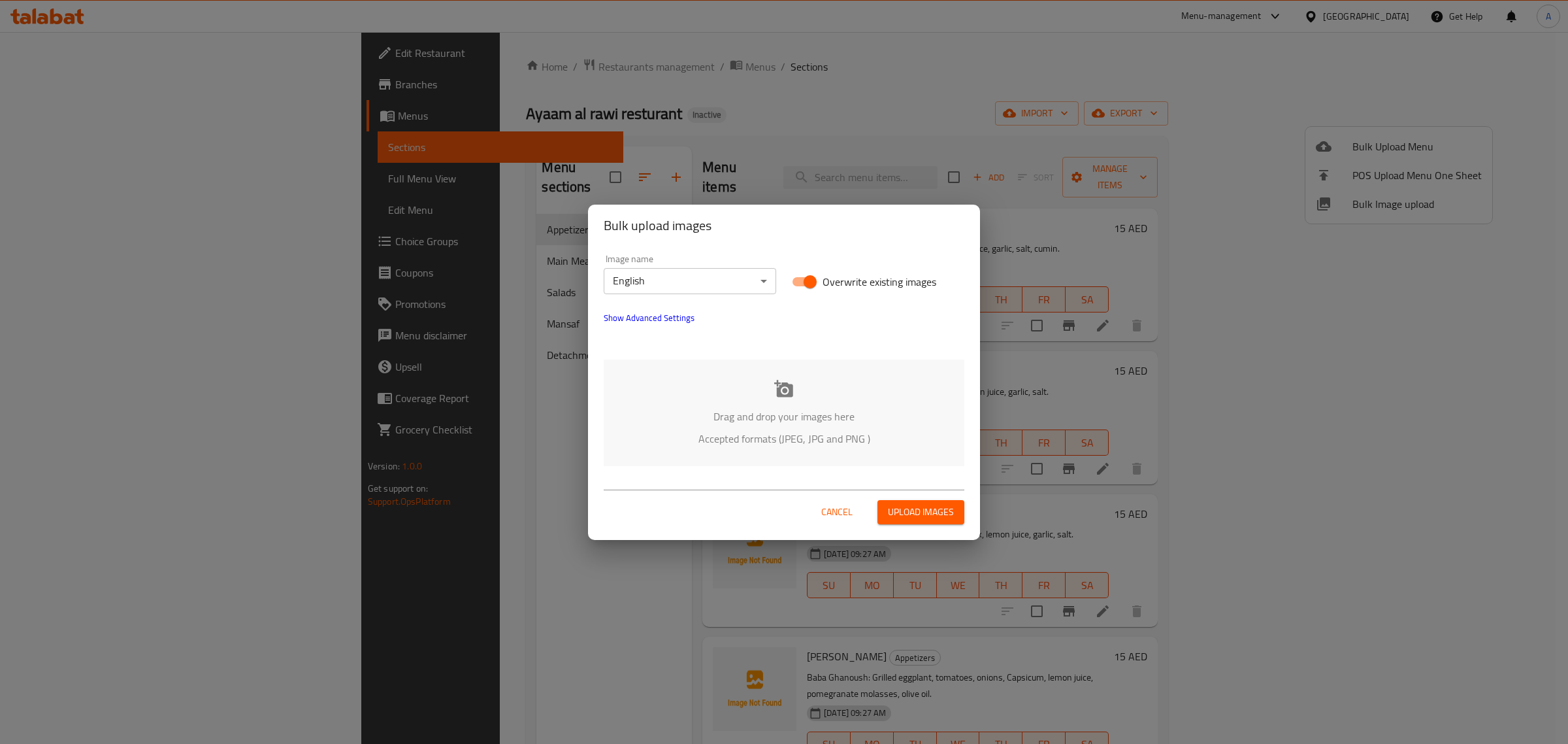
click at [645, 278] on body "​ Menu-management [GEOGRAPHIC_DATA] Get Help A Edit Restaurant Branches Menus S…" at bounding box center [784, 387] width 1568 height 711
click at [657, 302] on li "Arabic" at bounding box center [689, 304] width 172 height 24
click at [794, 387] on div "Drag and drop your images here Accepted formats (JPEG, JPG and PNG )" at bounding box center [784, 413] width 361 height 107
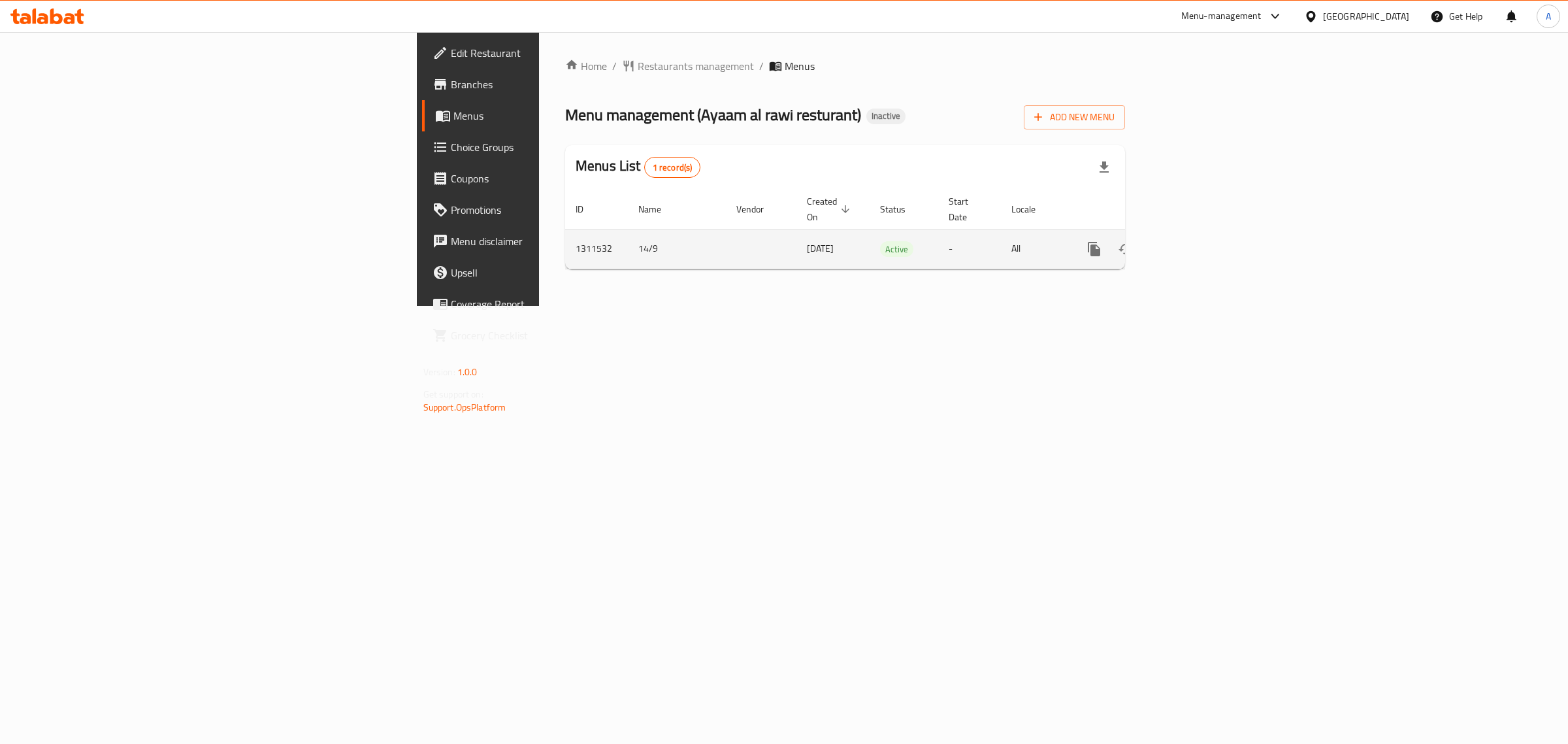
click at [1196, 241] on icon "enhanced table" at bounding box center [1188, 249] width 15 height 15
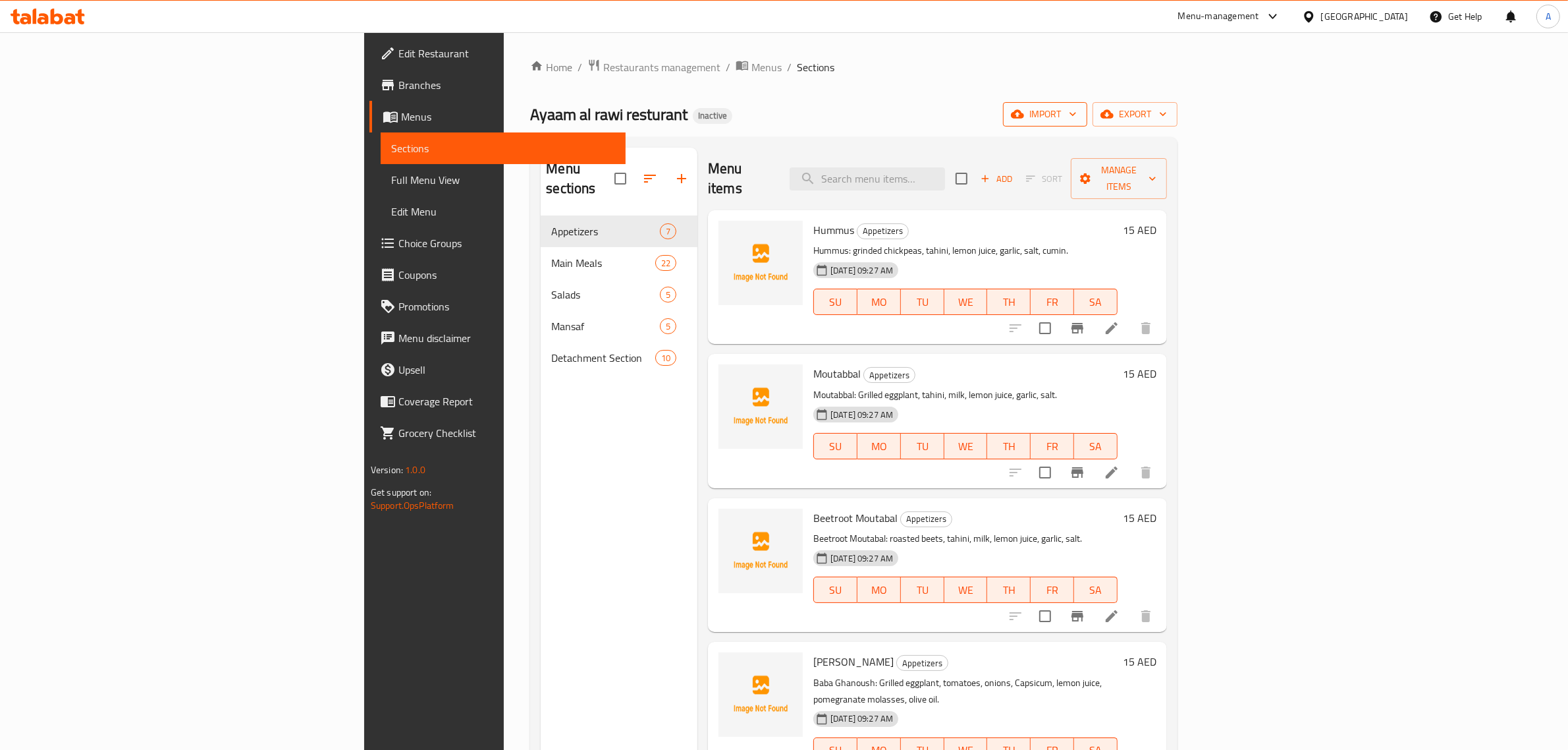
click at [1025, 118] on icon "button" at bounding box center [1017, 114] width 13 height 8
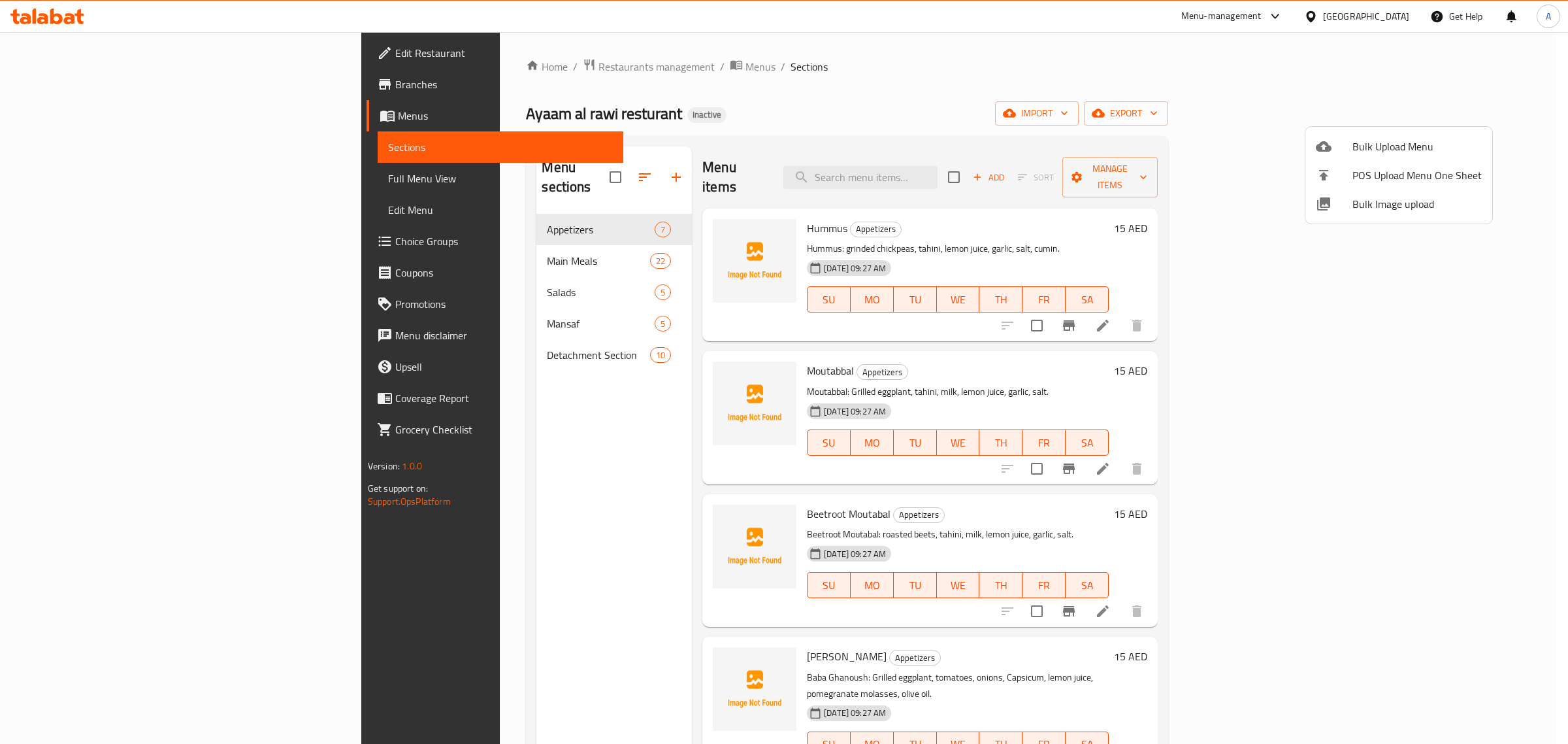
click at [1387, 206] on span "Bulk Image upload" at bounding box center [1417, 203] width 129 height 15
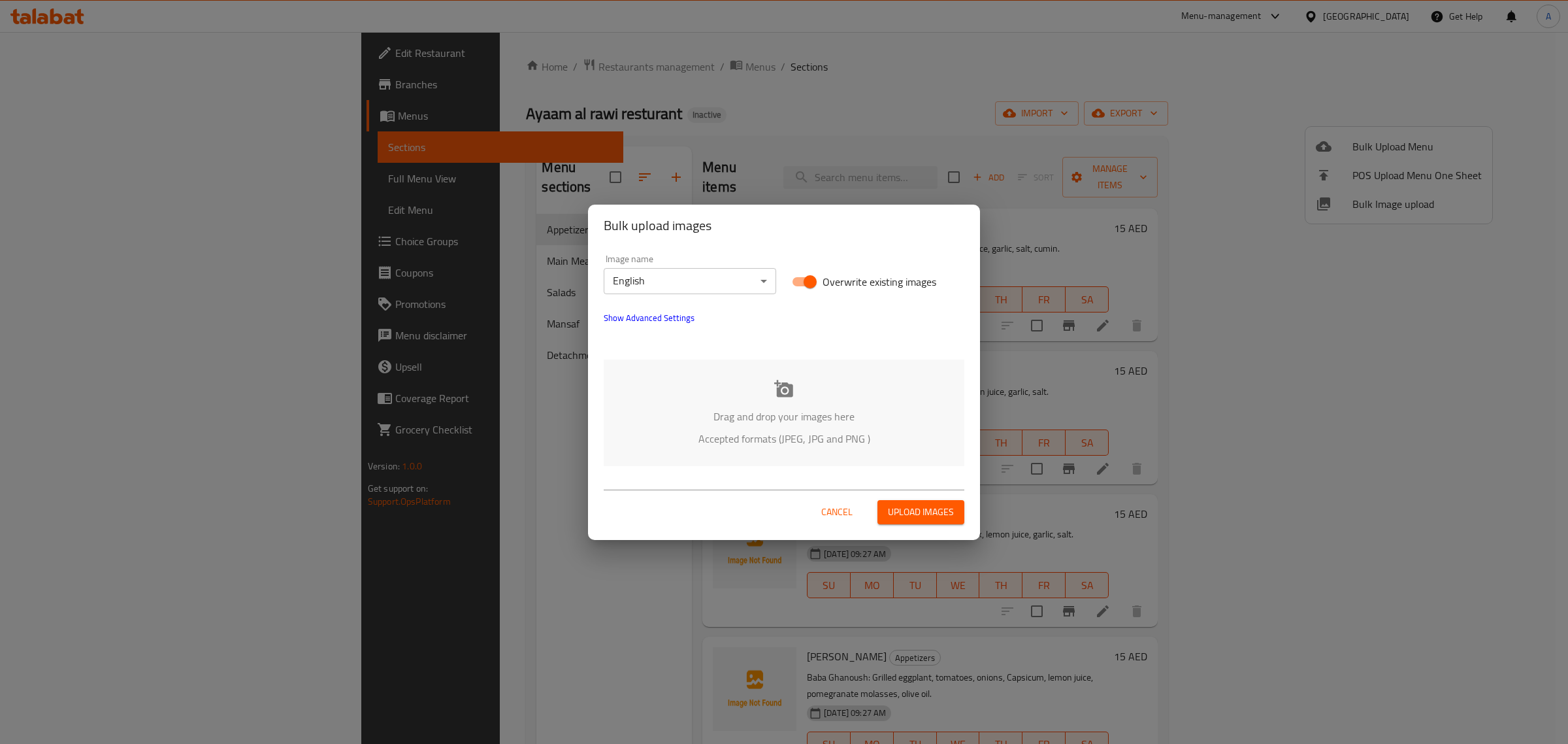
click at [635, 275] on body "​ Menu-management United Arab Emirates Get Help A Edit Restaurant Branches Menu…" at bounding box center [784, 387] width 1568 height 711
click at [636, 301] on li "Arabic" at bounding box center [689, 304] width 172 height 24
click at [798, 408] on p "Drag and drop your images here" at bounding box center [784, 415] width 321 height 15
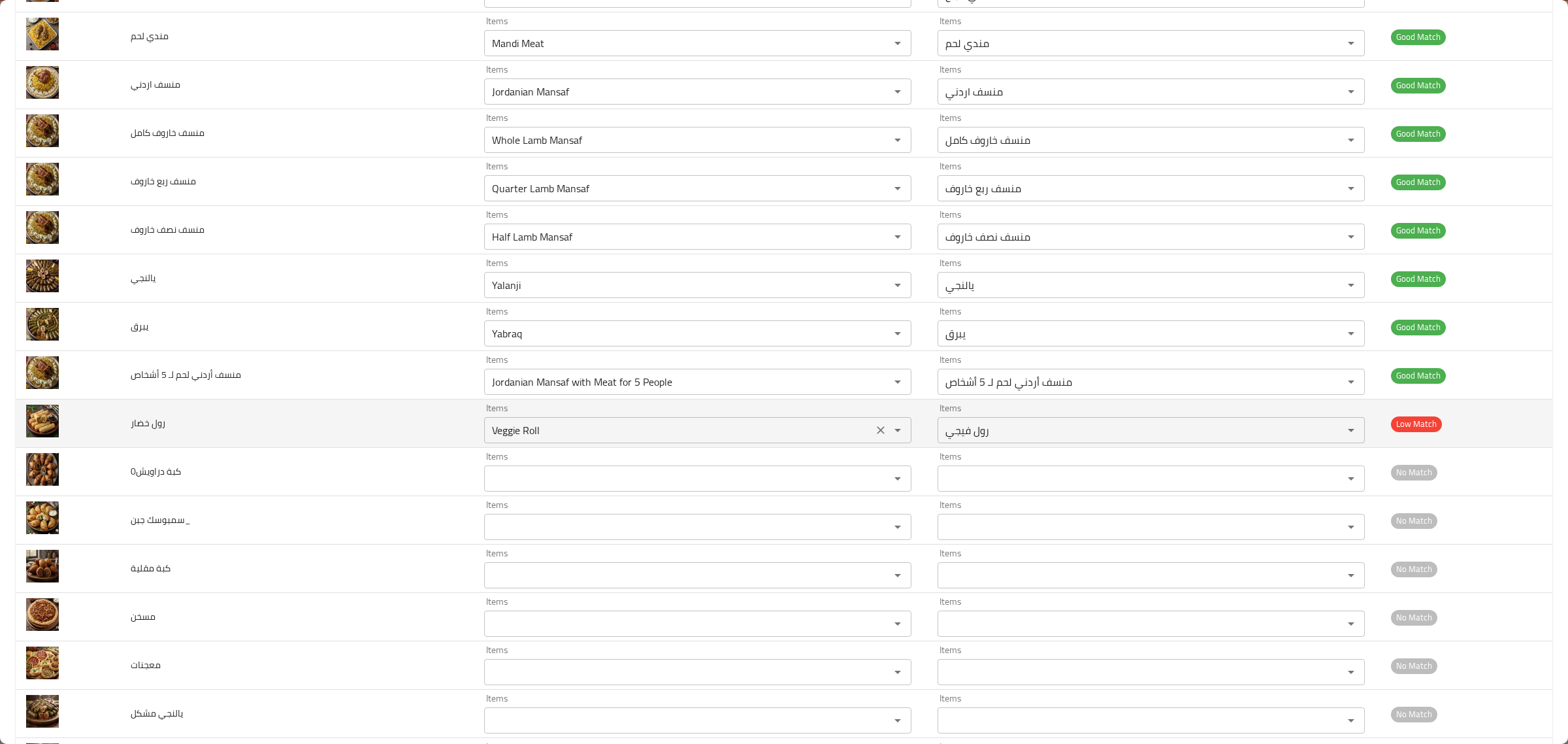
scroll to position [2197, 0]
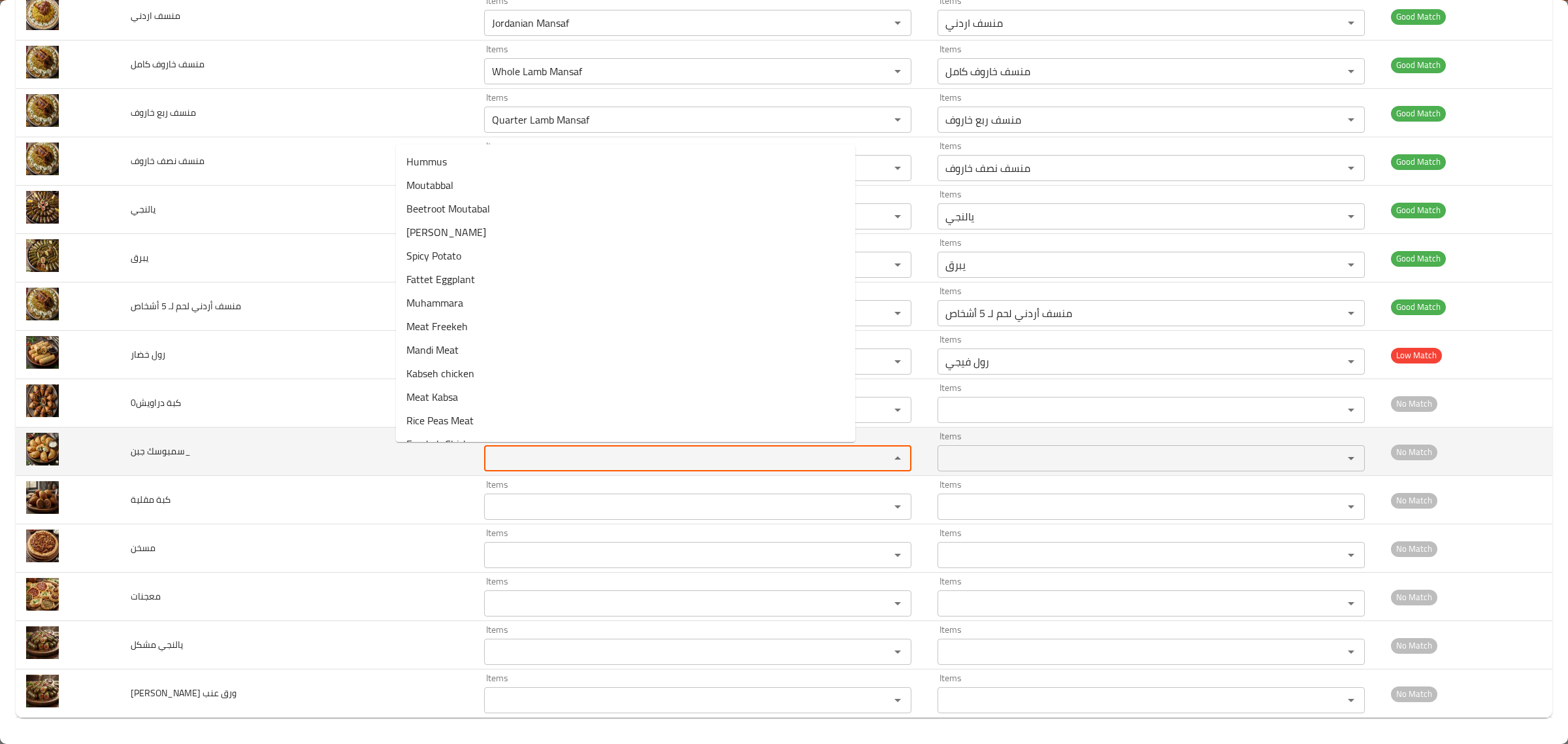
click at [598, 451] on جبن_ "Items" at bounding box center [678, 458] width 381 height 18
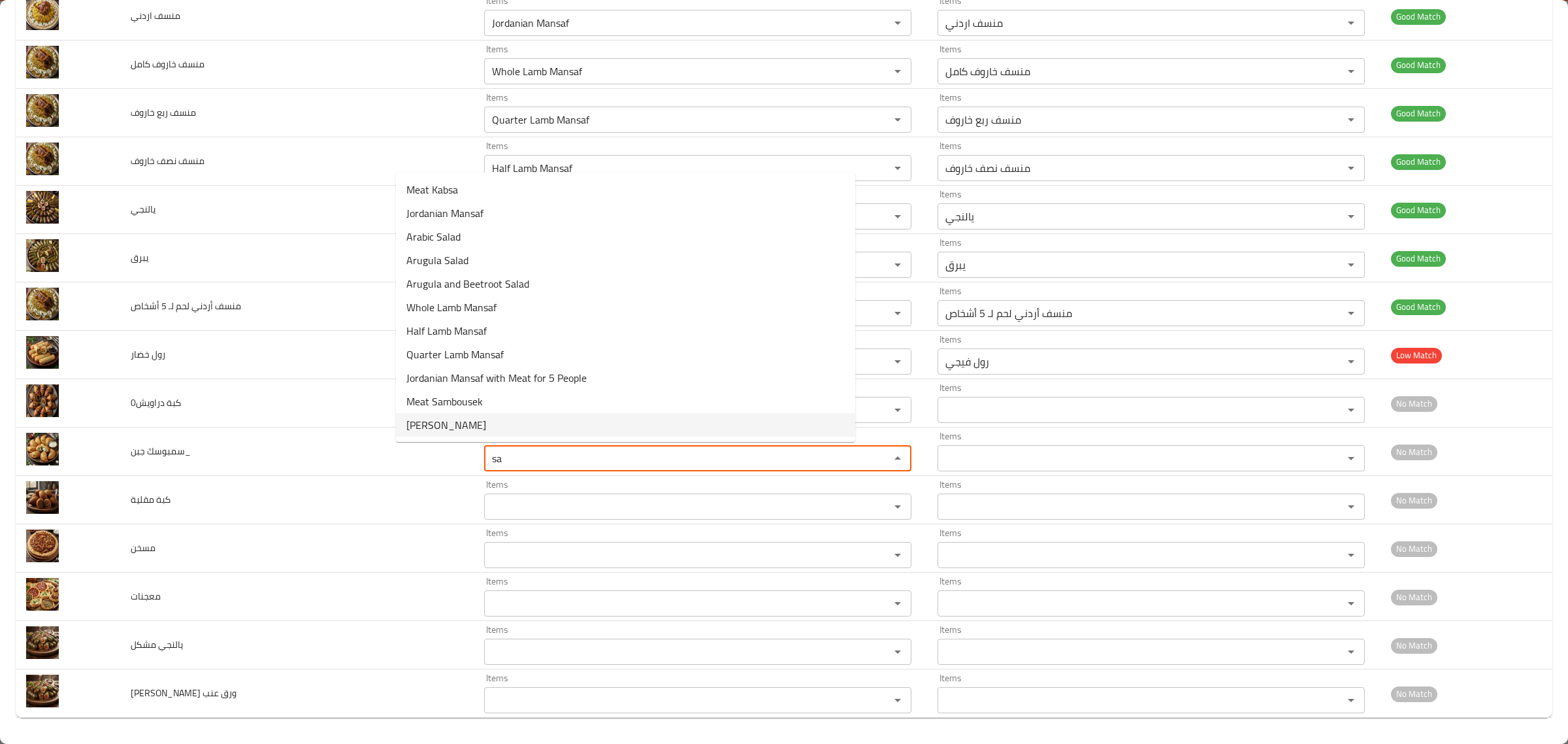
click at [565, 427] on جبن_-option-10 "Cheese Sambousek" at bounding box center [626, 424] width 459 height 24
type جبن_ "Cheese Sambousek"
type جبن_-ar "سمبوسك جبن"
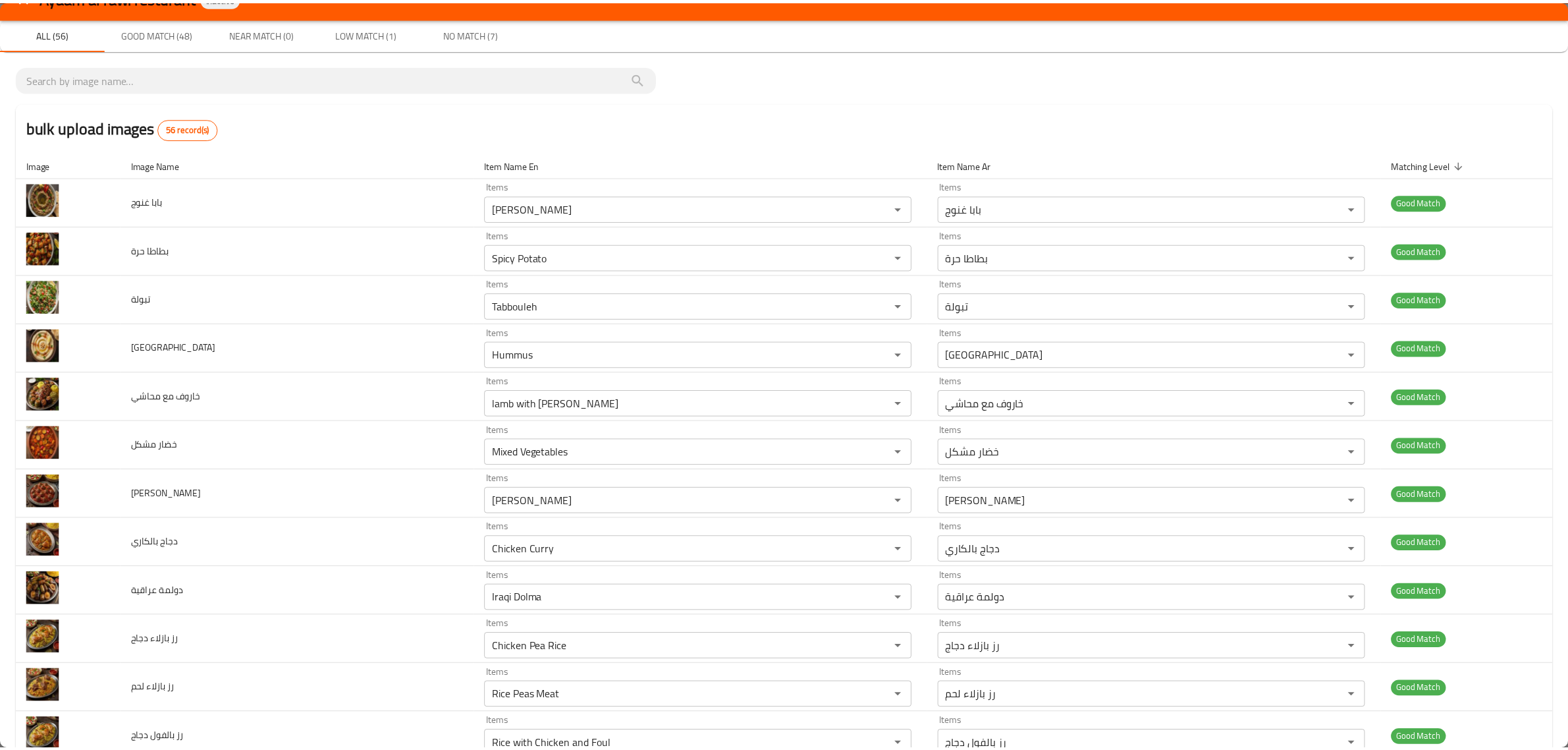
scroll to position [0, 0]
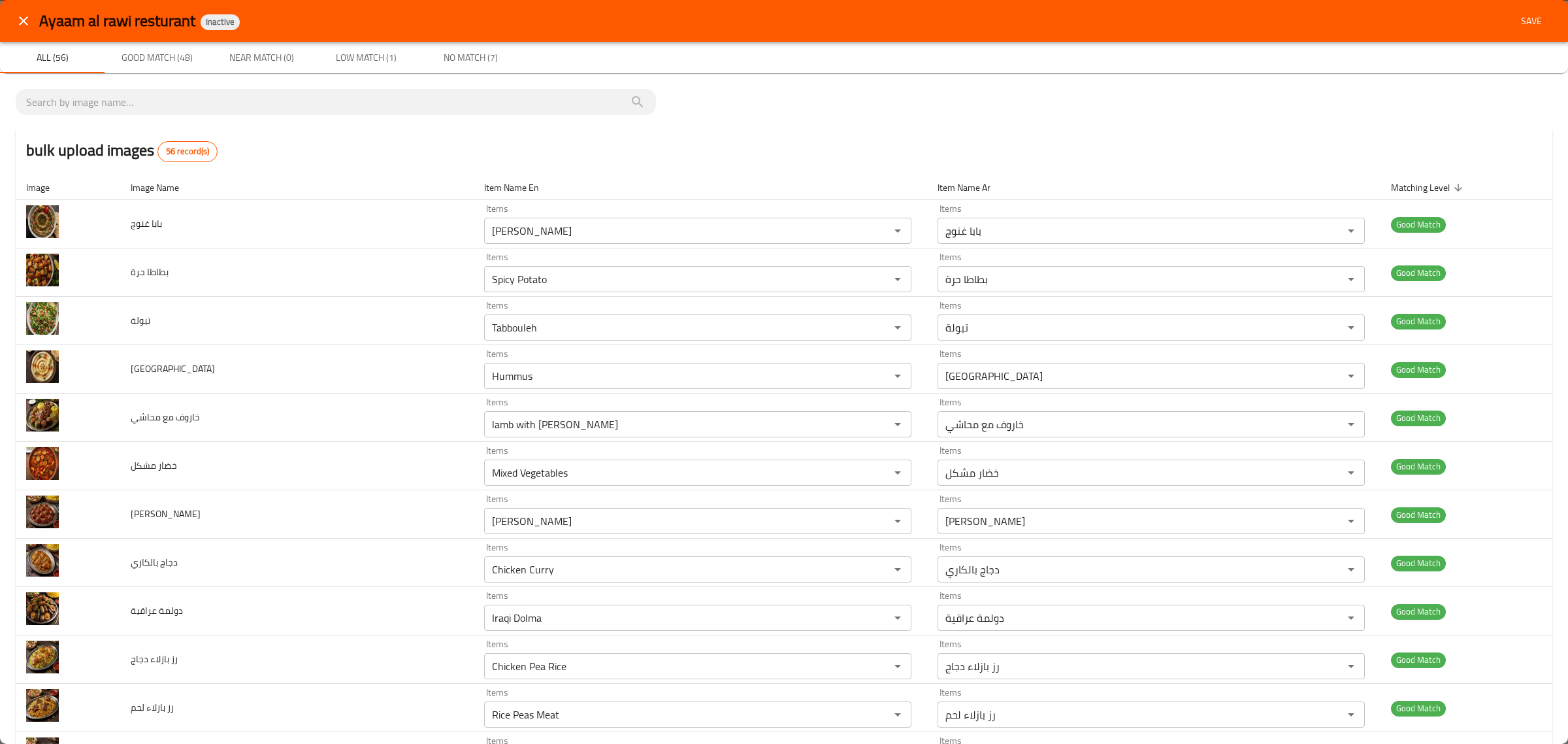
type جبن_ "Cheese Sambousek"
click at [1516, 13] on span "Save" at bounding box center [1532, 21] width 31 height 16
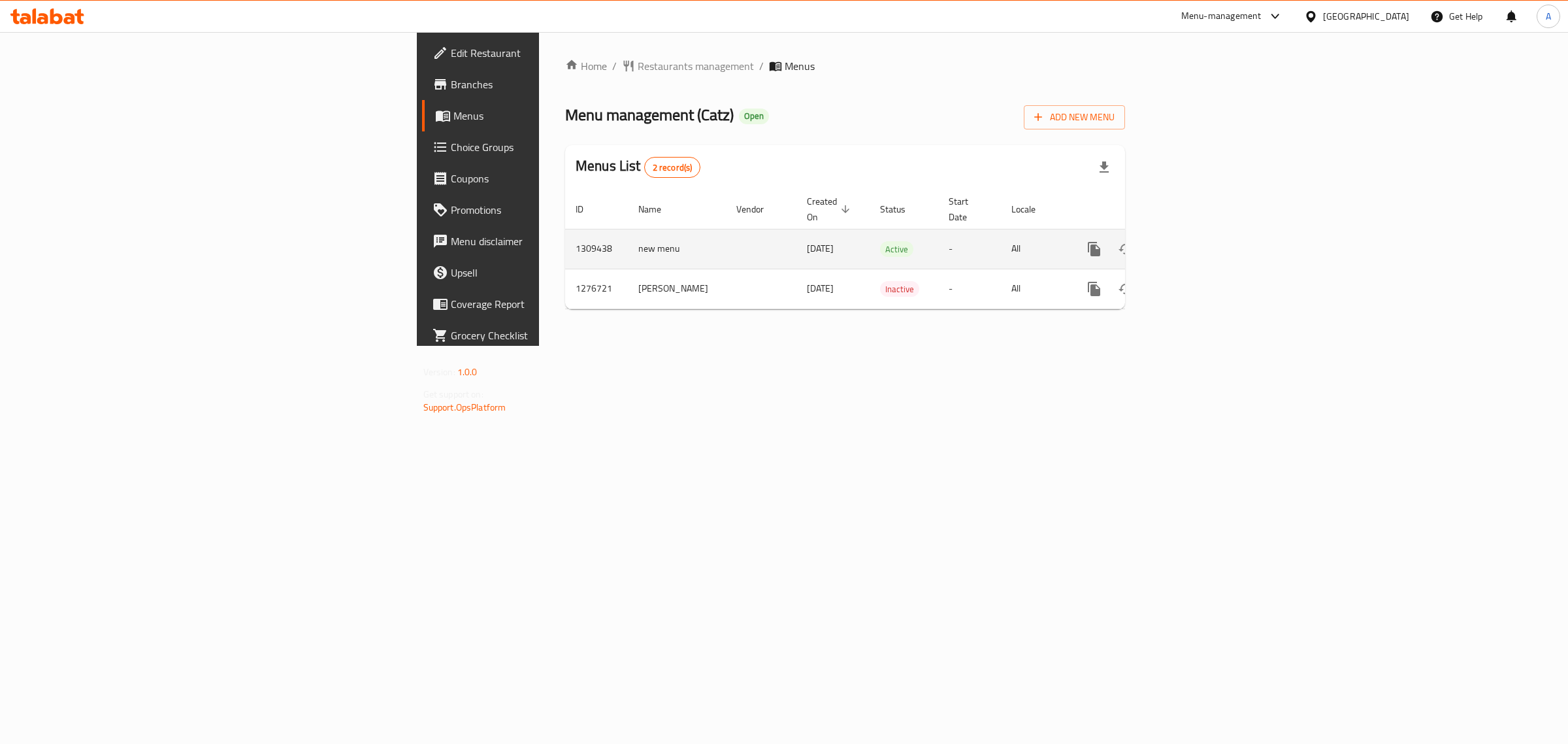
click at [1215, 229] on td "enhanced table" at bounding box center [1141, 249] width 147 height 40
click at [1204, 233] on link "enhanced table" at bounding box center [1188, 249] width 31 height 31
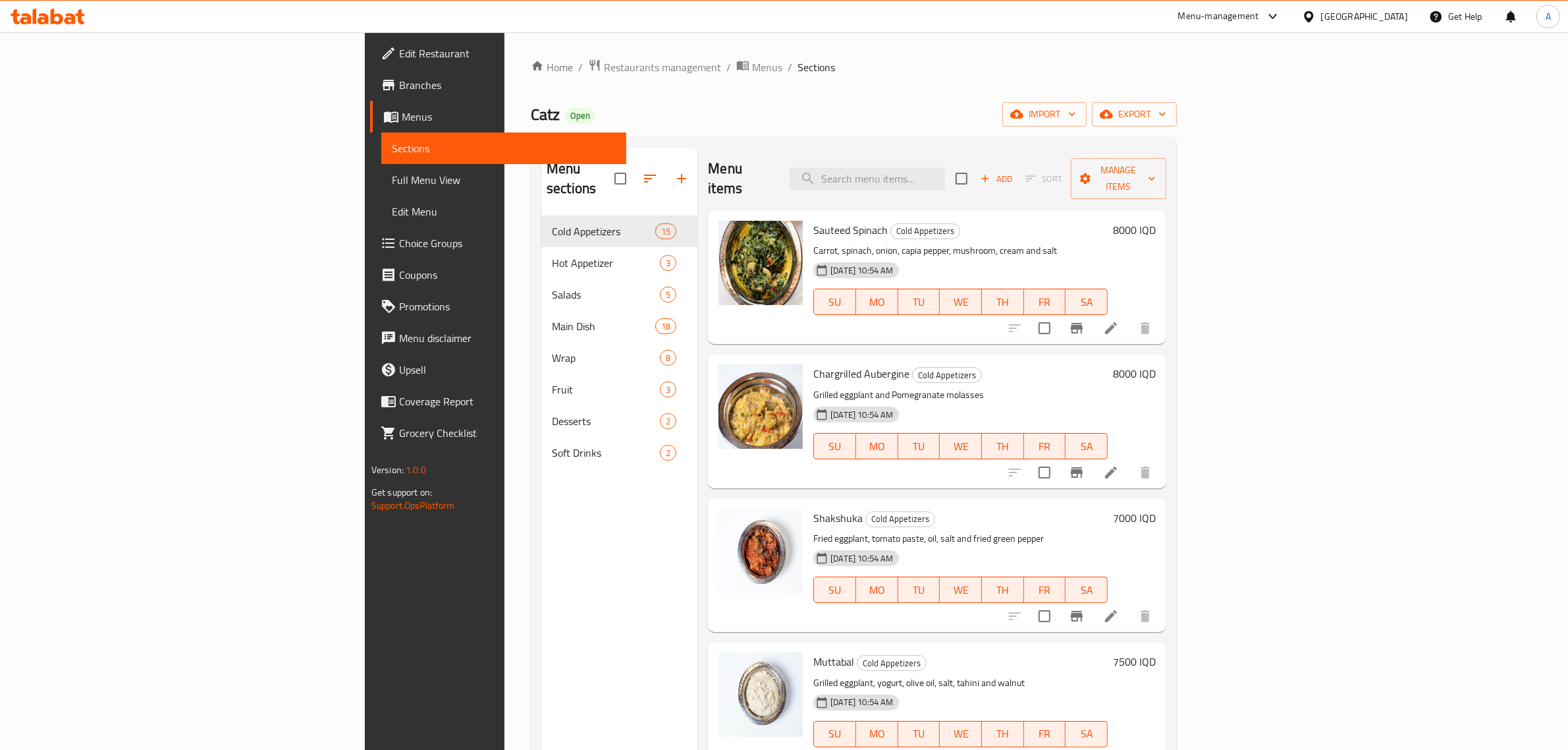
click at [637, 139] on div "Menu sections Cold Appetizers 15 Hot Appetizer 3 Salads 5 Main Dish 18 Wrap 8 F…" at bounding box center [854, 521] width 646 height 770
click at [836, 176] on div "Menu items Add Sort Manage items" at bounding box center [936, 179] width 458 height 62
click at [946, 168] on input "search" at bounding box center [867, 178] width 155 height 23
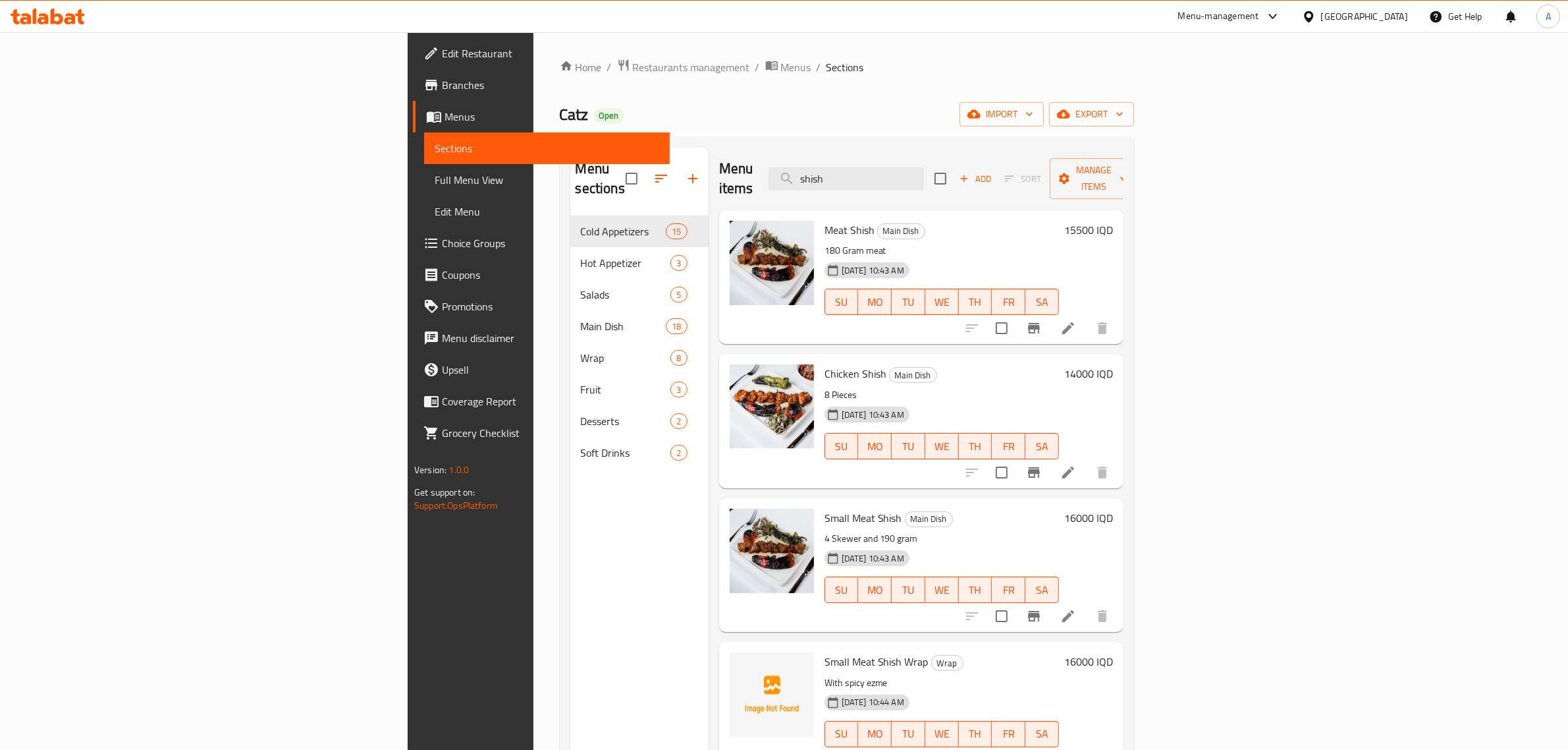
type input "shish"
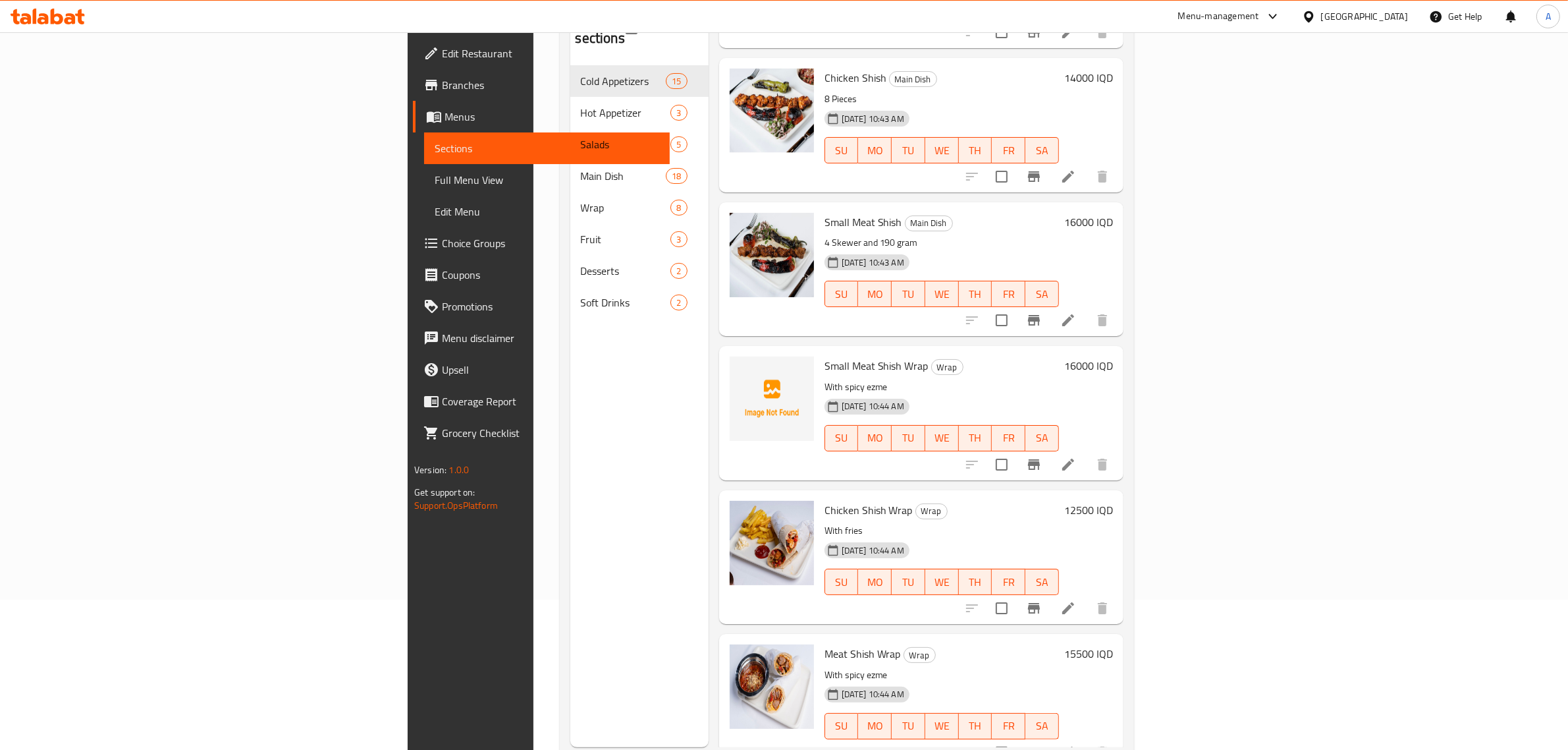
scroll to position [185, 0]
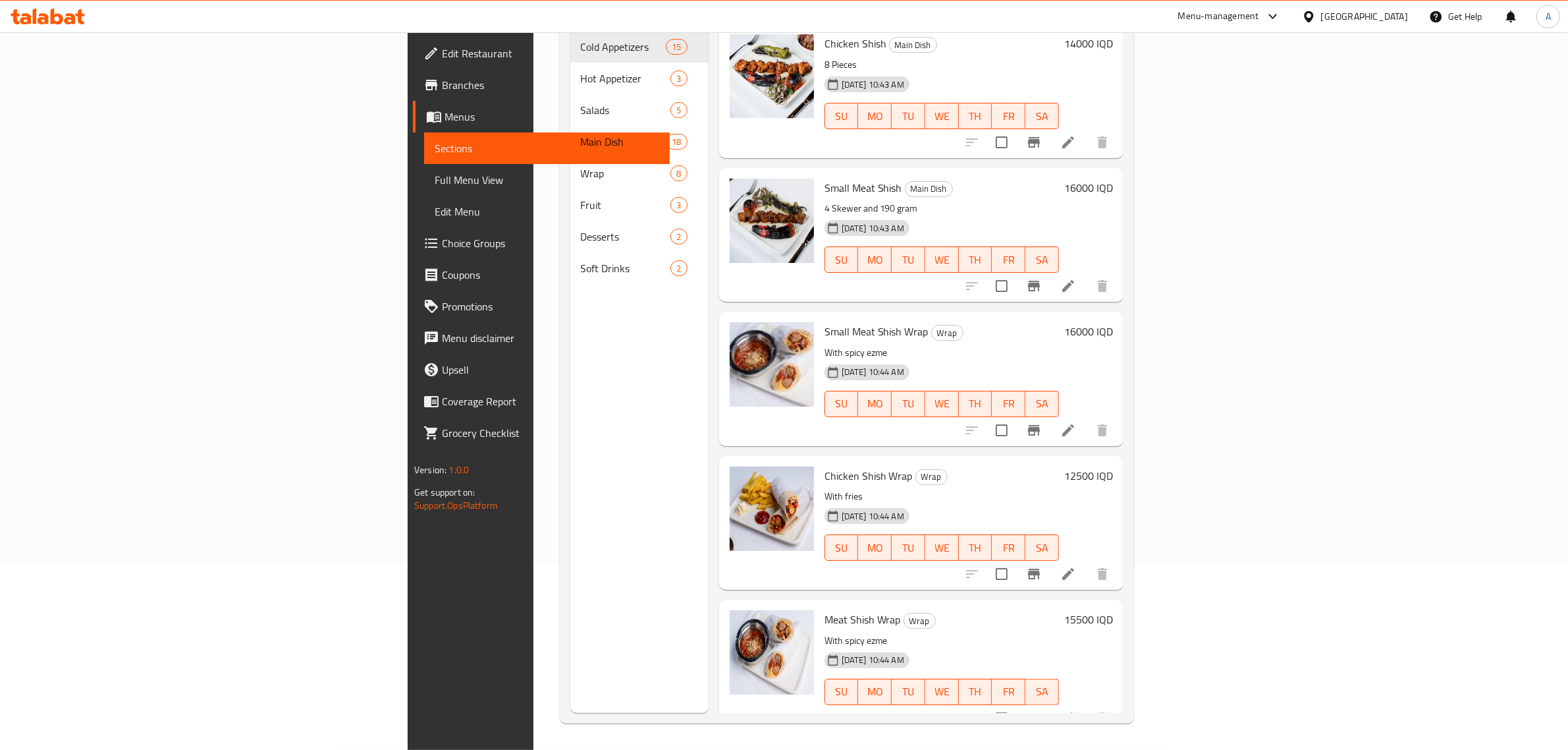
click at [408, 552] on div "Edit Restaurant Branches Menus Sections Full Menu View Edit Menu Choice Groups …" at bounding box center [539, 407] width 263 height 750
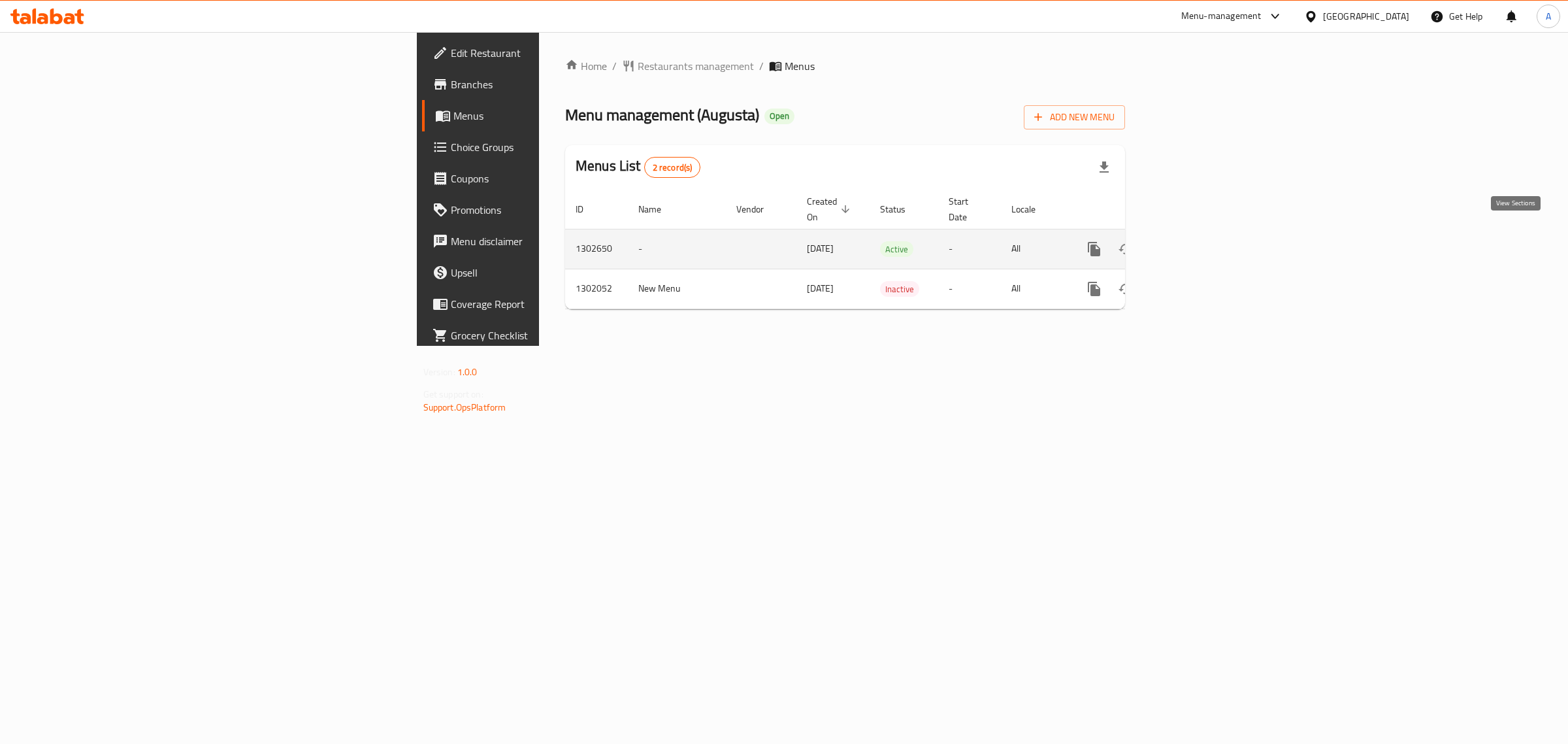
click at [1204, 233] on link "enhanced table" at bounding box center [1188, 249] width 31 height 31
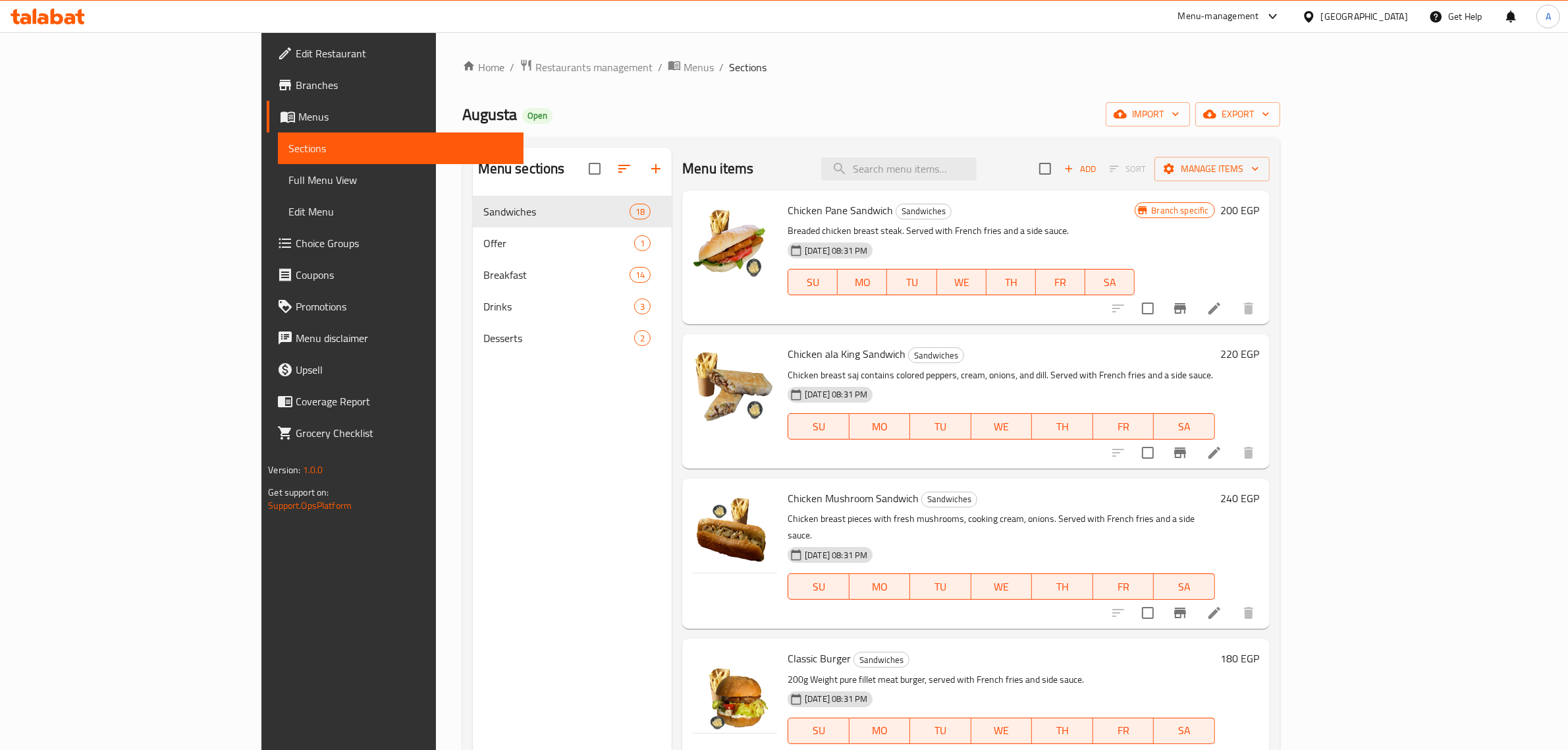
click at [975, 188] on div "Menu items Add Sort Manage items" at bounding box center [976, 169] width 588 height 43
click at [977, 180] on input "search" at bounding box center [899, 168] width 155 height 23
drag, startPoint x: 973, startPoint y: 169, endPoint x: 878, endPoint y: 167, distance: 95.0
click at [878, 167] on div "Menu items breast Add Sort Manage items" at bounding box center [976, 169] width 588 height 43
drag, startPoint x: 985, startPoint y: 174, endPoint x: 904, endPoint y: 174, distance: 81.0
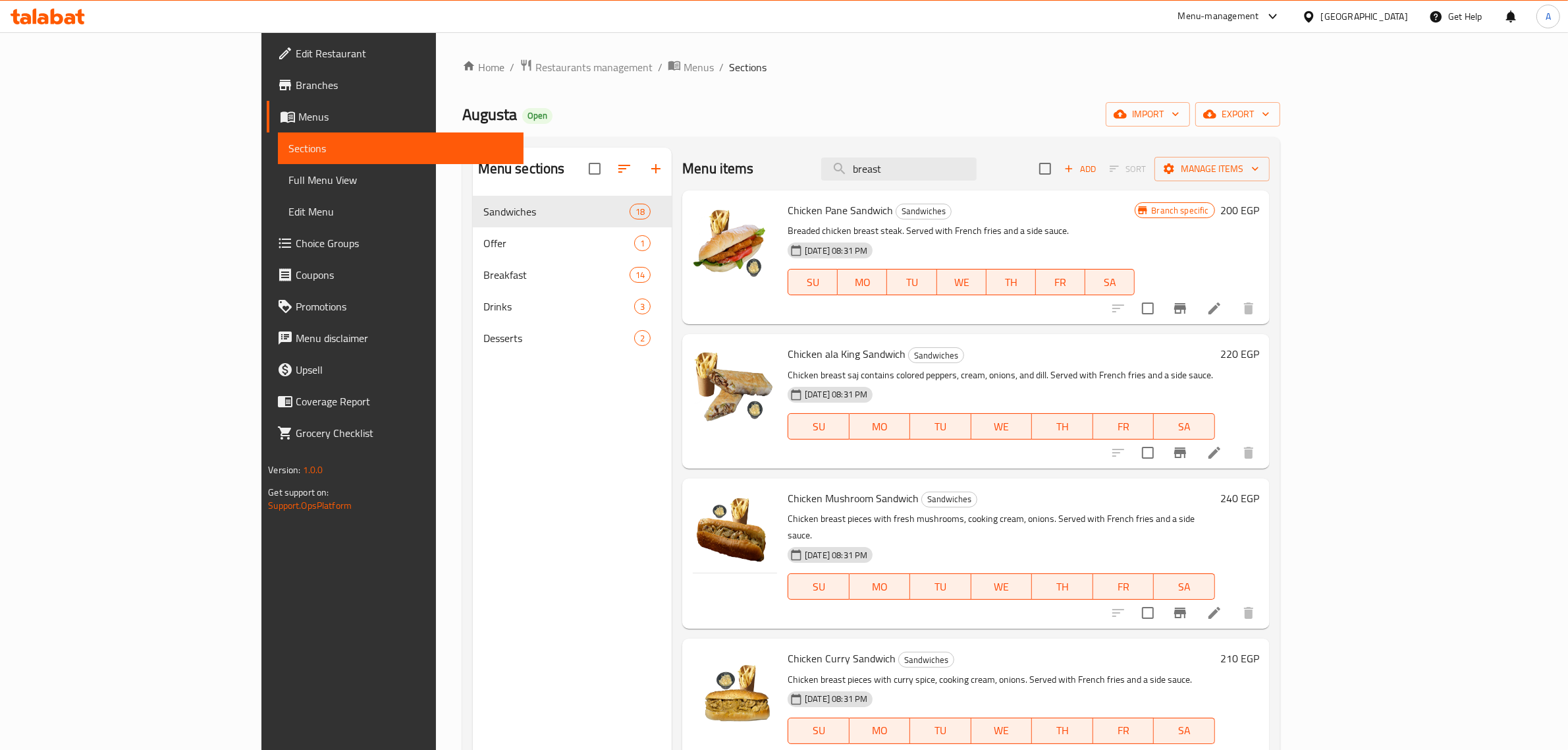
click at [904, 174] on div "Menu items breast Add Sort Manage items" at bounding box center [976, 169] width 588 height 43
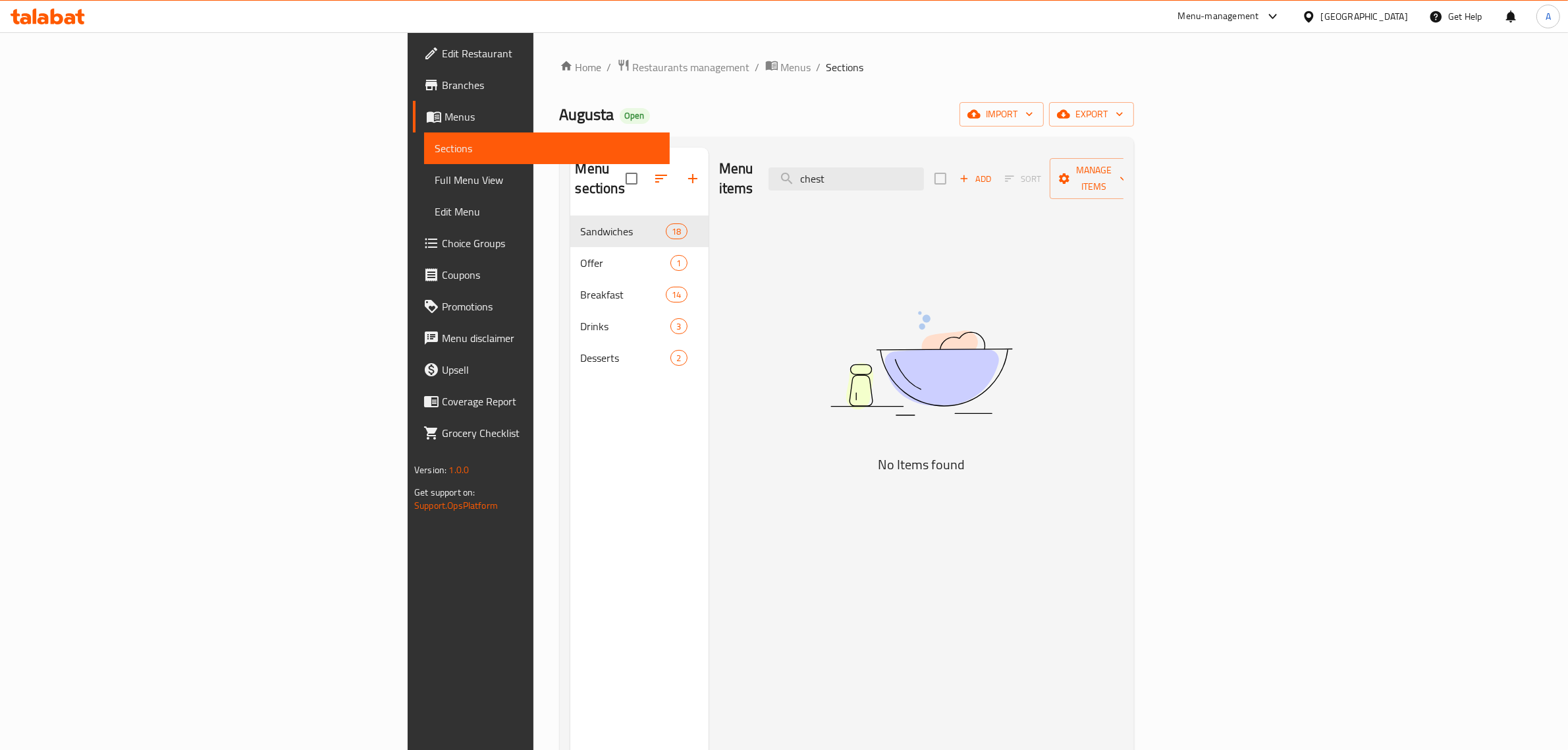
type input "chest"
click at [924, 167] on input "chest" at bounding box center [846, 178] width 155 height 23
click at [924, 170] on input "chest" at bounding box center [846, 178] width 155 height 23
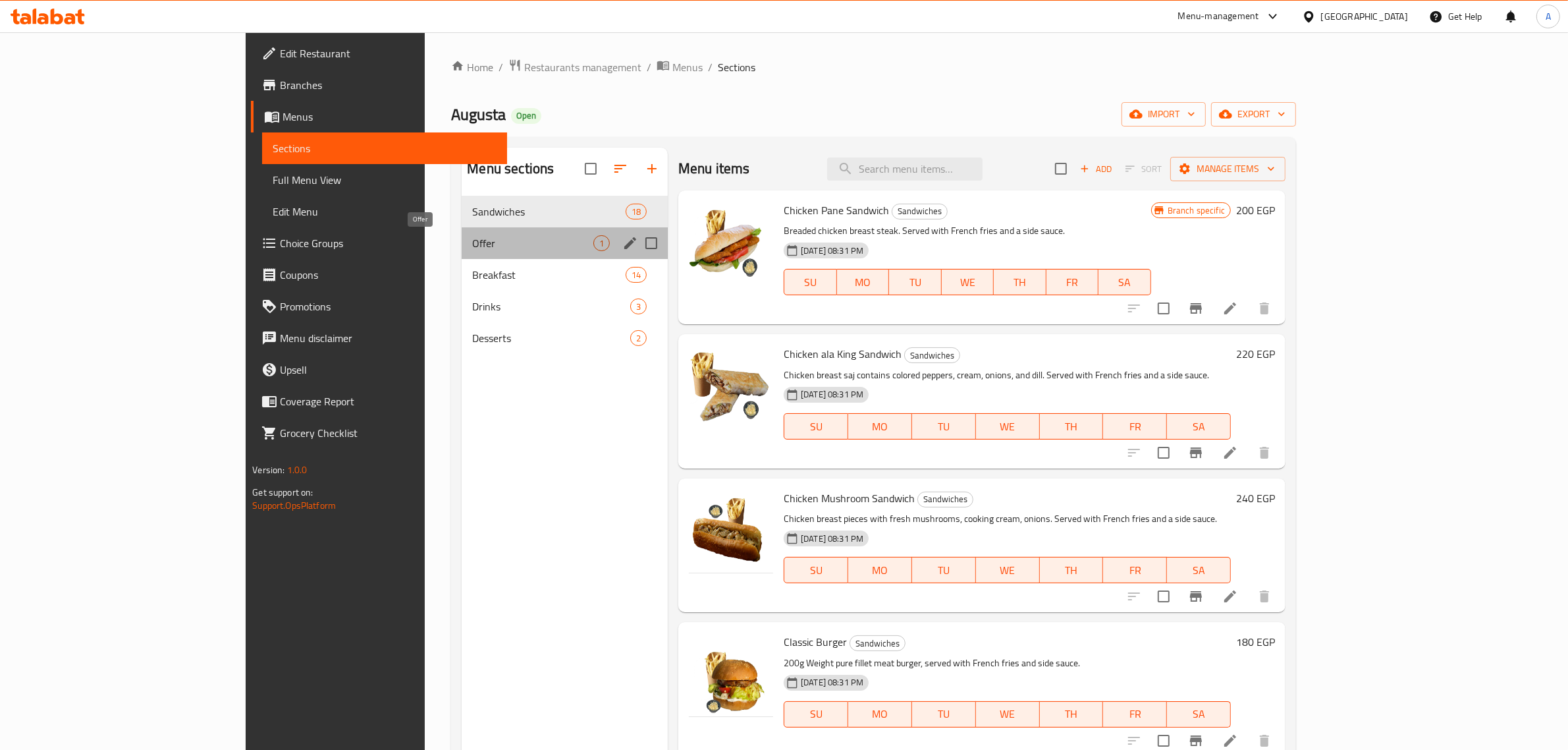
click at [472, 241] on span "Offer" at bounding box center [532, 242] width 121 height 16
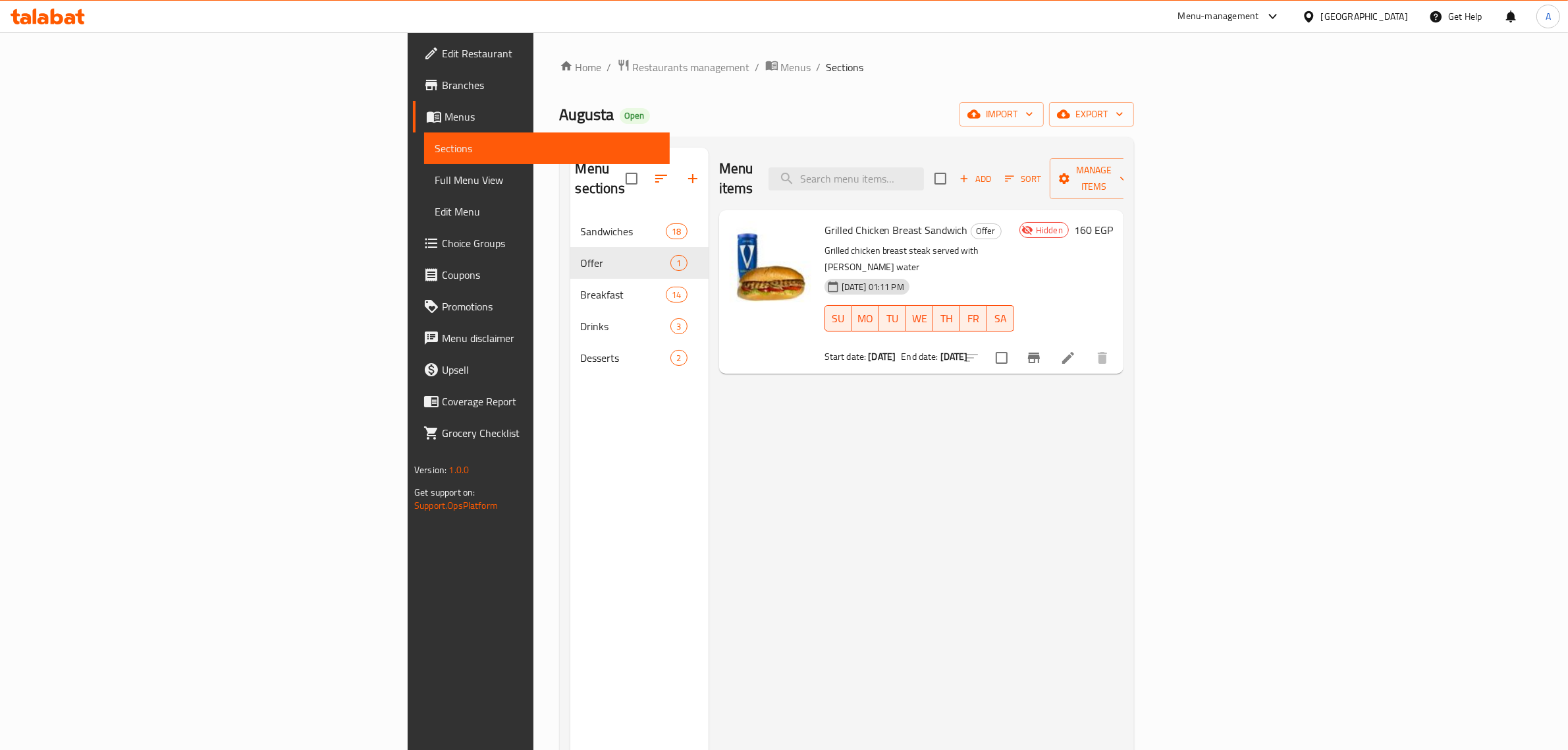
drag, startPoint x: 218, startPoint y: 614, endPoint x: 246, endPoint y: 206, distance: 409.0
click at [408, 613] on div "Edit Restaurant Branches Menus Sections Full Menu View Edit Menu Choice Groups …" at bounding box center [539, 407] width 263 height 750
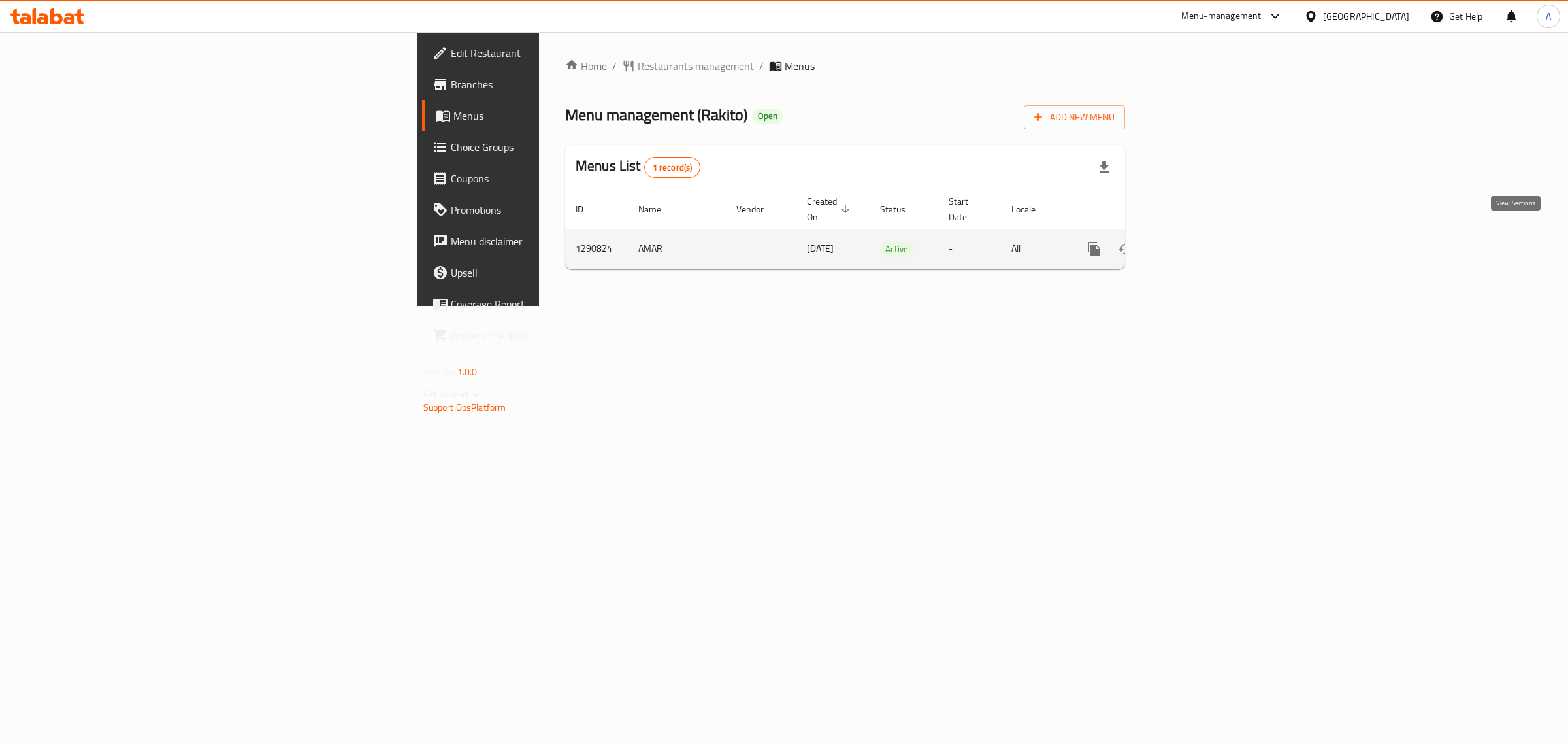
click at [1195, 243] on icon "enhanced table" at bounding box center [1188, 249] width 12 height 12
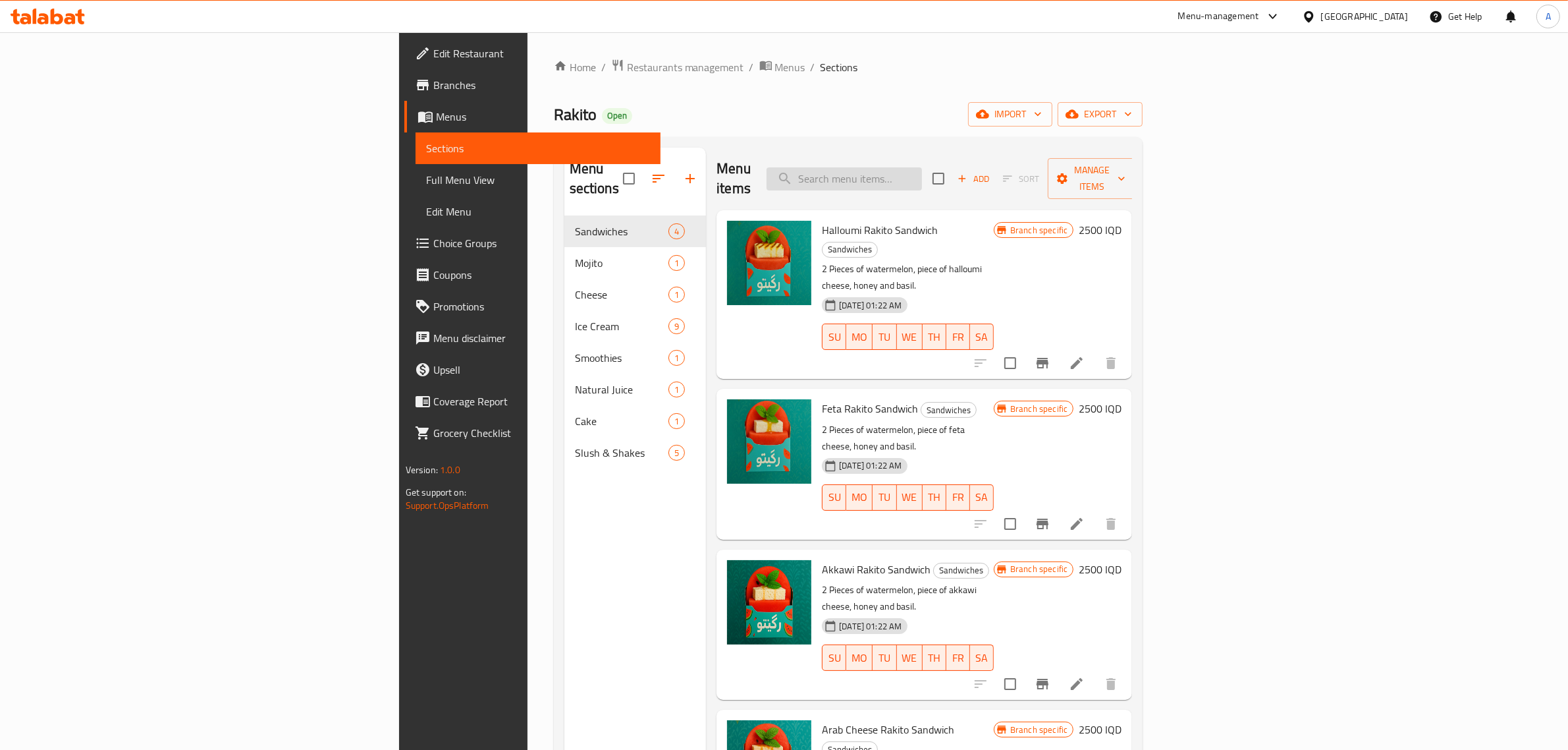
click at [923, 172] on input "search" at bounding box center [844, 178] width 155 height 23
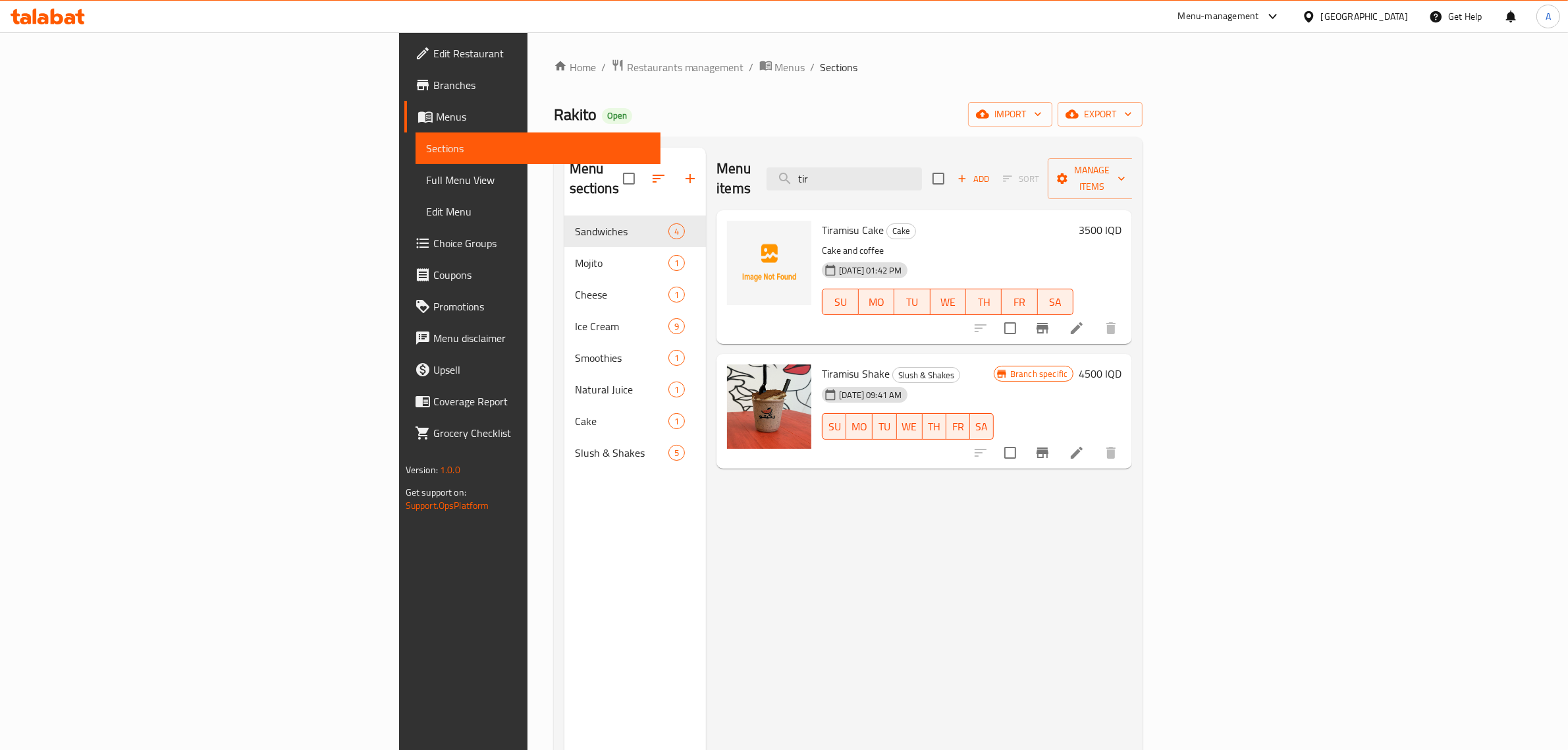
type input "tir"
click at [1144, 104] on div "Rakito Open import export" at bounding box center [848, 114] width 589 height 25
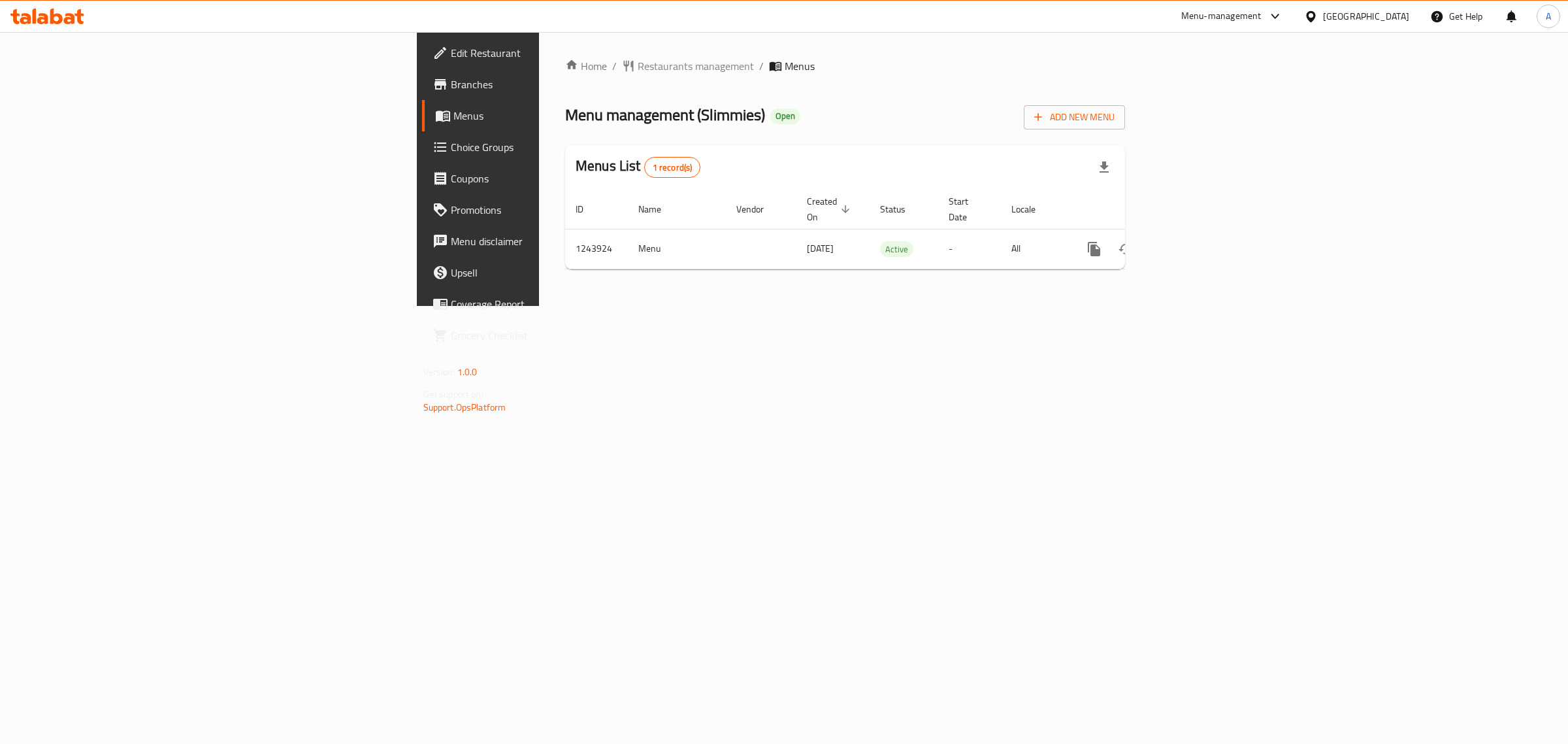
click at [451, 55] on span "Edit Restaurant" at bounding box center [559, 53] width 218 height 15
click at [1196, 242] on icon "enhanced table" at bounding box center [1188, 249] width 15 height 15
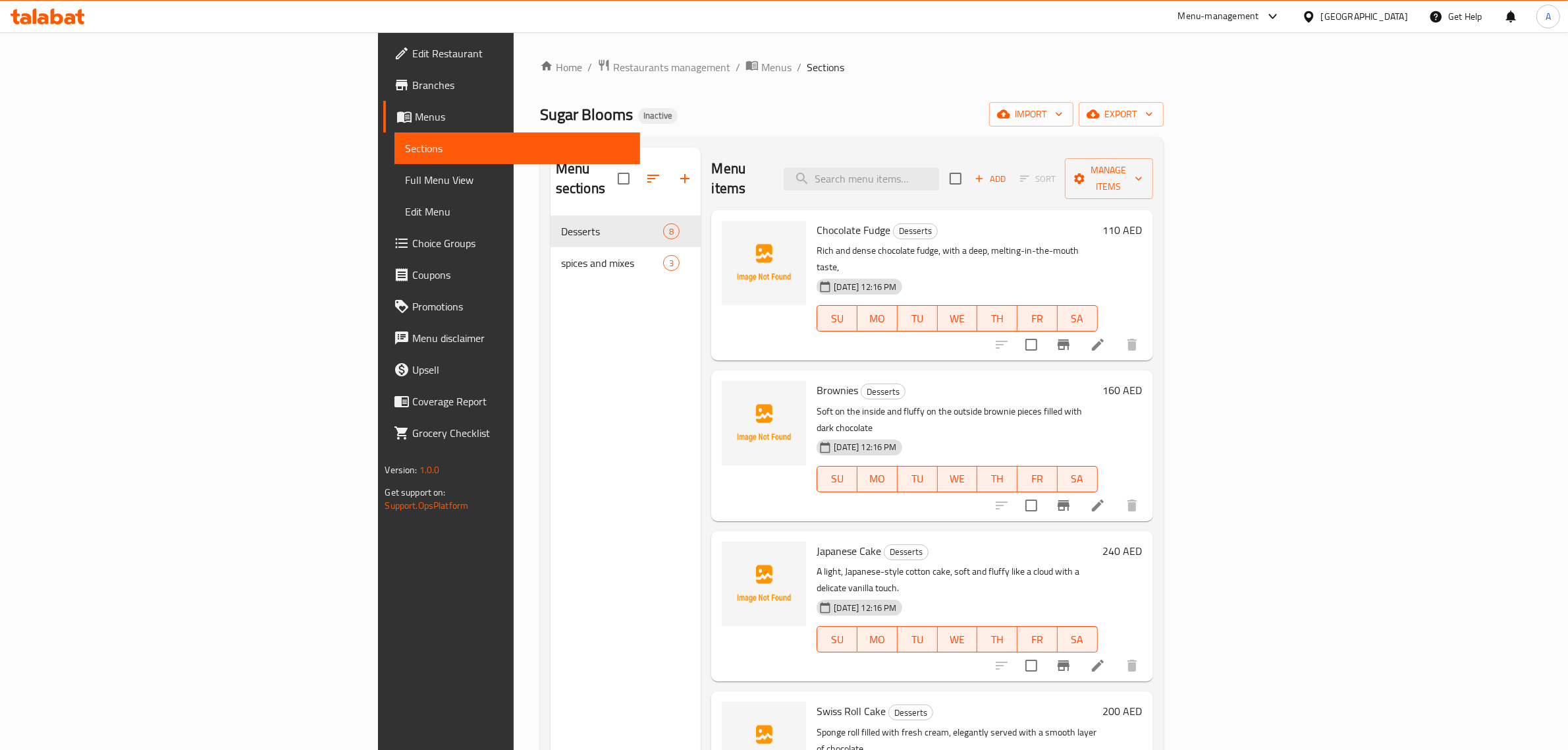
click at [1164, 132] on div "Home / Restaurants management / Menus / Sections Sugar Blooms Inactive import e…" at bounding box center [851, 483] width 623 height 849
click at [1063, 118] on span "import" at bounding box center [1031, 115] width 63 height 17
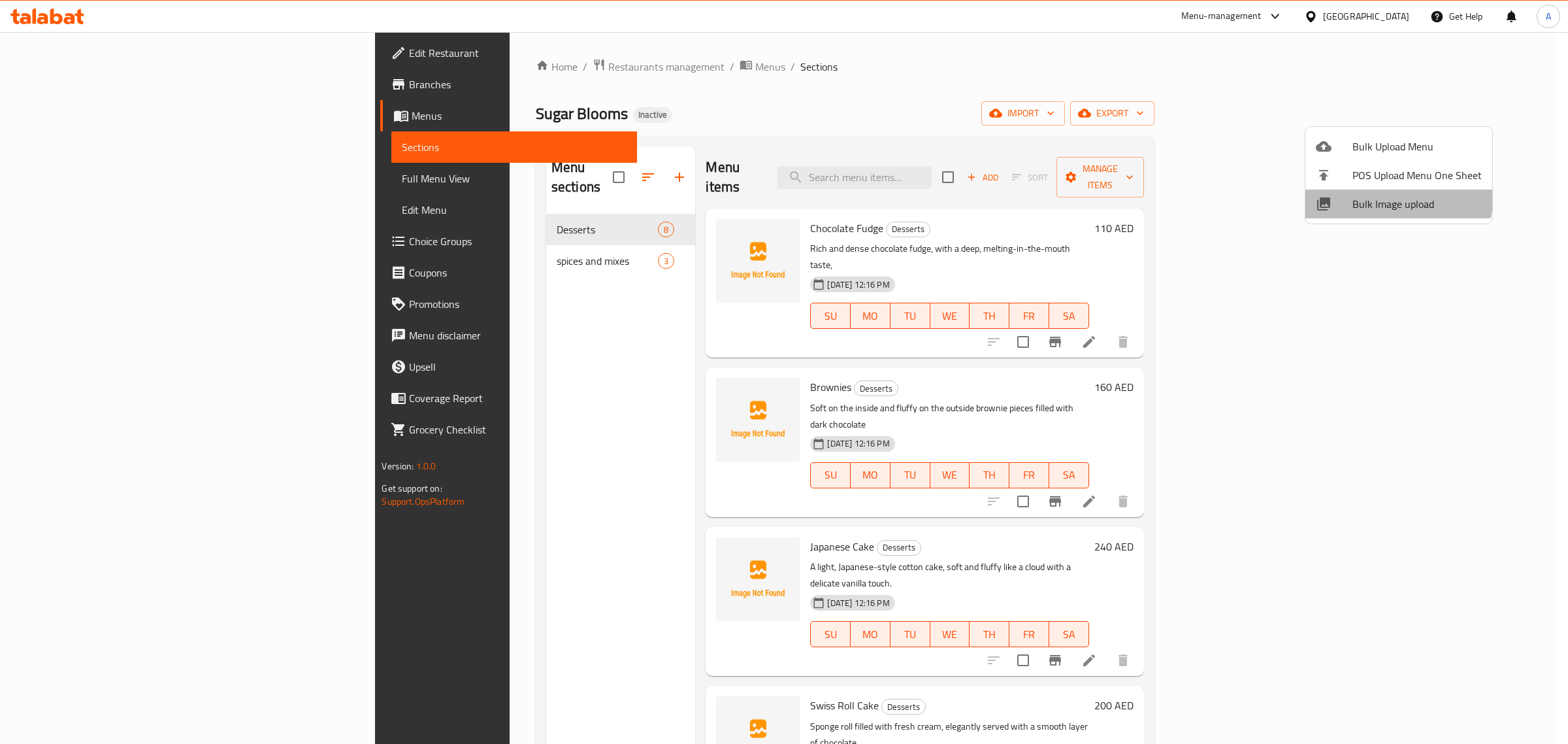
click at [1377, 198] on span "Bulk Image upload" at bounding box center [1417, 203] width 129 height 15
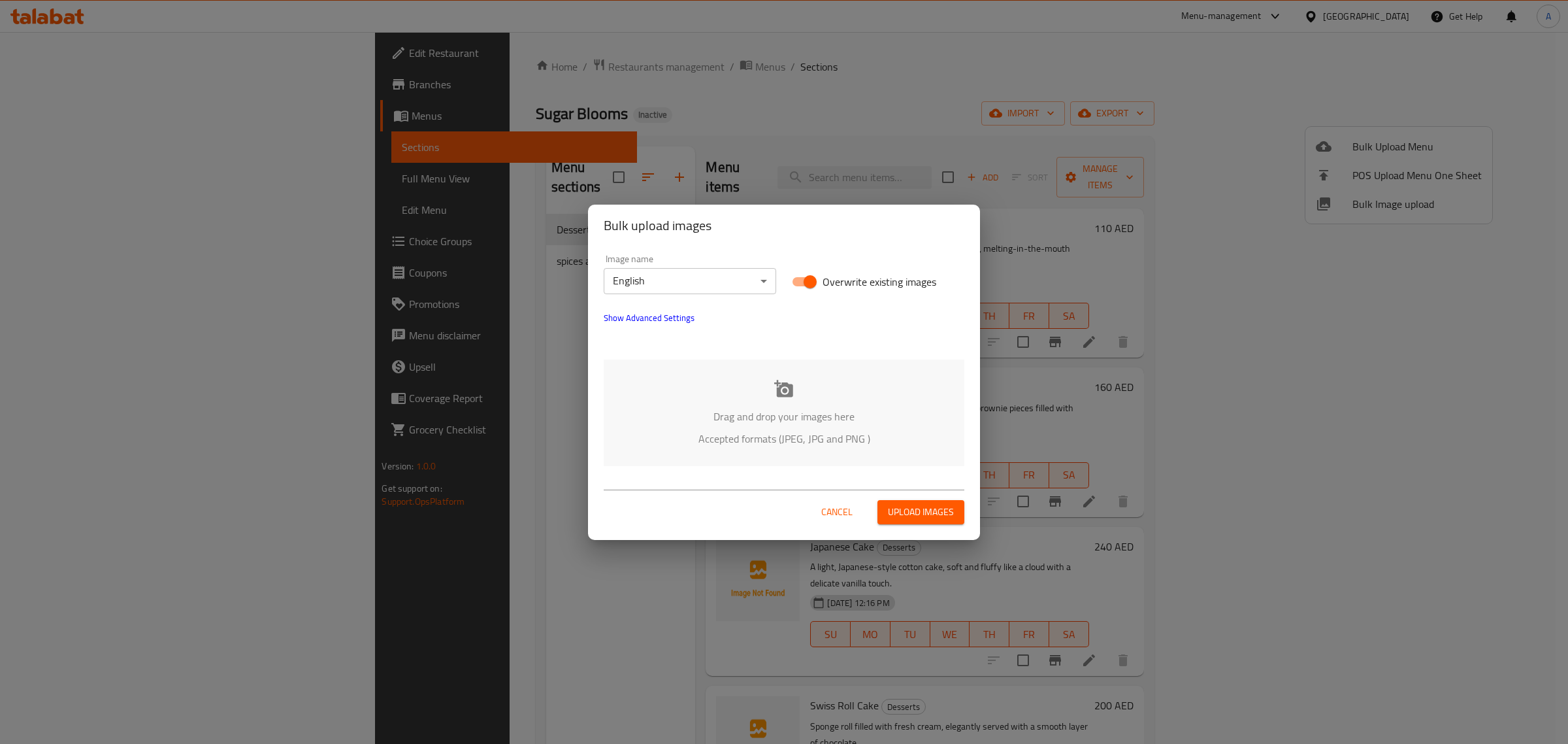
click at [739, 272] on body "​ Menu-management [GEOGRAPHIC_DATA] Get Help A Edit Restaurant Branches Menus S…" at bounding box center [784, 387] width 1568 height 711
click at [684, 302] on li "Arabic" at bounding box center [689, 304] width 172 height 24
click at [779, 393] on icon at bounding box center [783, 388] width 19 height 17
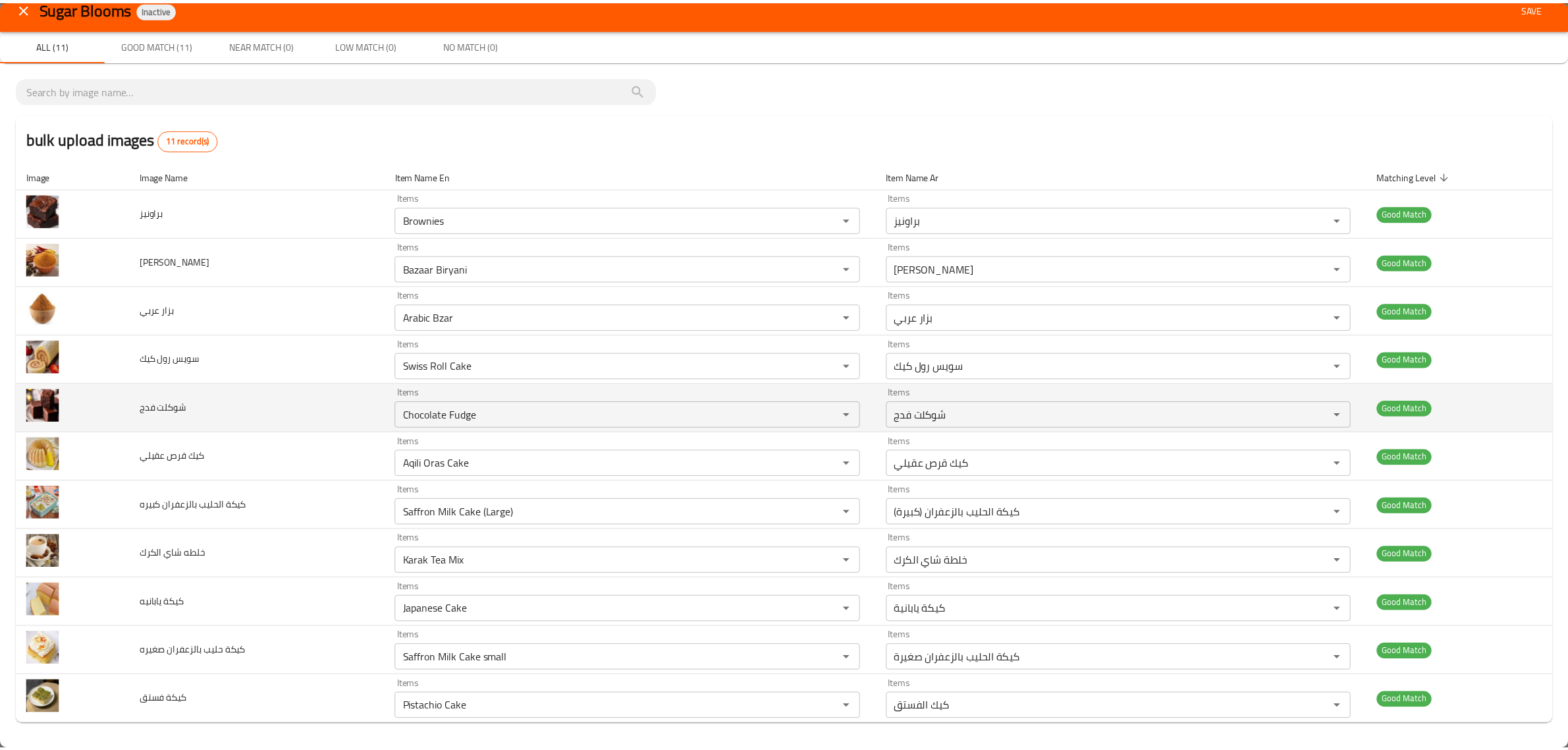
scroll to position [17, 0]
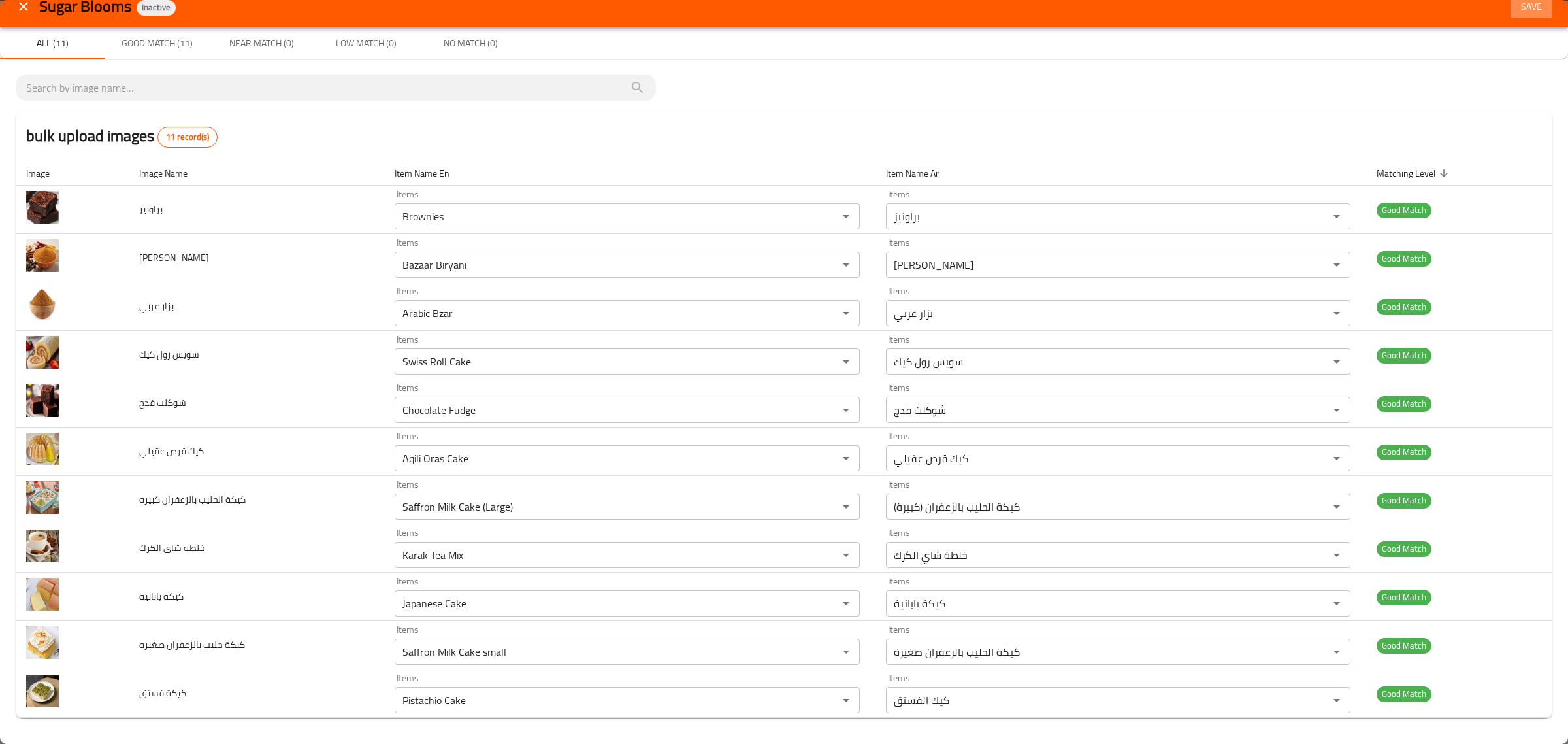
click at [1511, 15] on button "Save" at bounding box center [1532, 6] width 42 height 25
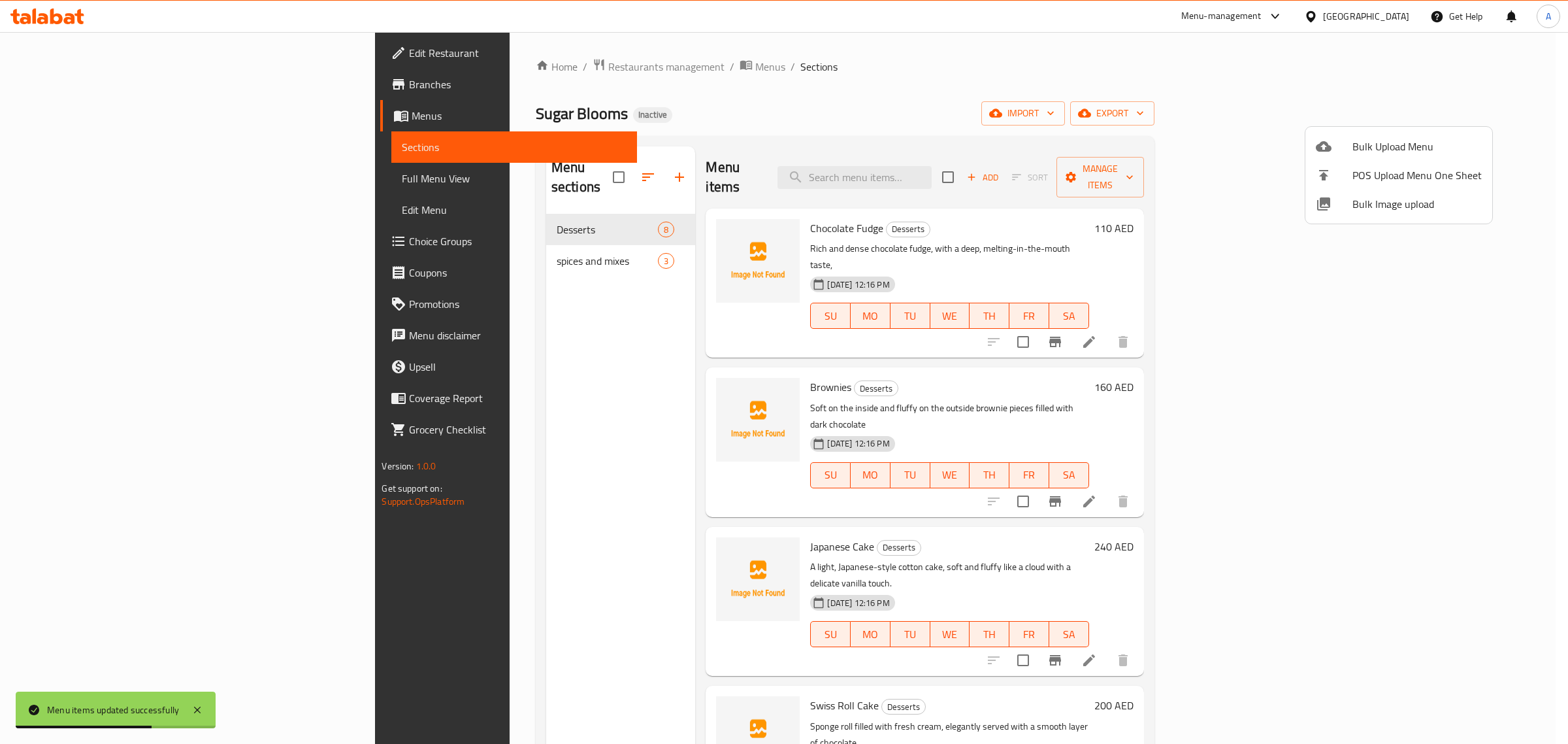
click at [389, 232] on div at bounding box center [784, 372] width 1568 height 744
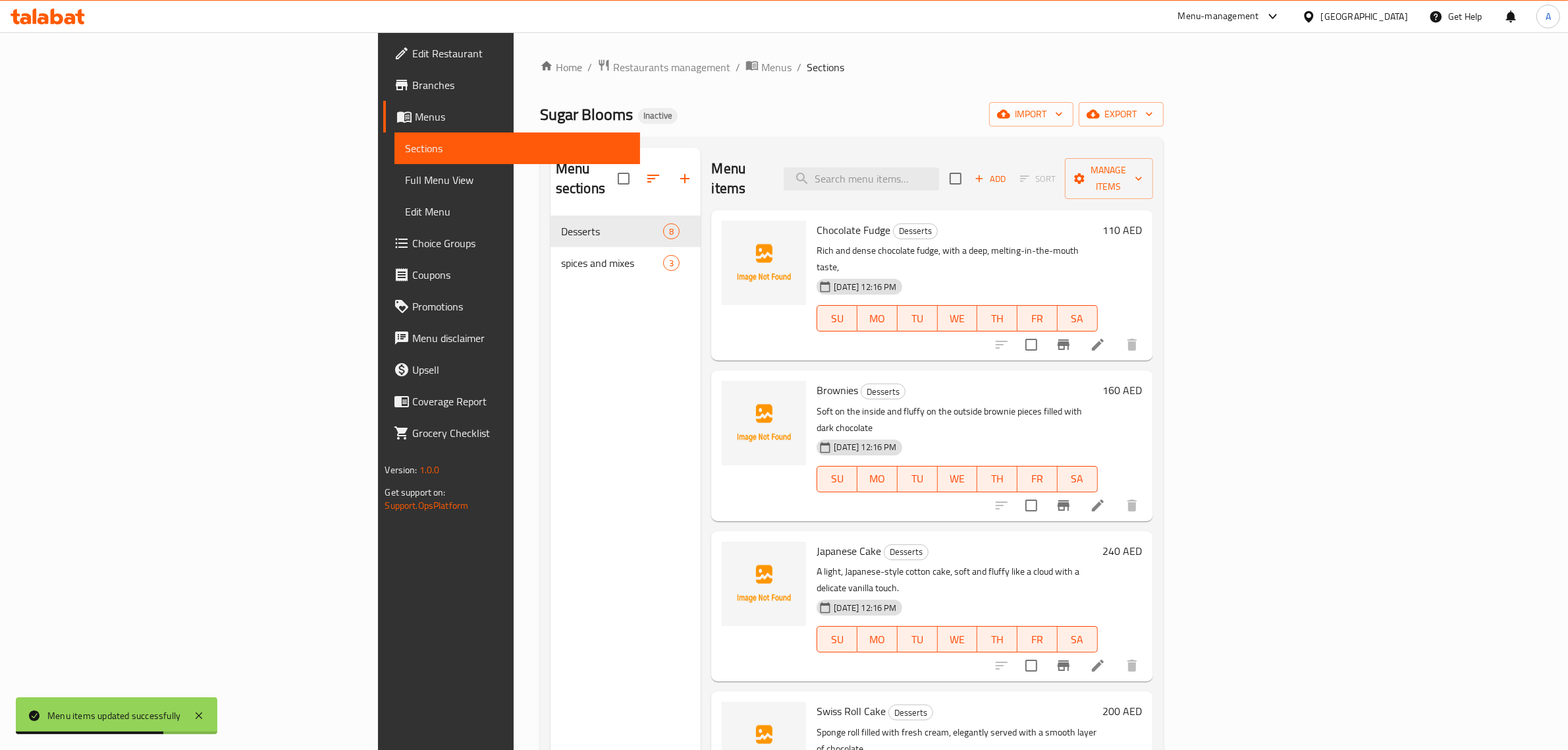
click at [551, 247] on div "spices and mixes 3" at bounding box center [626, 263] width 151 height 31
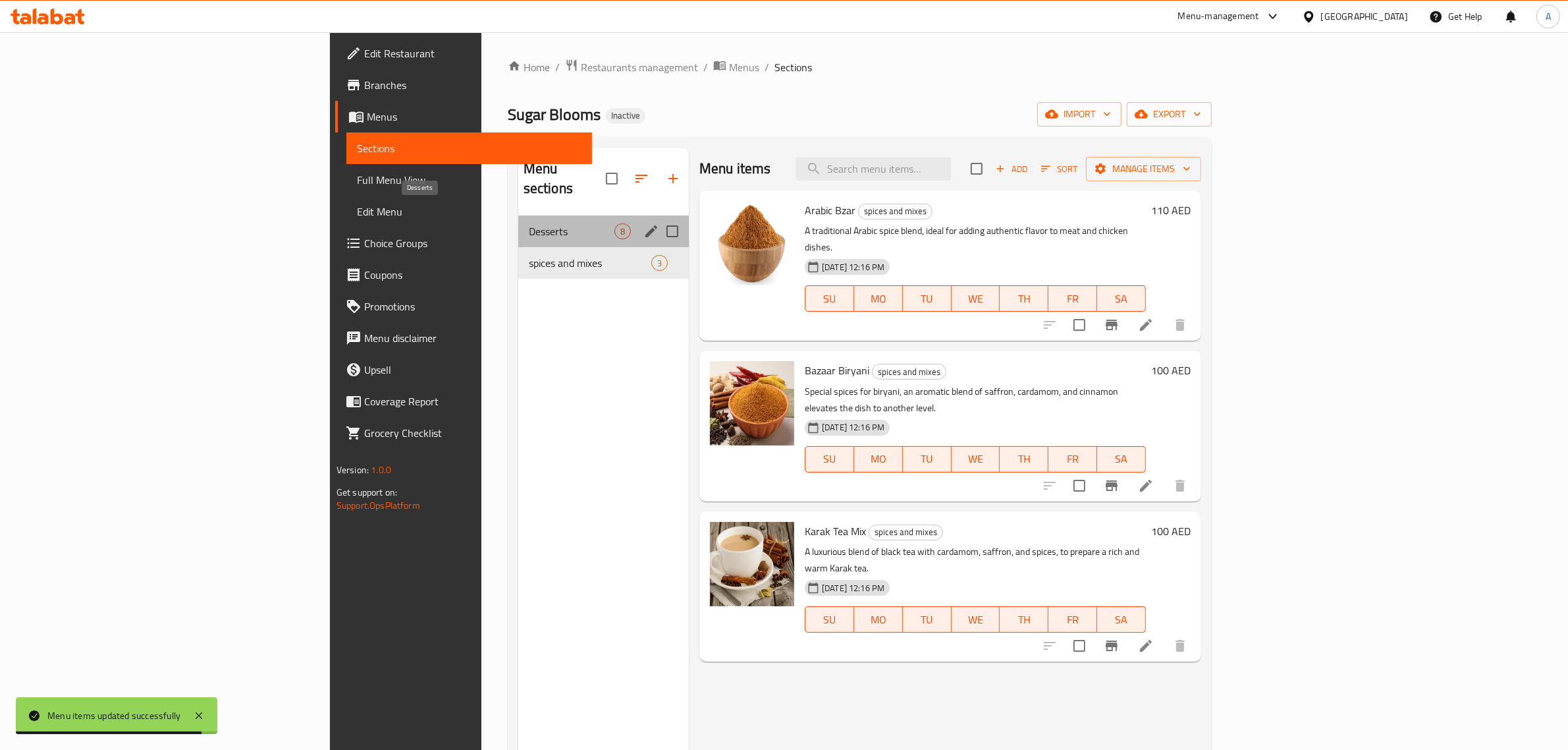
click at [529, 223] on span "Desserts" at bounding box center [571, 230] width 85 height 16
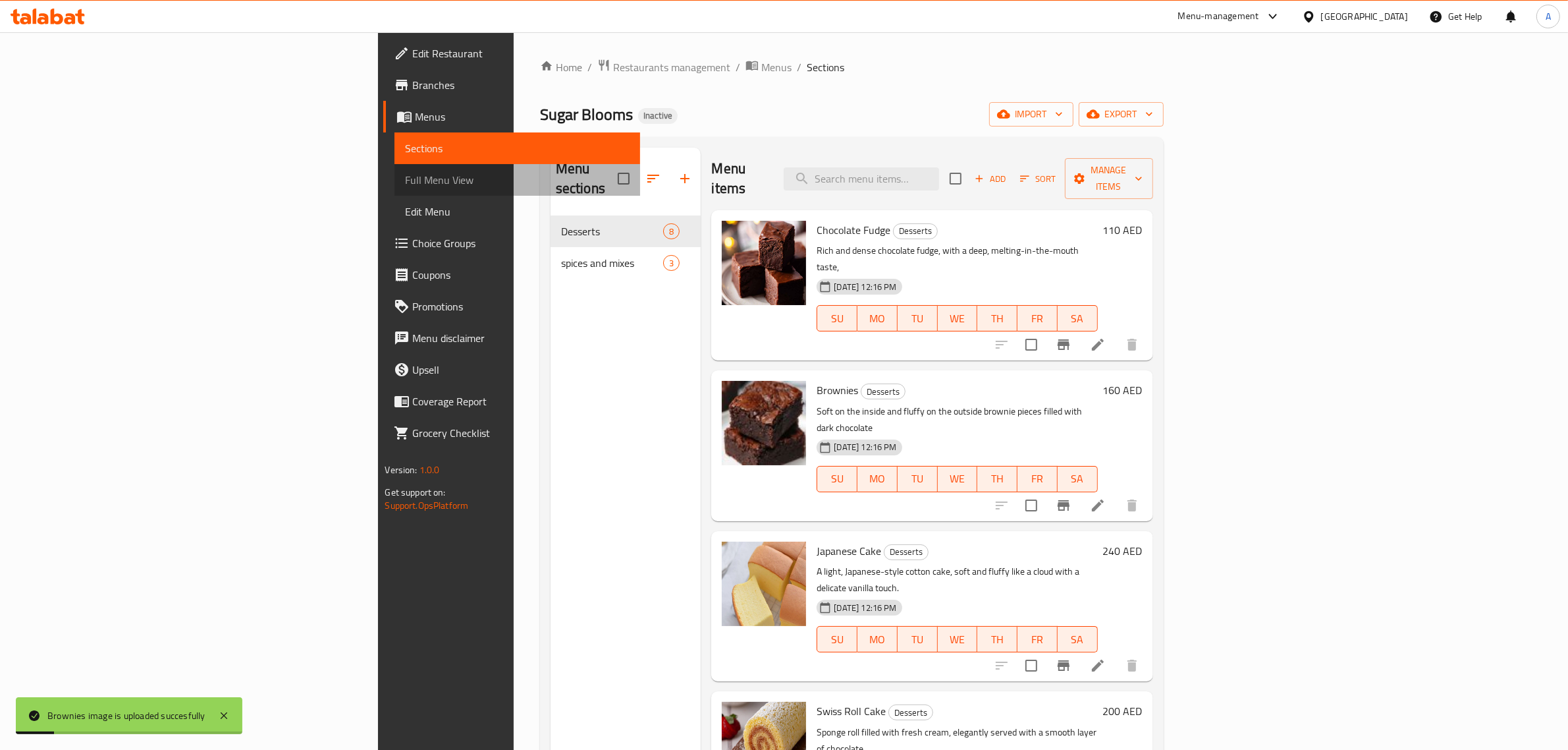
click at [405, 185] on span "Full Menu View" at bounding box center [517, 179] width 225 height 16
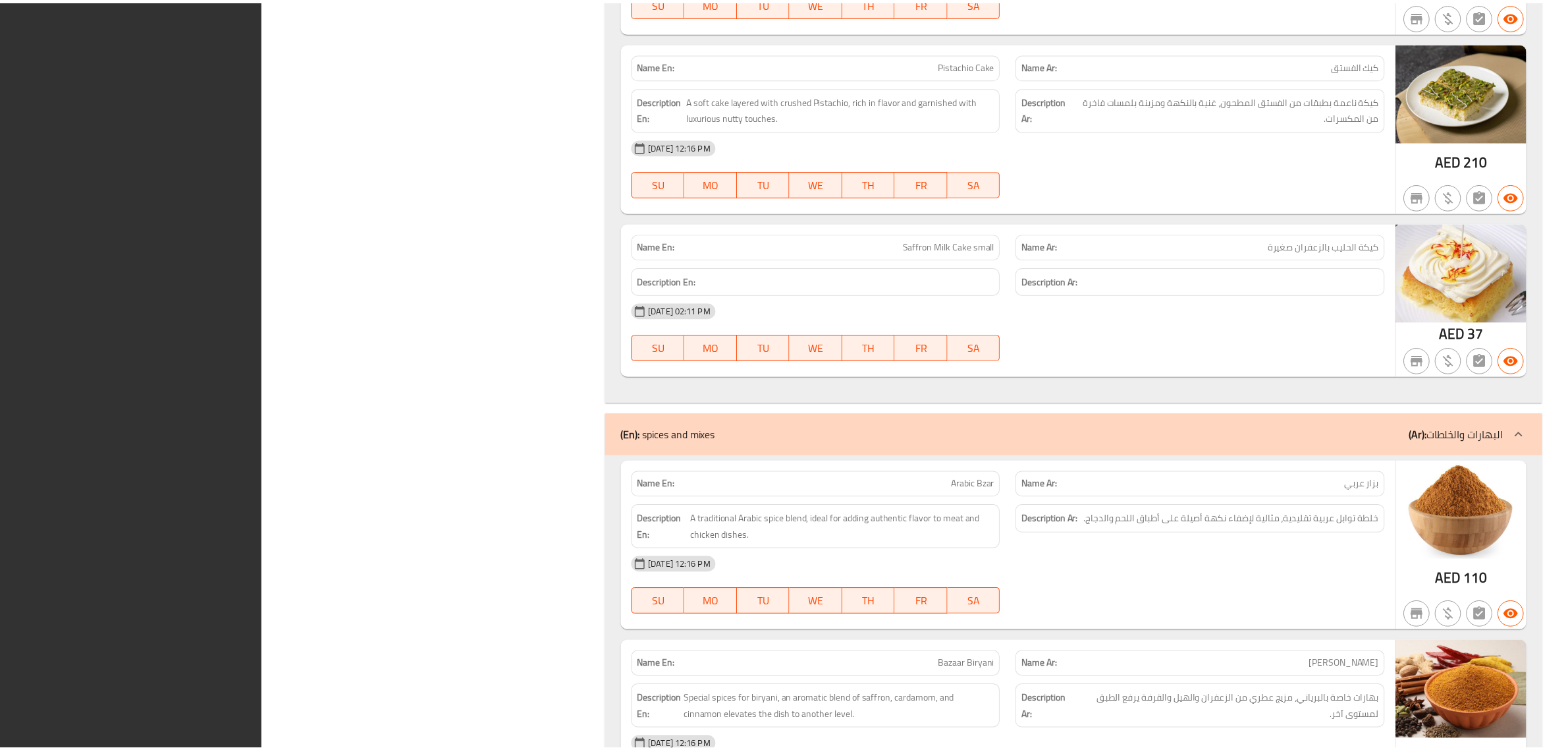
scroll to position [1533, 0]
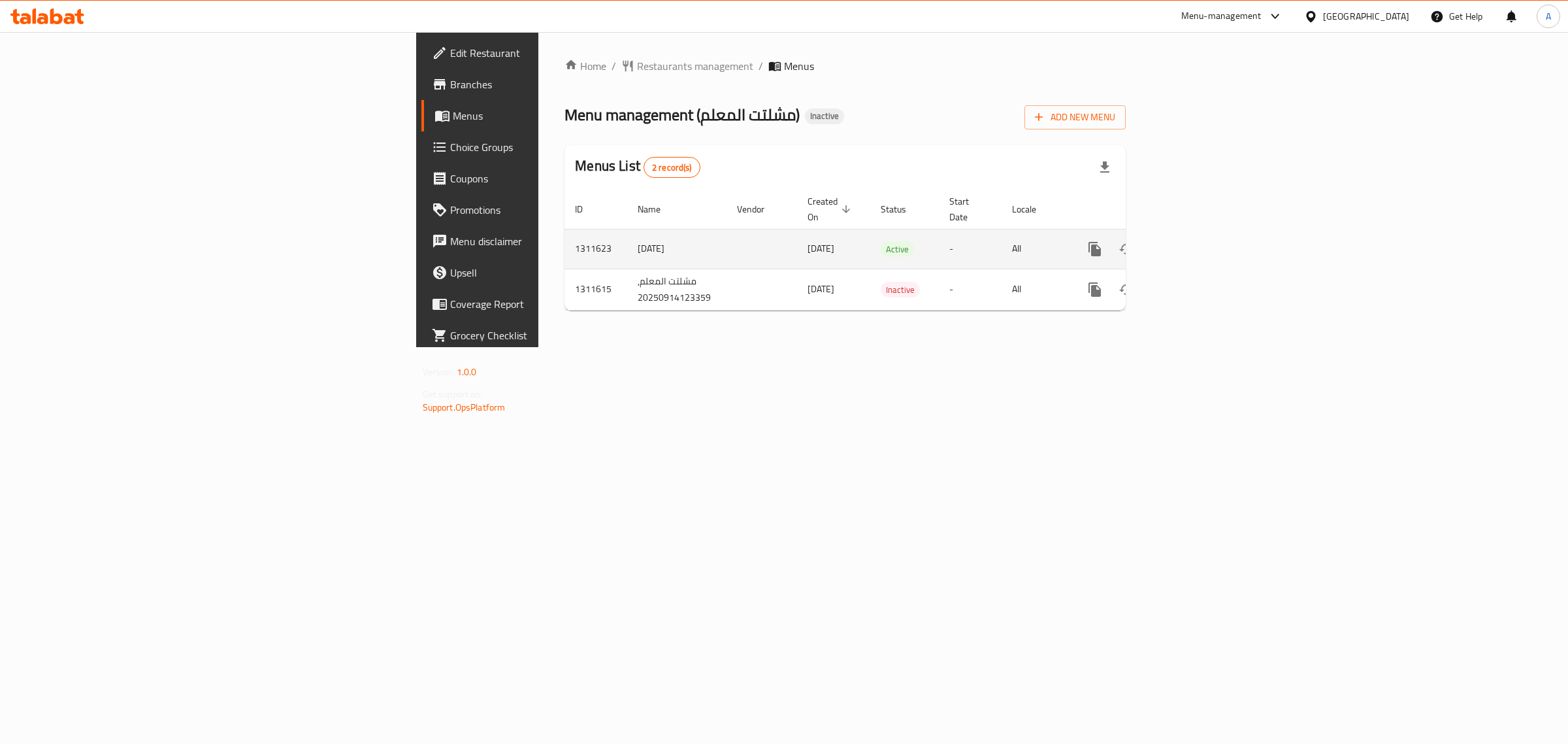
click at [1196, 241] on icon "enhanced table" at bounding box center [1188, 249] width 15 height 15
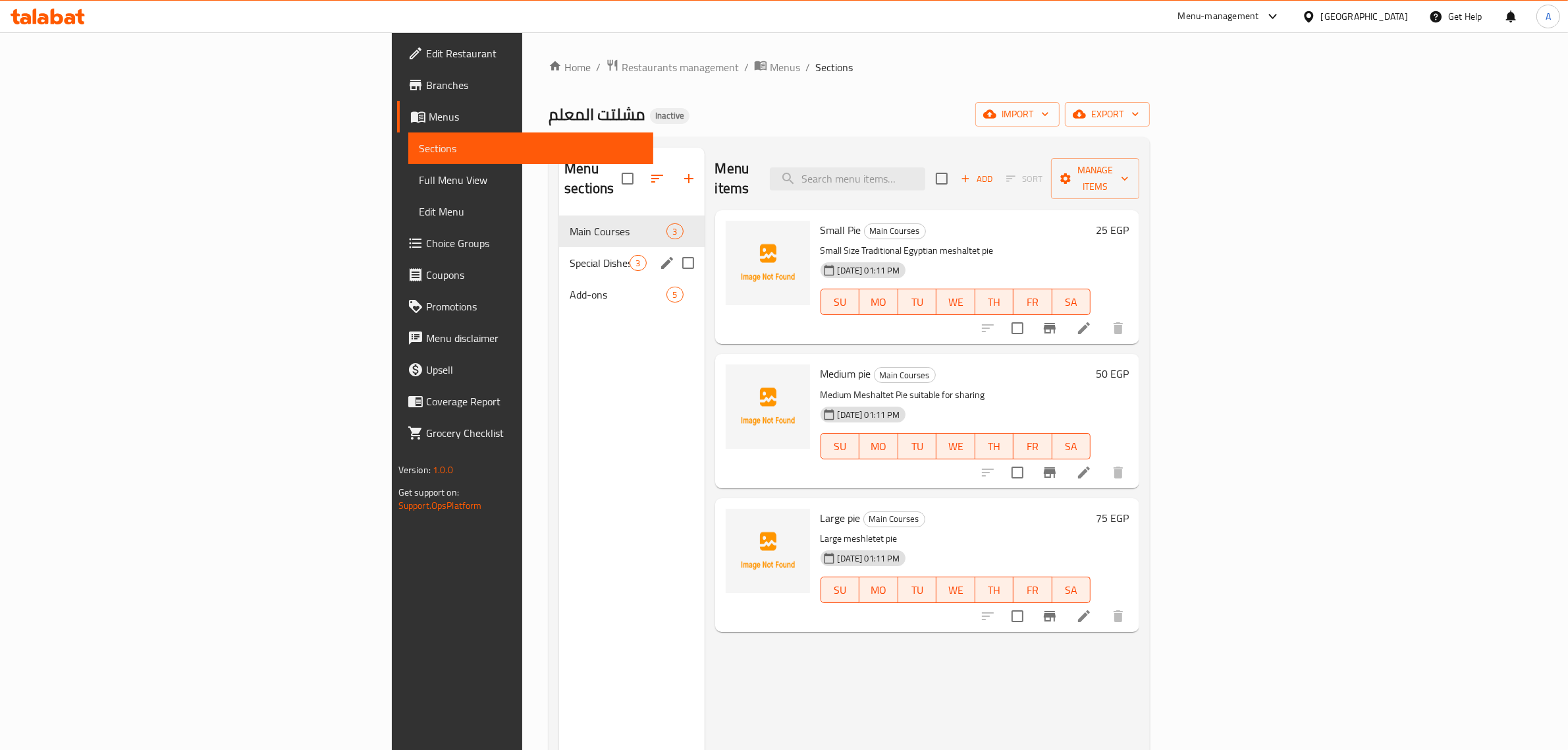
click at [559, 247] on div "Special Dishes 3" at bounding box center [632, 263] width 145 height 31
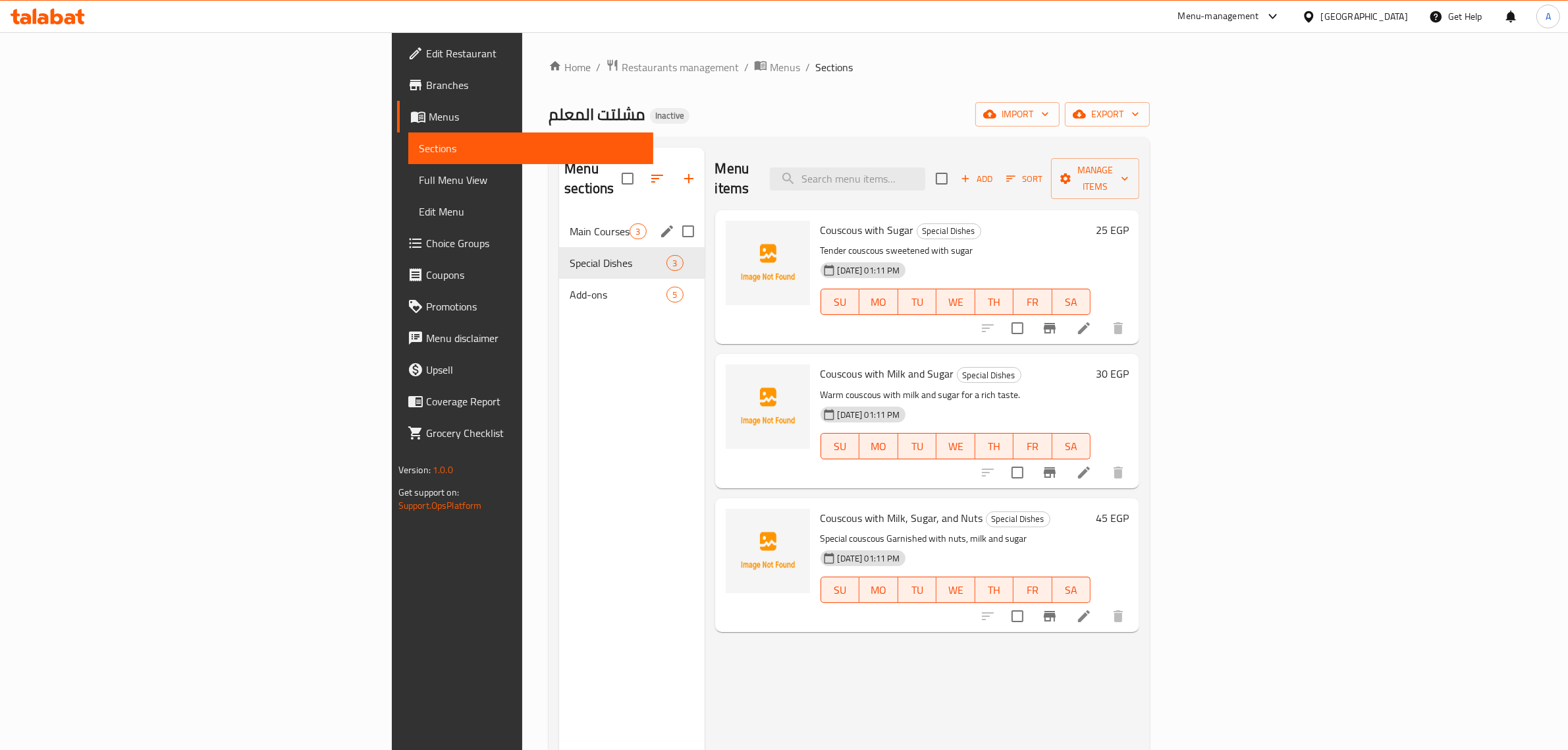
click at [559, 222] on div "Main Courses 3" at bounding box center [632, 231] width 145 height 31
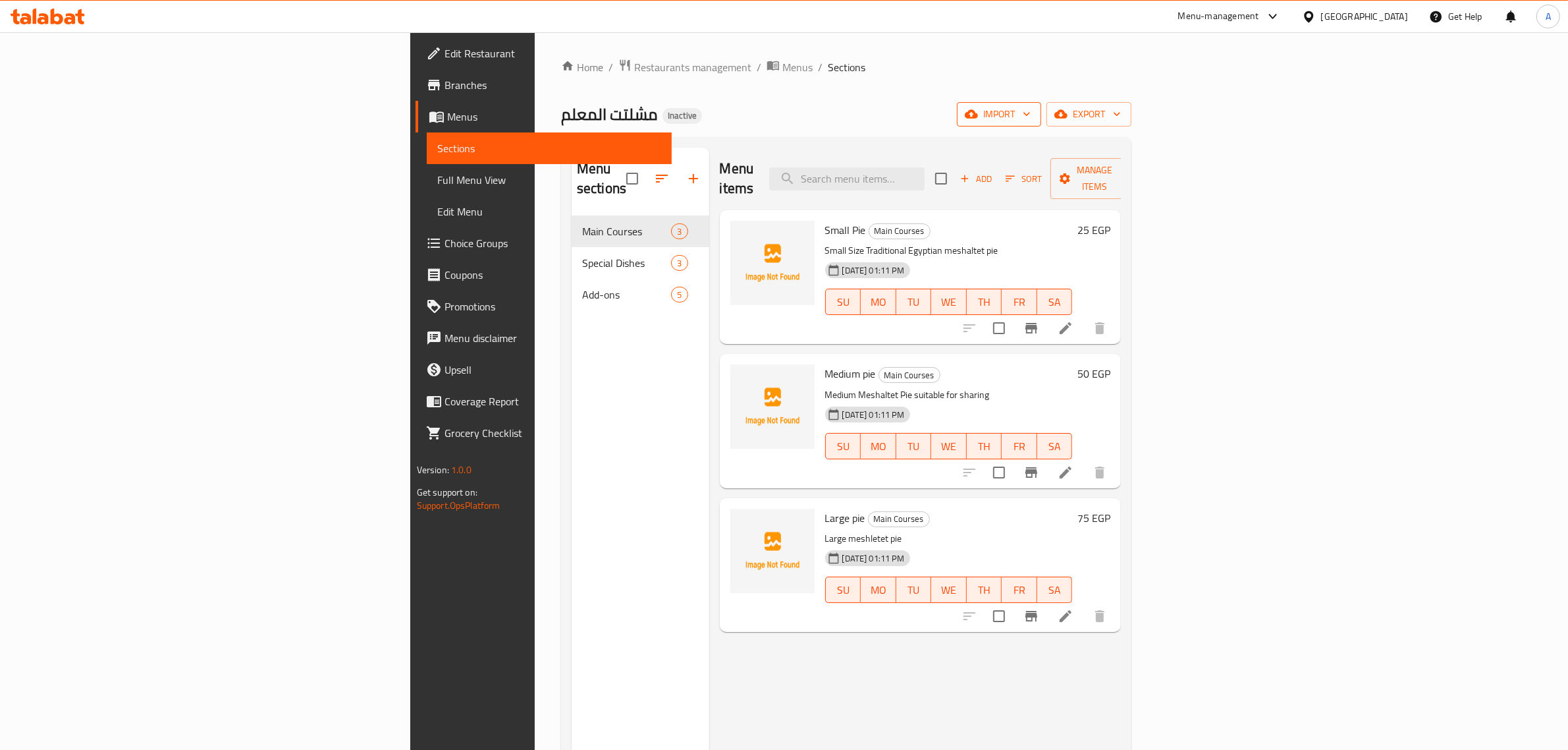
click at [1031, 106] on span "import" at bounding box center [999, 115] width 63 height 17
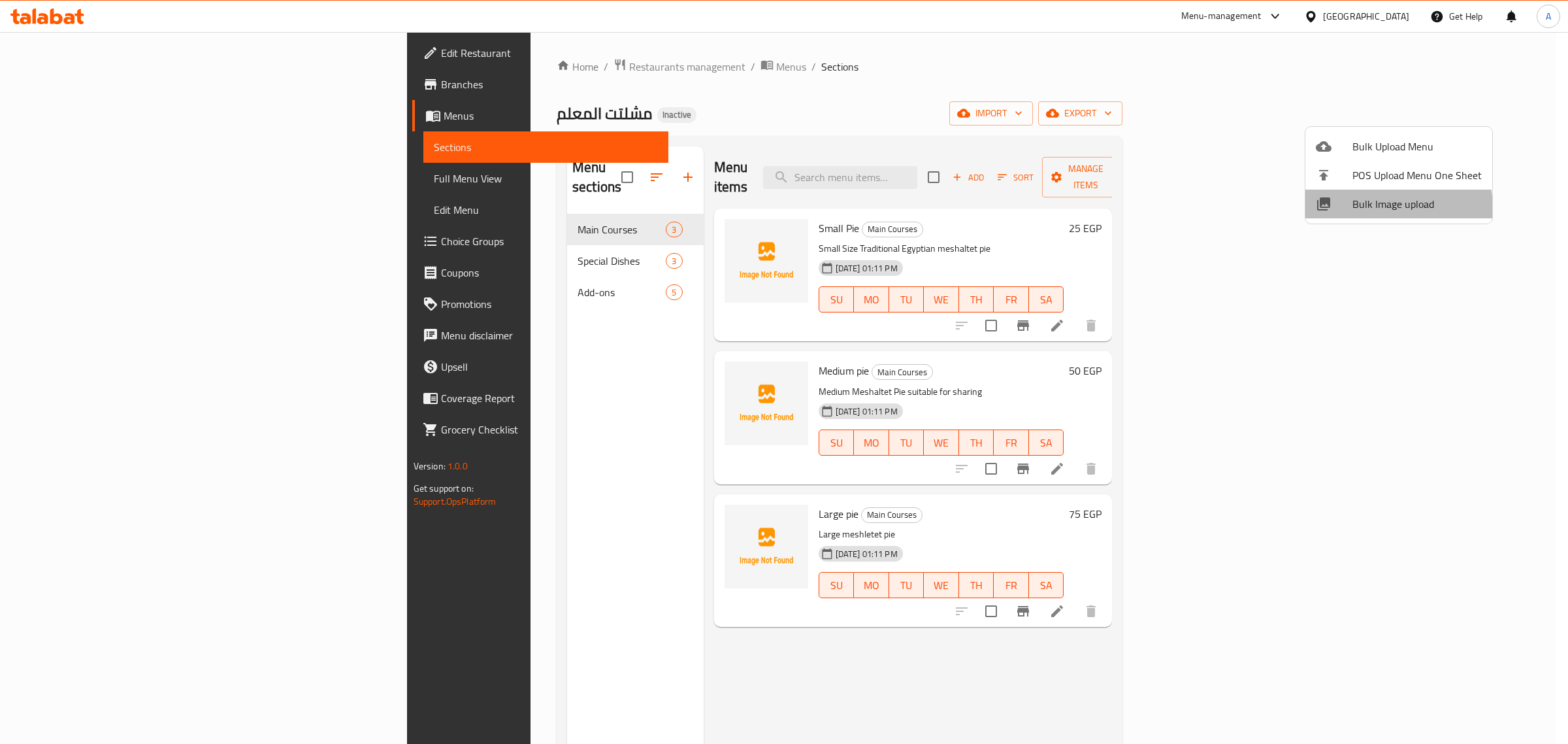
click at [1359, 209] on span "Bulk Image upload" at bounding box center [1417, 203] width 129 height 15
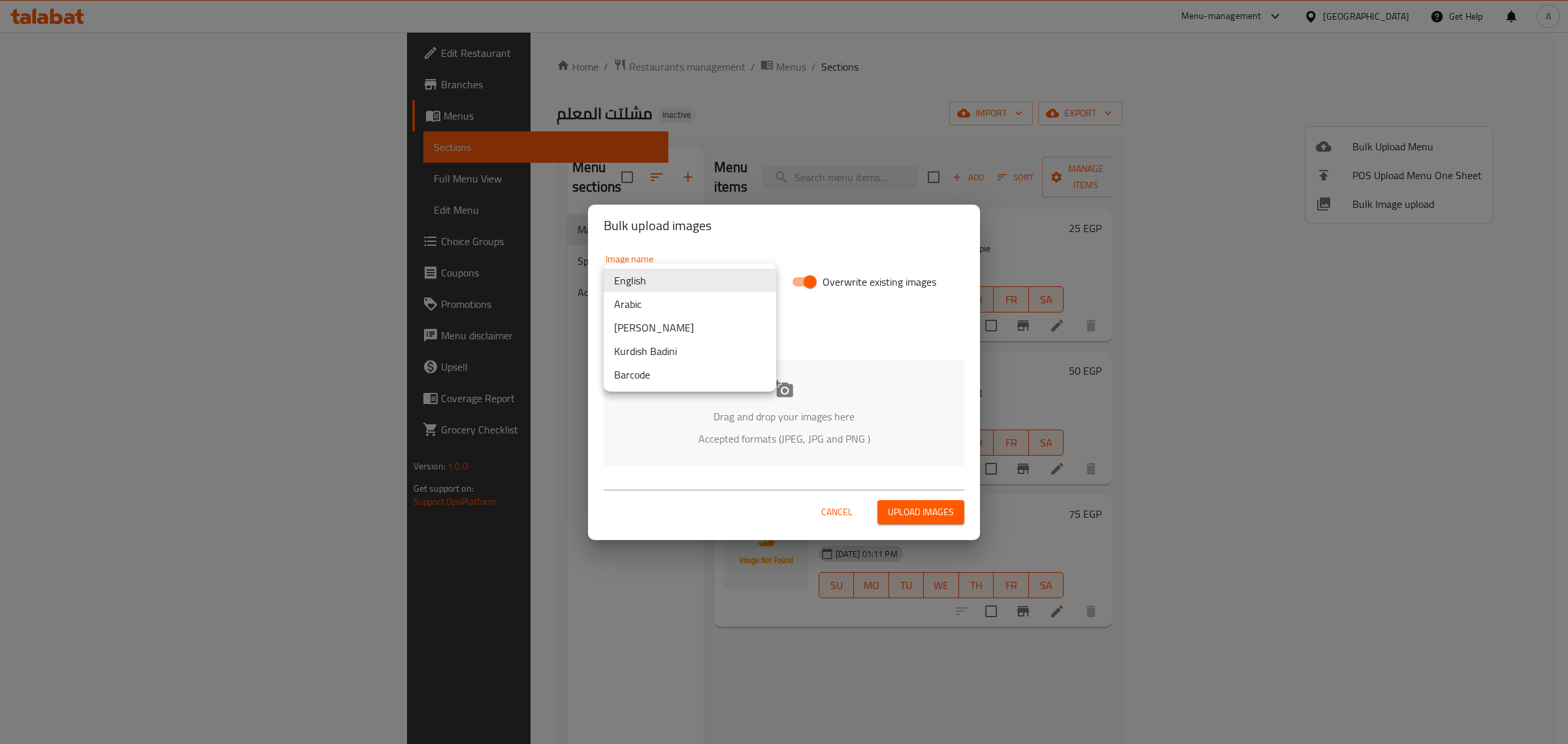
click at [621, 280] on body "​ Menu-management [GEOGRAPHIC_DATA] Get Help A Edit Restaurant Branches Menus S…" at bounding box center [784, 387] width 1568 height 711
click at [636, 304] on li "Arabic" at bounding box center [689, 304] width 172 height 24
click at [728, 378] on div "Drag and drop your images here Accepted formats (JPEG, JPG and PNG )" at bounding box center [784, 413] width 361 height 107
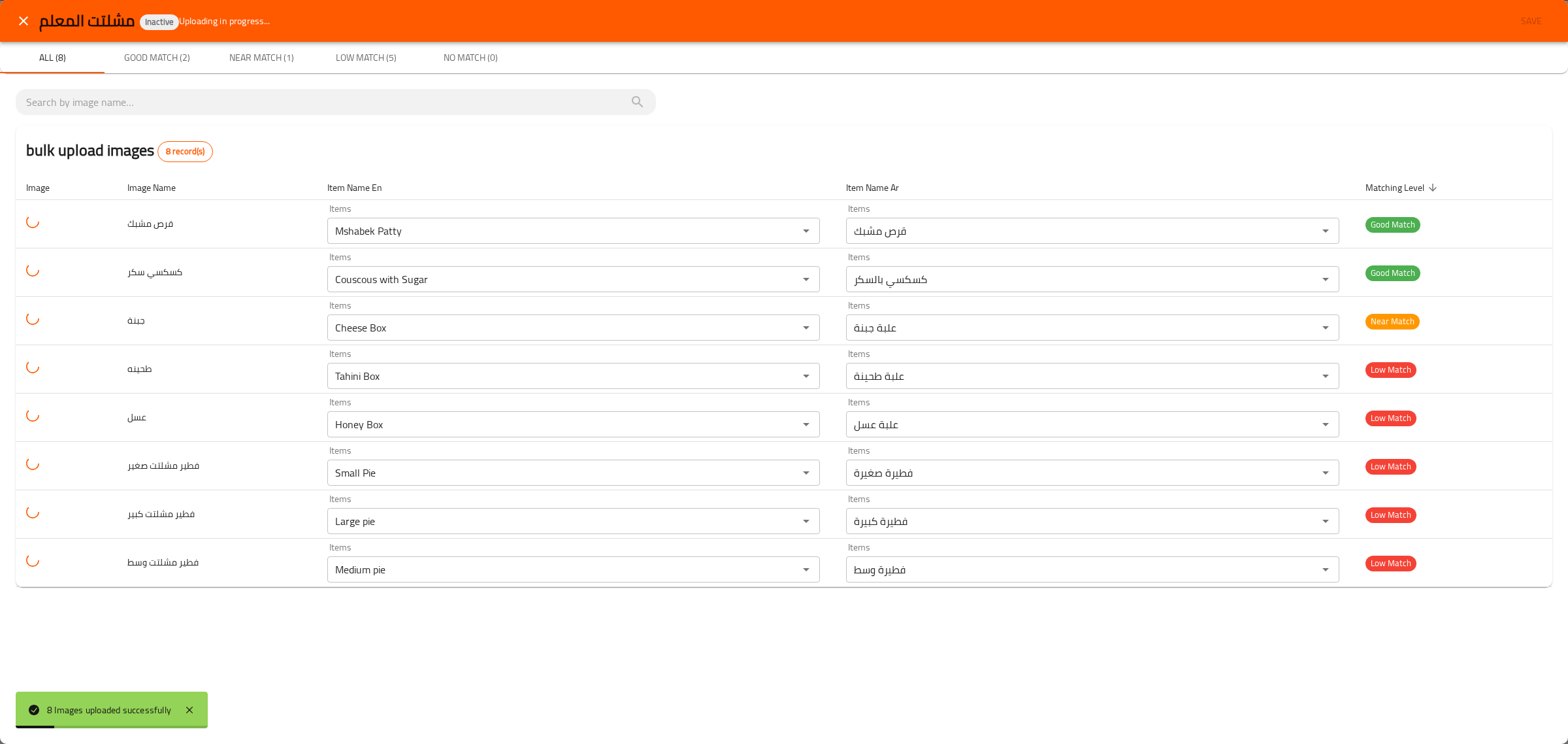
click at [656, 139] on div "bulk upload images 8 record(s)" at bounding box center [784, 150] width 1537 height 50
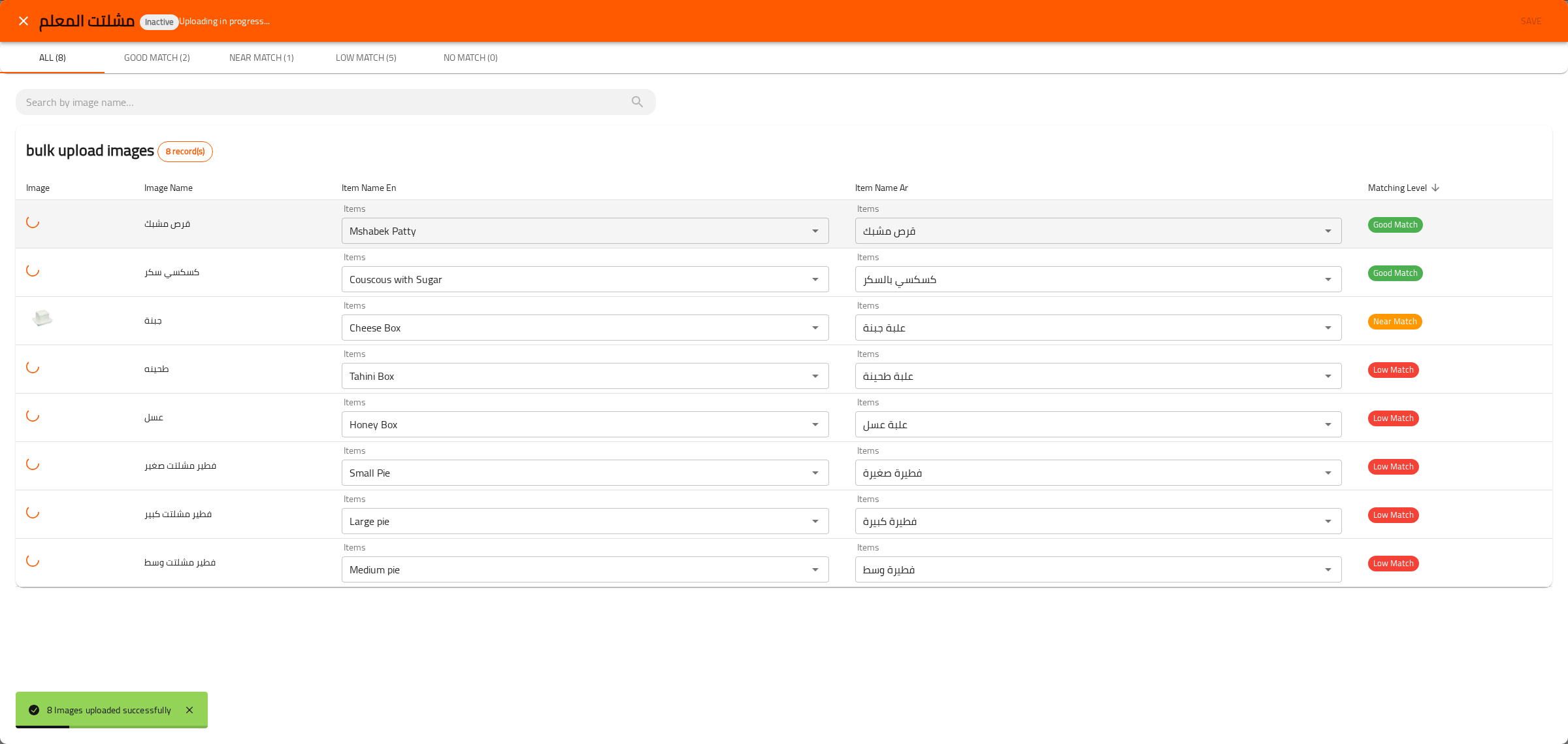
click at [657, 203] on td "Items Mshabek Patty Items" at bounding box center [587, 224] width 513 height 48
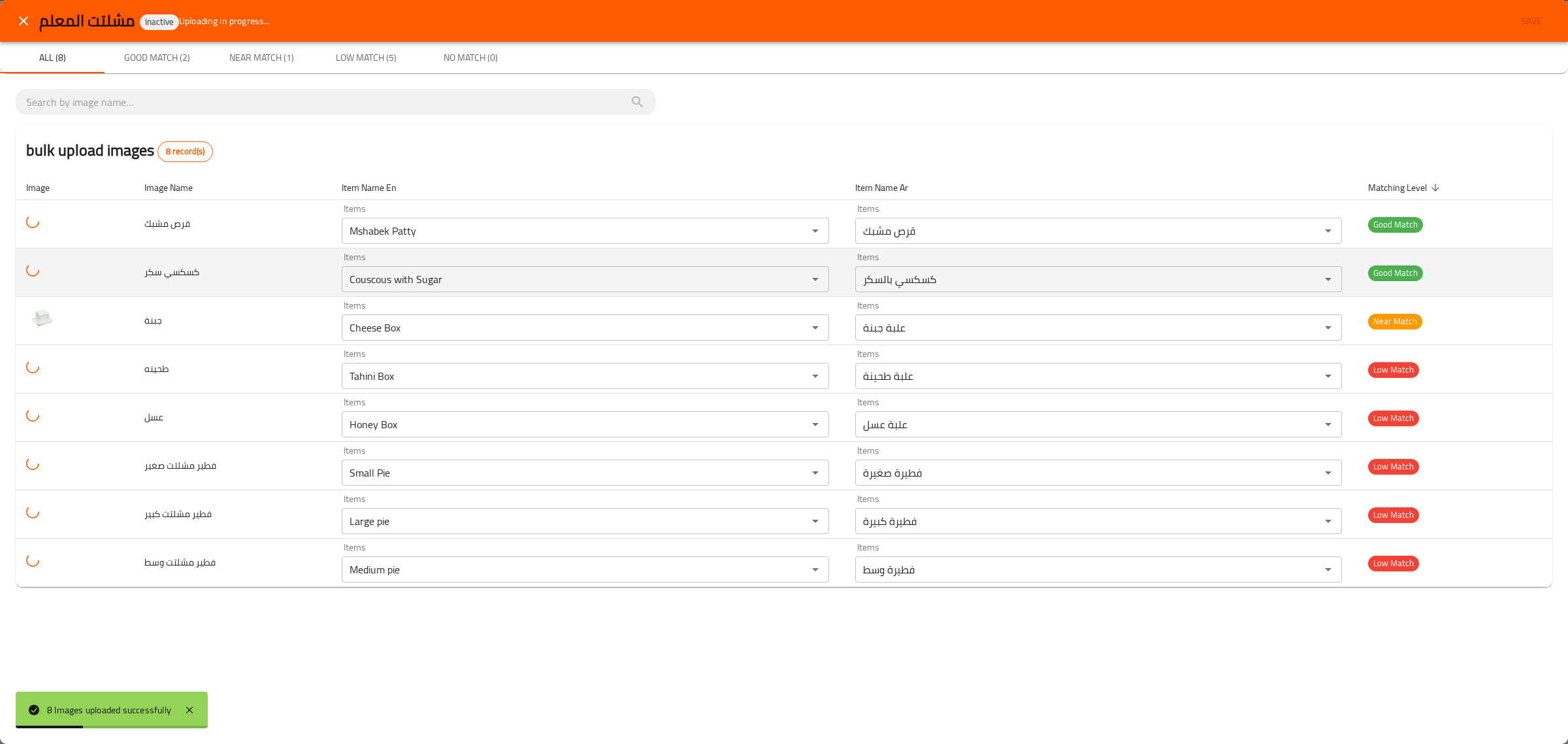
click at [640, 251] on td "Items Couscous with Sugar Items" at bounding box center [587, 272] width 513 height 48
click at [624, 290] on div "Couscous with Sugar Items" at bounding box center [585, 279] width 487 height 26
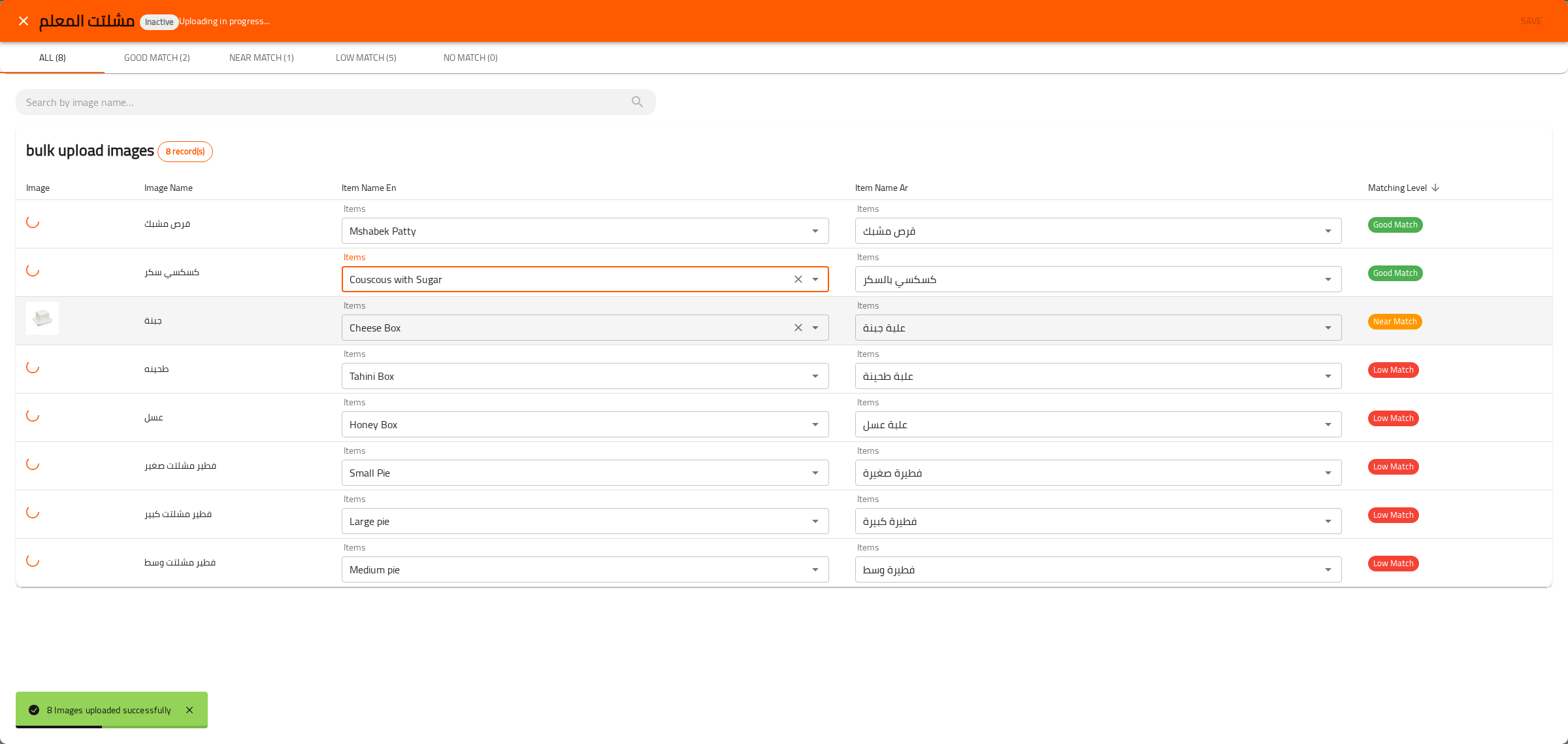
click at [616, 314] on div "Items Cheese Box Items" at bounding box center [585, 321] width 487 height 40
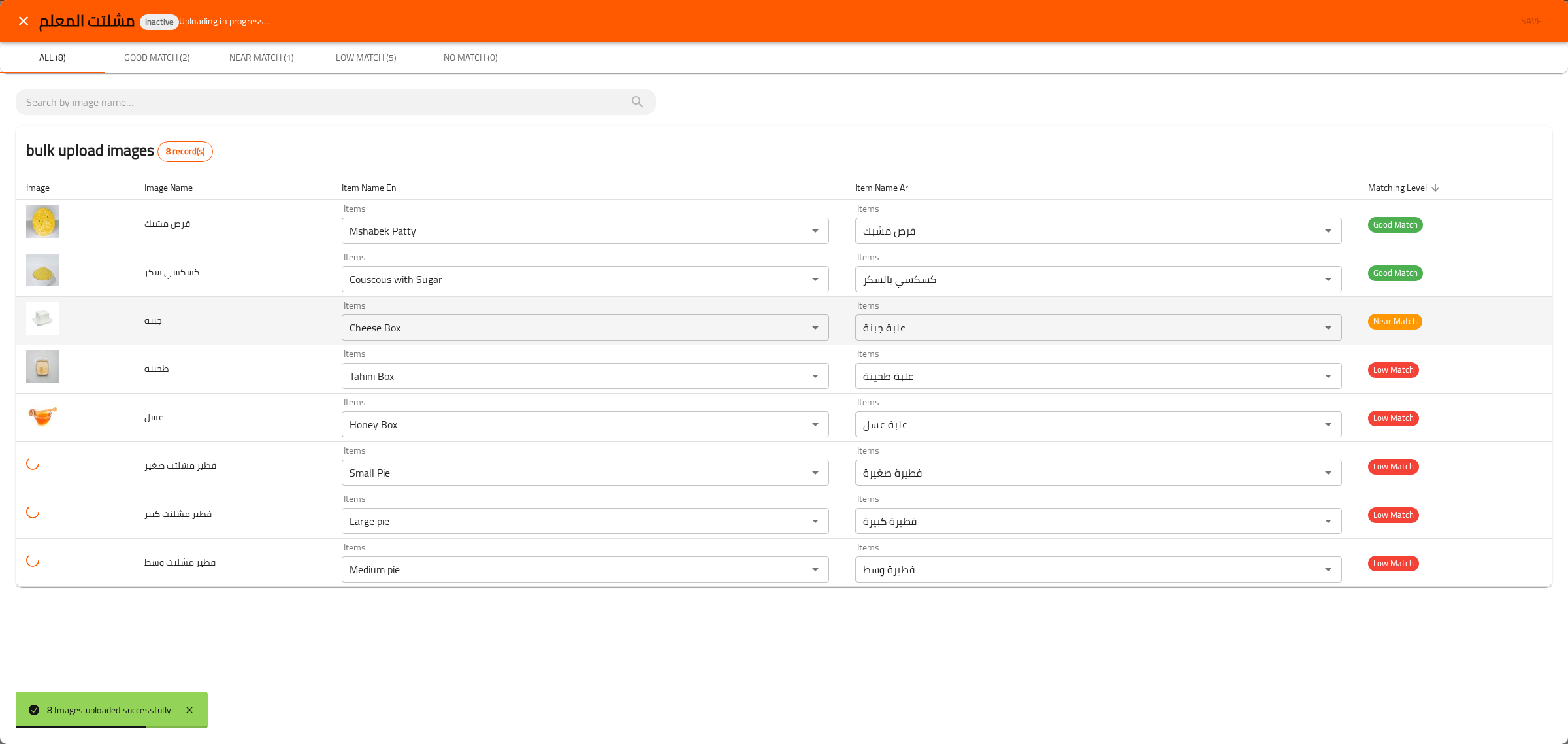
click at [593, 343] on td "Items Cheese Box Items" at bounding box center [587, 321] width 513 height 48
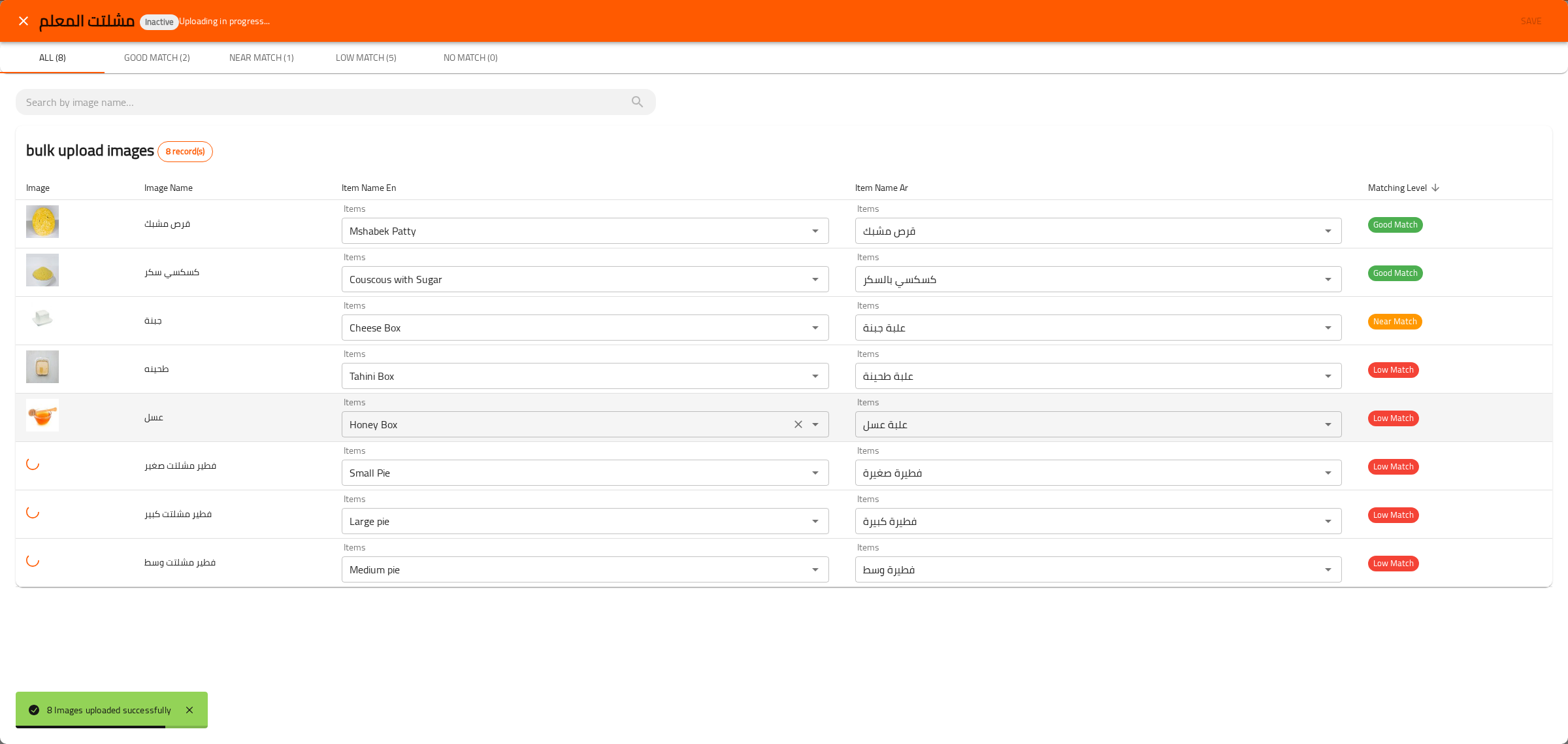
click at [572, 402] on div "Items Honey Box Items" at bounding box center [585, 417] width 487 height 40
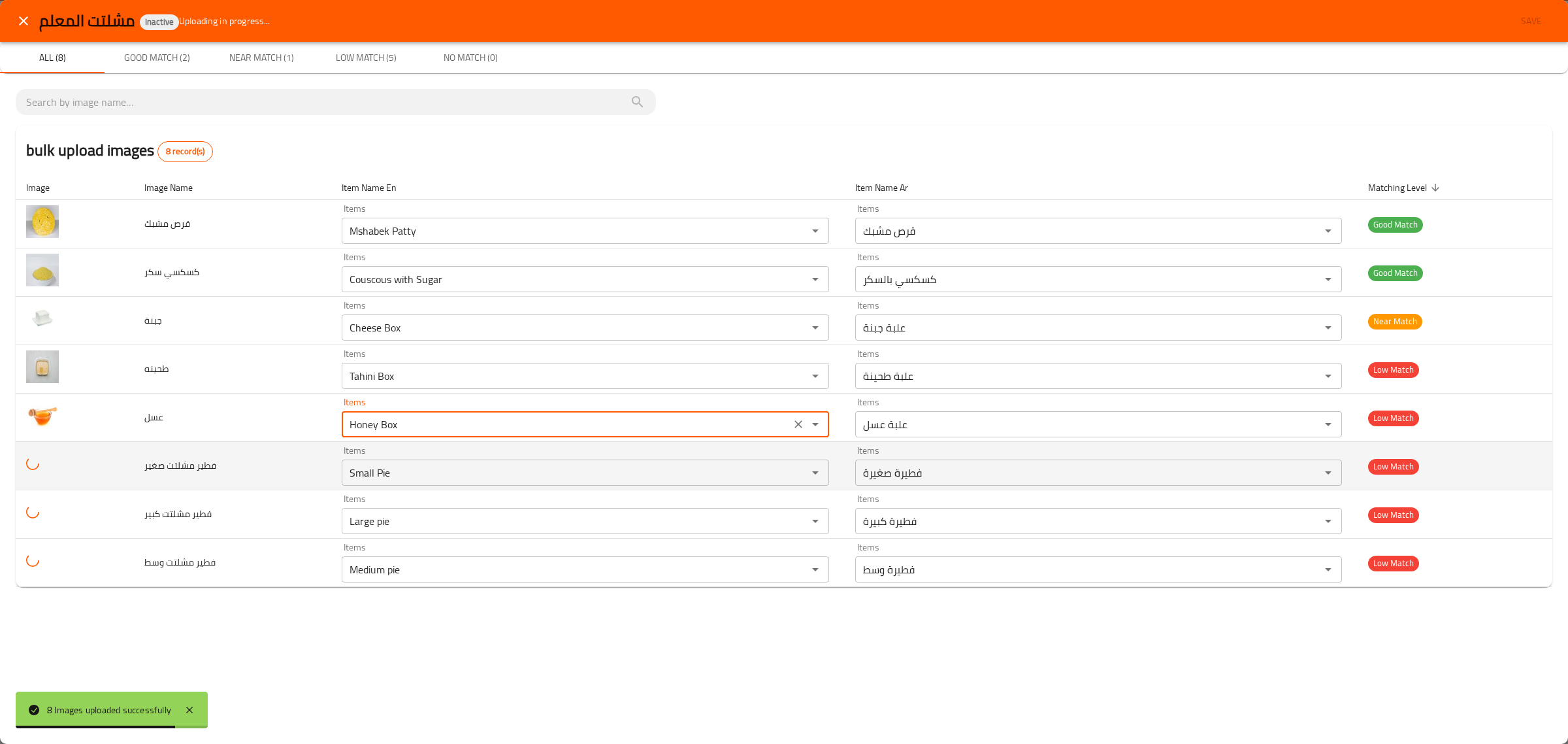
click at [563, 443] on td "Items Small Pie Items" at bounding box center [587, 465] width 513 height 48
click at [563, 454] on div "Items Small Pie Items" at bounding box center [585, 465] width 487 height 40
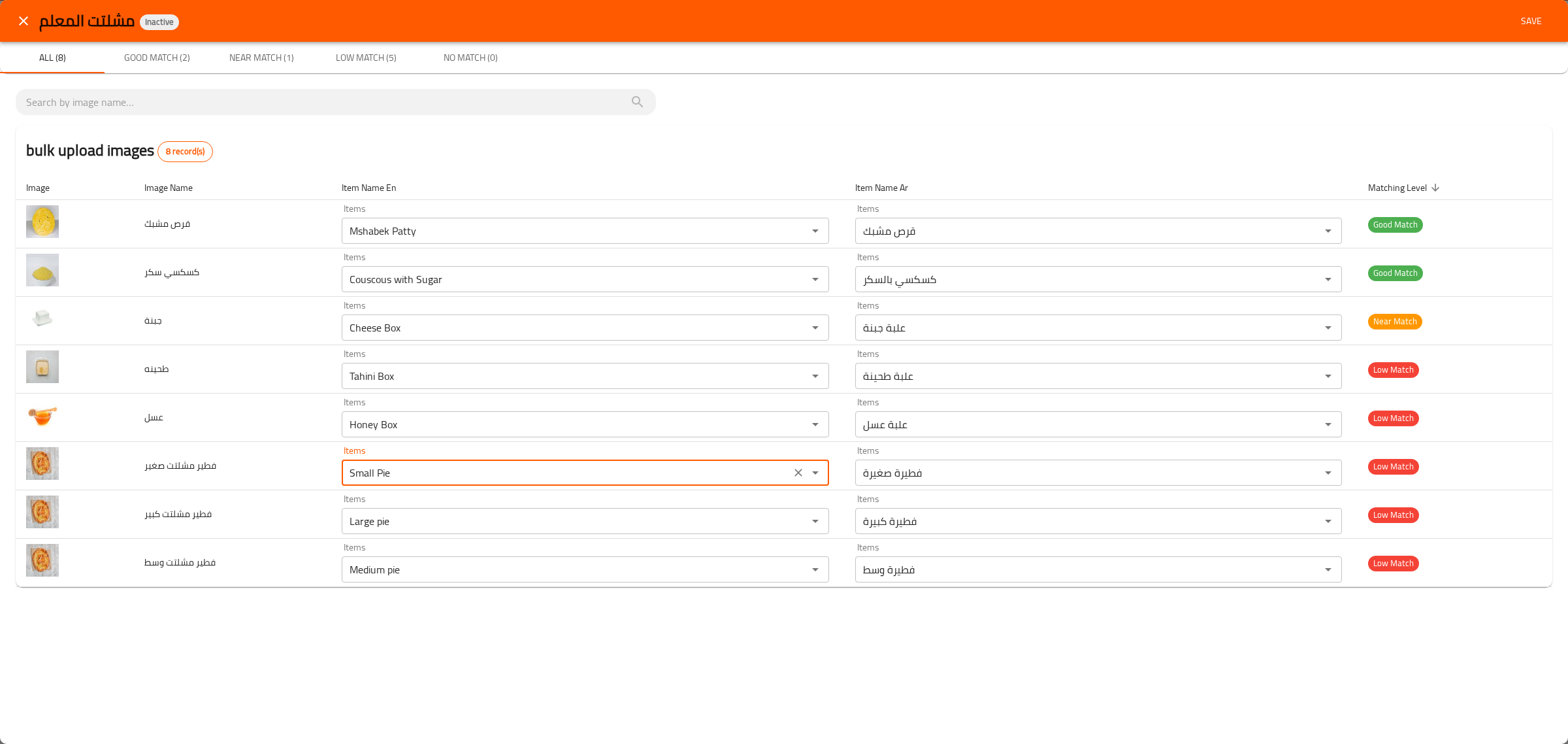
click at [1559, 24] on div "مشلتت المعلم Inactive Save" at bounding box center [784, 21] width 1568 height 42
click at [1524, 25] on span "Save" at bounding box center [1532, 21] width 31 height 16
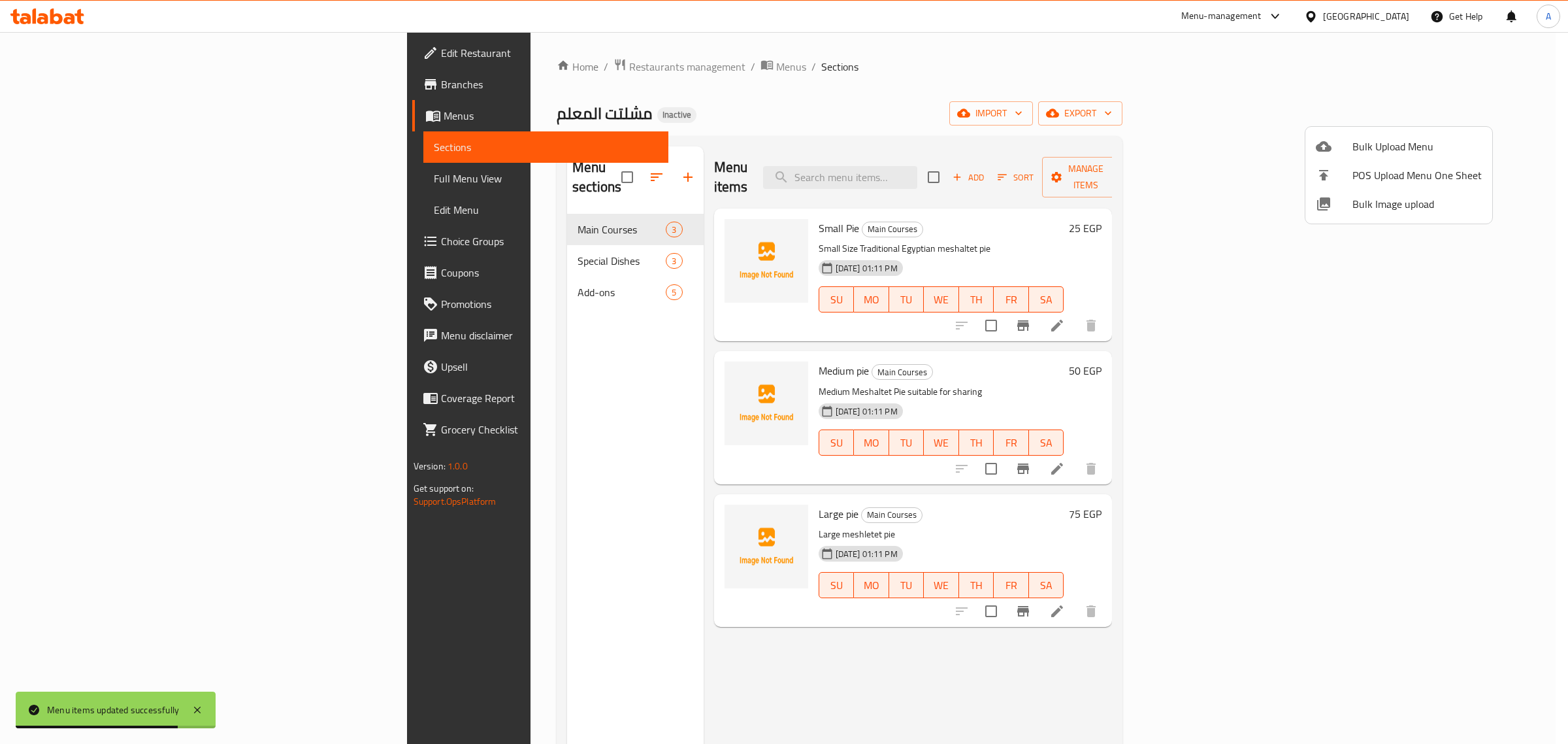
click at [367, 251] on div at bounding box center [784, 372] width 1568 height 744
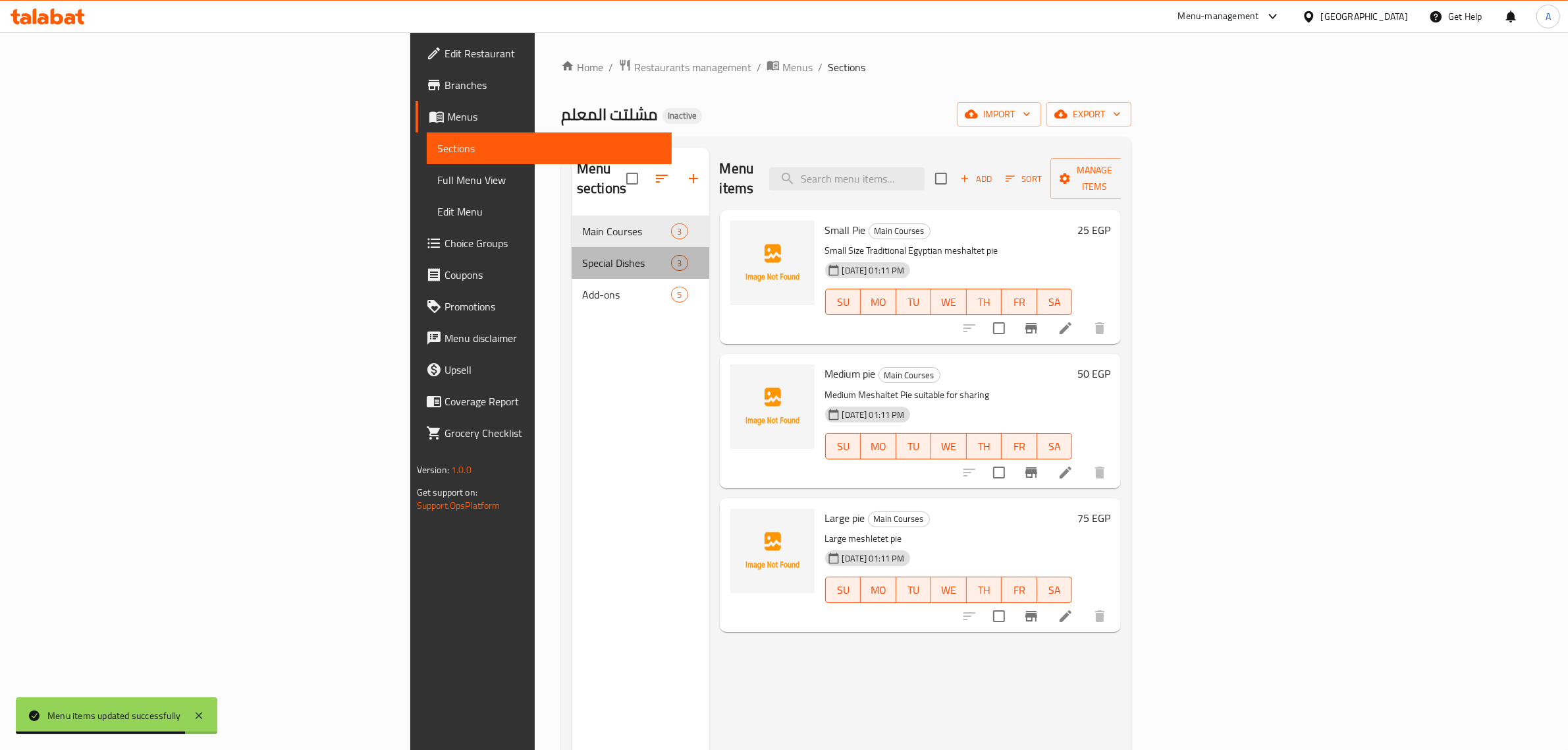
click at [572, 253] on div "Special Dishes 3" at bounding box center [641, 263] width 138 height 31
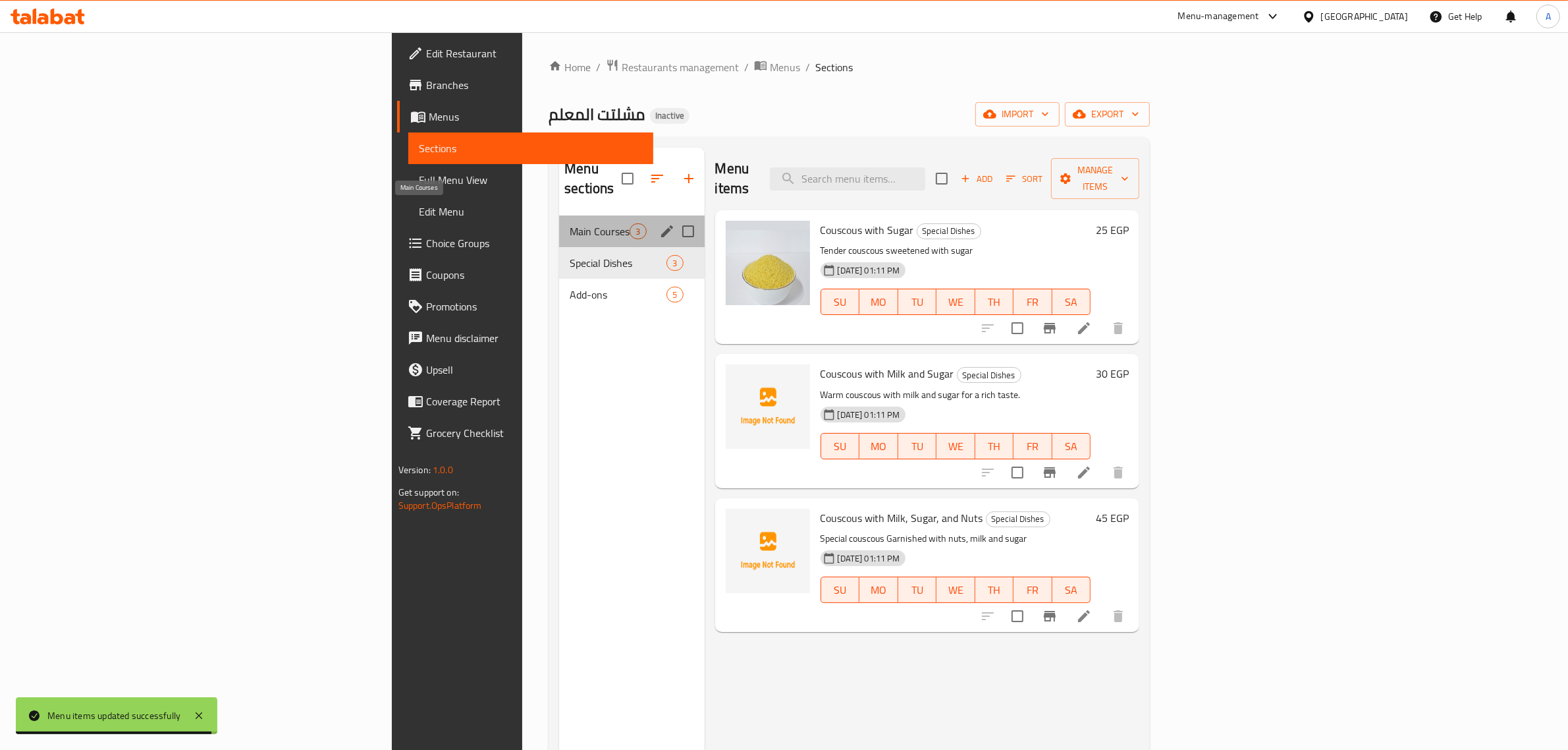
click at [570, 223] on span "Main Courses" at bounding box center [599, 230] width 60 height 16
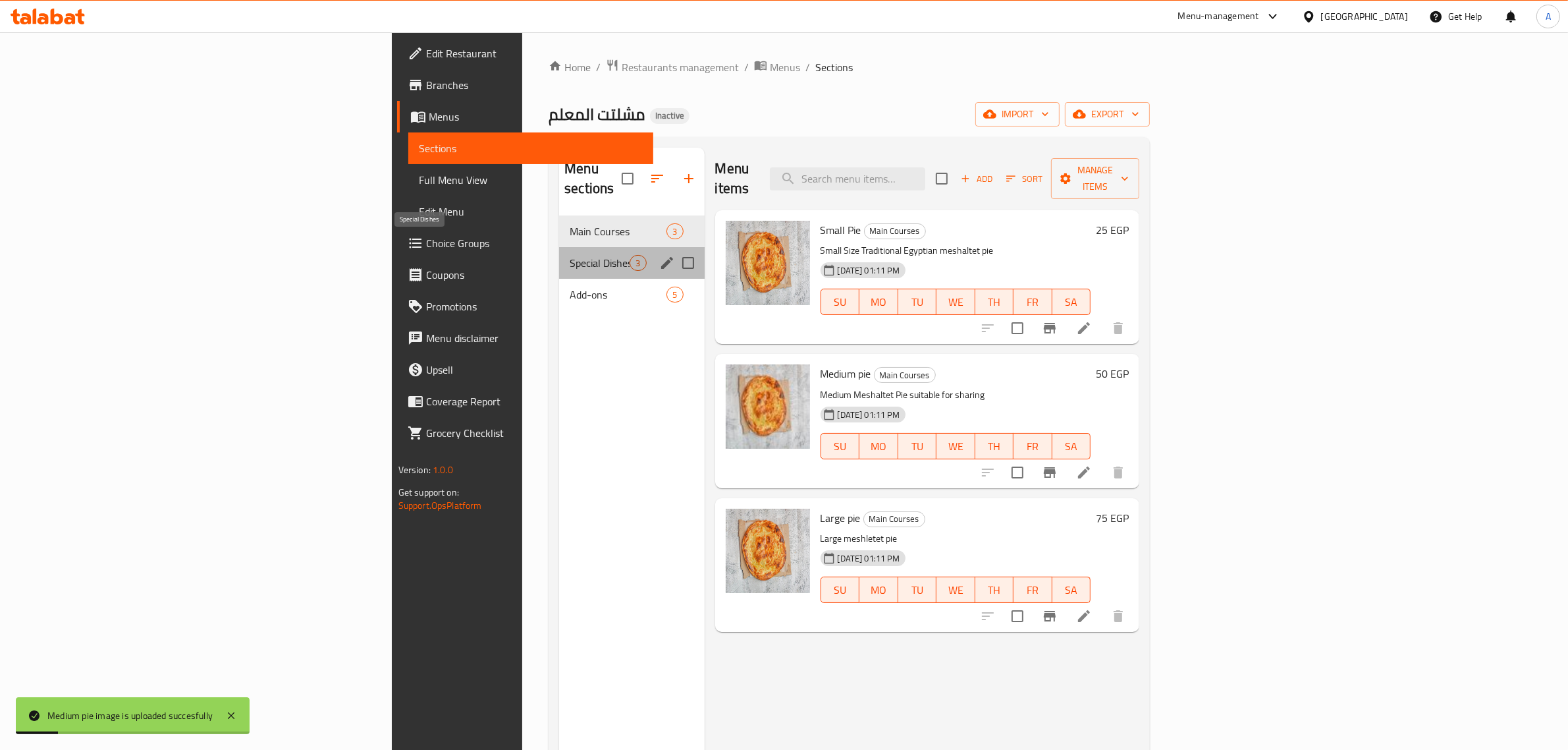
click at [570, 255] on span "Special Dishes" at bounding box center [599, 263] width 60 height 16
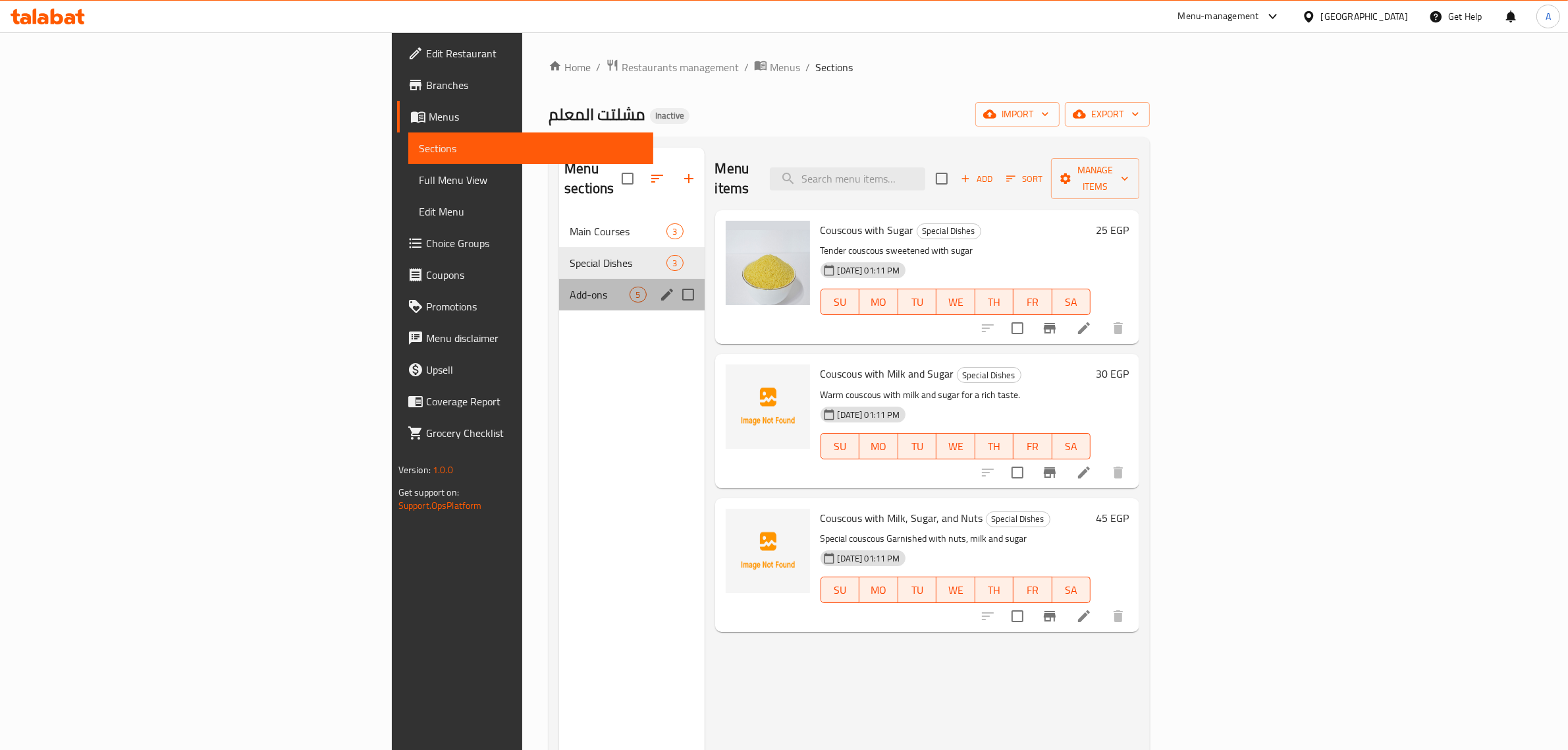
click at [559, 286] on div "Add-ons 5" at bounding box center [632, 295] width 145 height 31
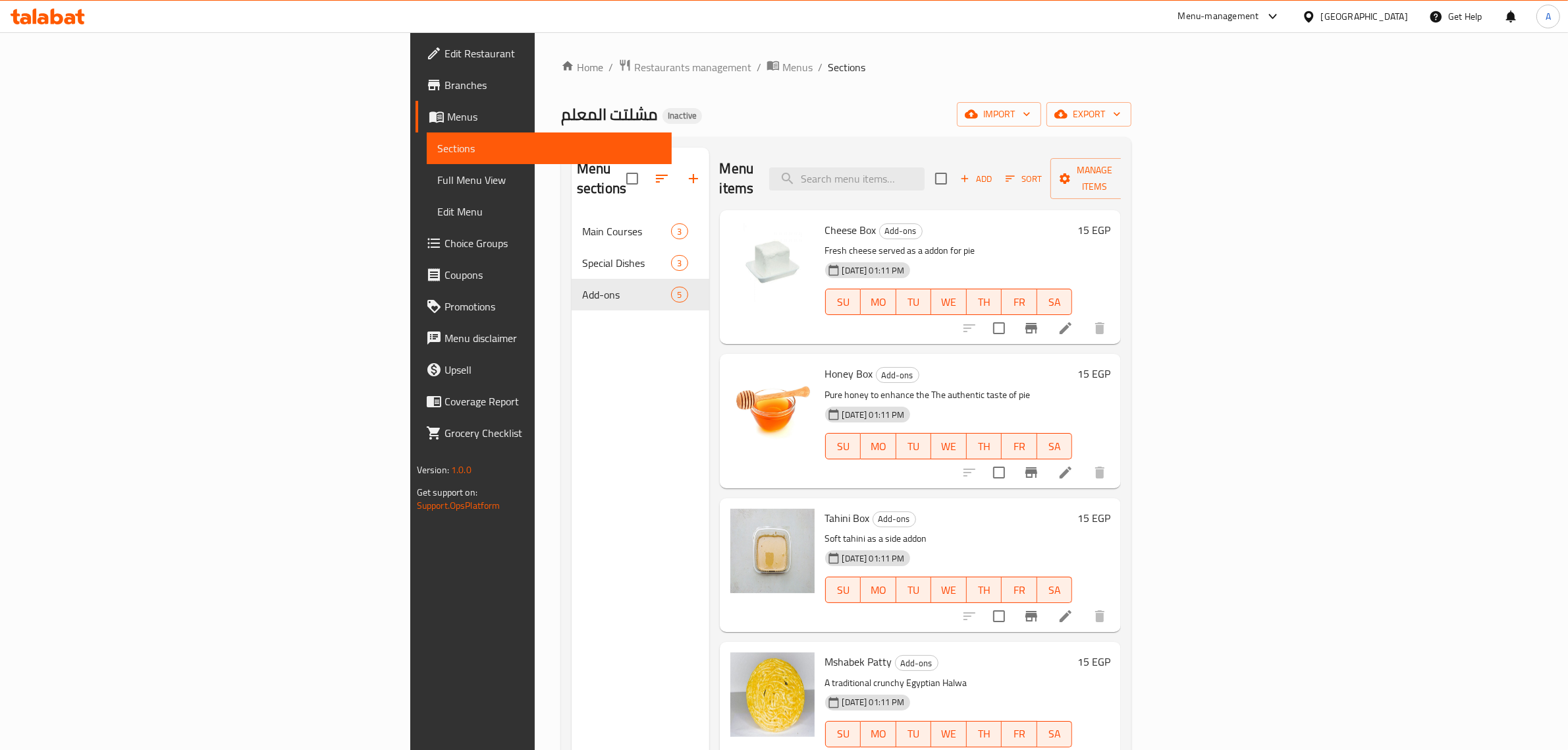
click at [437, 172] on span "Full Menu View" at bounding box center [549, 179] width 225 height 16
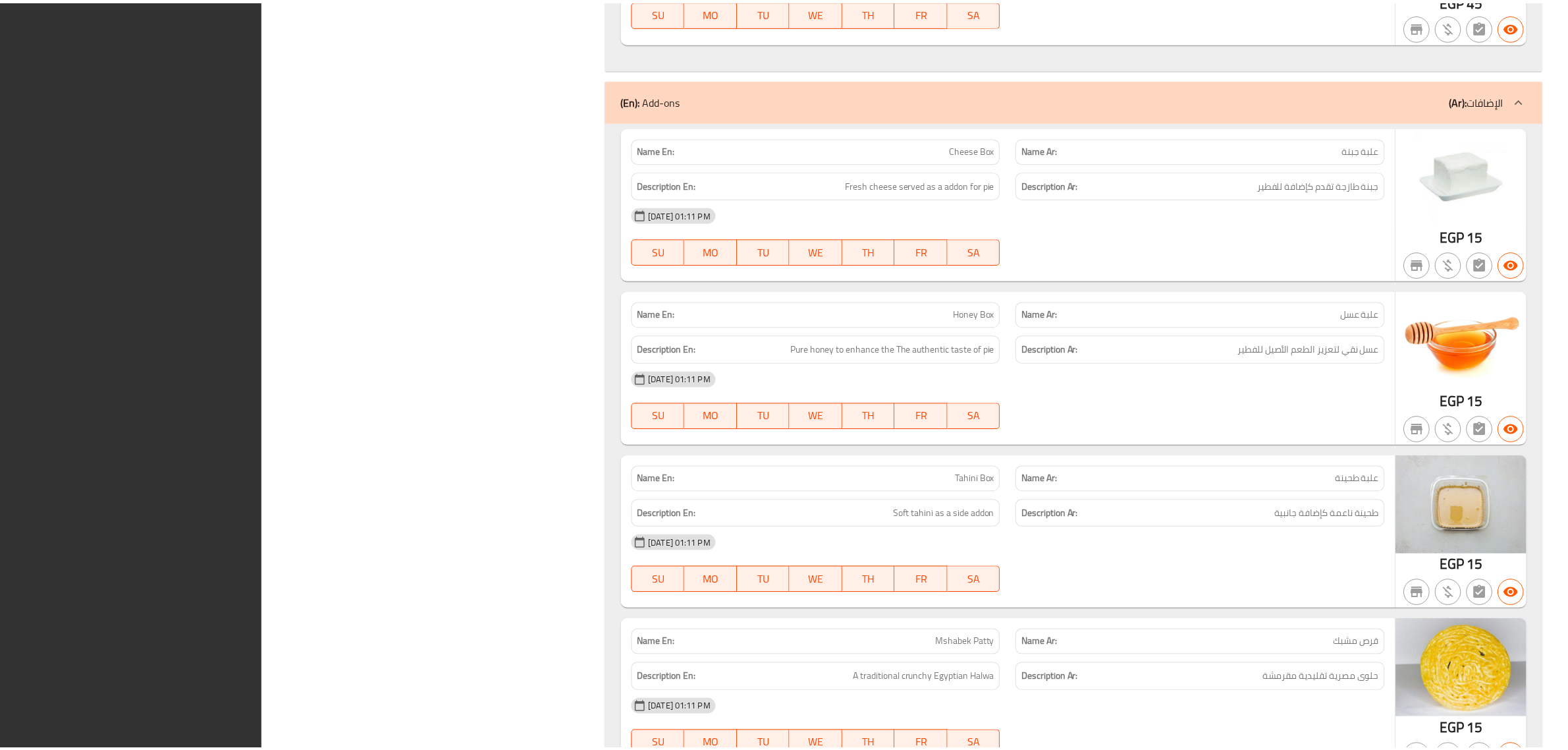
scroll to position [1479, 0]
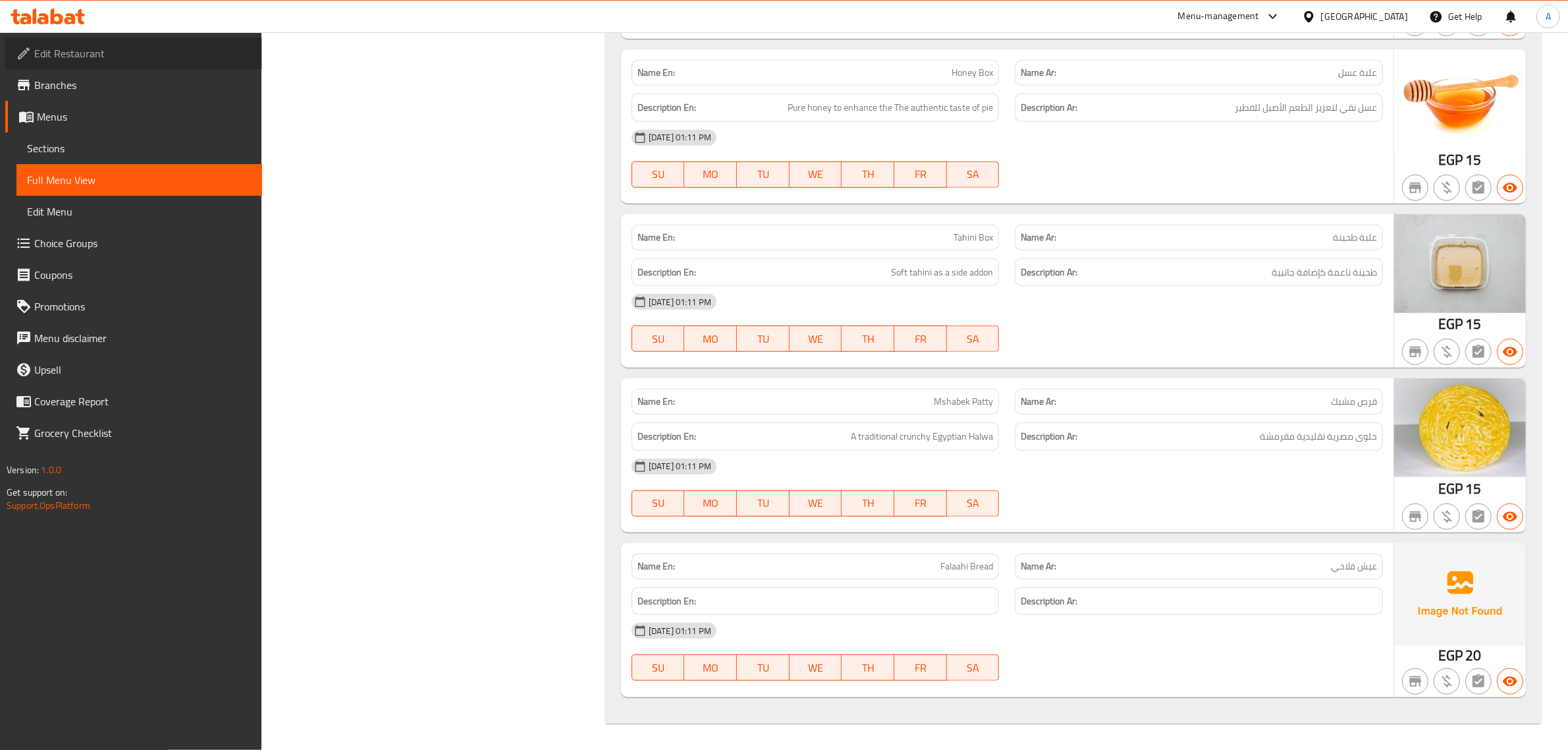
click at [71, 50] on span "Edit Restaurant" at bounding box center [142, 53] width 218 height 16
